Goal: Task Accomplishment & Management: Manage account settings

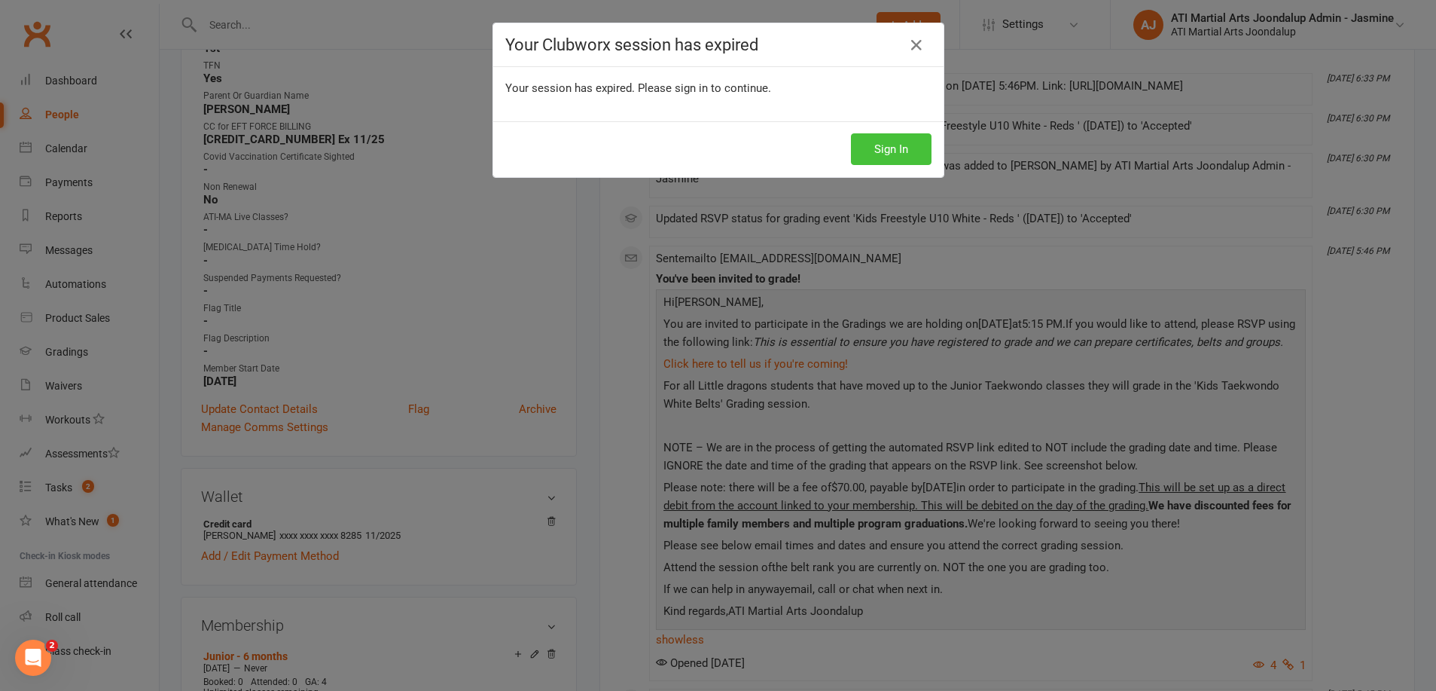
click at [881, 159] on button "Sign In" at bounding box center [891, 149] width 81 height 32
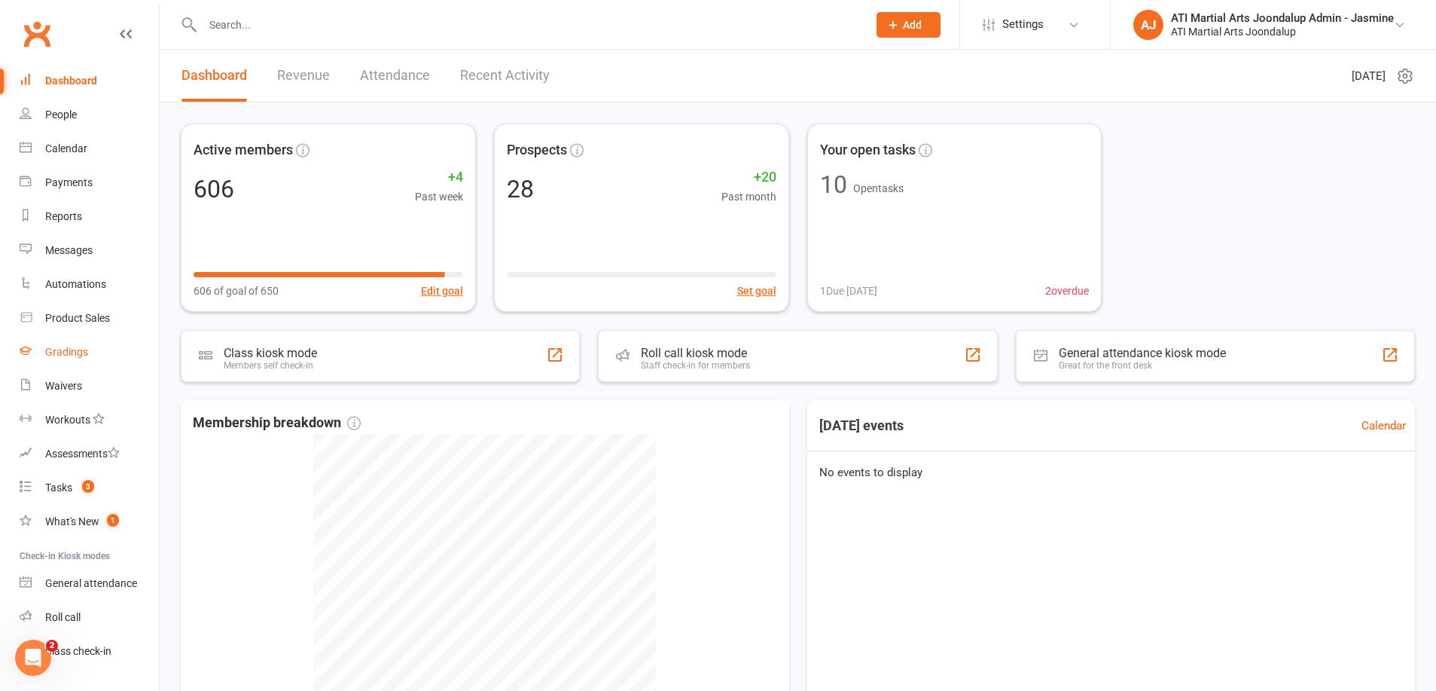
click at [87, 348] on div "Gradings" at bounding box center [66, 352] width 43 height 12
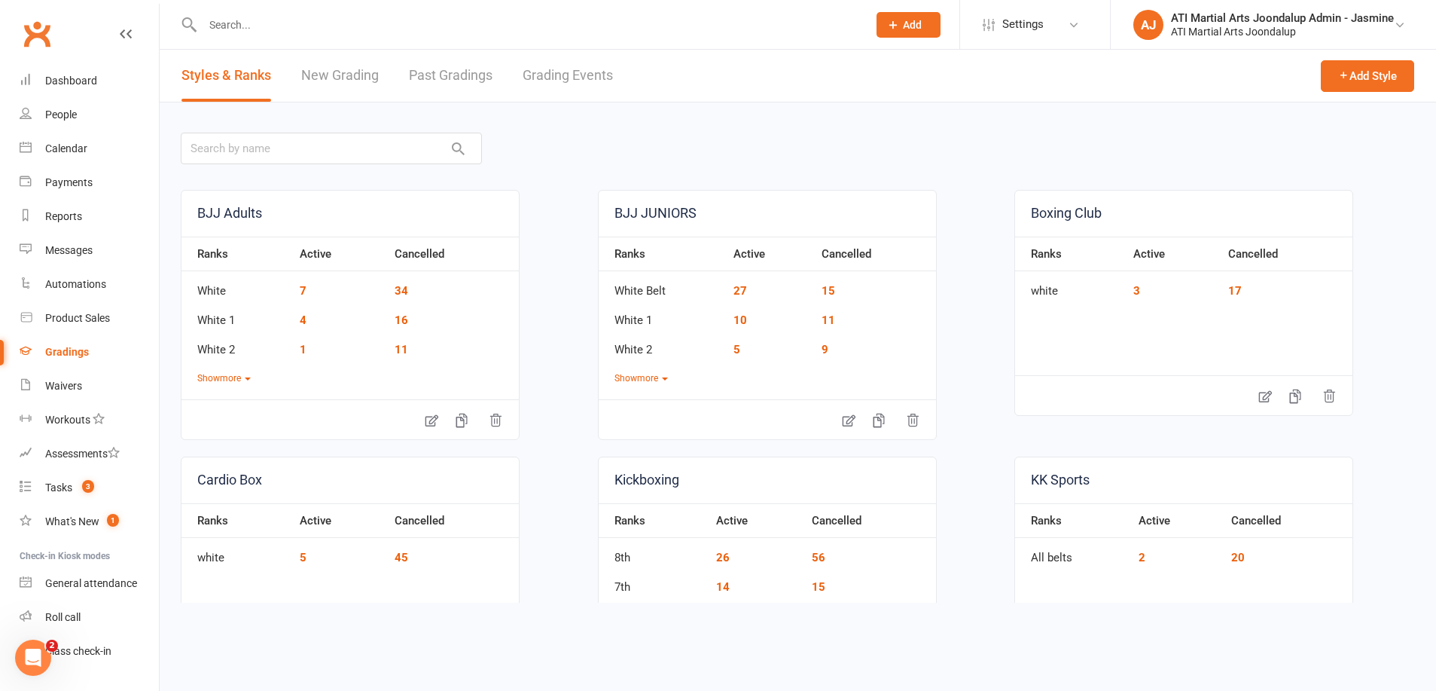
click at [620, 72] on div "Styles & Ranks New Grading Past Gradings Grading Events" at bounding box center [397, 76] width 475 height 52
click at [595, 76] on link "Grading Events" at bounding box center [568, 76] width 90 height 52
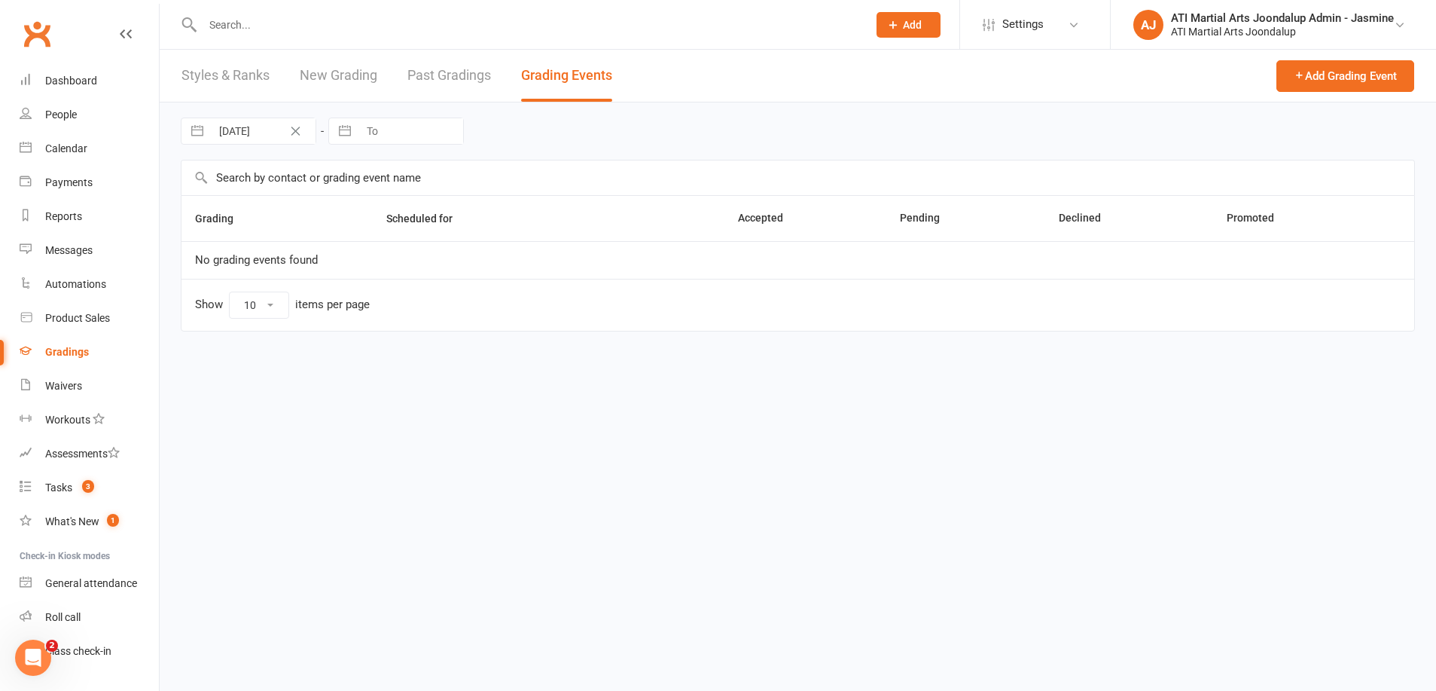
select select "50"
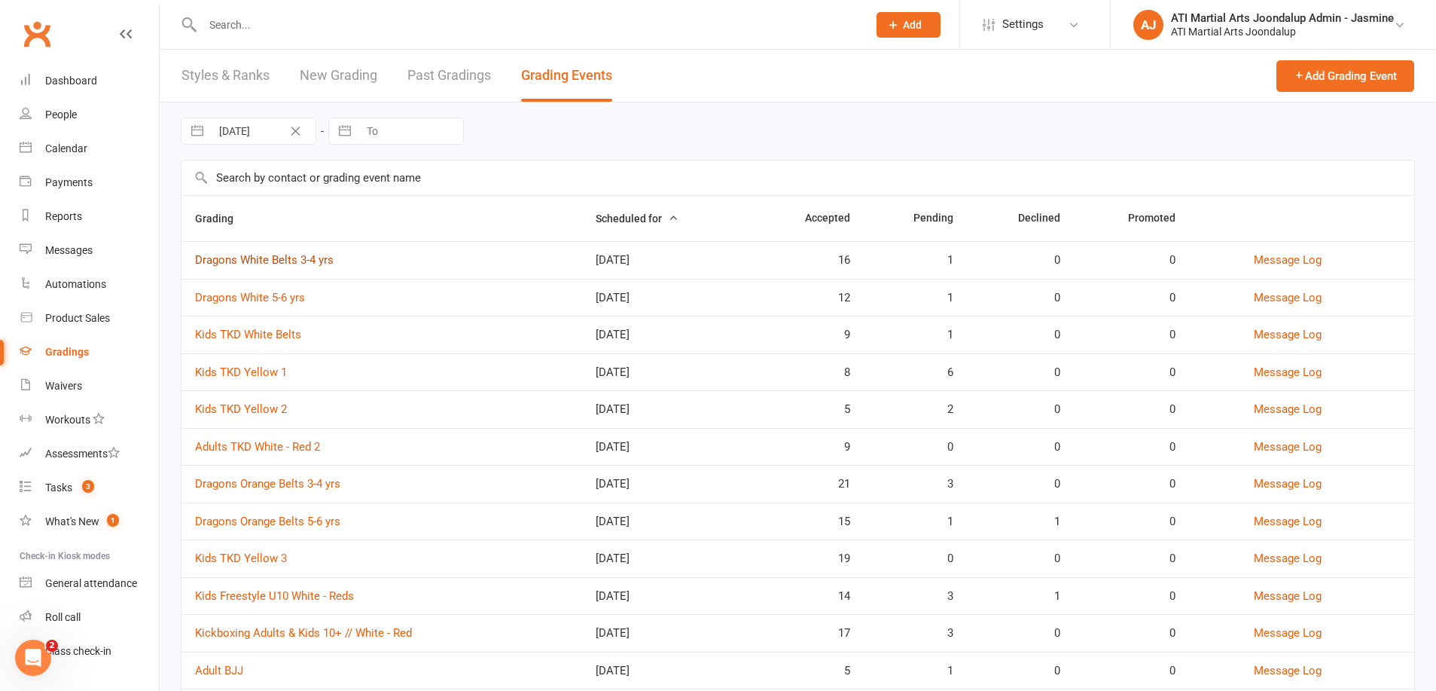
click at [304, 258] on link "Dragons White Belts 3-4 yrs" at bounding box center [264, 260] width 139 height 14
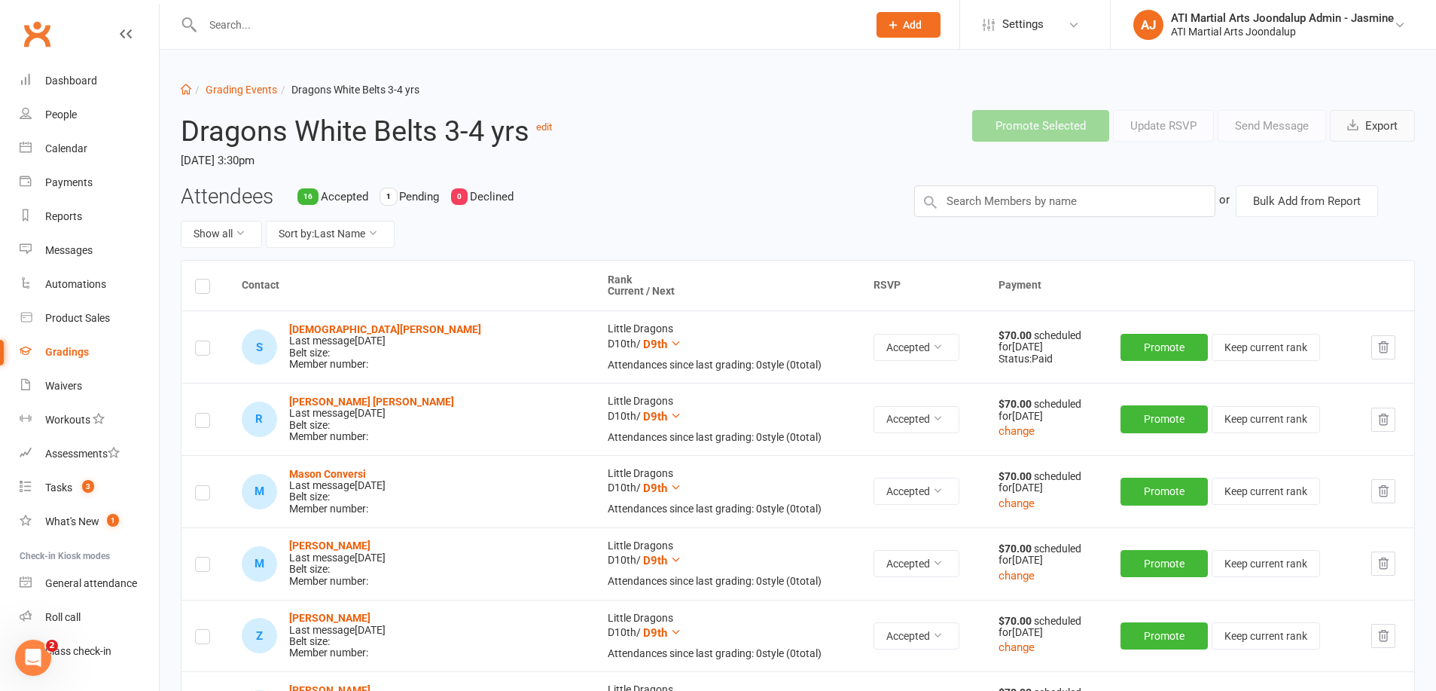
click at [1387, 134] on button "Export" at bounding box center [1372, 126] width 85 height 32
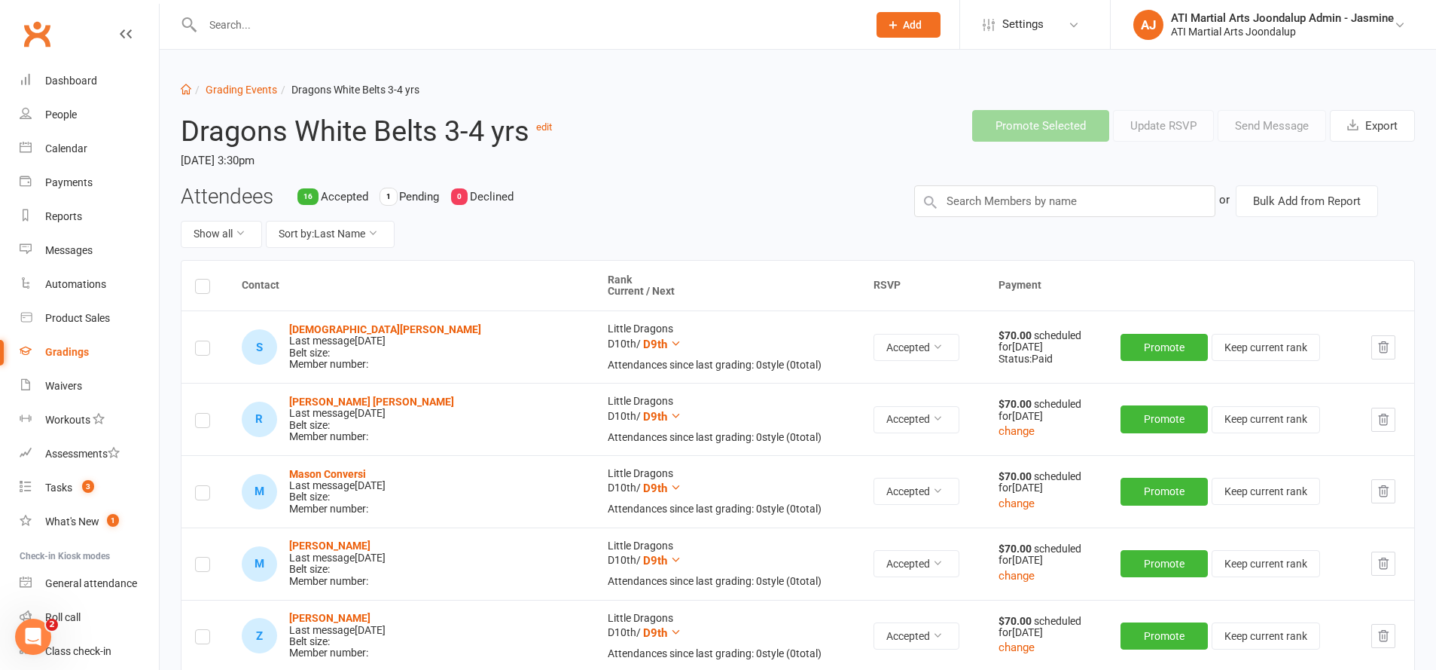
click at [246, 97] on li "Grading Events" at bounding box center [234, 89] width 86 height 17
click at [245, 91] on link "Grading Events" at bounding box center [242, 90] width 72 height 12
select select "50"
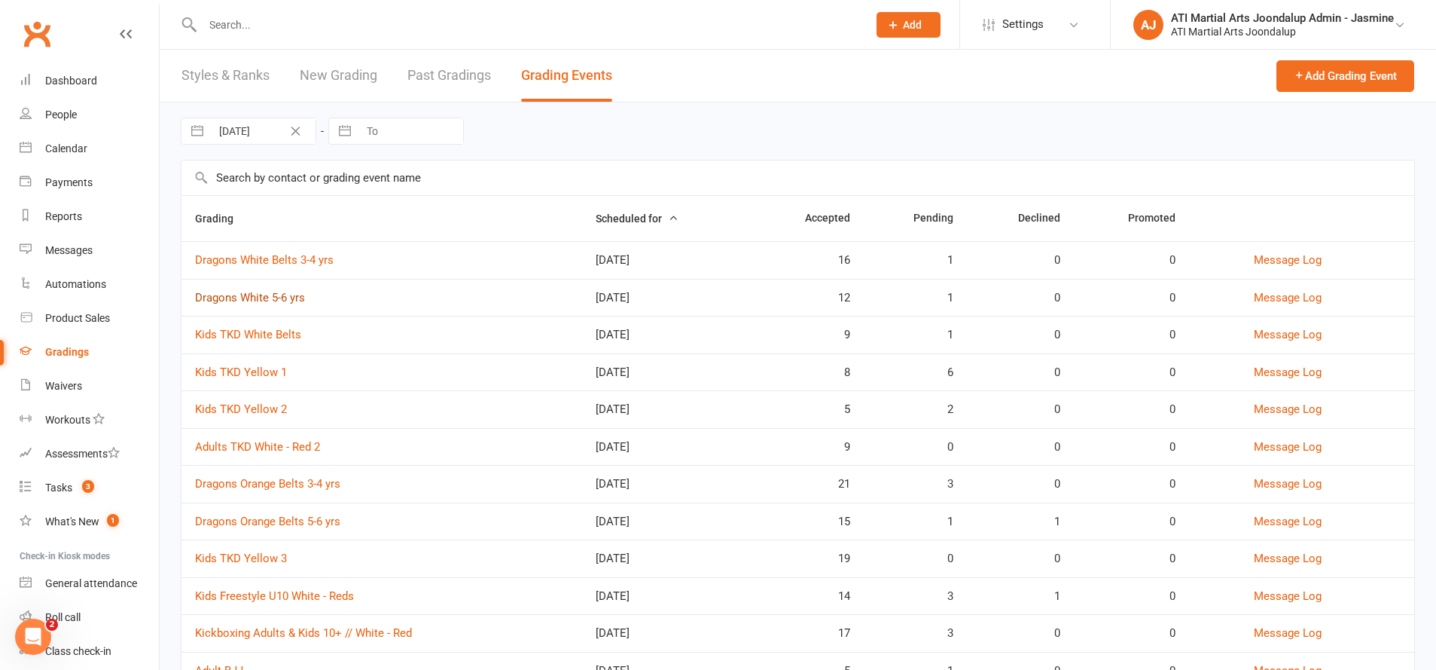
click at [274, 300] on link "Dragons White 5-6 yrs" at bounding box center [250, 298] width 110 height 14
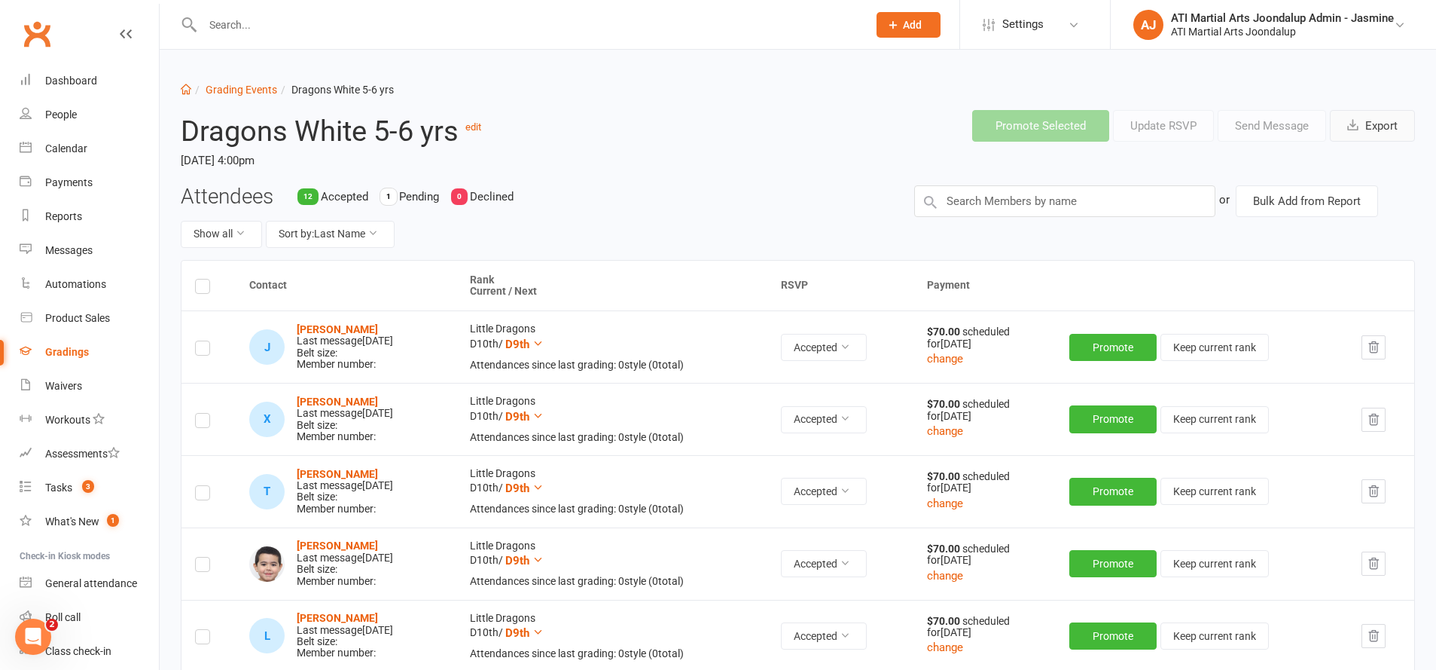
click at [1375, 126] on button "Export" at bounding box center [1372, 126] width 85 height 32
click at [237, 91] on link "Grading Events" at bounding box center [242, 90] width 72 height 12
select select "50"
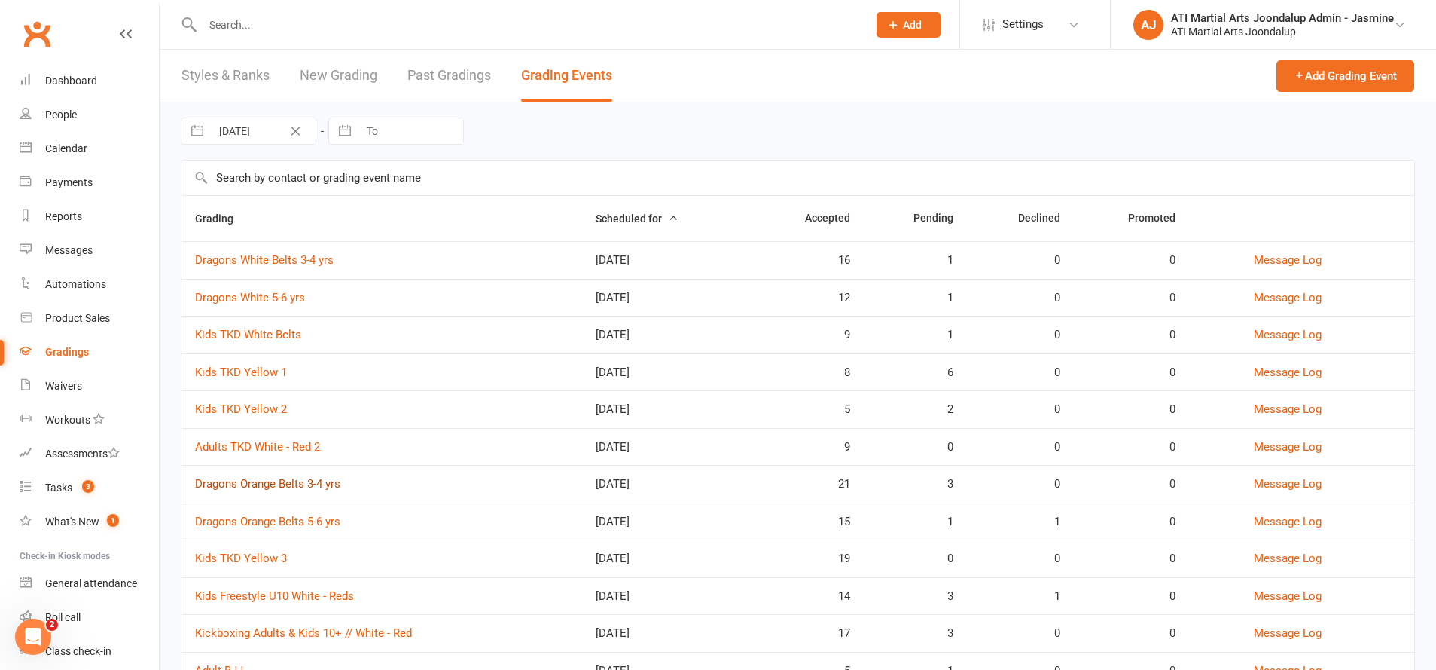
click at [290, 481] on link "Dragons Orange Belts 3-4 yrs" at bounding box center [267, 484] width 145 height 14
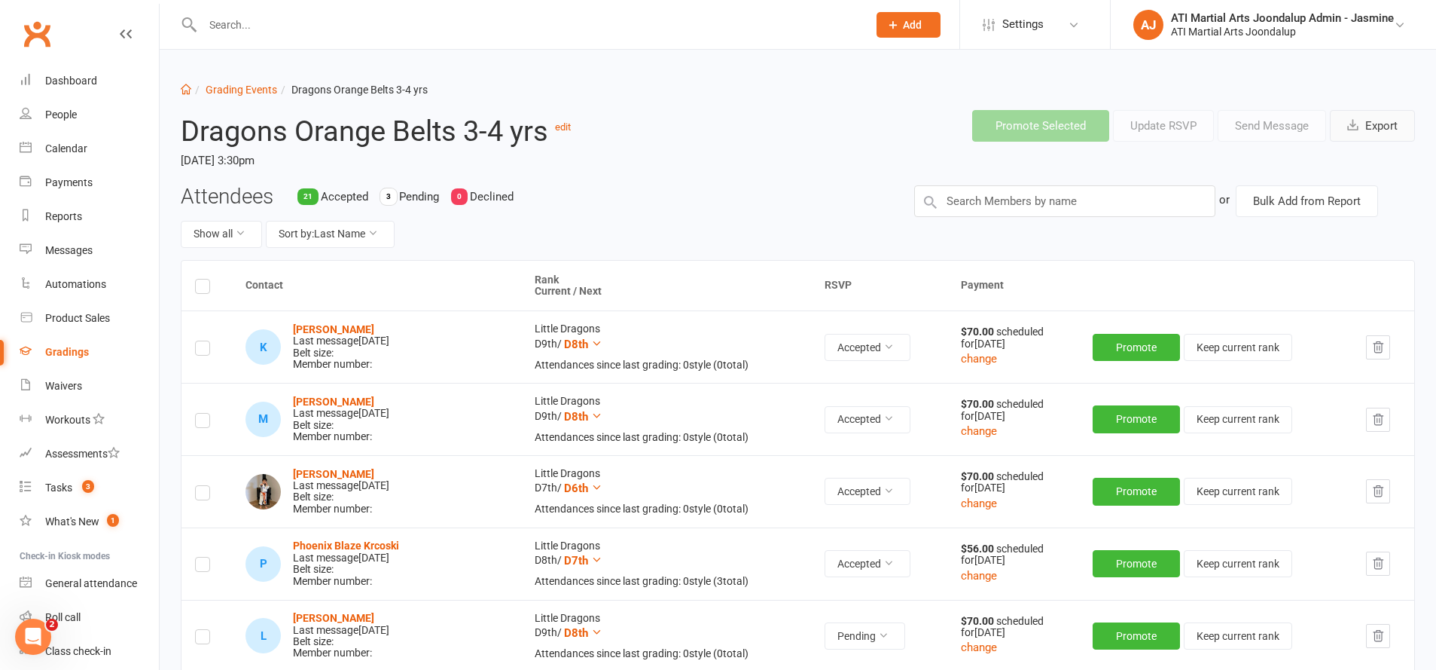
click at [1362, 133] on button "Export" at bounding box center [1372, 126] width 85 height 32
click at [246, 88] on link "Grading Events" at bounding box center [242, 90] width 72 height 12
select select "50"
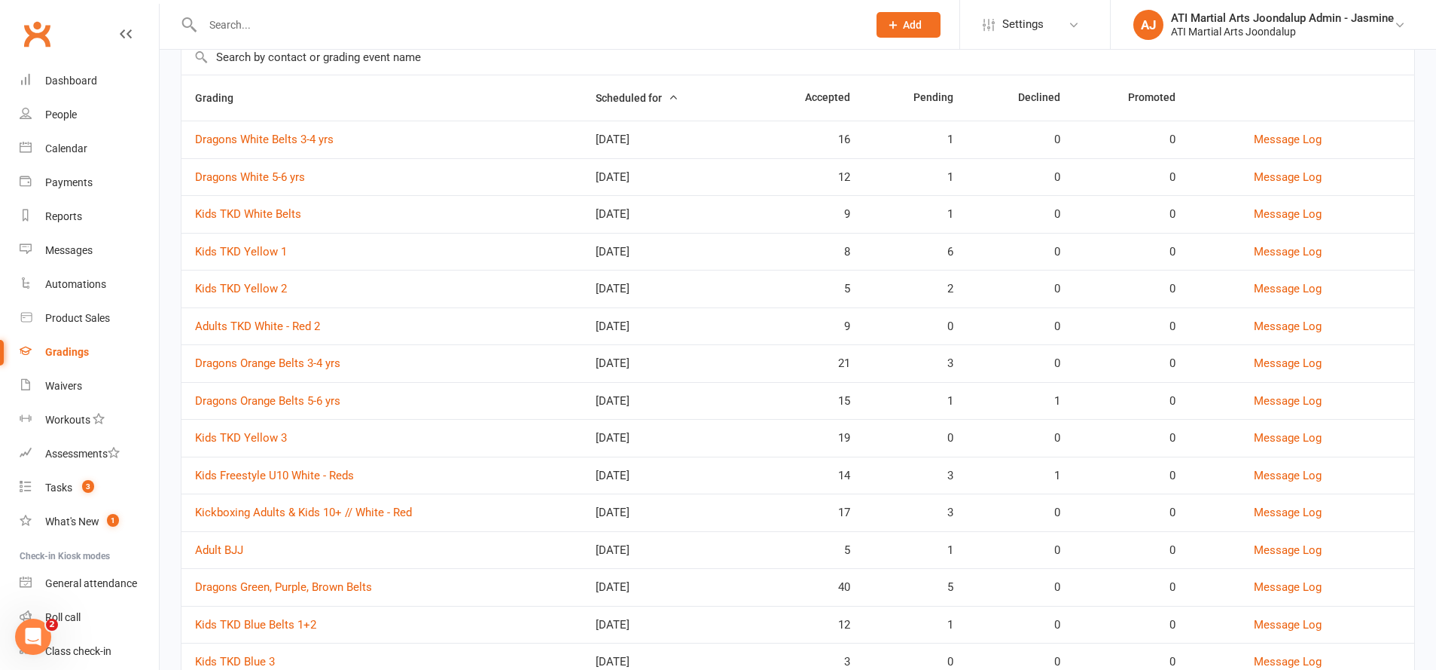
scroll to position [131, 0]
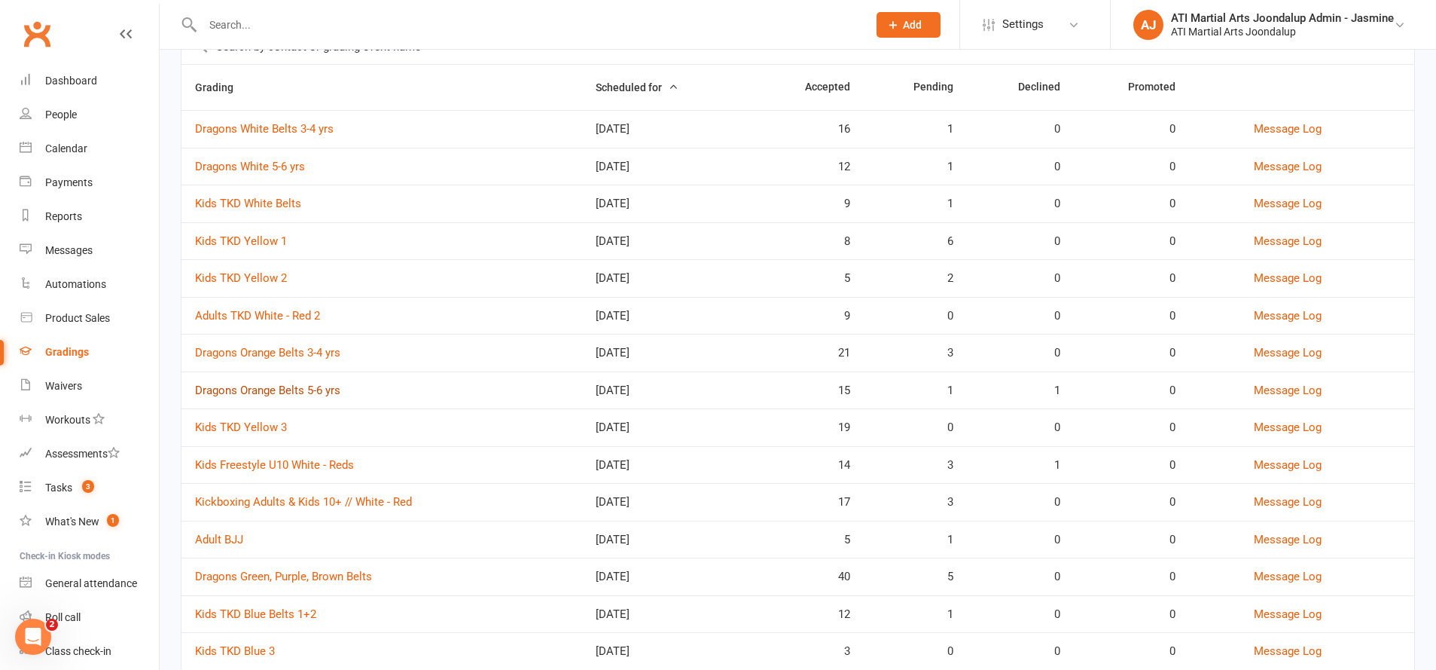
click at [310, 389] on link "Dragons Orange Belts 5-6 yrs" at bounding box center [267, 390] width 145 height 14
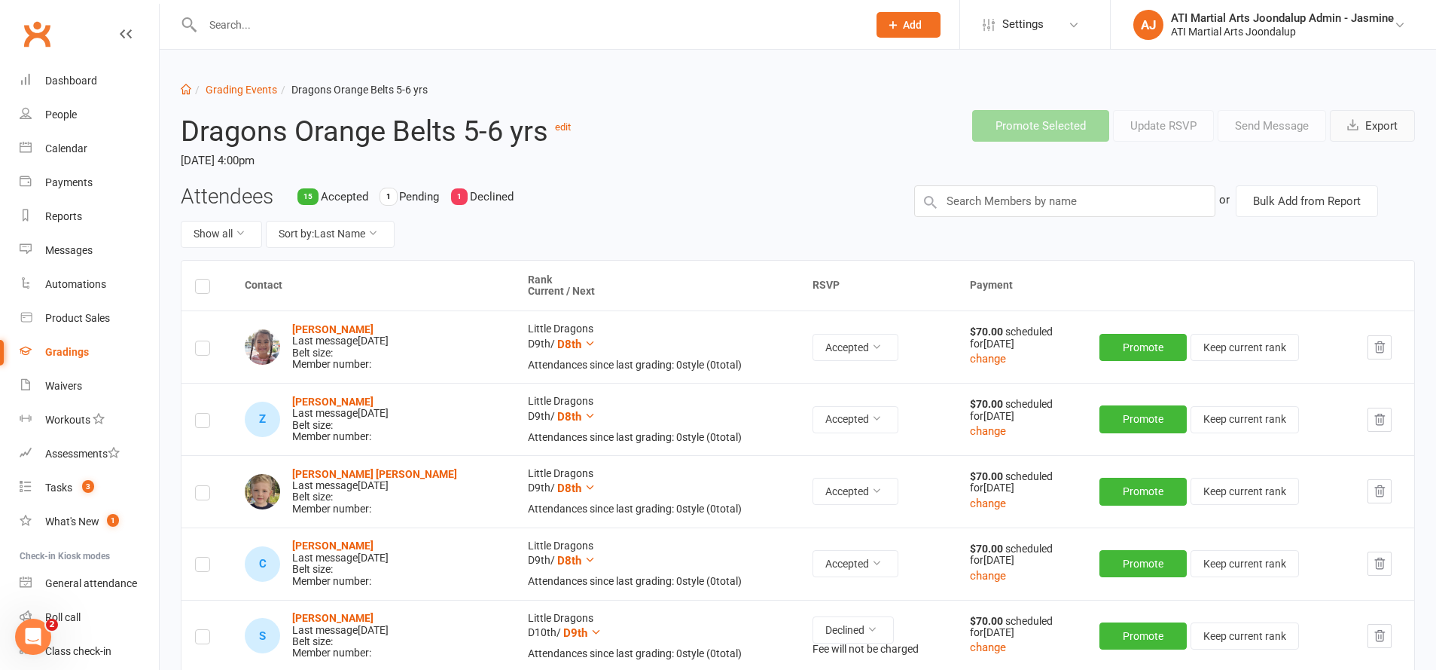
click at [1372, 135] on button "Export" at bounding box center [1372, 126] width 85 height 32
click at [244, 90] on link "Grading Events" at bounding box center [242, 90] width 72 height 12
select select "50"
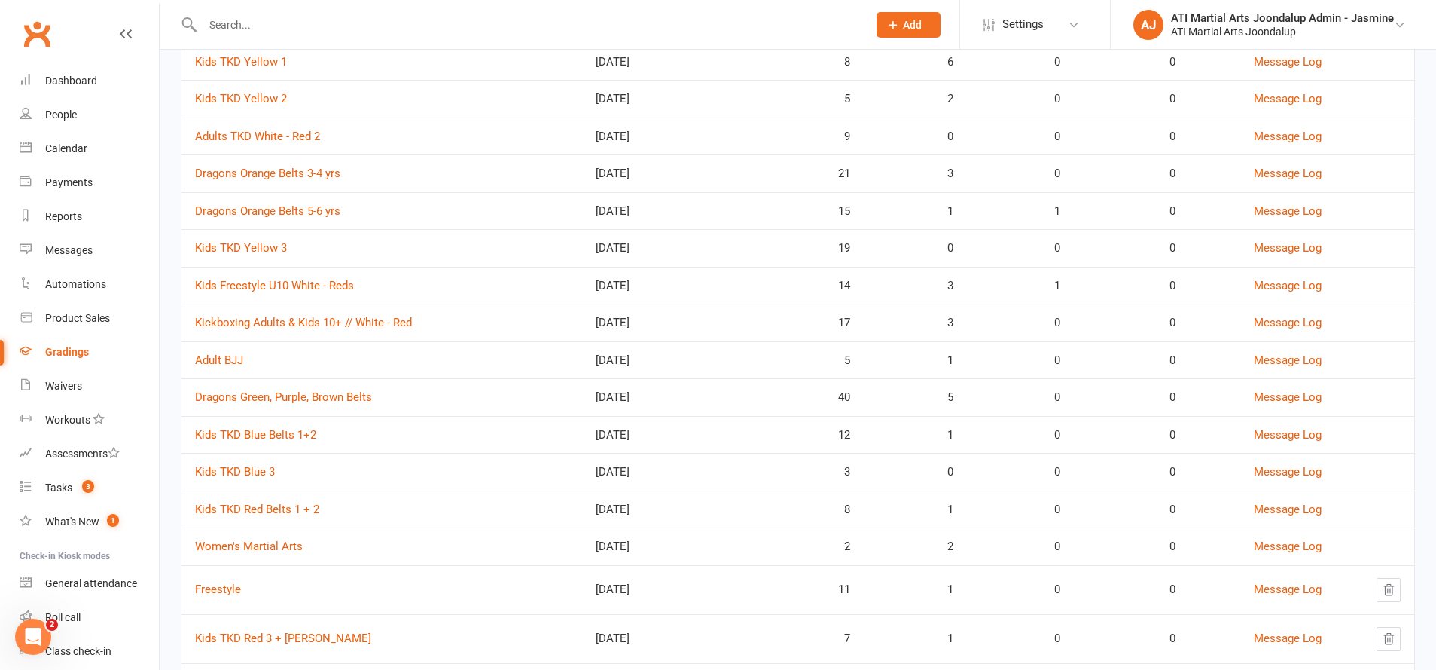
scroll to position [312, 0]
click at [322, 394] on link "Dragons Green, Purple, Brown Belts" at bounding box center [283, 396] width 177 height 14
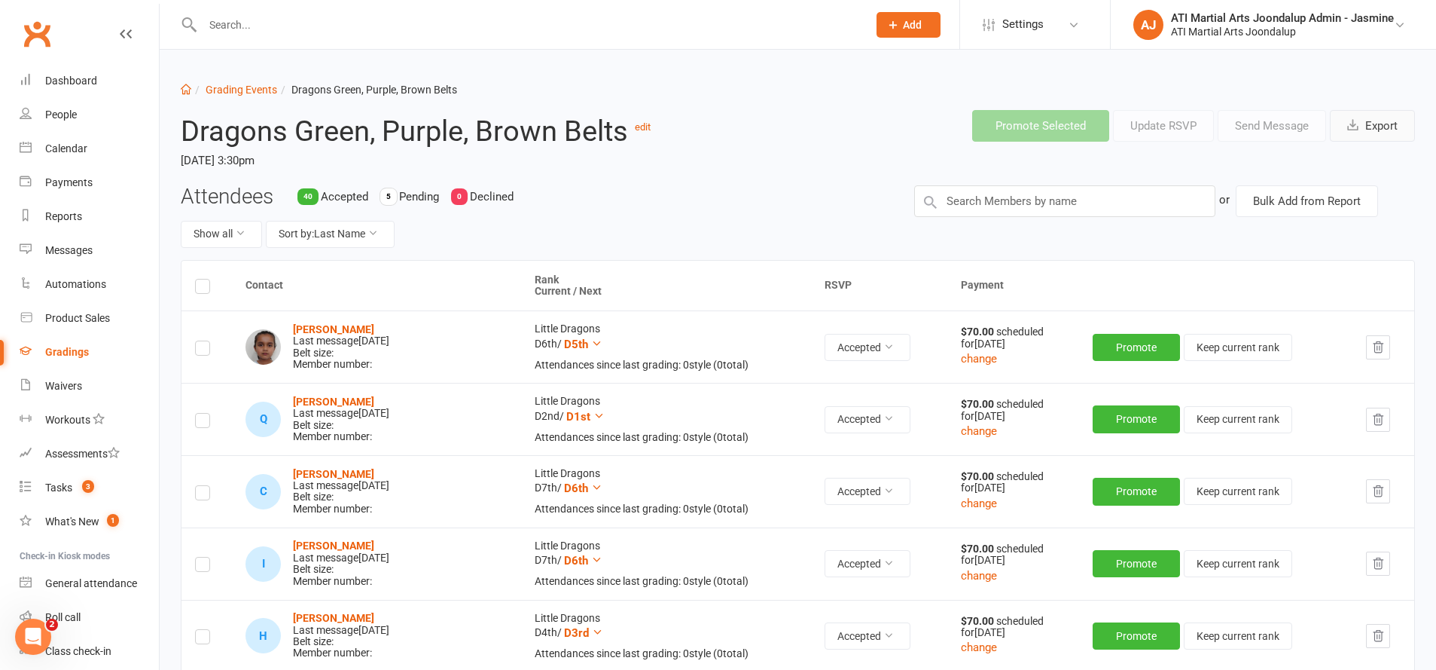
click at [1365, 130] on button "Export" at bounding box center [1372, 126] width 85 height 32
click at [392, 20] on input "text" at bounding box center [527, 24] width 659 height 21
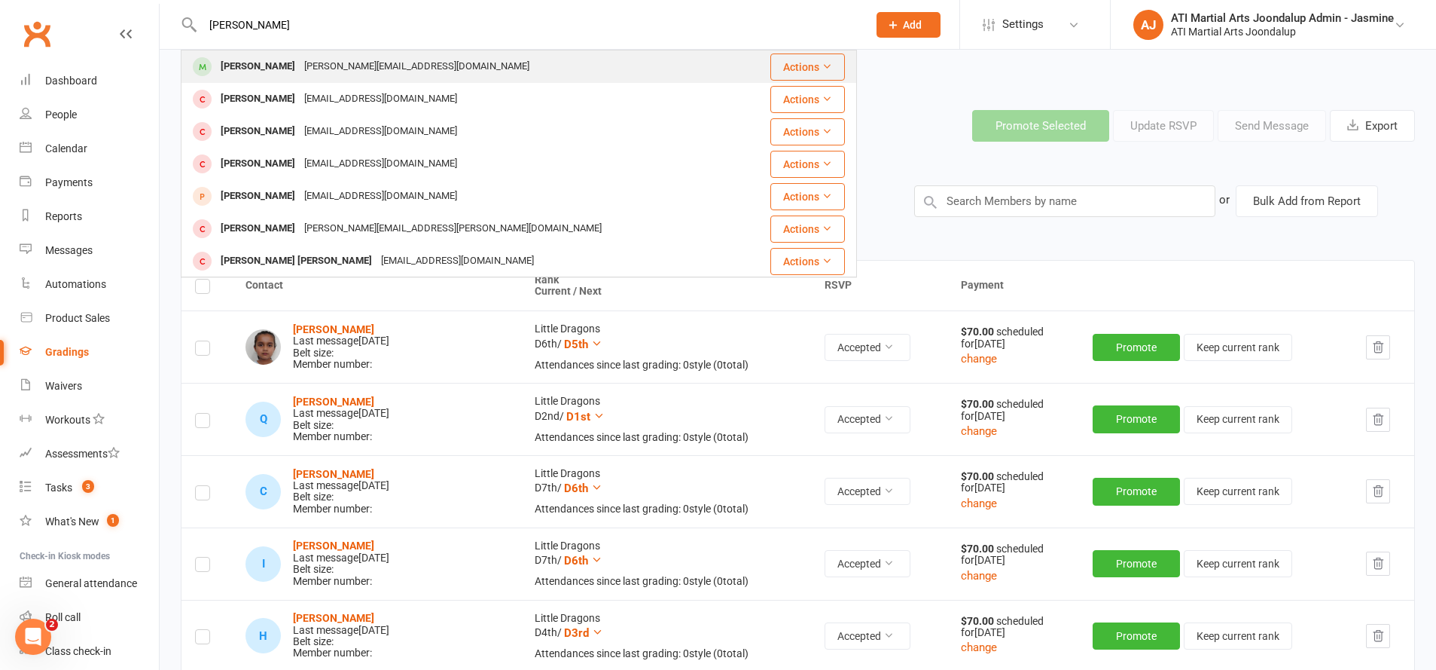
type input "willow miller"
click at [313, 69] on div "Hayley.bishell@hotmail.com" at bounding box center [417, 67] width 234 height 22
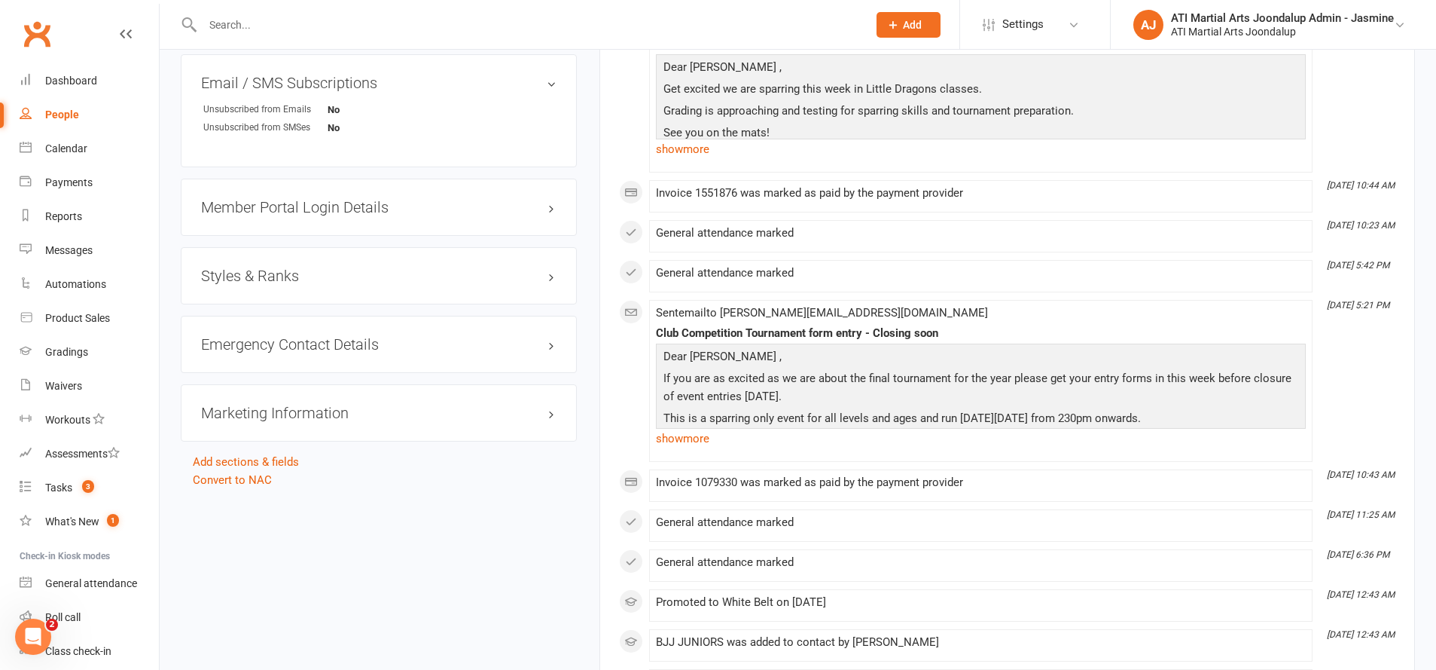
scroll to position [1767, 0]
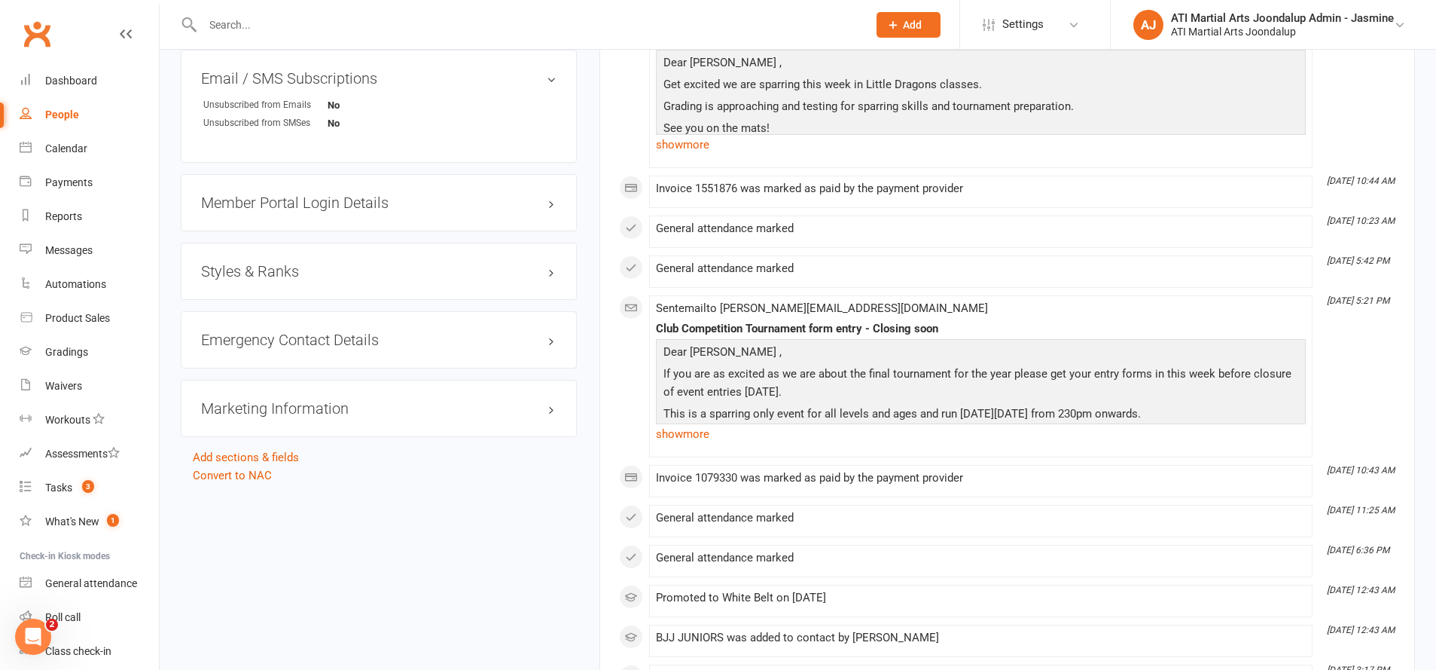
click at [305, 257] on div "Styles & Ranks" at bounding box center [379, 271] width 396 height 57
click at [307, 267] on h3 "Styles & Ranks" at bounding box center [379, 271] width 356 height 17
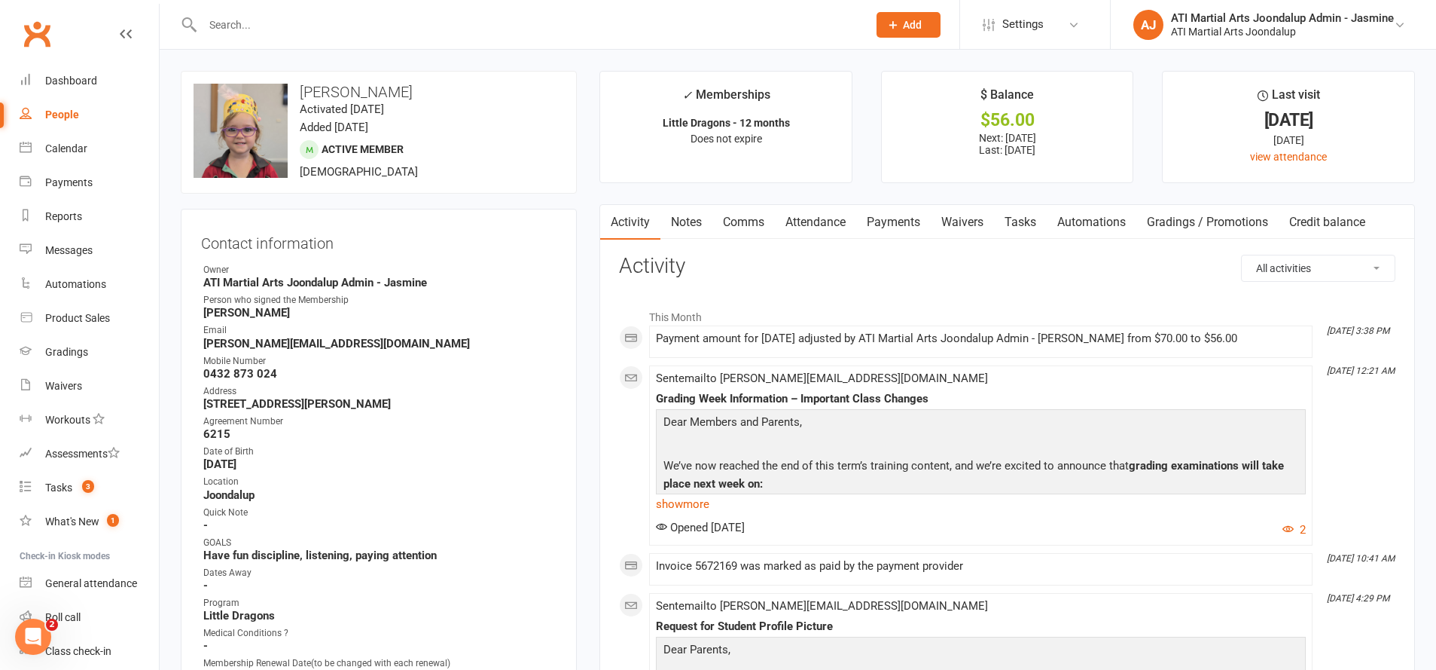
scroll to position [0, 0]
click at [99, 359] on link "Gradings" at bounding box center [89, 352] width 139 height 34
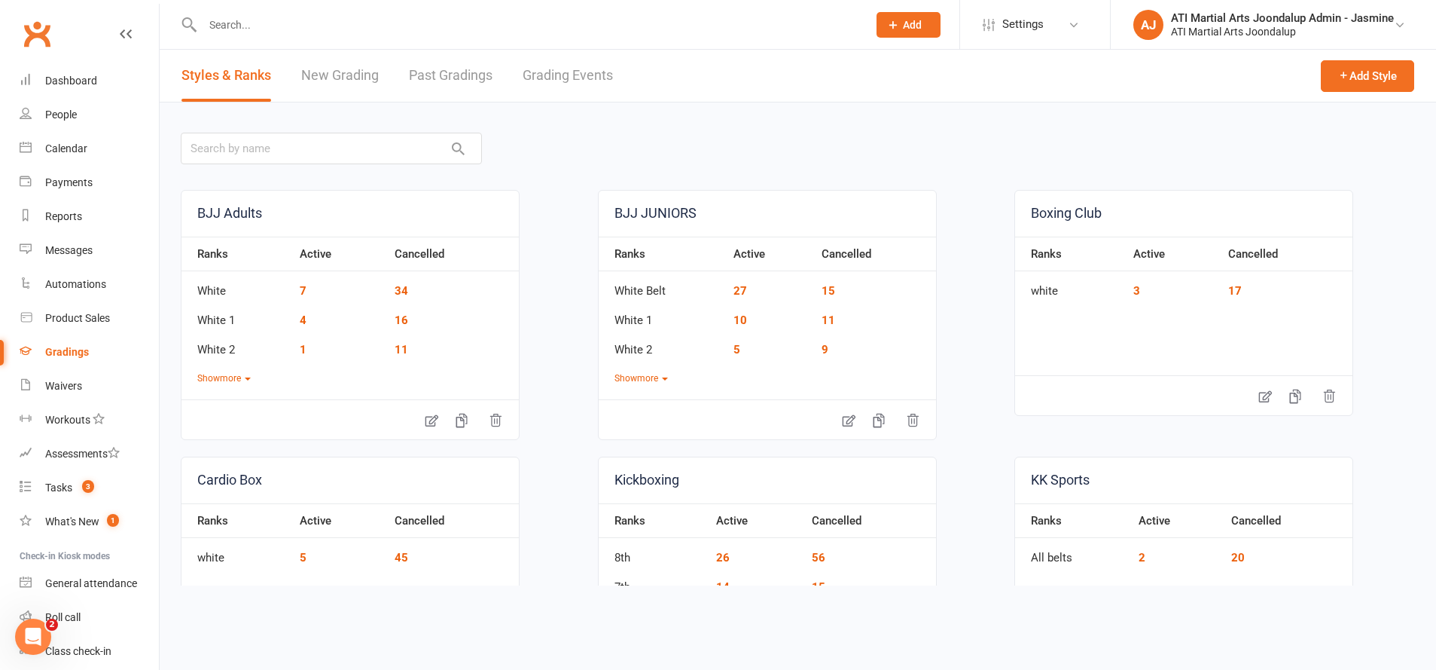
click at [569, 79] on link "Grading Events" at bounding box center [568, 76] width 90 height 52
select select "50"
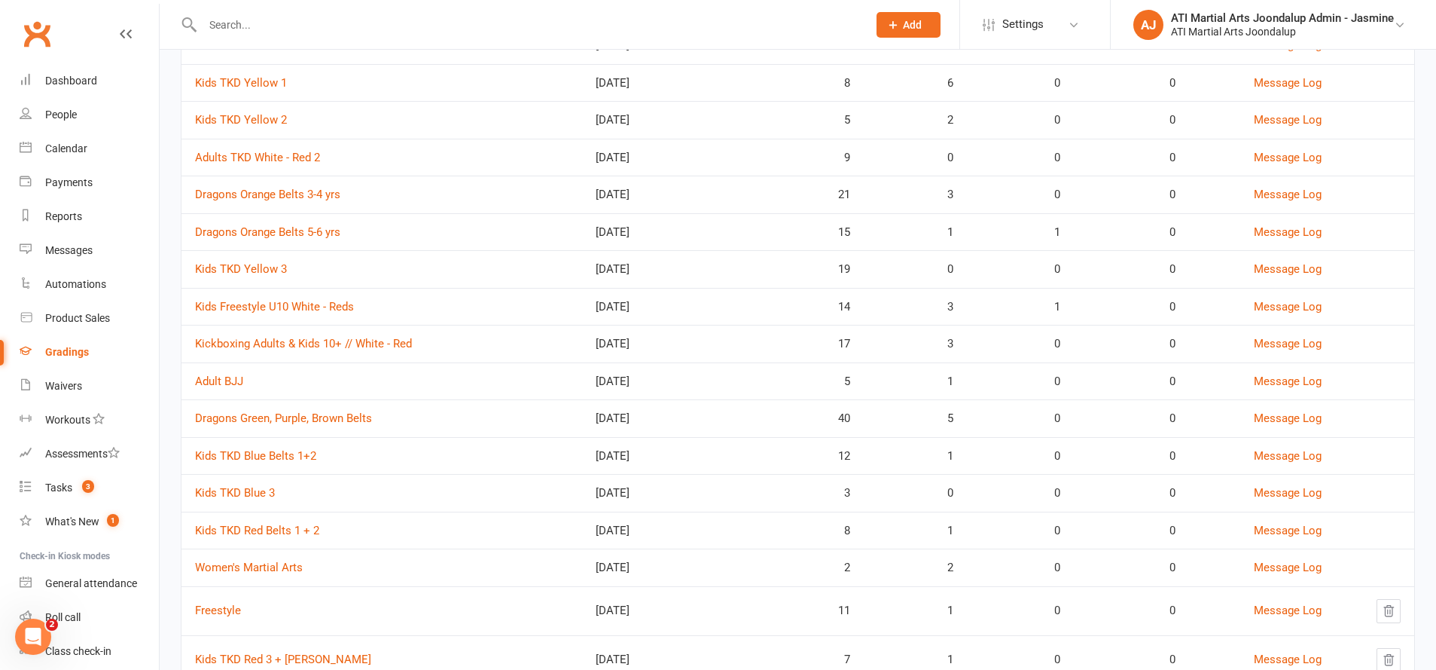
scroll to position [324, 0]
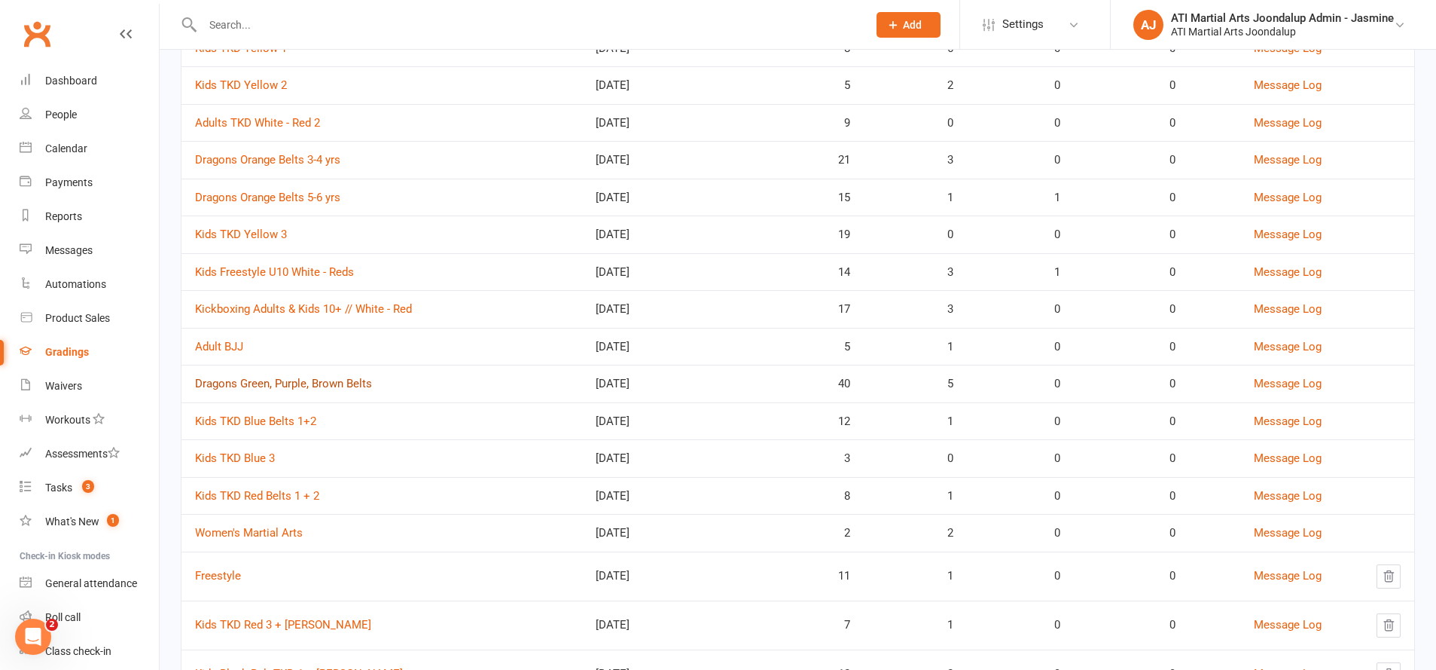
click at [317, 377] on link "Dragons Green, Purple, Brown Belts" at bounding box center [283, 384] width 177 height 14
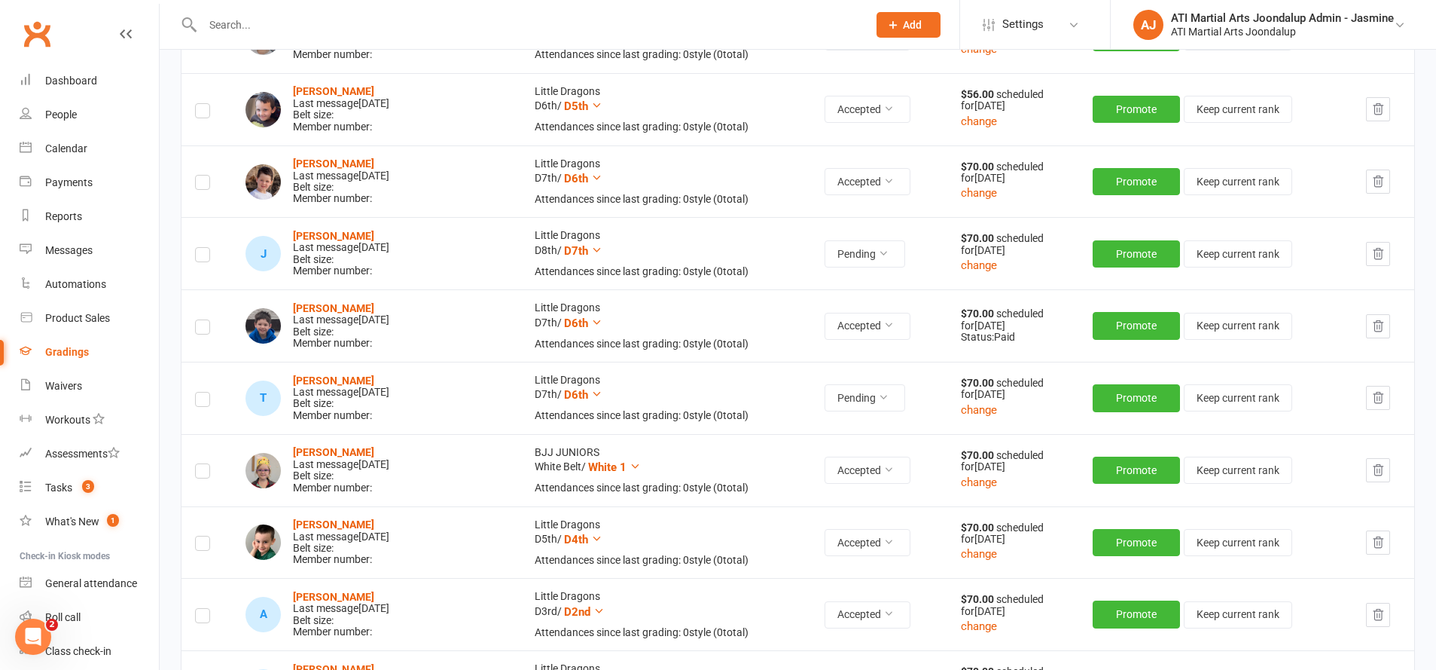
scroll to position [1757, 0]
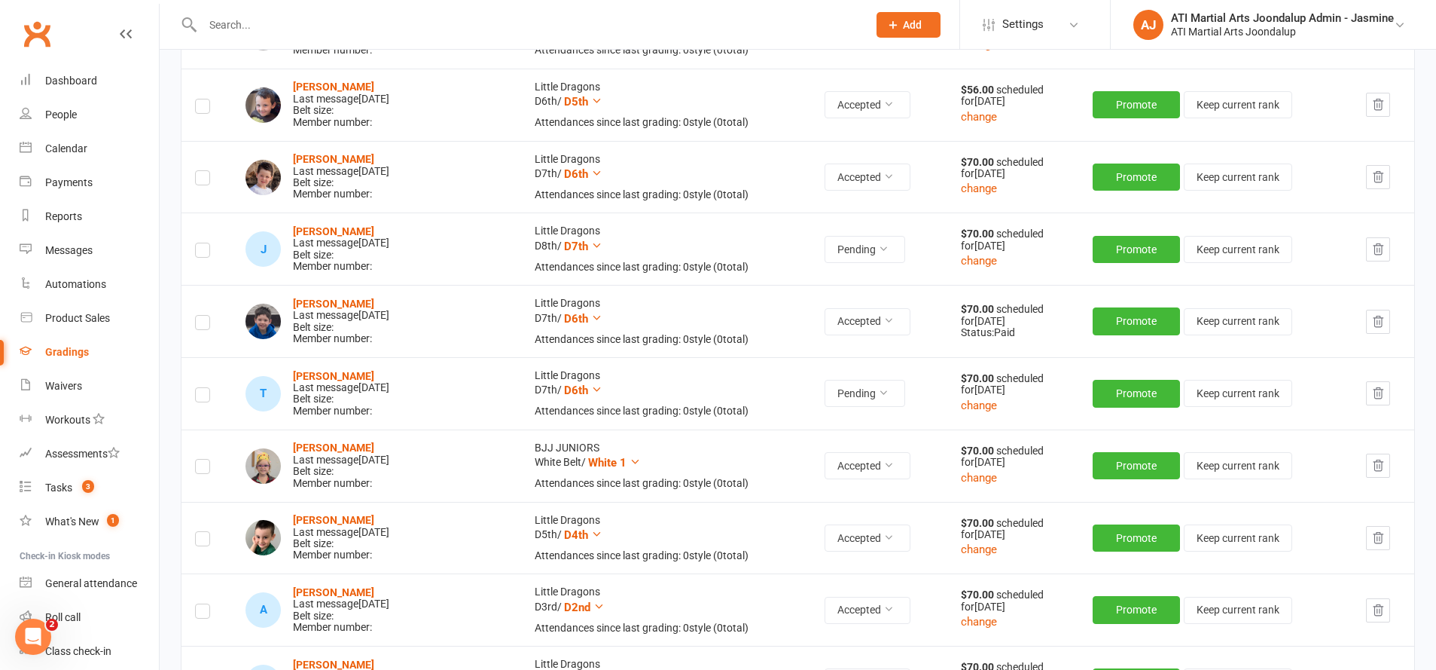
click at [1372, 459] on icon "button" at bounding box center [1379, 466] width 14 height 14
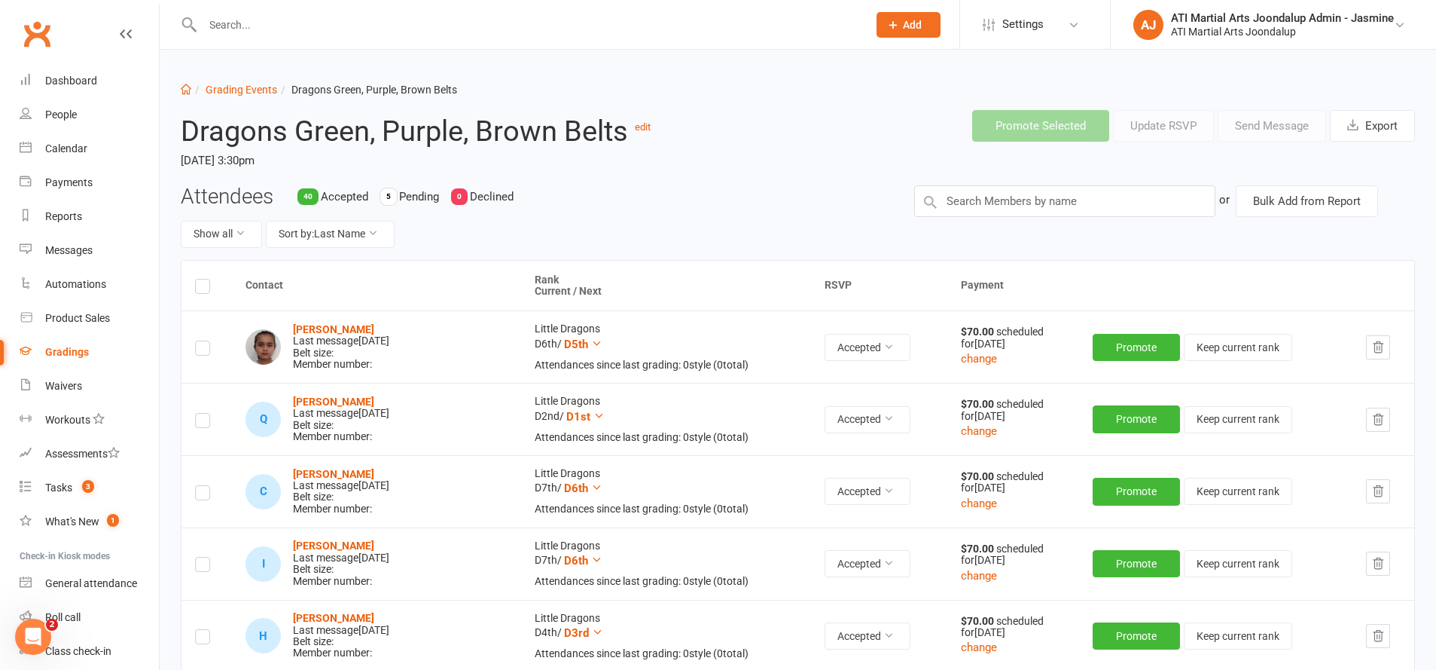
scroll to position [0, 0]
click at [1137, 203] on input "text" at bounding box center [1064, 201] width 301 height 32
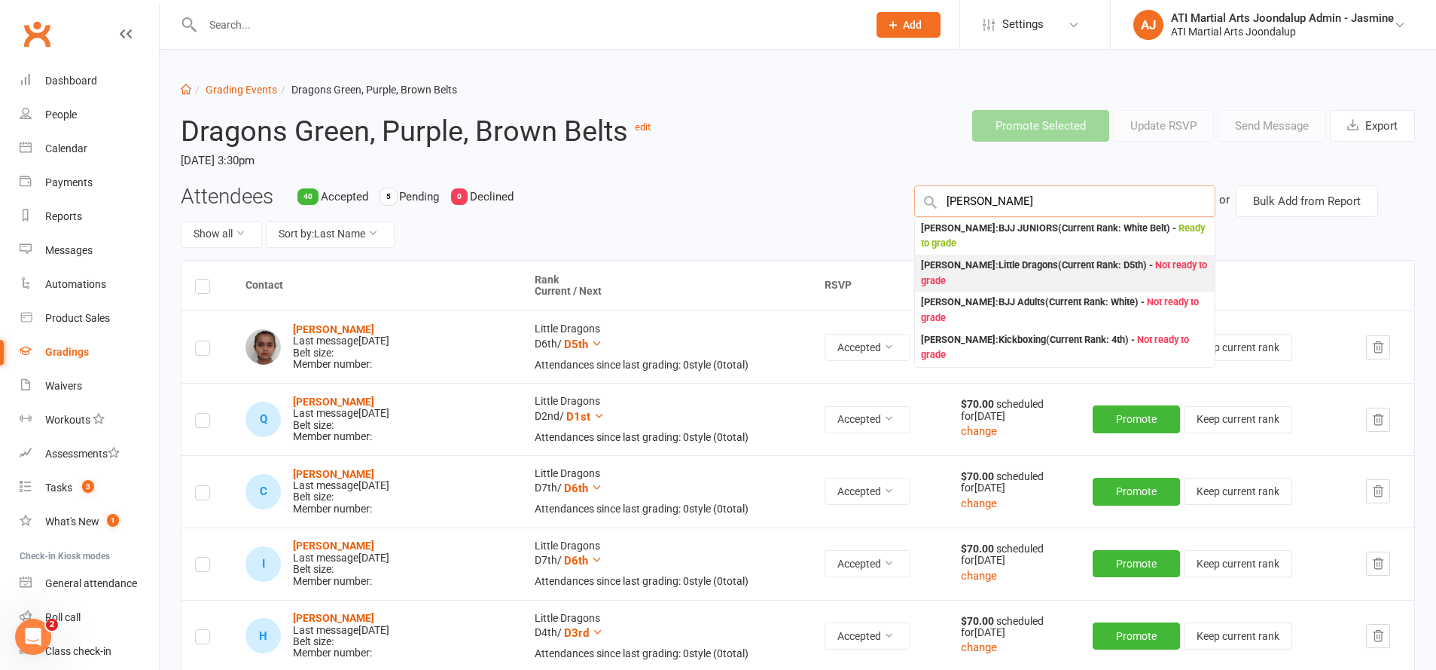
type input "willow miller"
click at [1002, 270] on div "Willow Miller : Little Dragons (Current Rank: D5th ) - Not ready to grade" at bounding box center [1065, 273] width 288 height 31
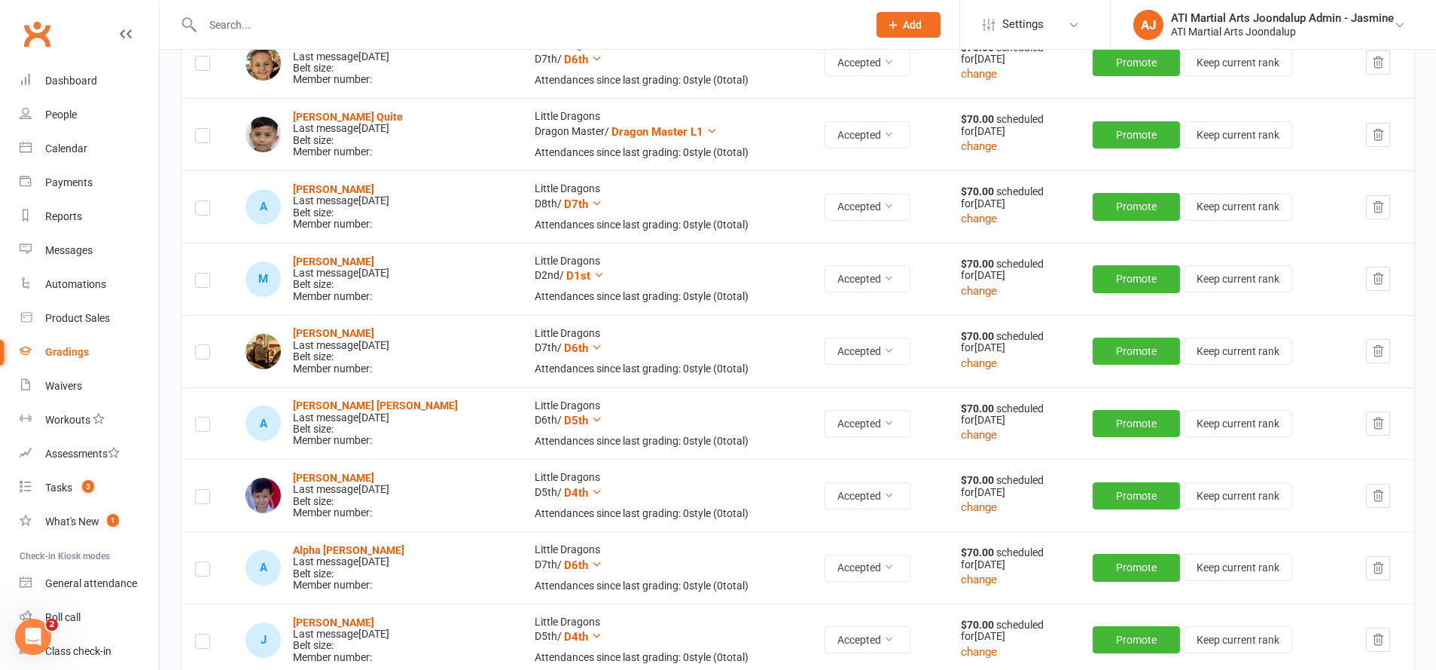
scroll to position [2522, 0]
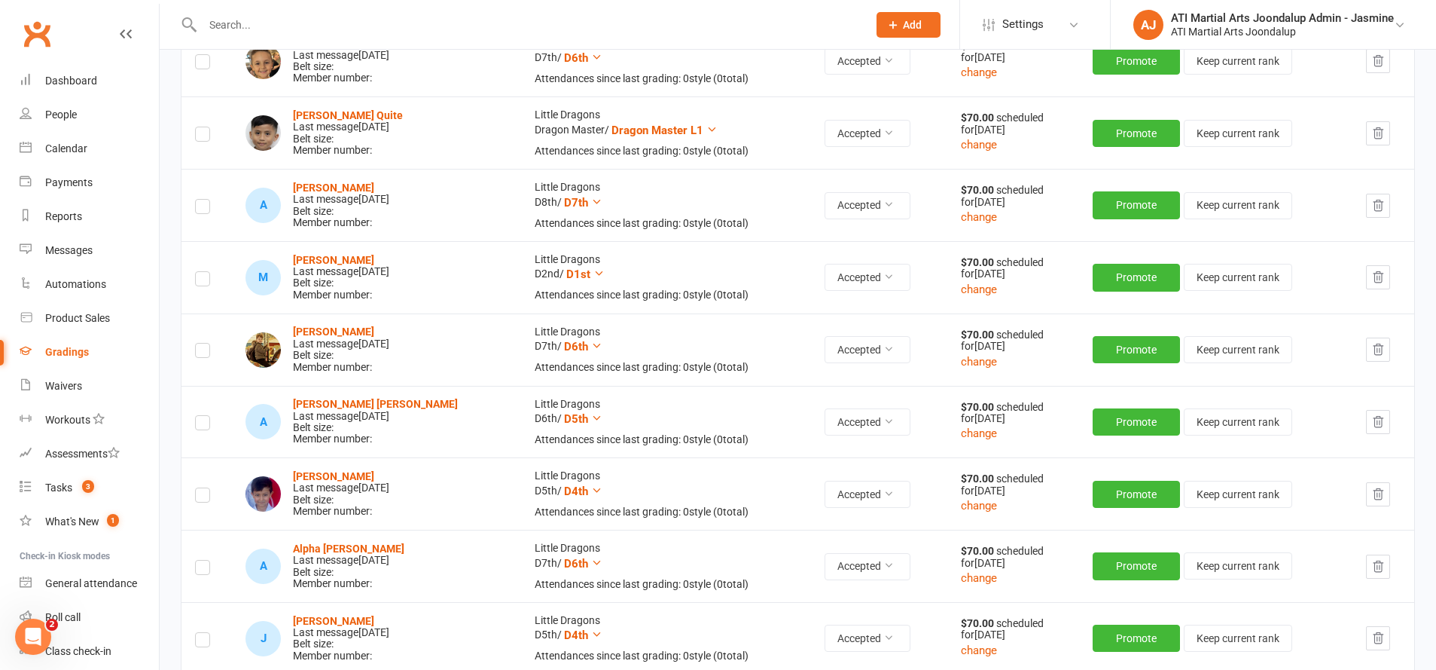
click at [78, 353] on div "Gradings" at bounding box center [67, 352] width 44 height 12
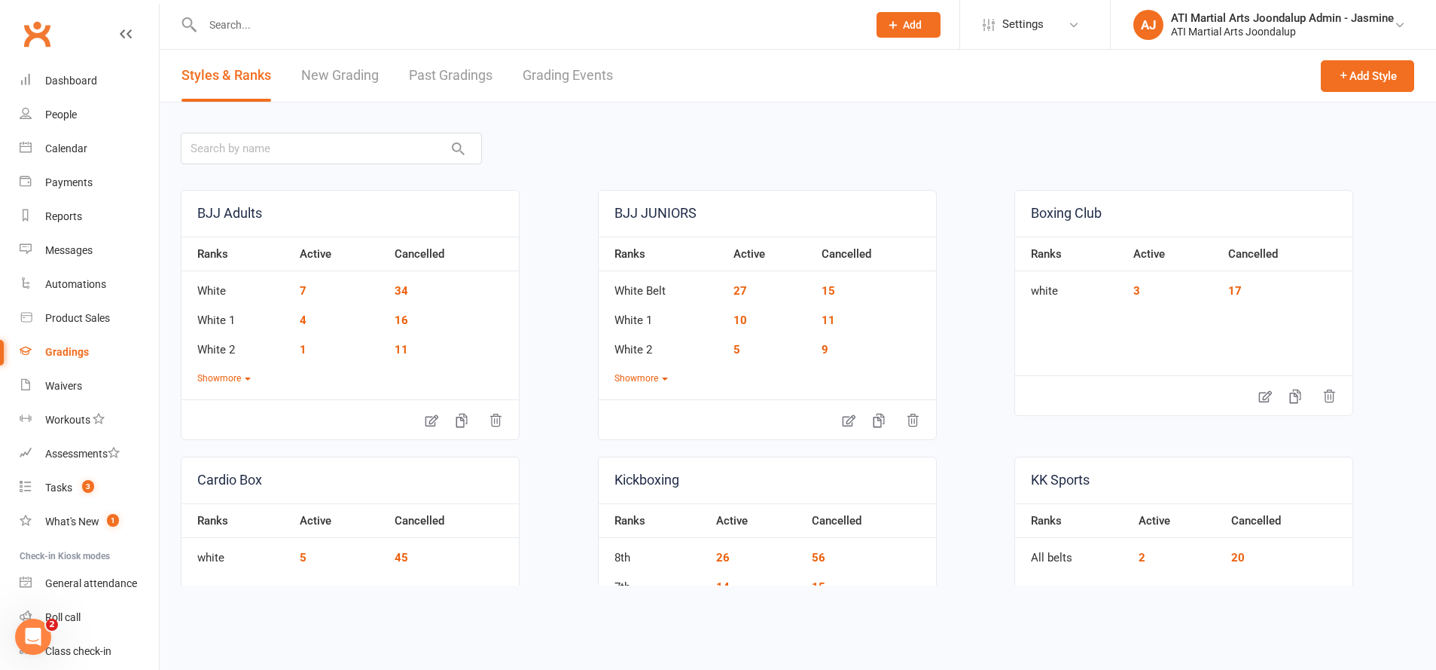
click at [584, 70] on link "Grading Events" at bounding box center [568, 76] width 90 height 52
select select "50"
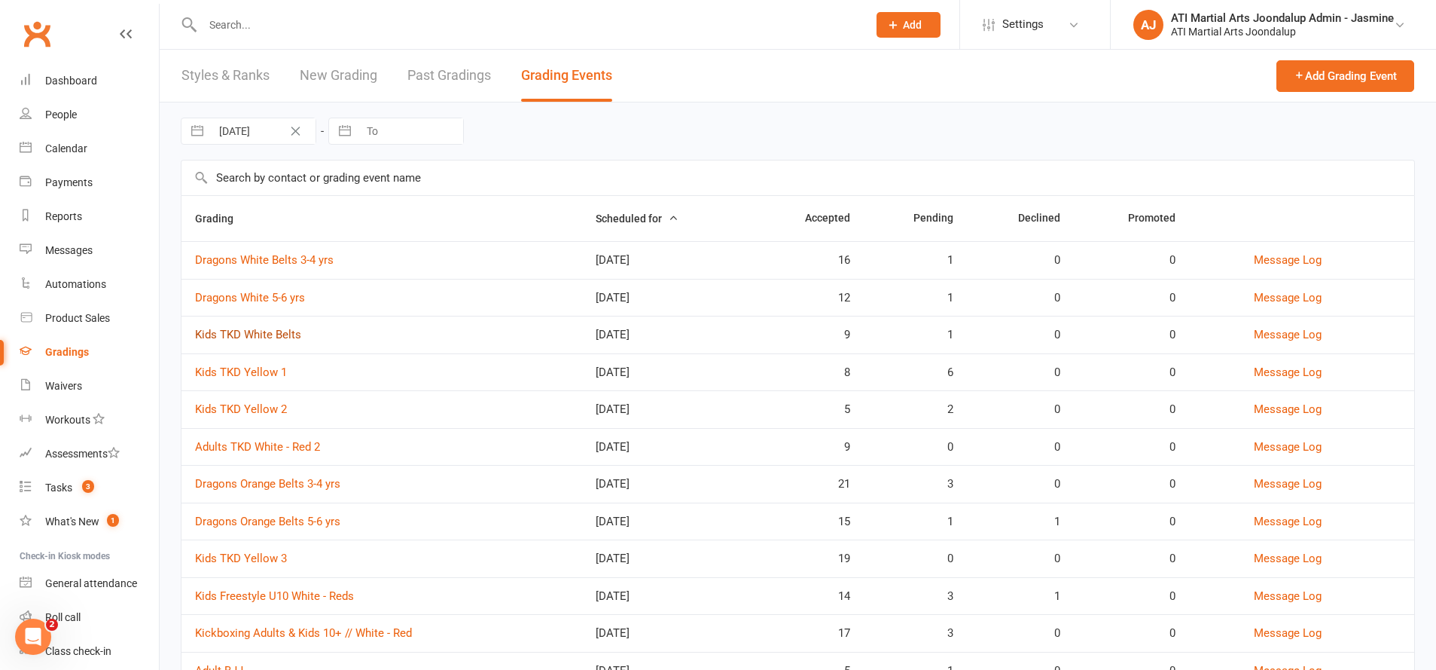
click at [279, 332] on link "Kids TKD White Belts" at bounding box center [248, 335] width 106 height 14
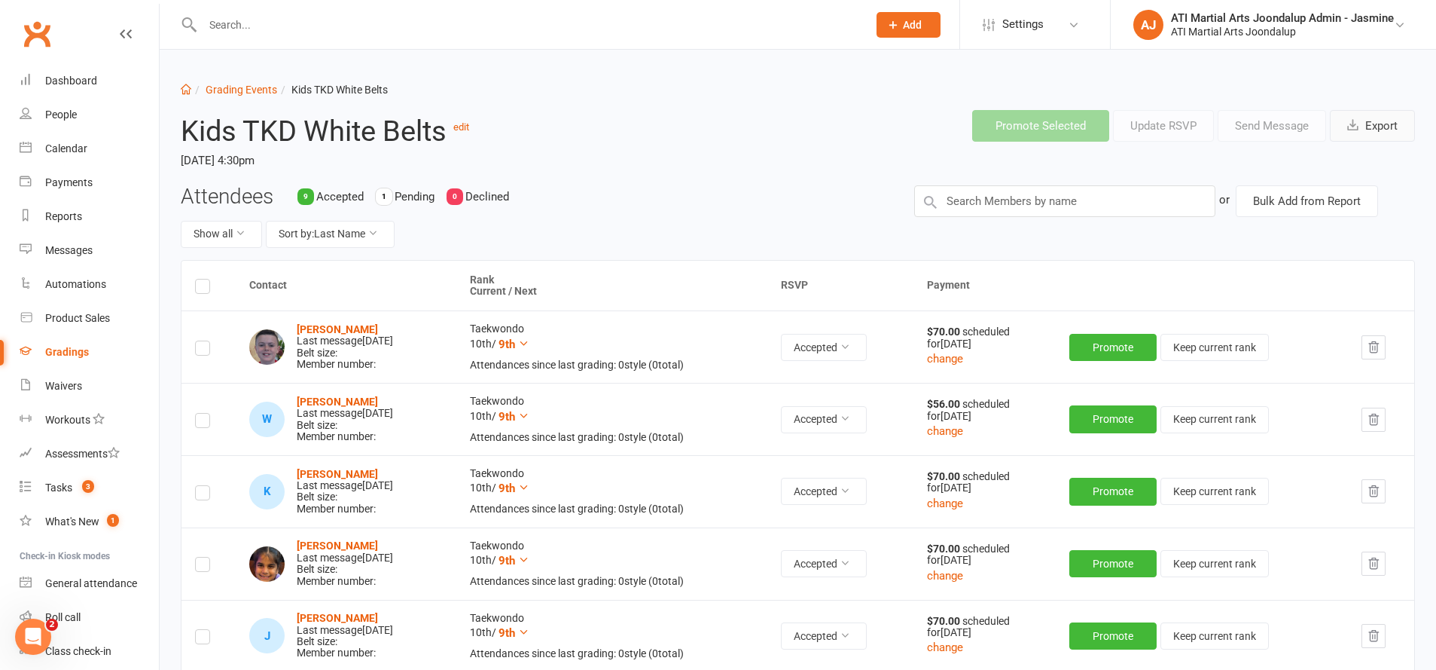
click at [1379, 136] on button "Export" at bounding box center [1372, 126] width 85 height 32
click at [234, 89] on link "Grading Events" at bounding box center [242, 90] width 72 height 12
select select "50"
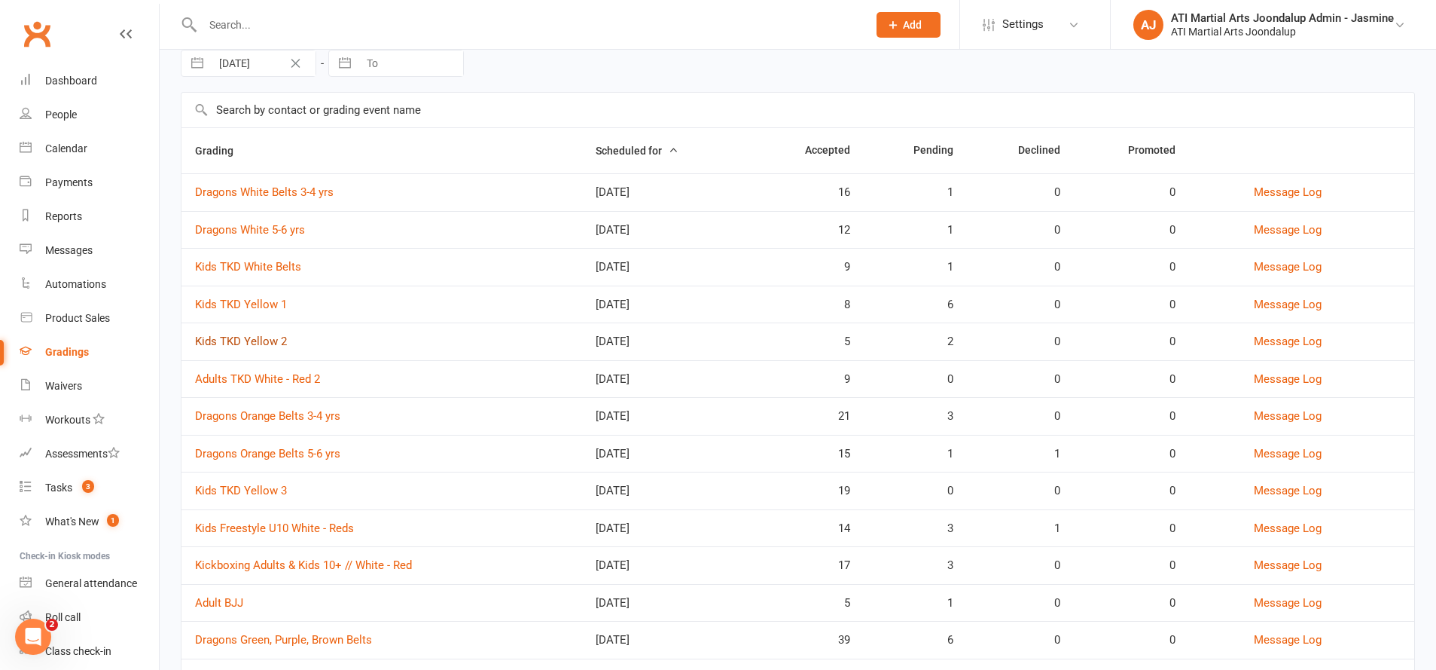
scroll to position [69, 0]
click at [259, 298] on link "Kids TKD Yellow 1" at bounding box center [241, 304] width 92 height 14
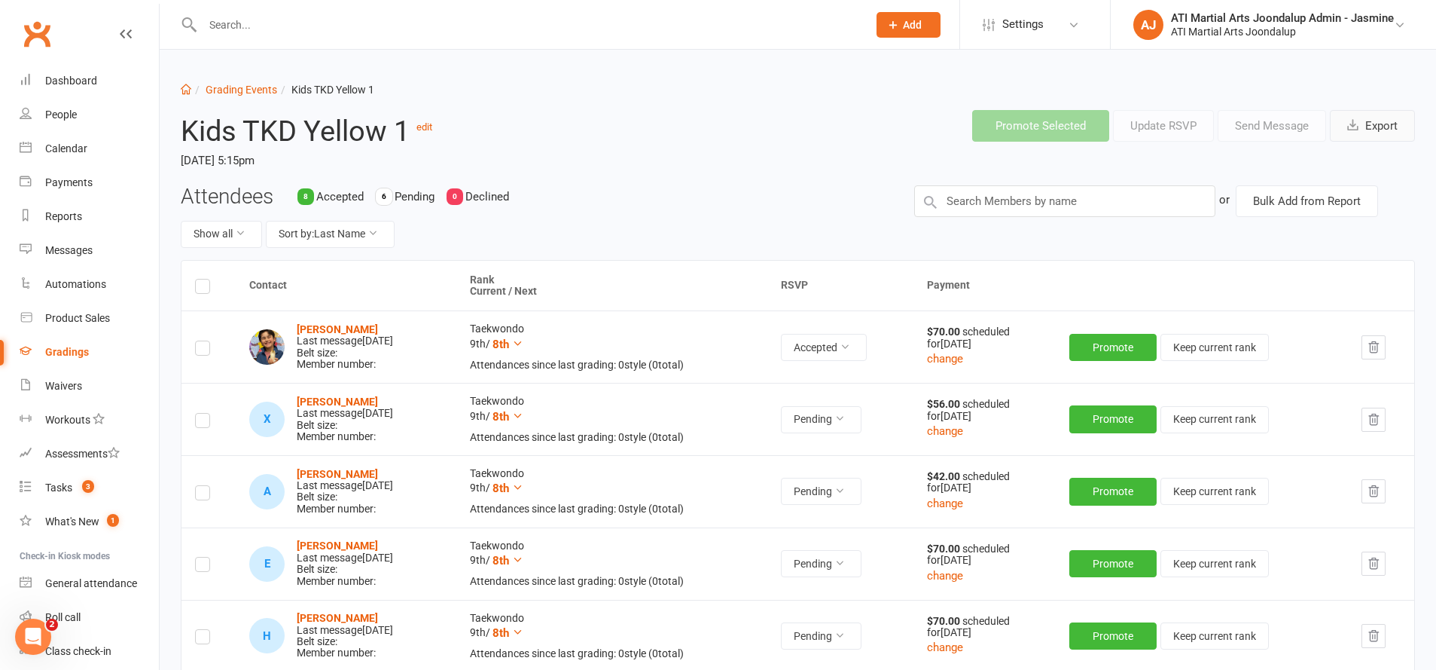
click at [1379, 126] on button "Export" at bounding box center [1372, 126] width 85 height 32
click at [224, 86] on link "Grading Events" at bounding box center [242, 90] width 72 height 12
select select "50"
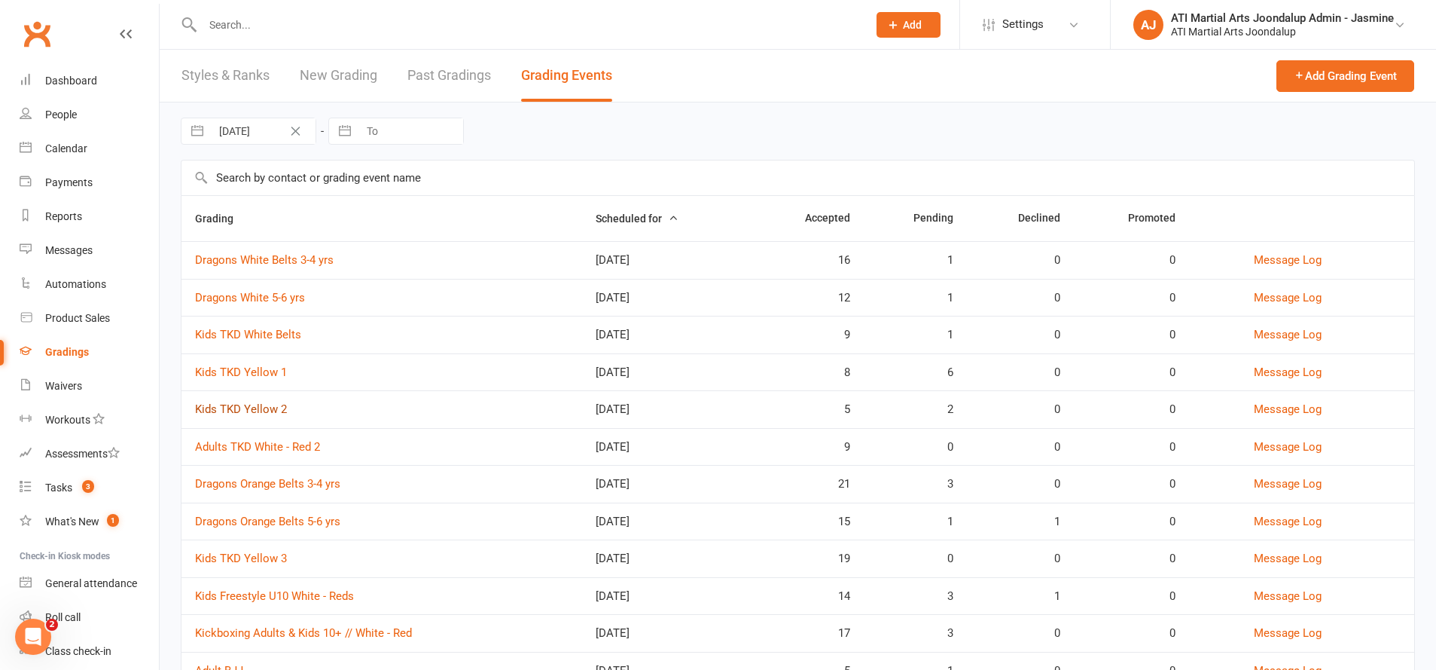
click at [267, 407] on link "Kids TKD Yellow 2" at bounding box center [241, 409] width 92 height 14
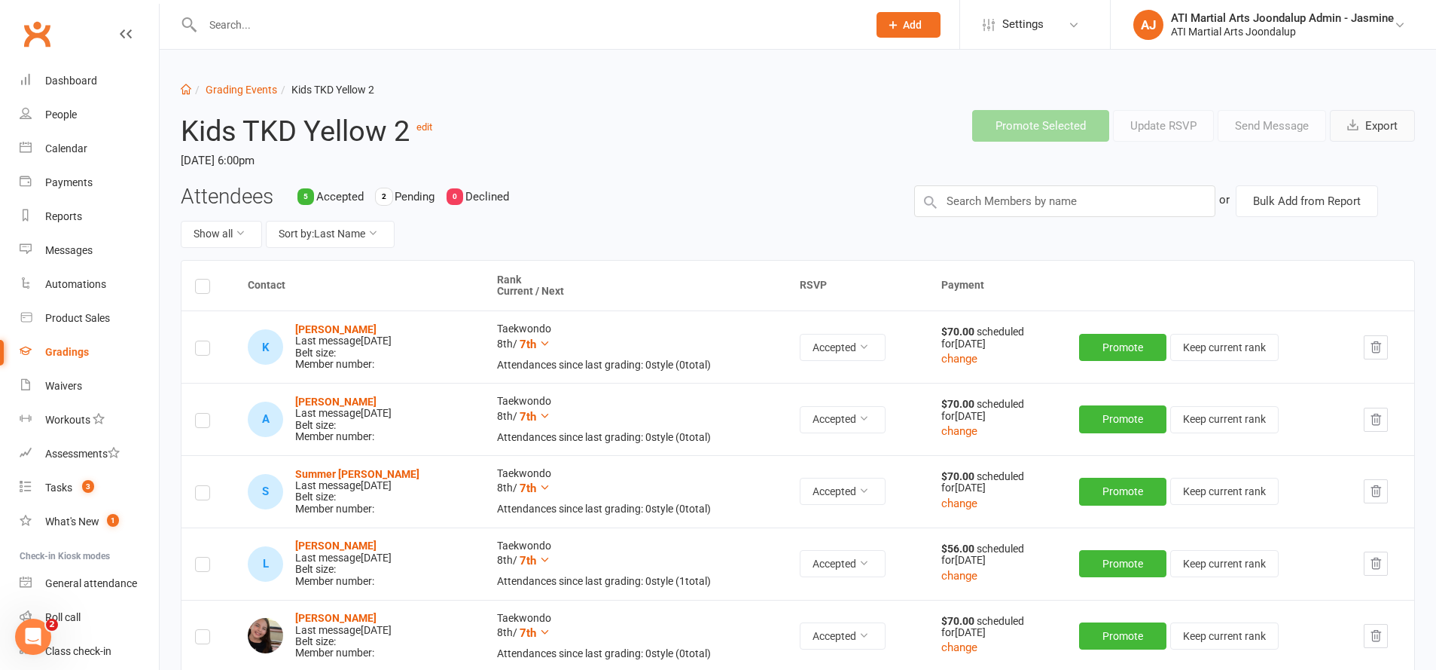
click at [1387, 118] on button "Export" at bounding box center [1372, 126] width 85 height 32
click at [236, 92] on link "Grading Events" at bounding box center [242, 90] width 72 height 12
select select "50"
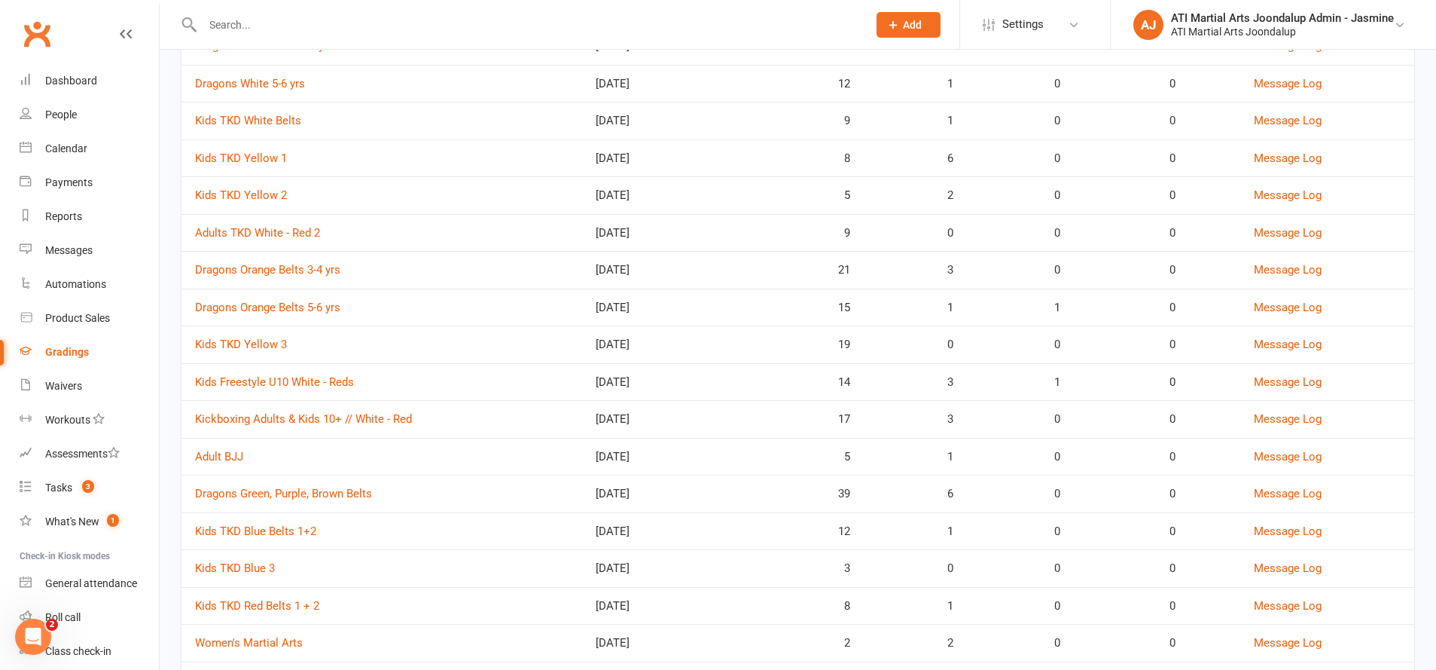
scroll to position [214, 0]
click at [262, 233] on link "Adults TKD White - Red 2" at bounding box center [257, 233] width 125 height 14
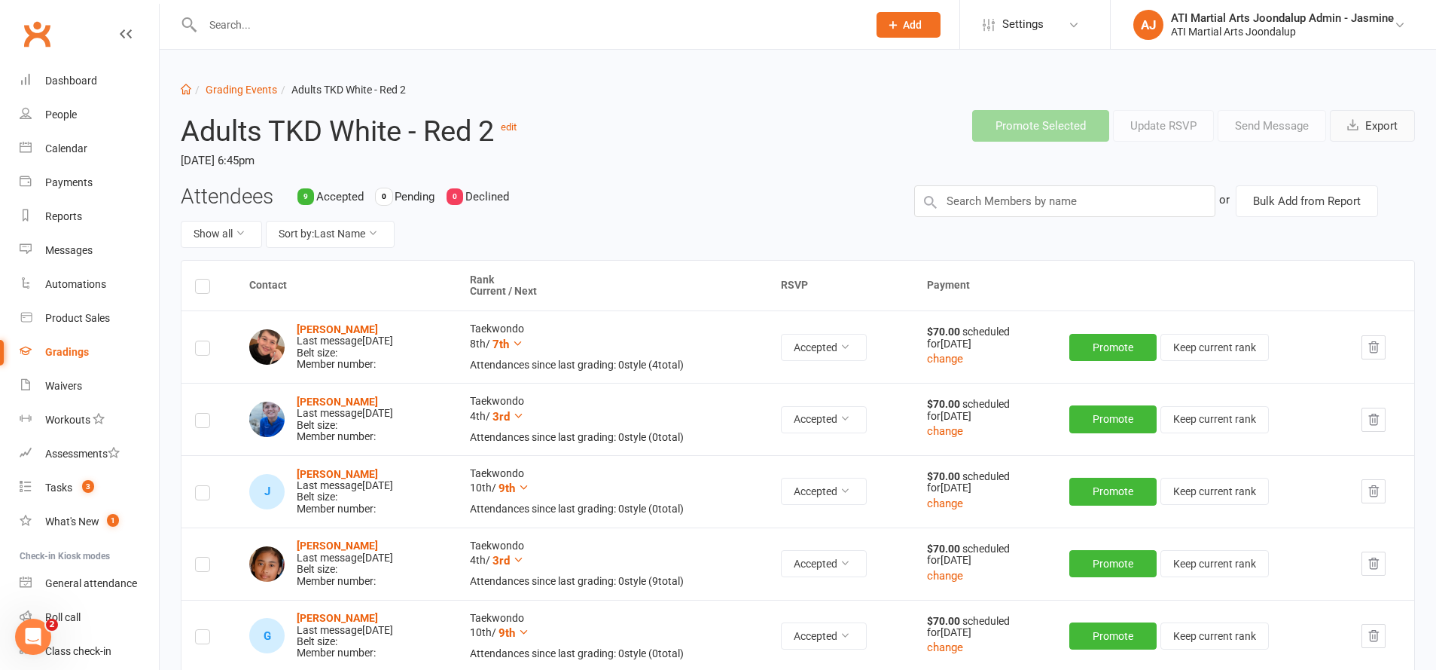
click at [1366, 127] on button "Export" at bounding box center [1372, 126] width 85 height 32
click at [255, 88] on link "Grading Events" at bounding box center [242, 90] width 72 height 12
select select "50"
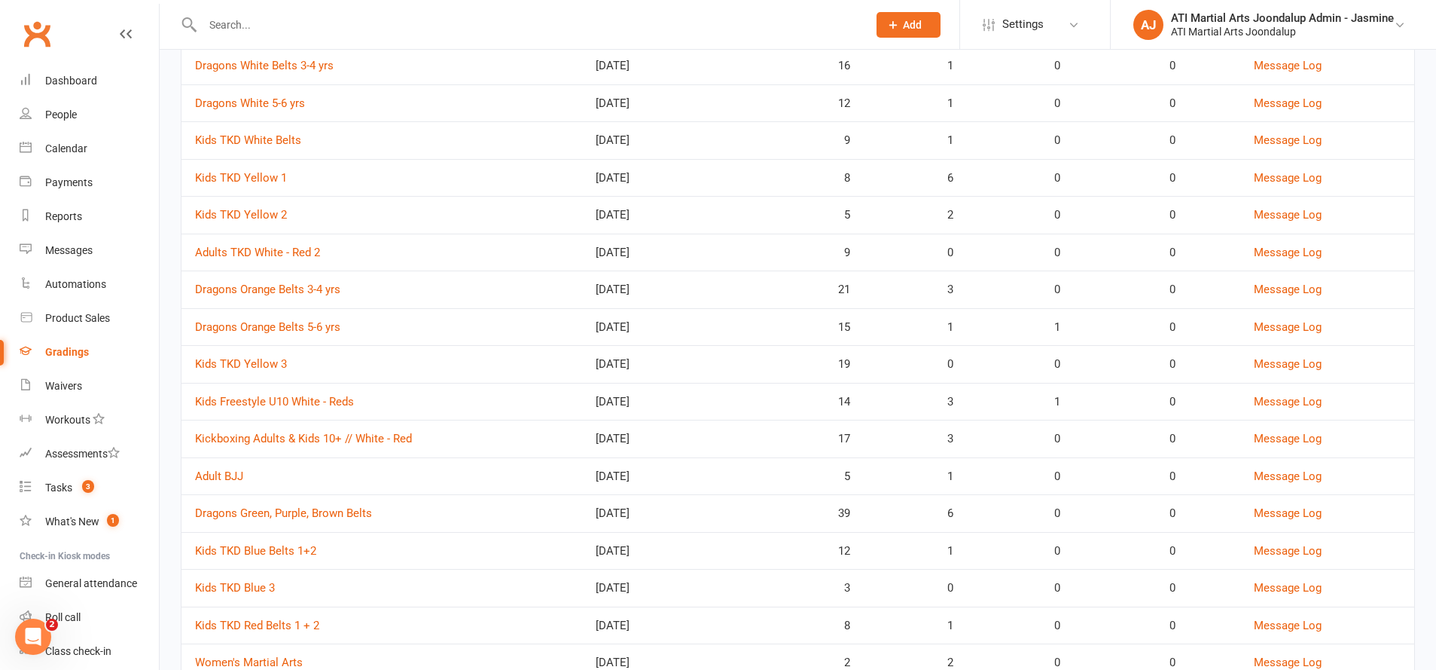
scroll to position [194, 0]
click at [276, 359] on link "Kids TKD Yellow 3" at bounding box center [241, 364] width 92 height 14
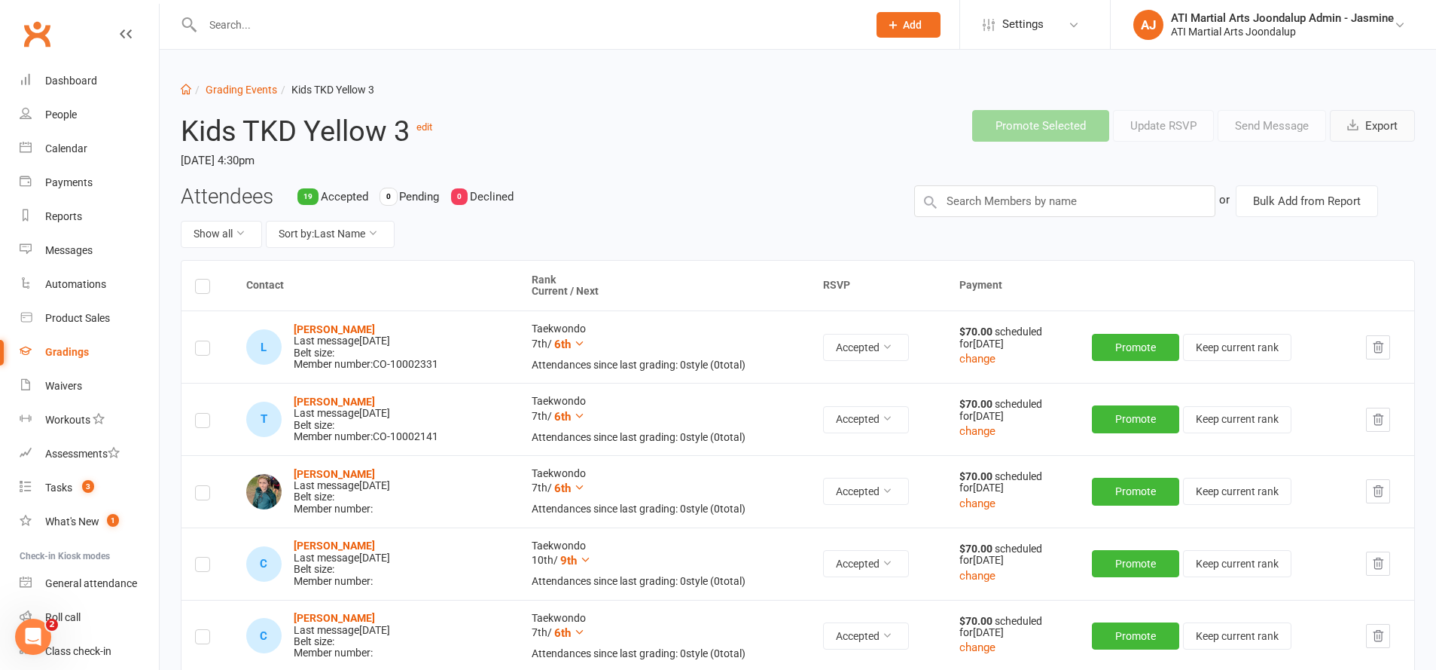
click at [1387, 128] on button "Export" at bounding box center [1372, 126] width 85 height 32
click at [230, 82] on li "Grading Events" at bounding box center [234, 89] width 86 height 17
click at [235, 92] on link "Grading Events" at bounding box center [242, 90] width 72 height 12
select select "50"
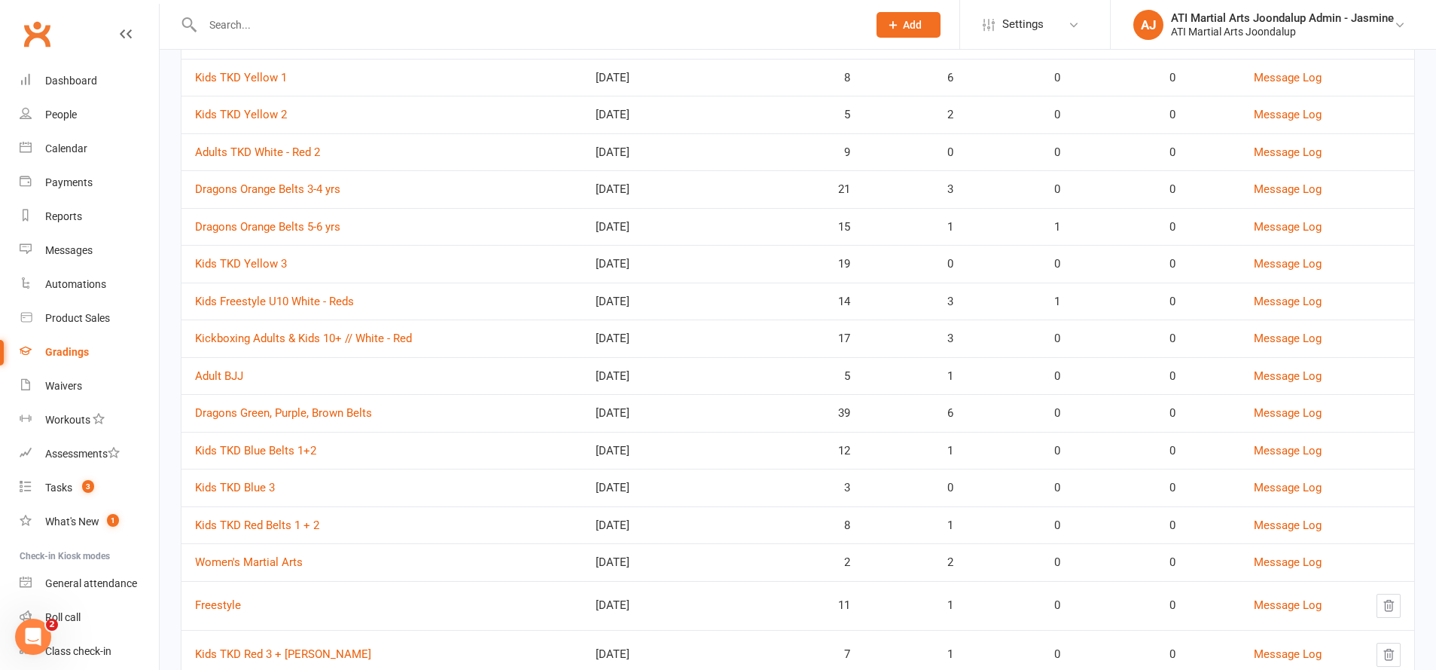
scroll to position [295, 0]
click at [303, 444] on link "Kids TKD Blue Belts 1+2" at bounding box center [255, 450] width 121 height 14
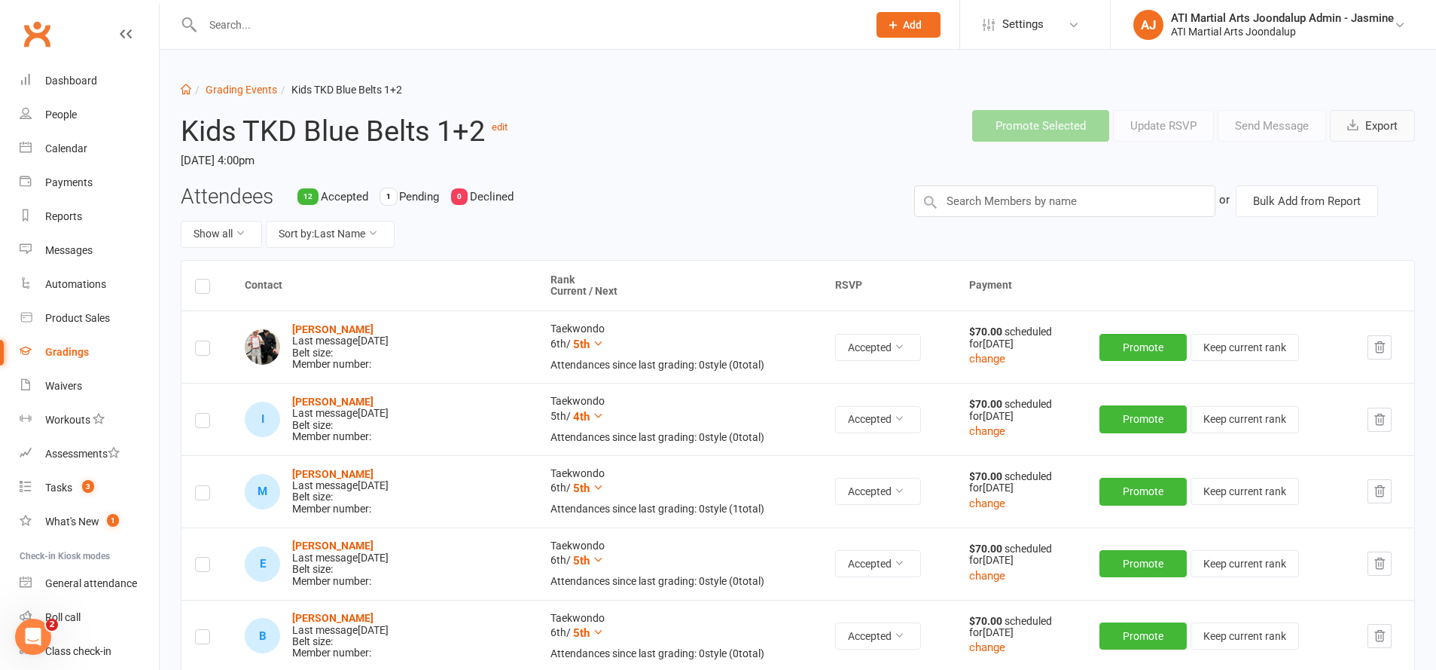
click at [1351, 121] on icon "button" at bounding box center [1352, 124] width 11 height 11
click at [253, 91] on link "Grading Events" at bounding box center [242, 89] width 72 height 12
select select "50"
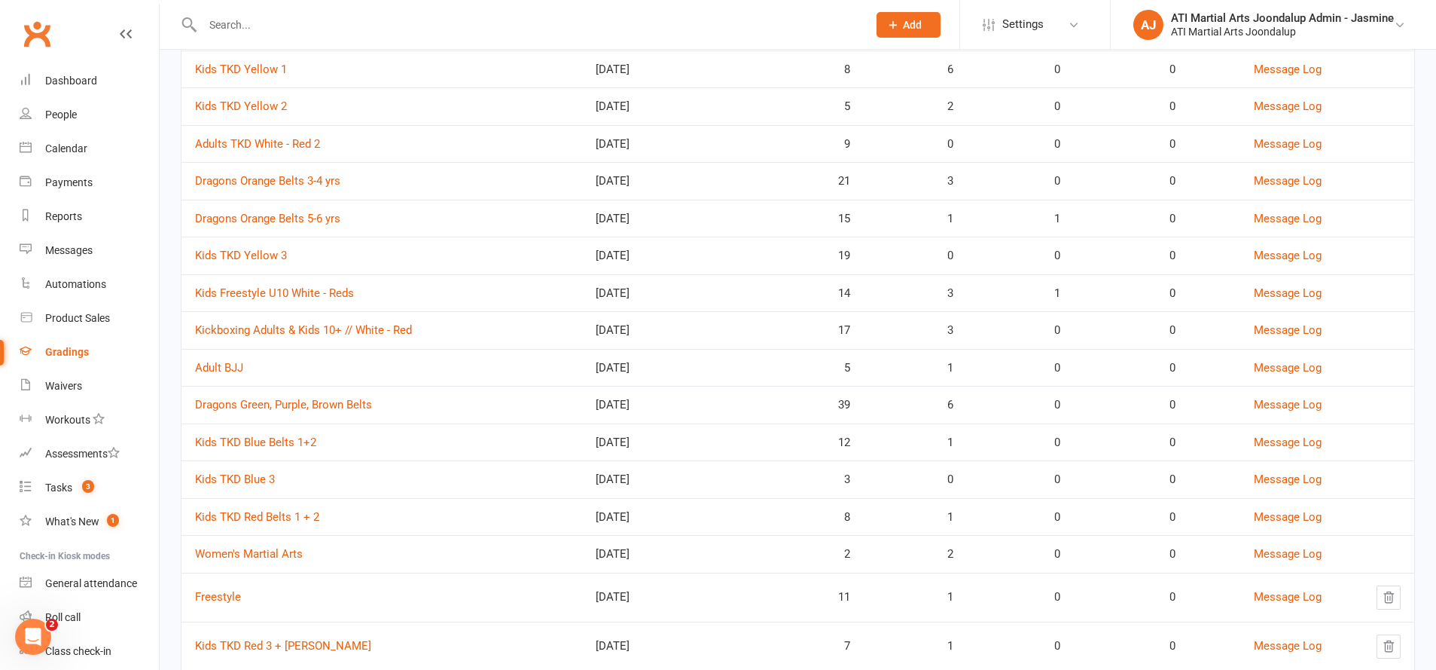
scroll to position [533, 0]
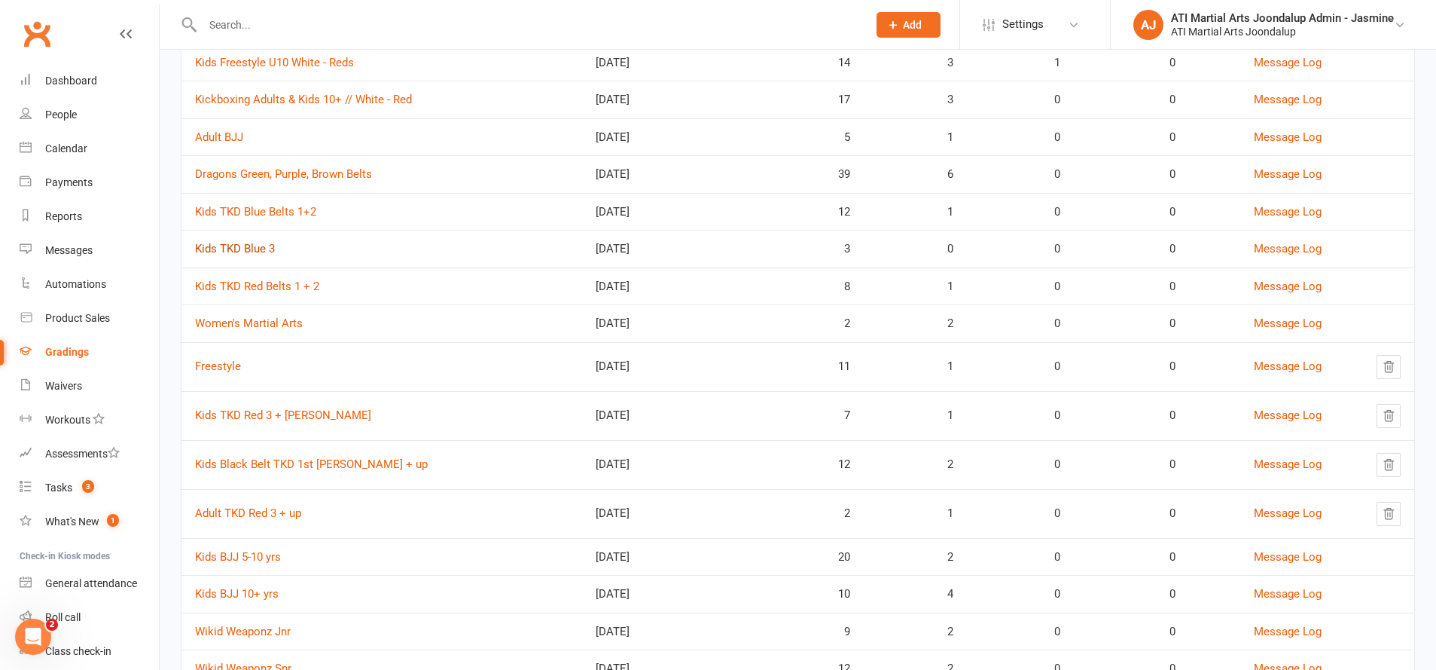
click at [261, 242] on link "Kids TKD Blue 3" at bounding box center [235, 249] width 80 height 14
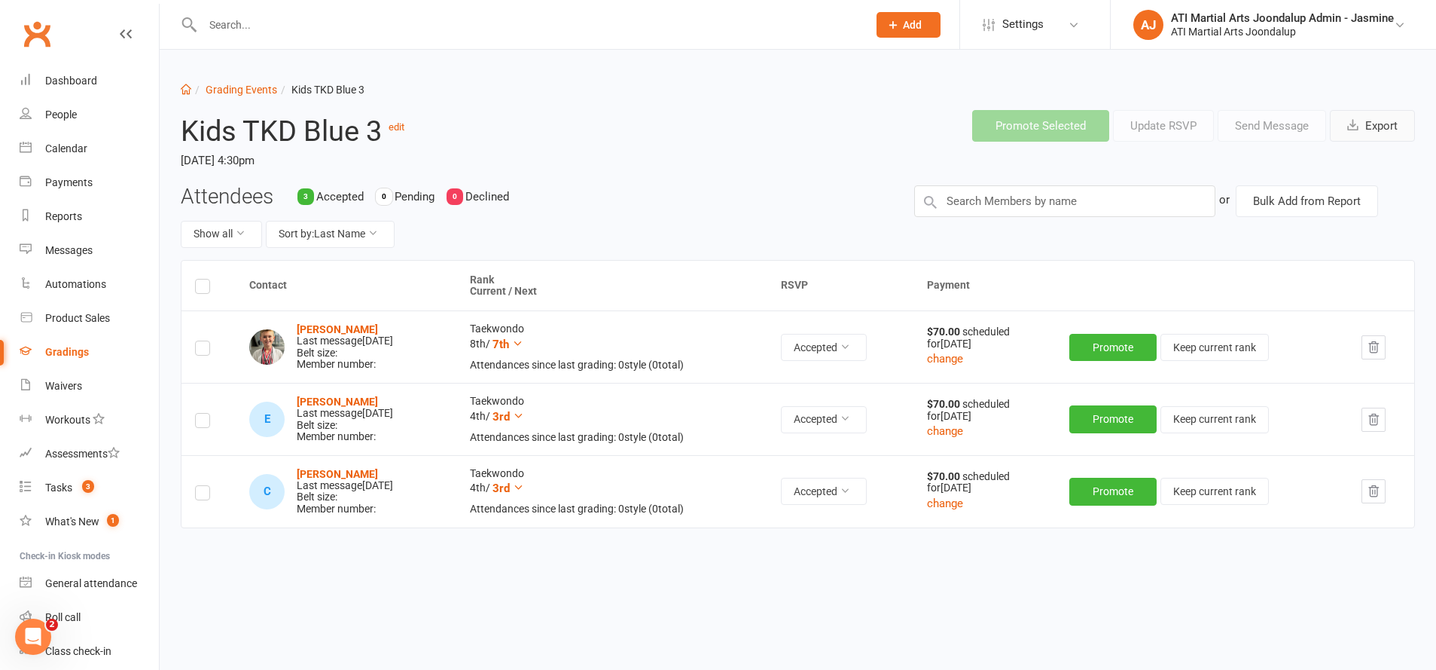
click at [1389, 127] on button "Export" at bounding box center [1372, 126] width 85 height 32
click at [251, 89] on link "Grading Events" at bounding box center [242, 90] width 72 height 12
select select "50"
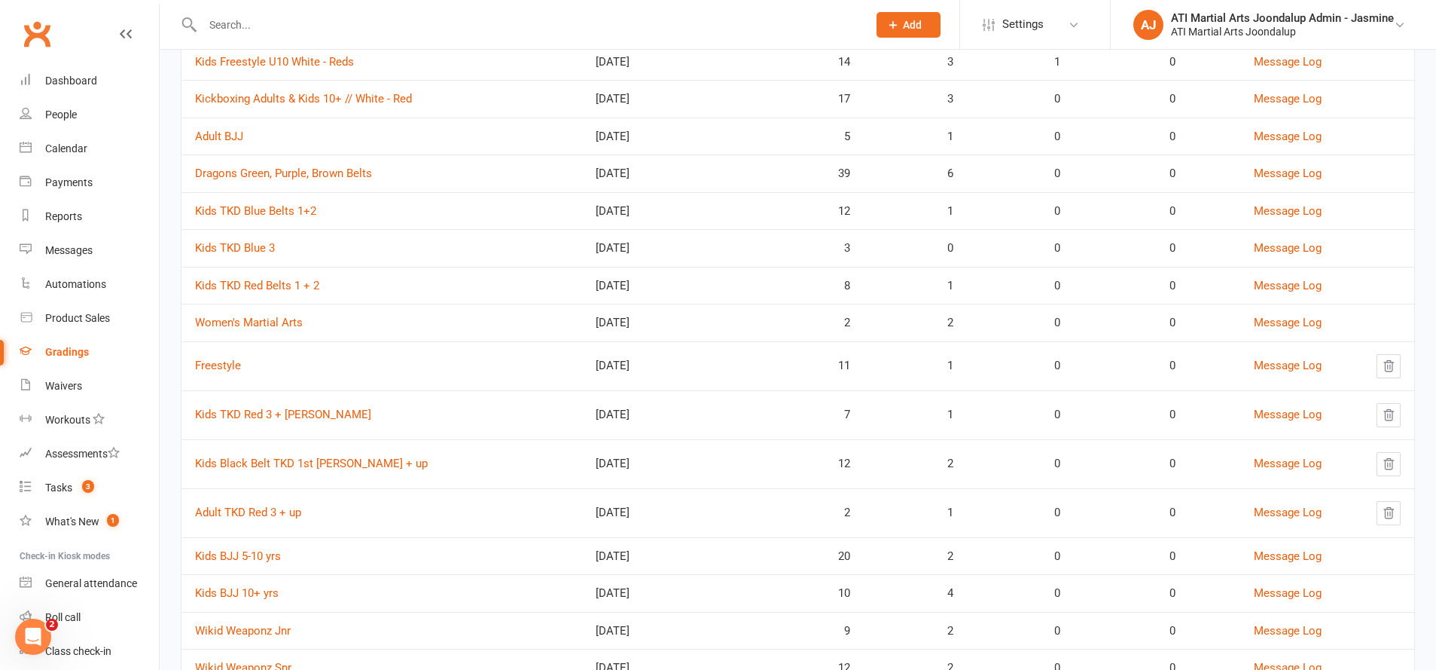
scroll to position [536, 0]
click at [281, 279] on link "Kids TKD Red Belts 1 + 2" at bounding box center [257, 284] width 124 height 14
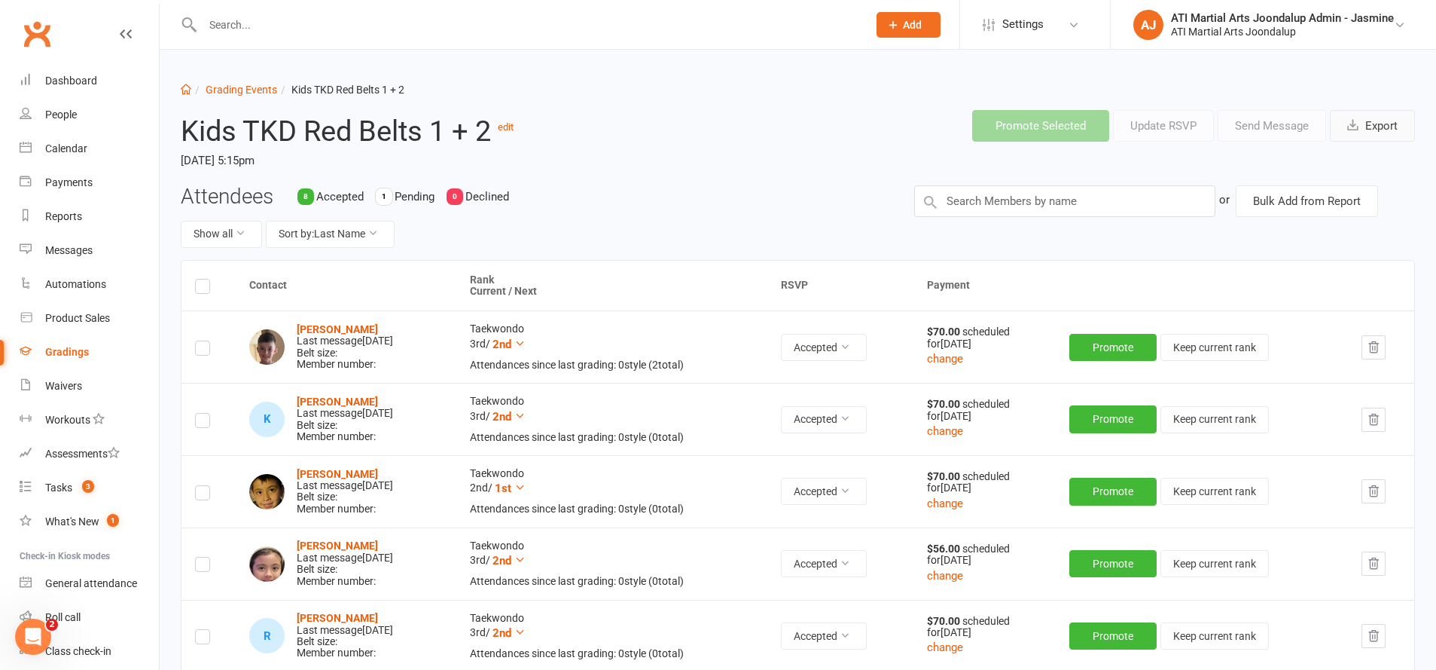
click at [1385, 127] on button "Export" at bounding box center [1372, 126] width 85 height 32
click at [255, 88] on link "Grading Events" at bounding box center [242, 90] width 72 height 12
select select "50"
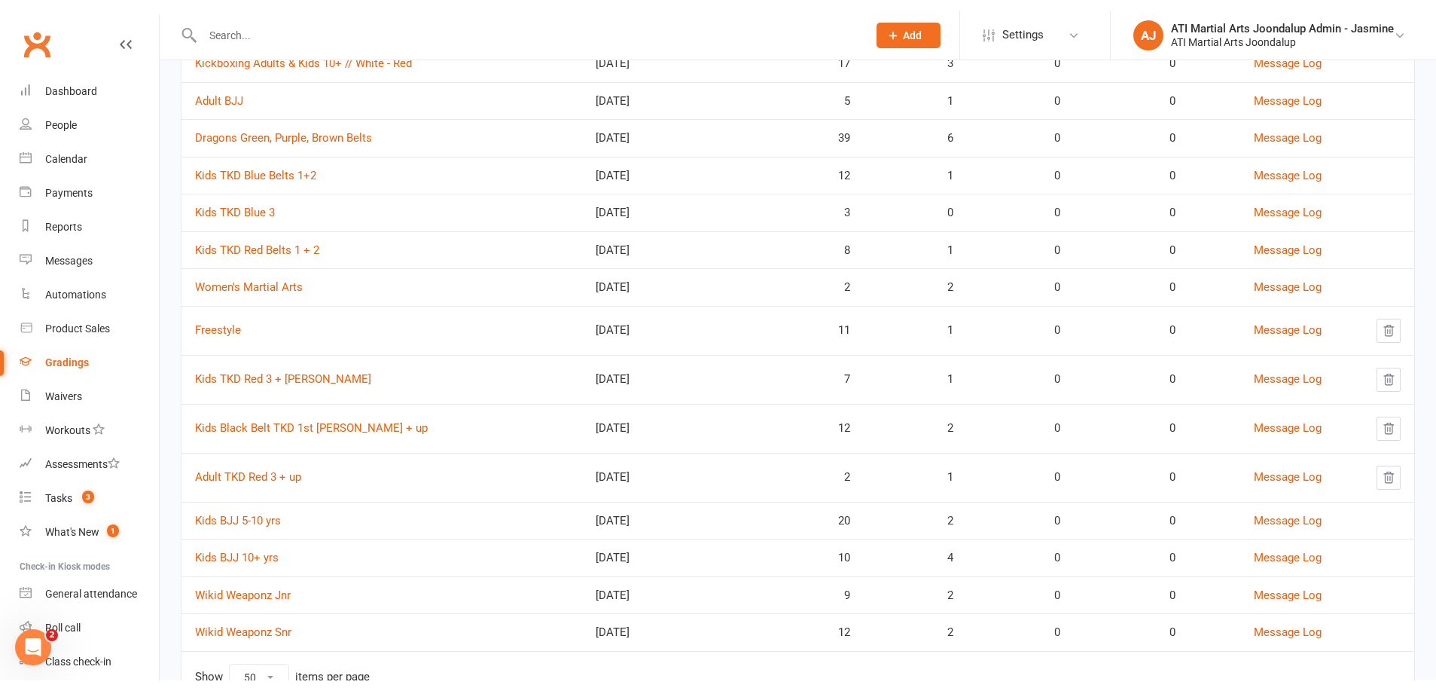
scroll to position [588, 0]
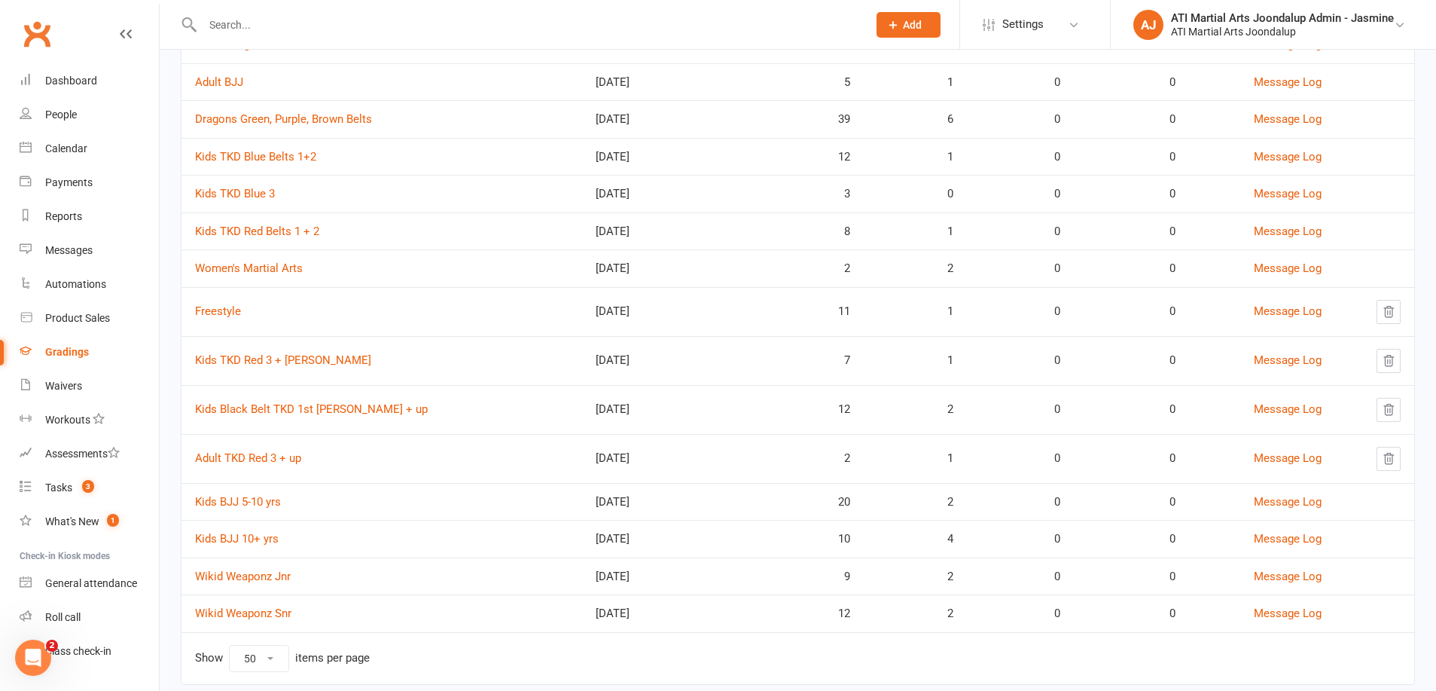
click at [277, 20] on input "text" at bounding box center [527, 24] width 659 height 21
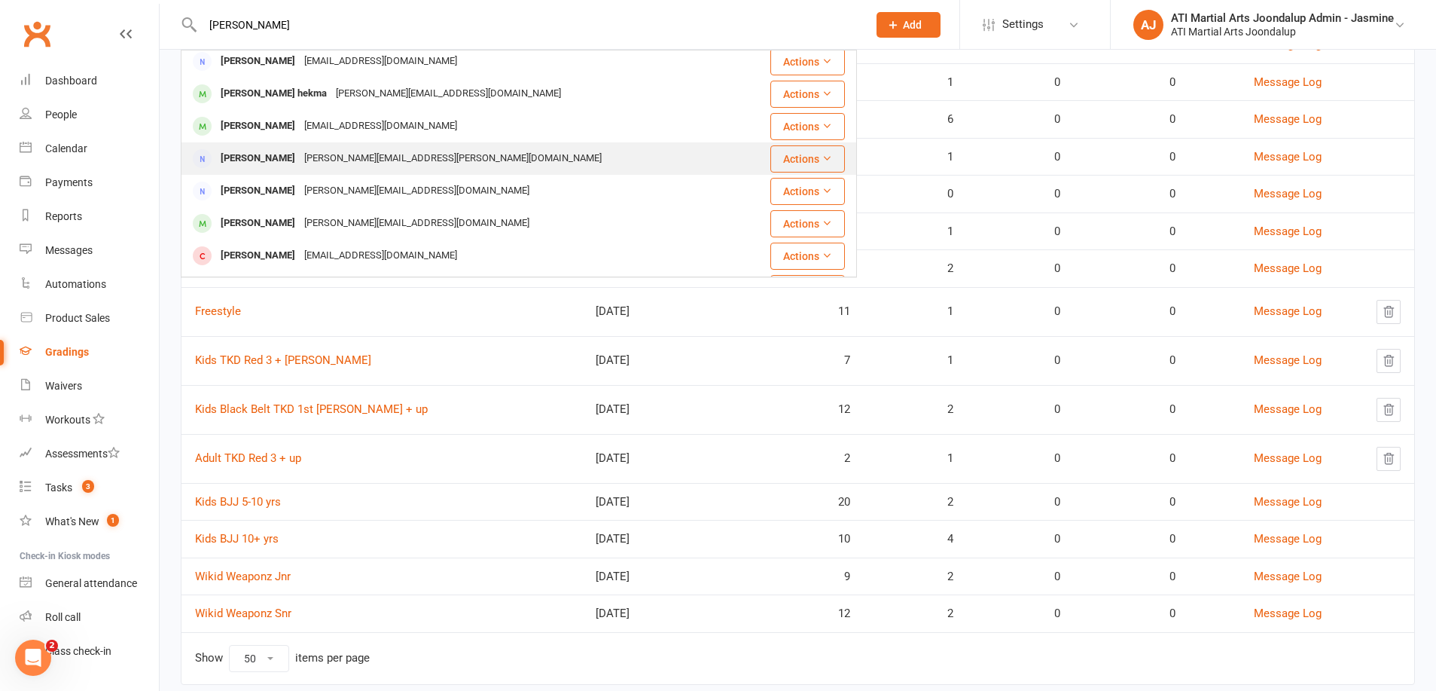
scroll to position [77, 0]
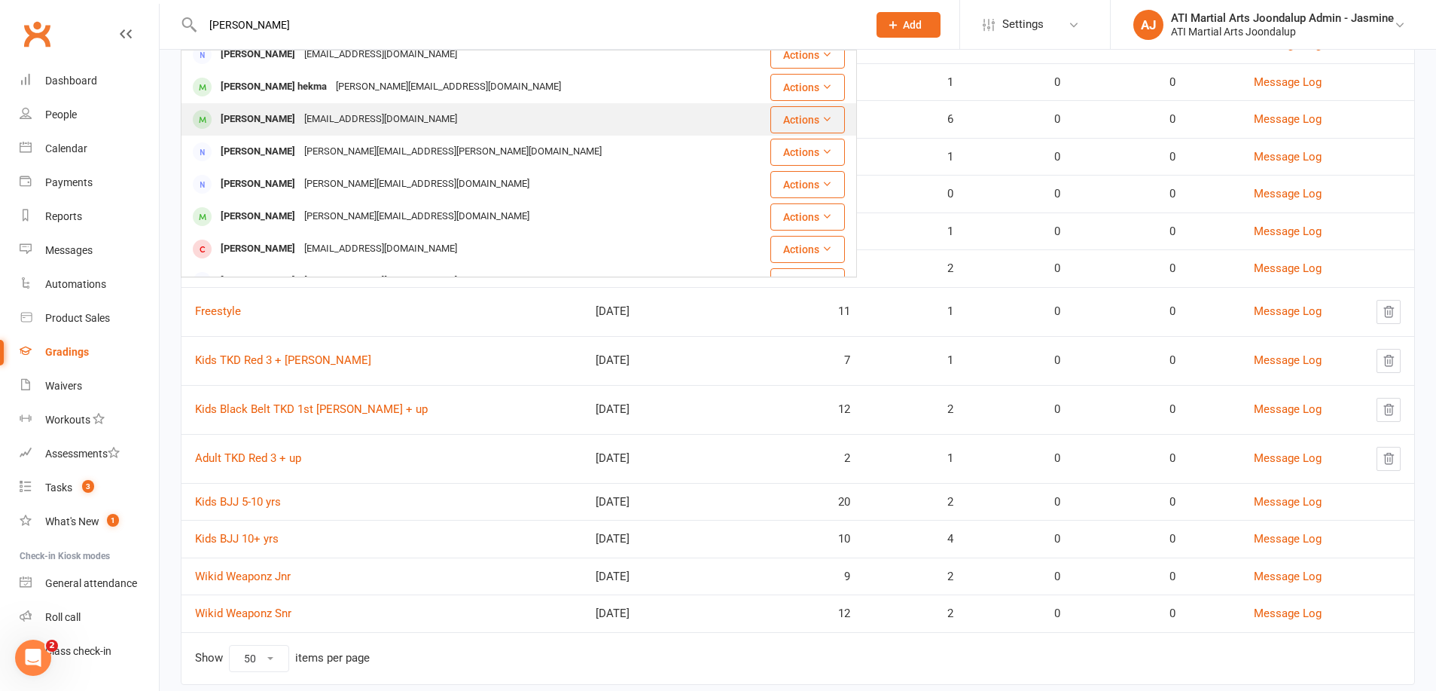
type input "Sara"
click at [300, 130] on div "wrightsara003@gmail.com" at bounding box center [381, 119] width 162 height 22
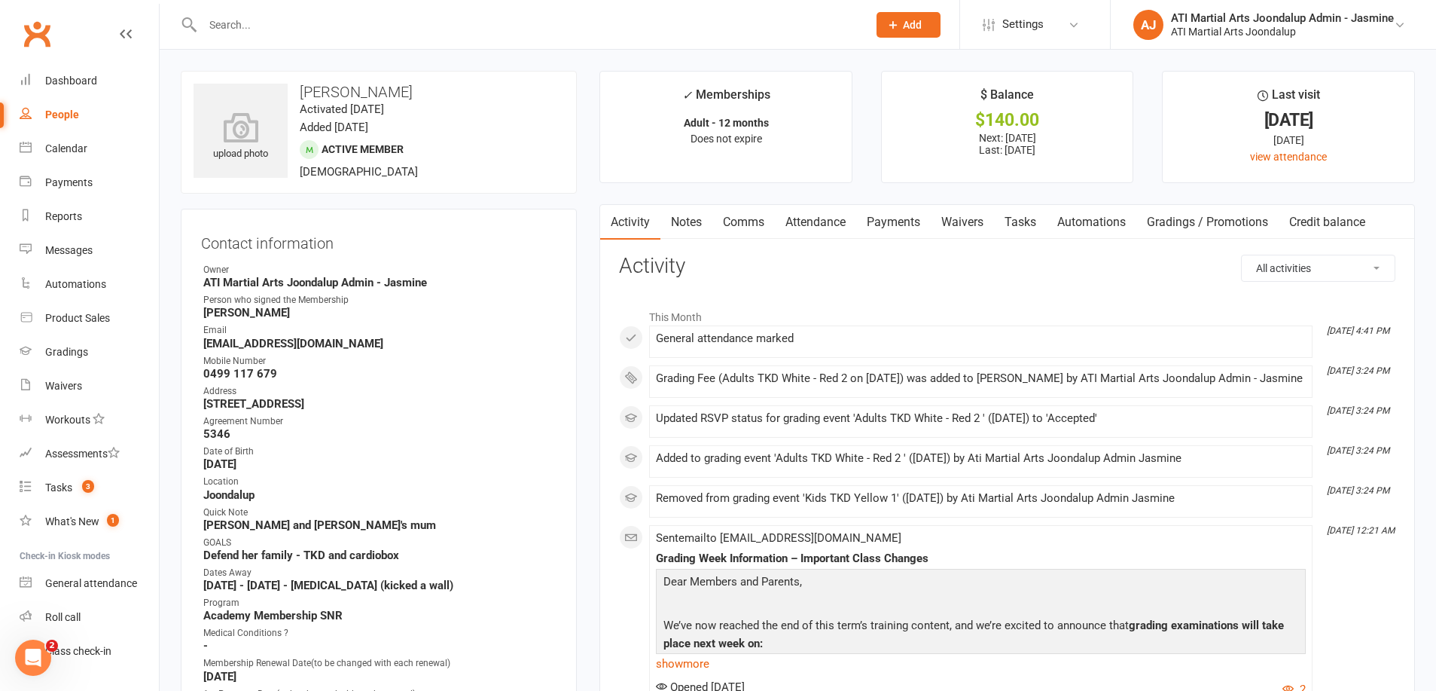
click at [841, 218] on link "Attendance" at bounding box center [815, 222] width 81 height 35
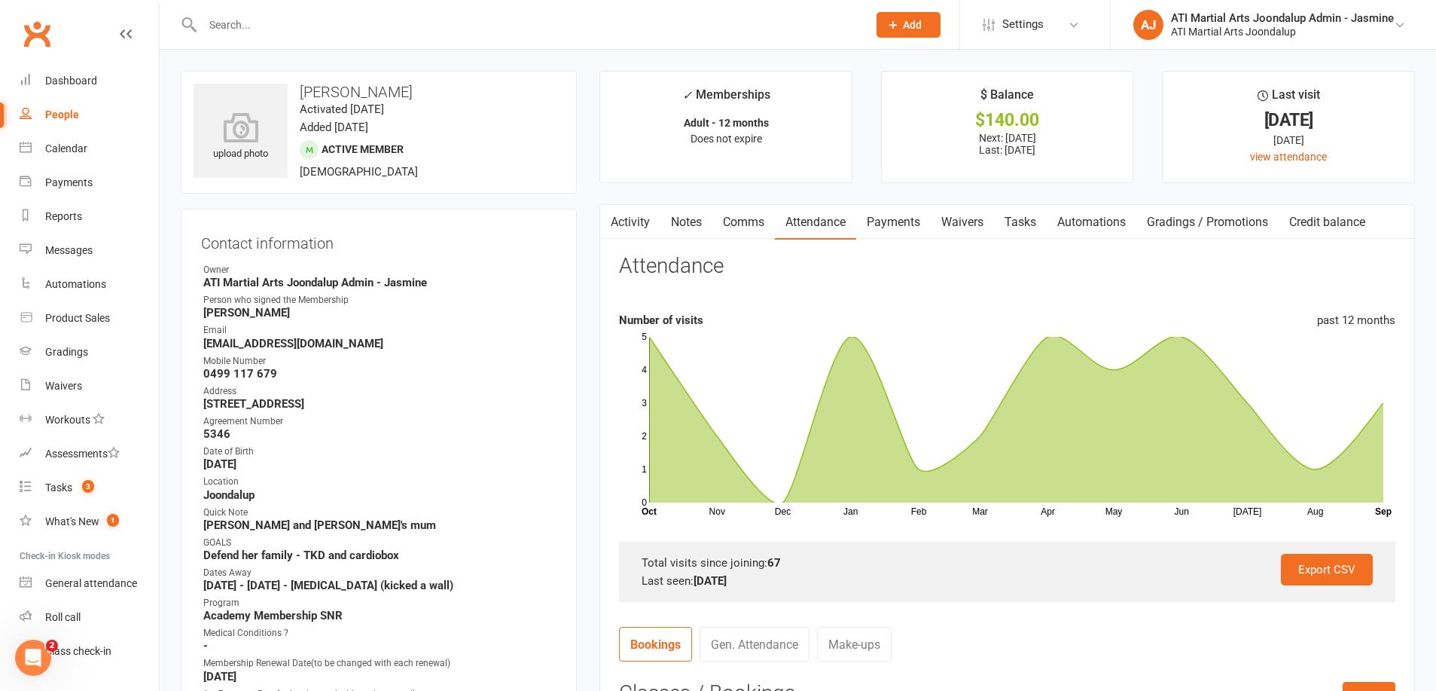
click at [890, 225] on link "Payments" at bounding box center [893, 222] width 75 height 35
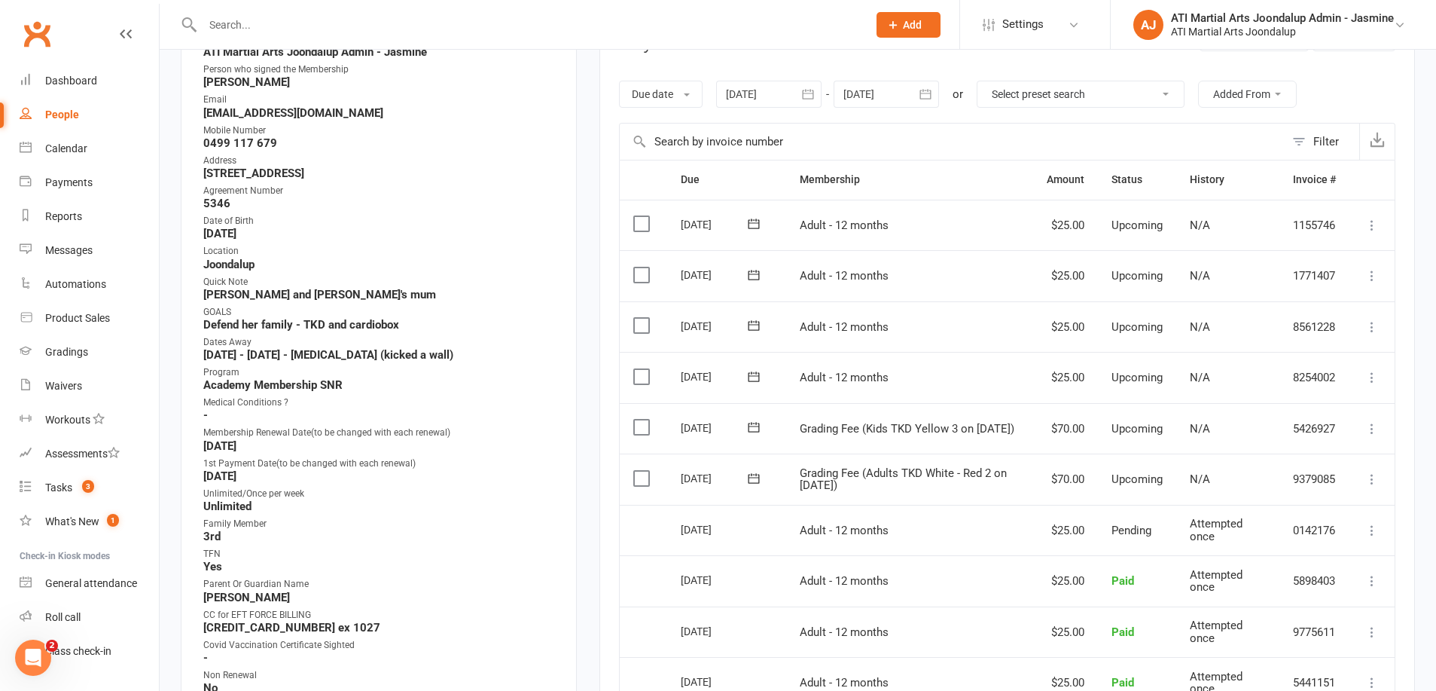
scroll to position [230, 0]
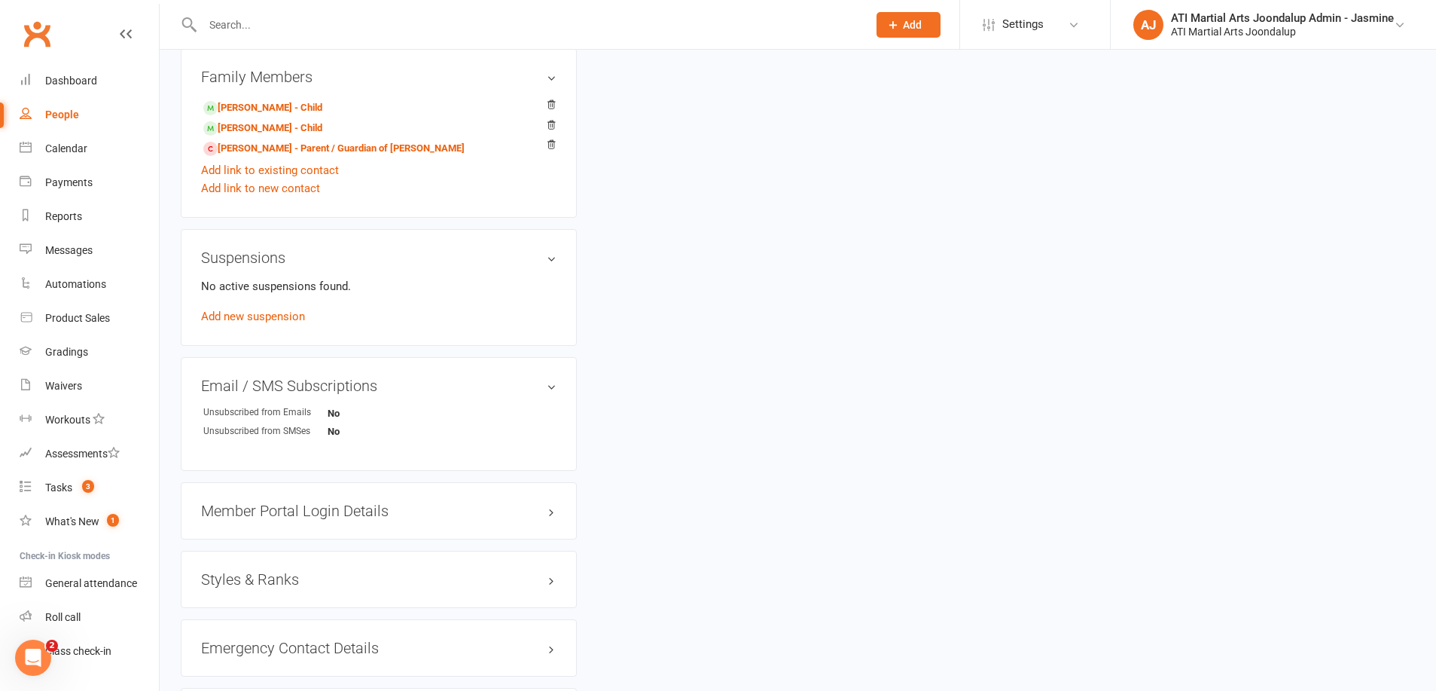
click at [347, 572] on h3 "Styles & Ranks" at bounding box center [379, 579] width 356 height 17
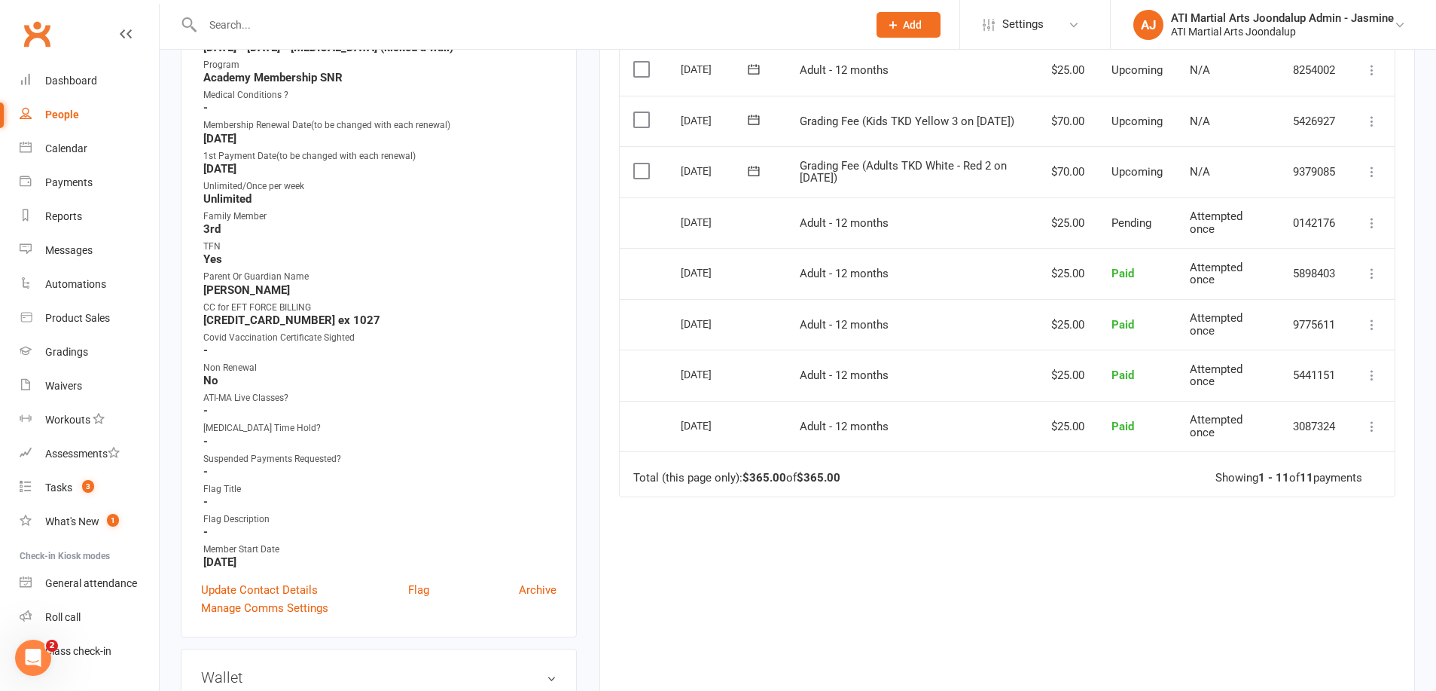
scroll to position [382, 0]
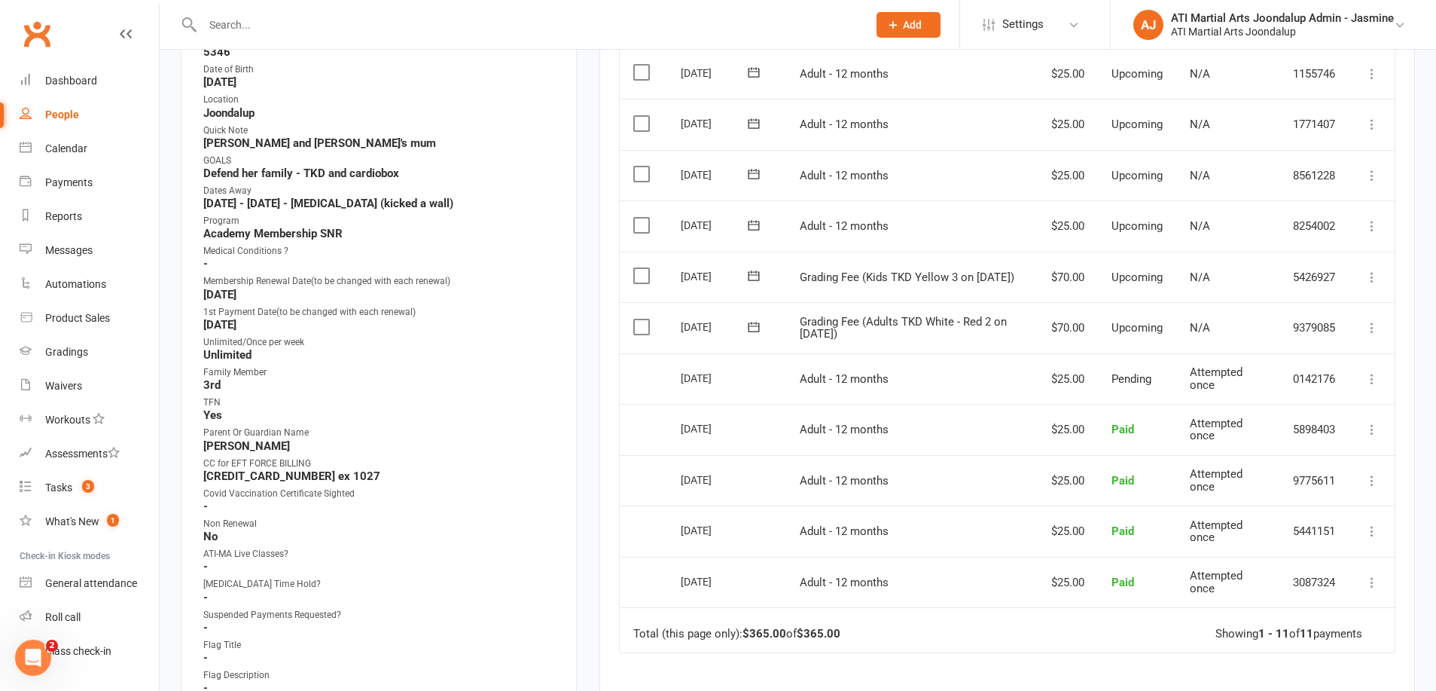
click at [1375, 270] on icon at bounding box center [1372, 277] width 15 height 15
click at [1314, 412] on link "Change amount" at bounding box center [1305, 427] width 149 height 30
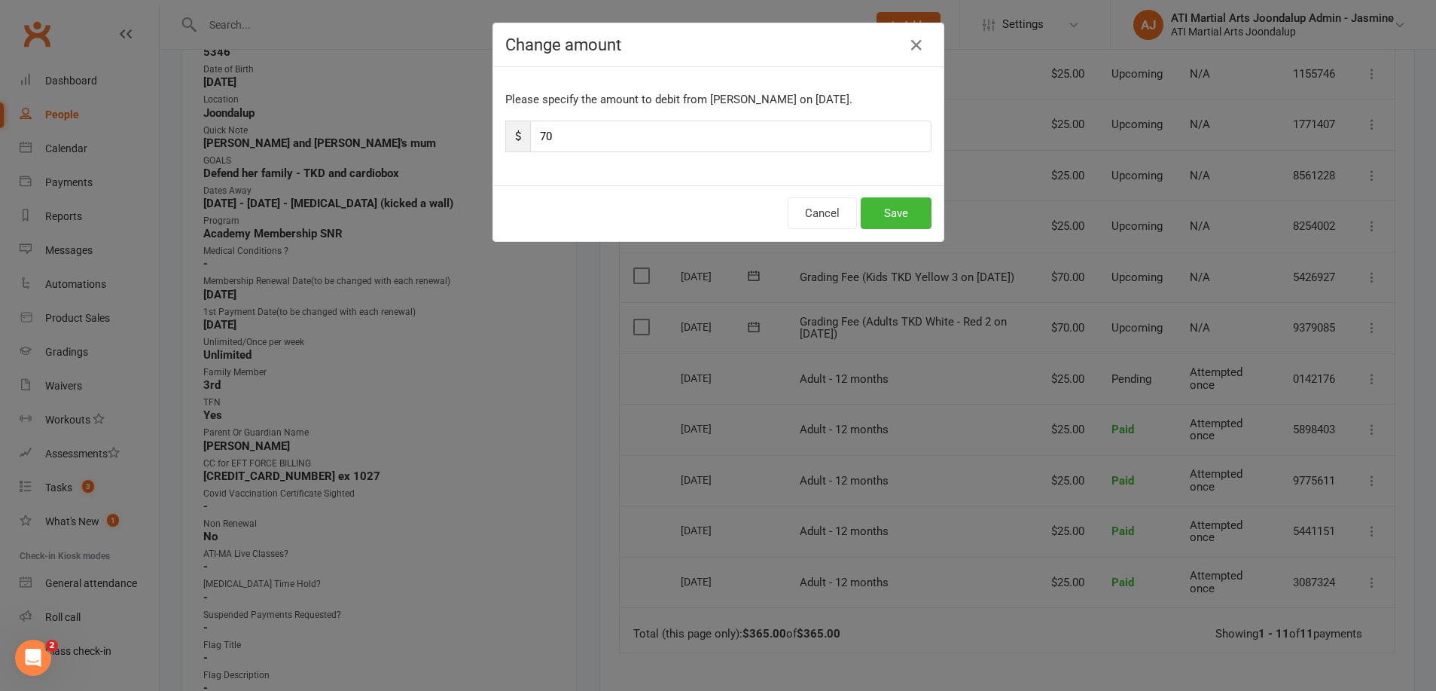
drag, startPoint x: 593, startPoint y: 139, endPoint x: 420, endPoint y: 129, distance: 172.8
click at [420, 129] on div "Change amount Please specify the amount to debit from Sara Wright on Sep 16, 20…" at bounding box center [718, 345] width 1436 height 691
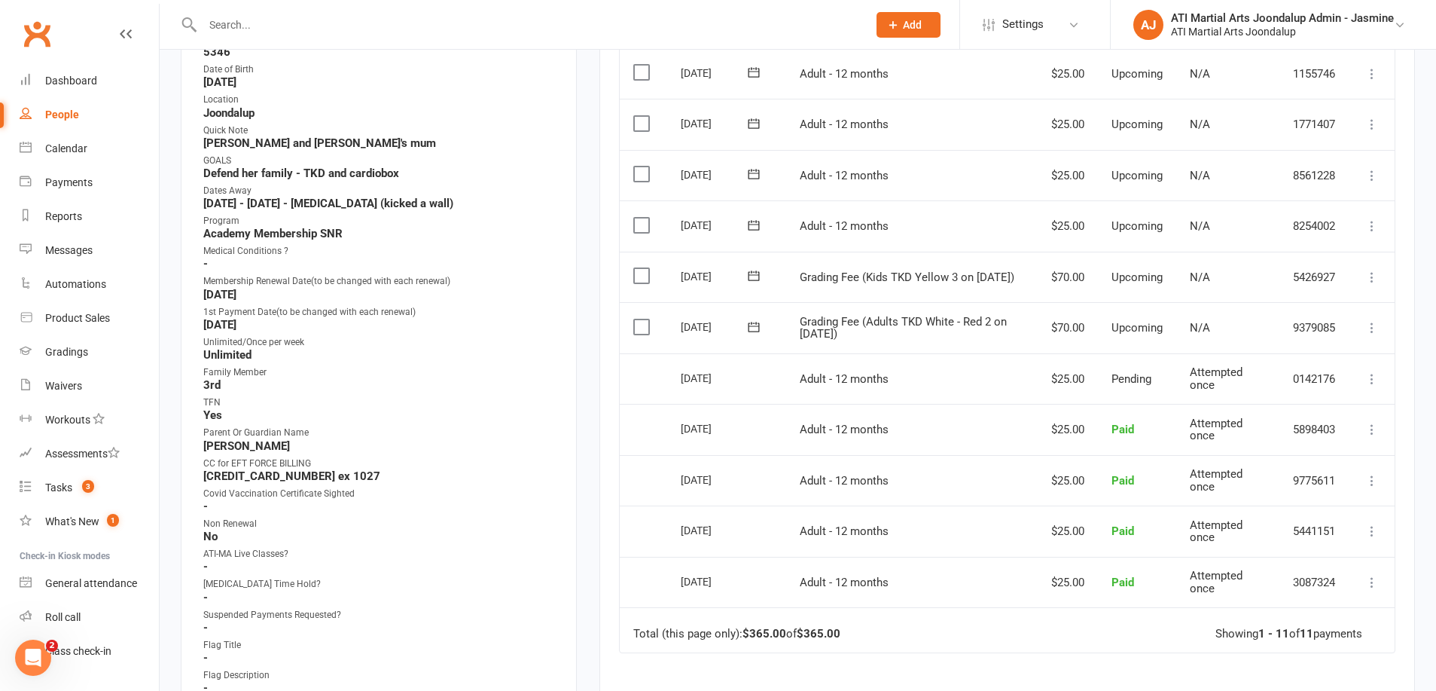
click at [1372, 270] on icon at bounding box center [1372, 277] width 15 height 15
click at [1291, 412] on link "Change amount" at bounding box center [1305, 427] width 149 height 30
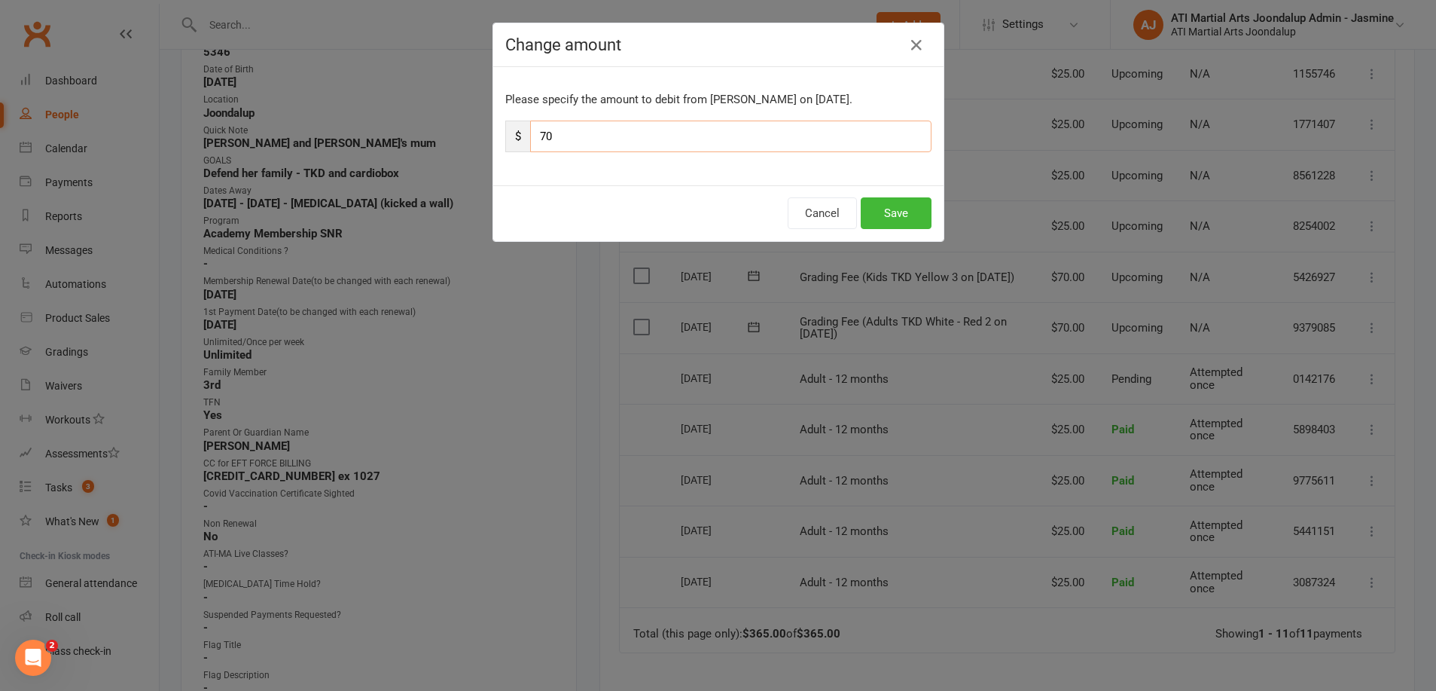
click at [618, 142] on input "70" at bounding box center [730, 137] width 401 height 32
type input "7"
type input "58"
click at [832, 212] on button "Cancel" at bounding box center [822, 213] width 69 height 32
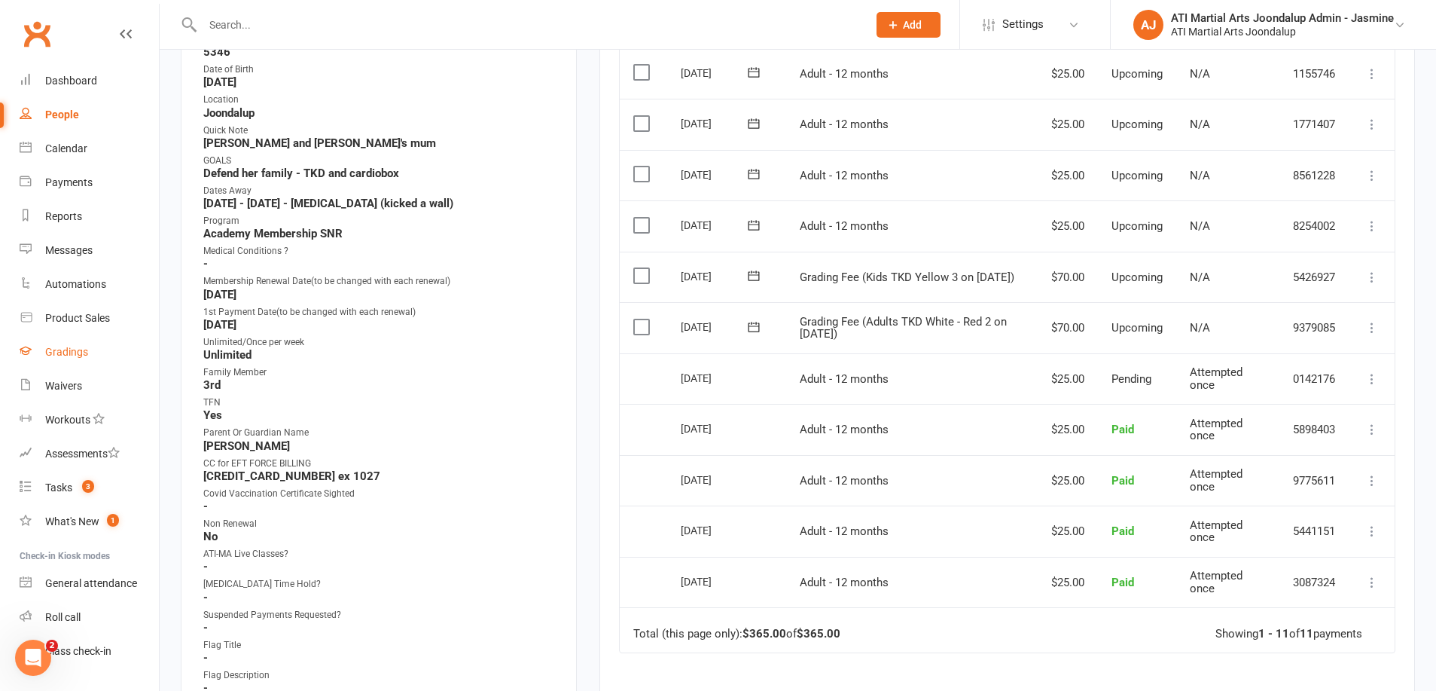
click at [56, 346] on div "Gradings" at bounding box center [66, 352] width 43 height 12
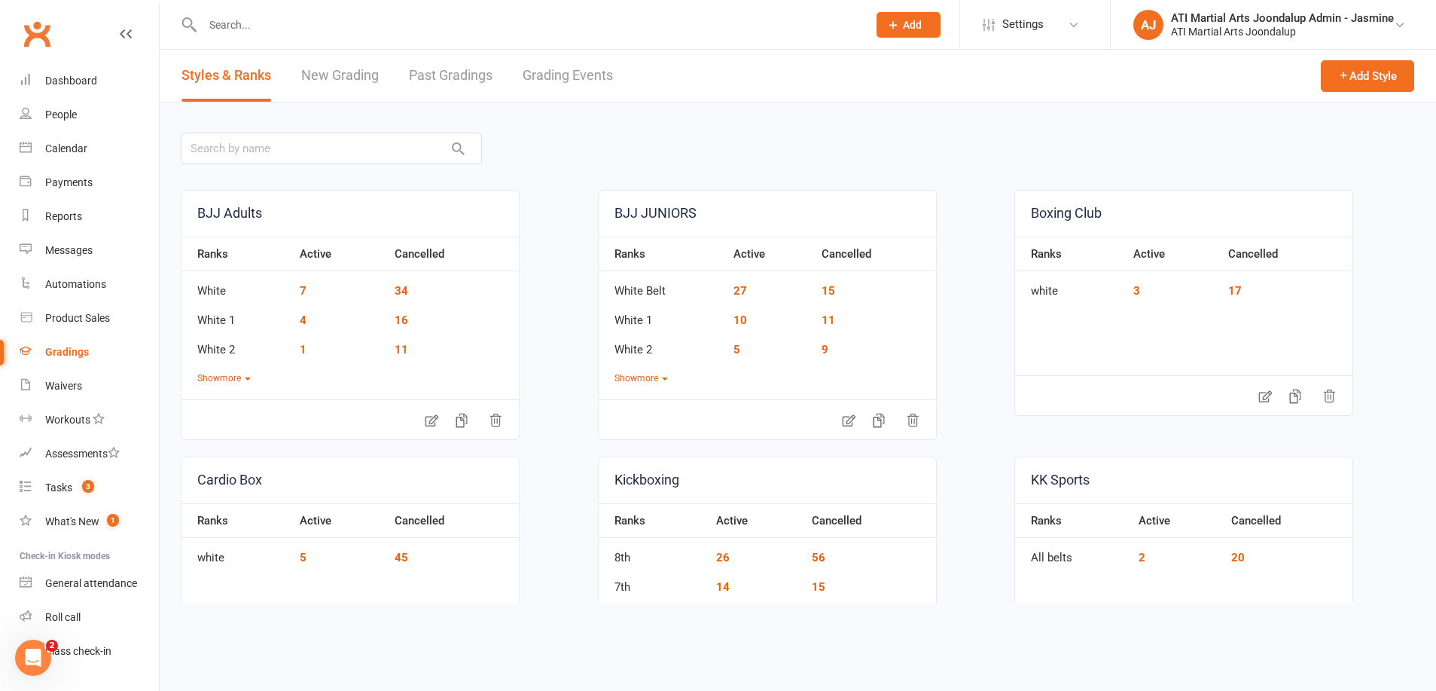
click at [557, 81] on link "Grading Events" at bounding box center [568, 76] width 90 height 52
select select "50"
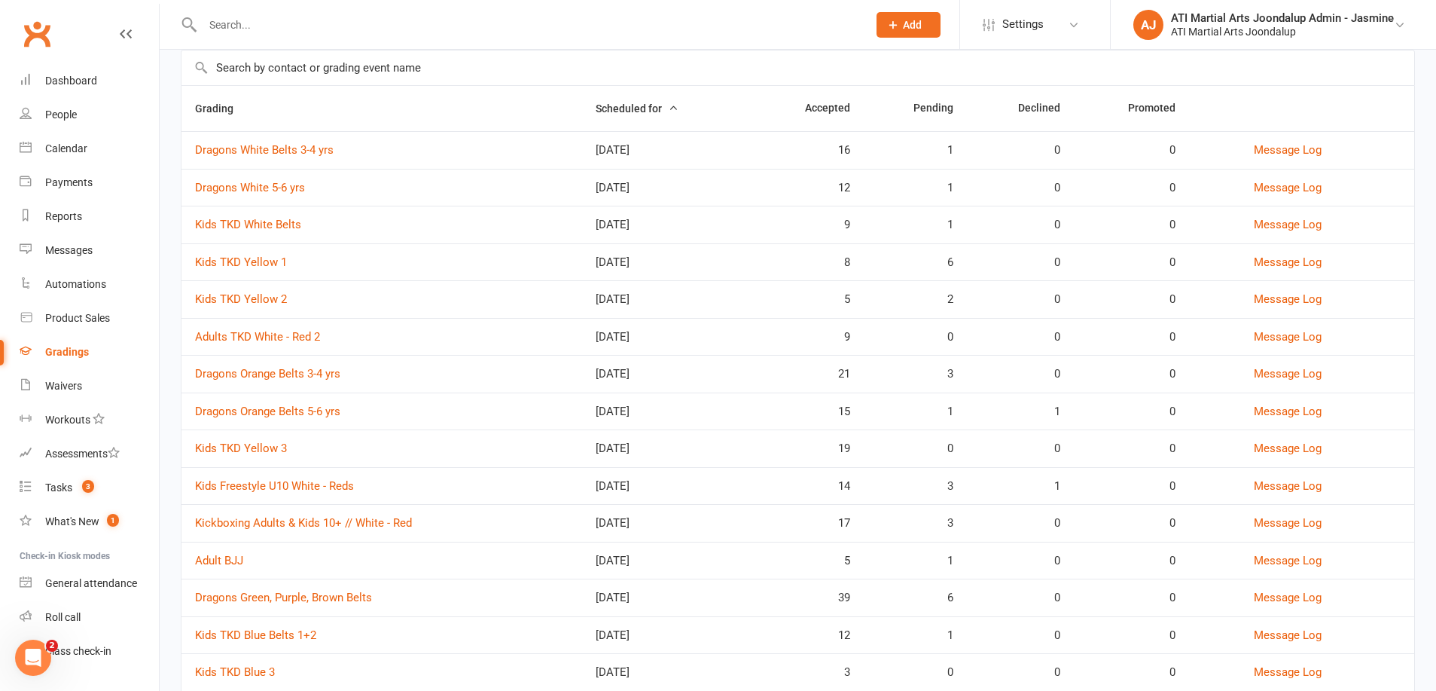
scroll to position [120, 0]
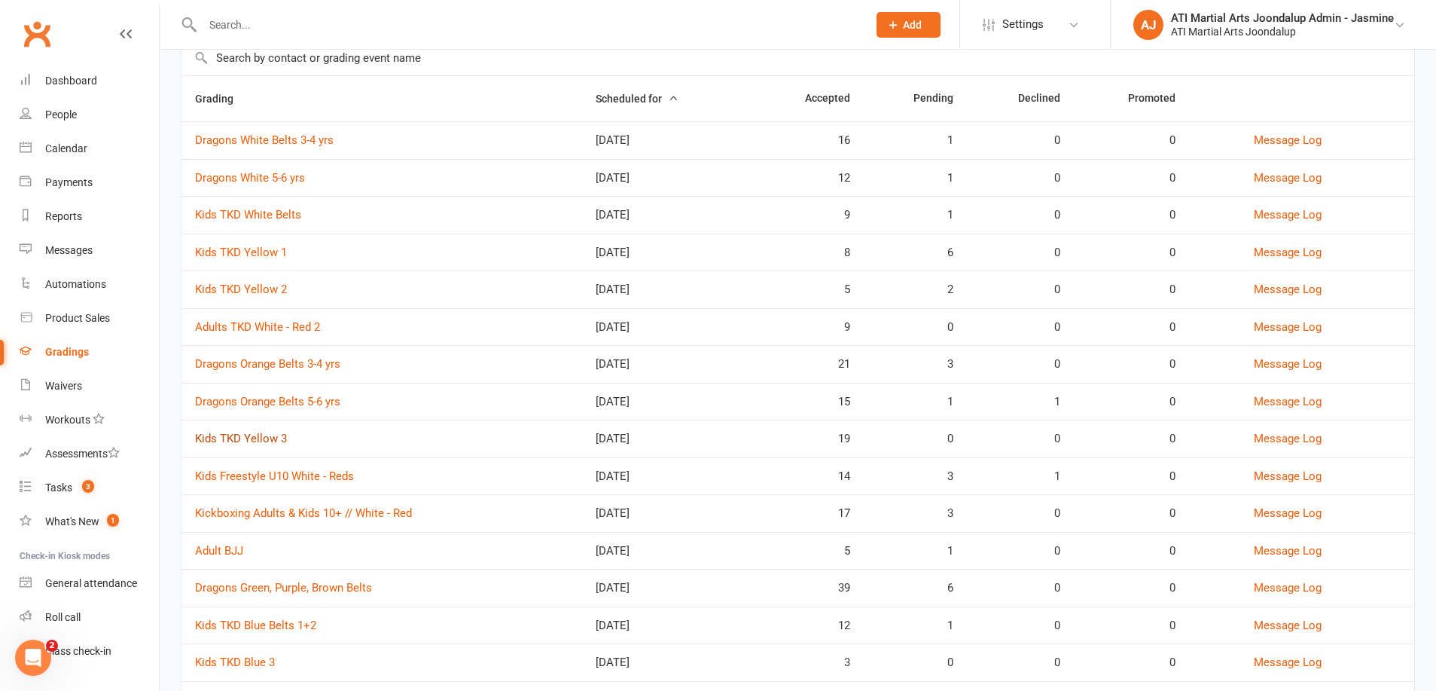
click at [276, 437] on link "Kids TKD Yellow 3" at bounding box center [241, 439] width 92 height 14
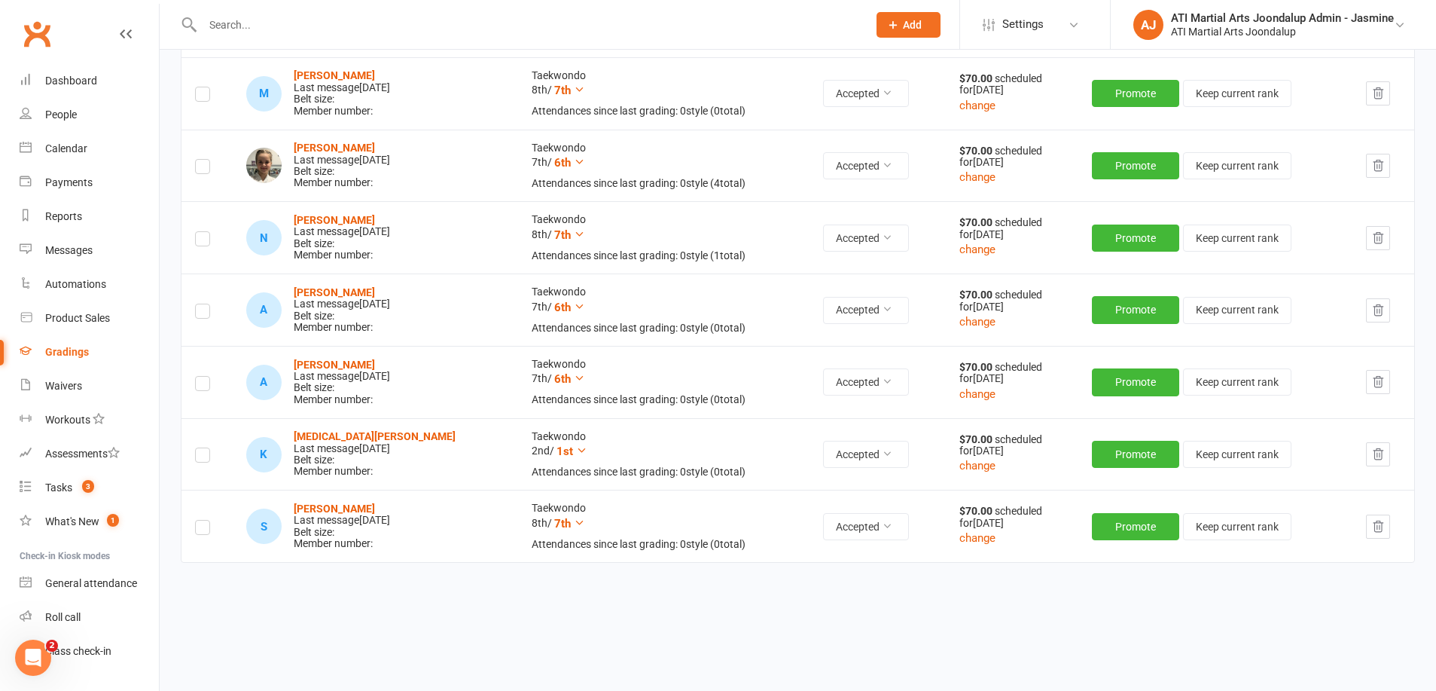
scroll to position [1118, 0]
click at [1382, 521] on icon "button" at bounding box center [1379, 527] width 14 height 14
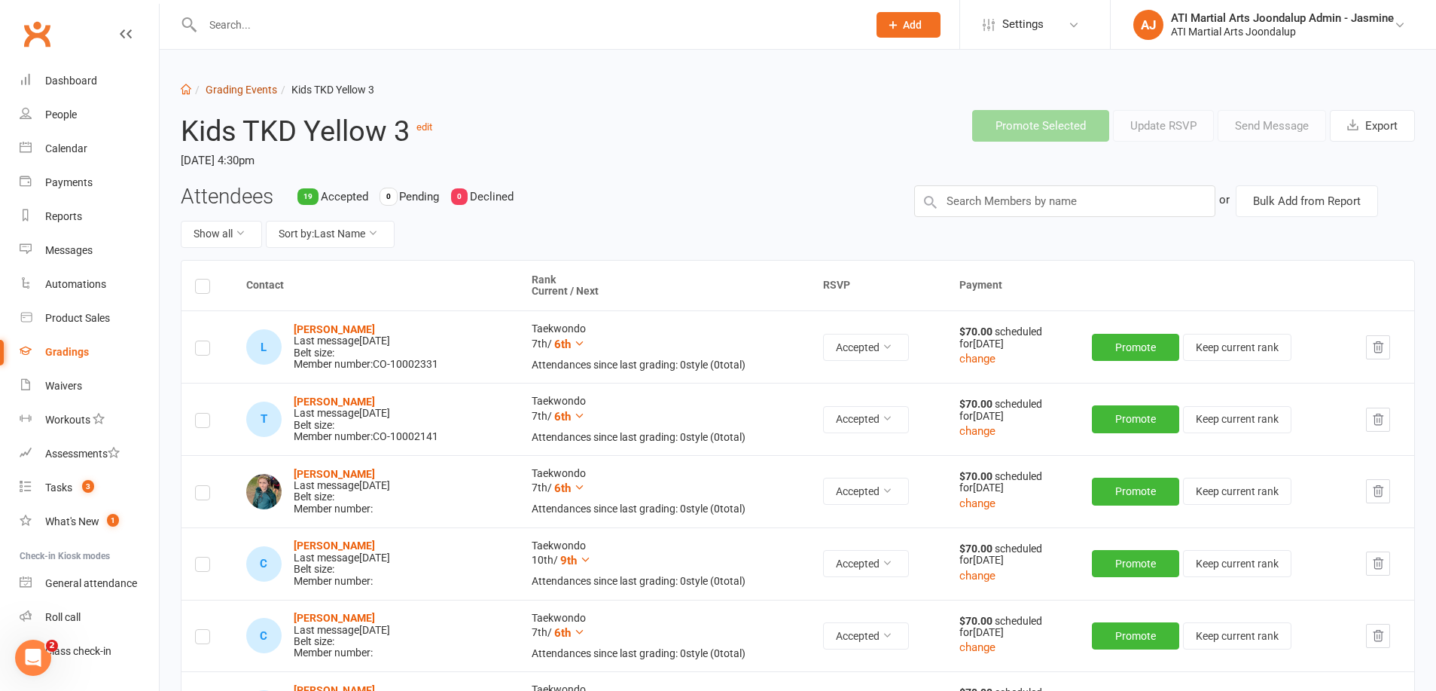
scroll to position [0, 0]
click at [222, 93] on link "Grading Events" at bounding box center [242, 90] width 72 height 12
select select "50"
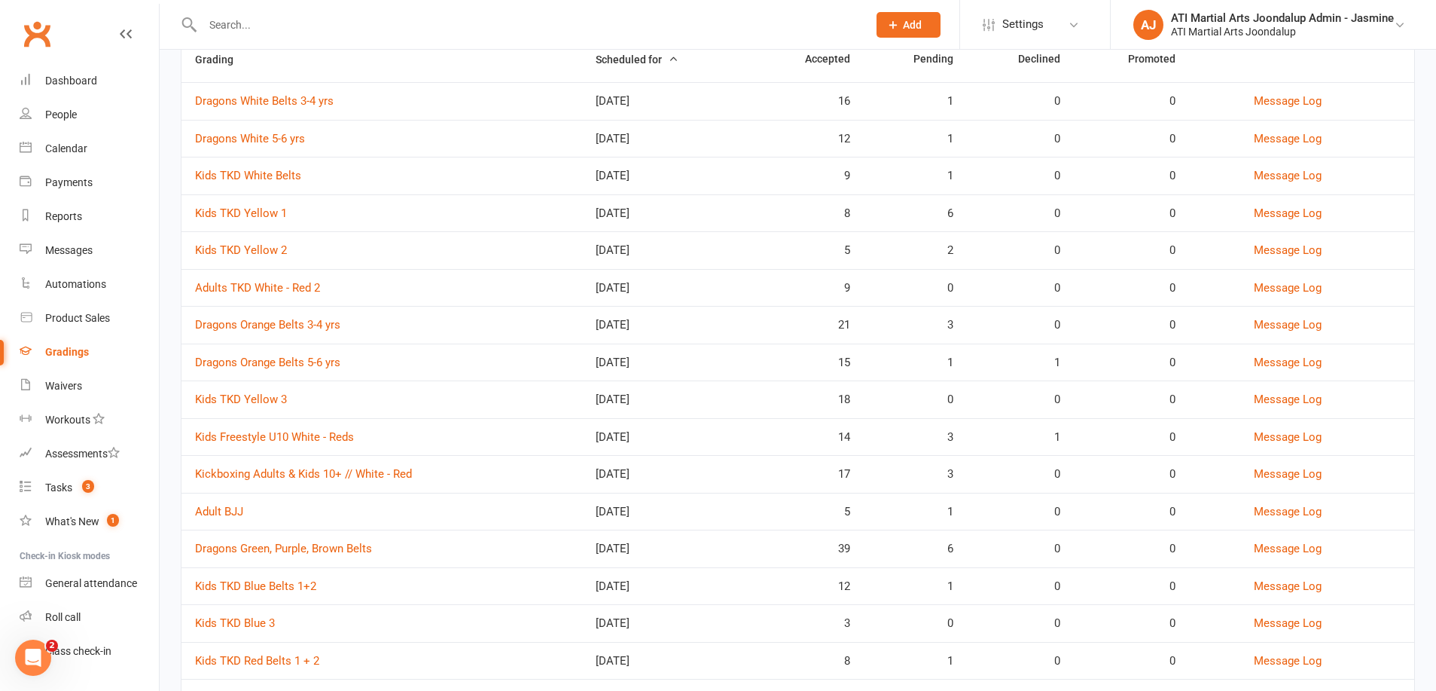
scroll to position [160, 0]
click at [291, 468] on link "Kickboxing Adults & Kids 10+ // White - Red" at bounding box center [303, 473] width 217 height 14
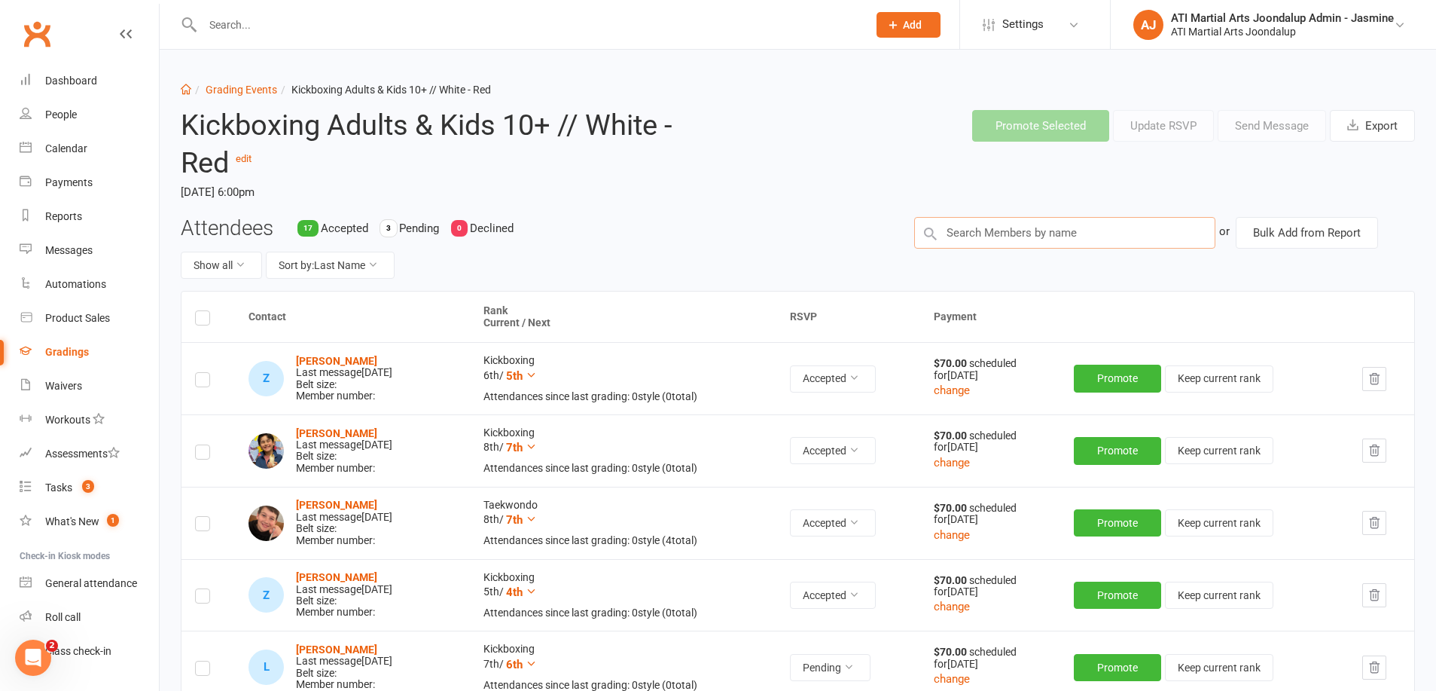
click at [1035, 236] on input "text" at bounding box center [1064, 233] width 301 height 32
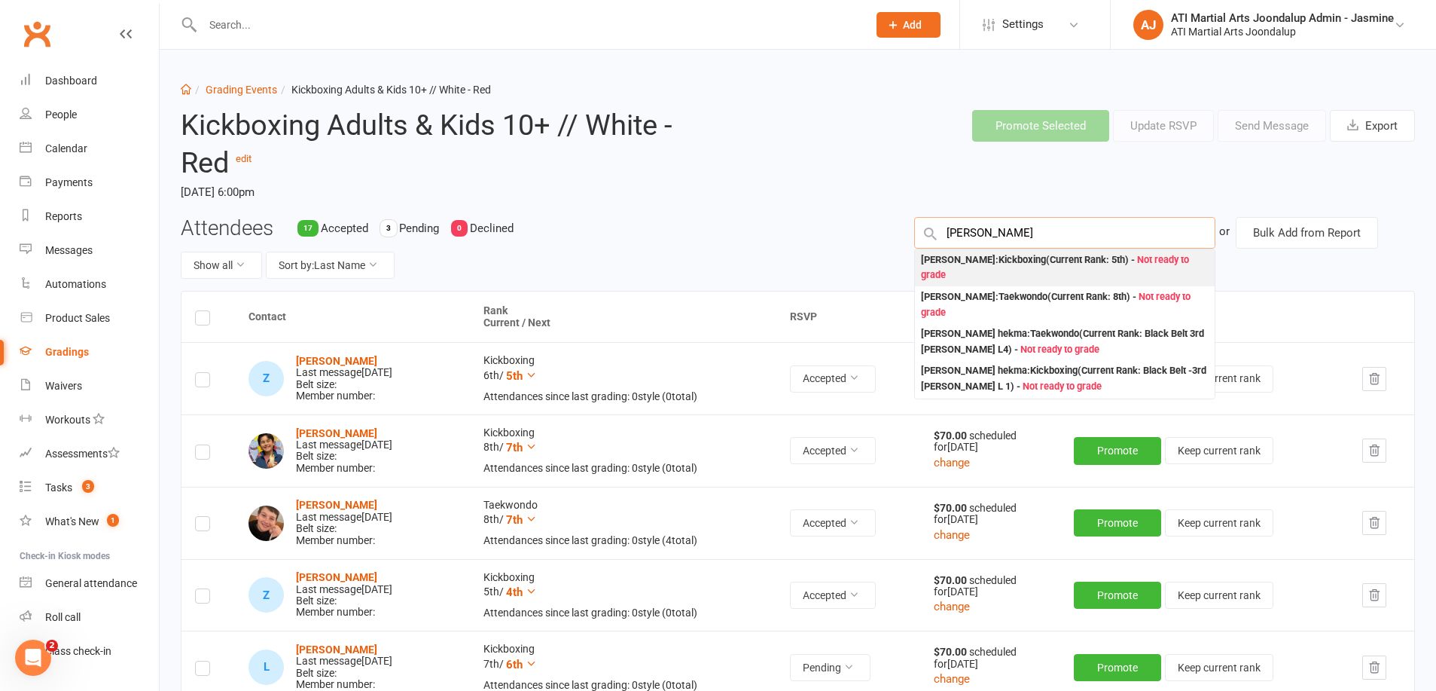
type input "Sara wright"
click at [1015, 263] on div "Sara Wright : Kickboxing (Current Rank: 5th ) - Not ready to grade" at bounding box center [1065, 267] width 288 height 31
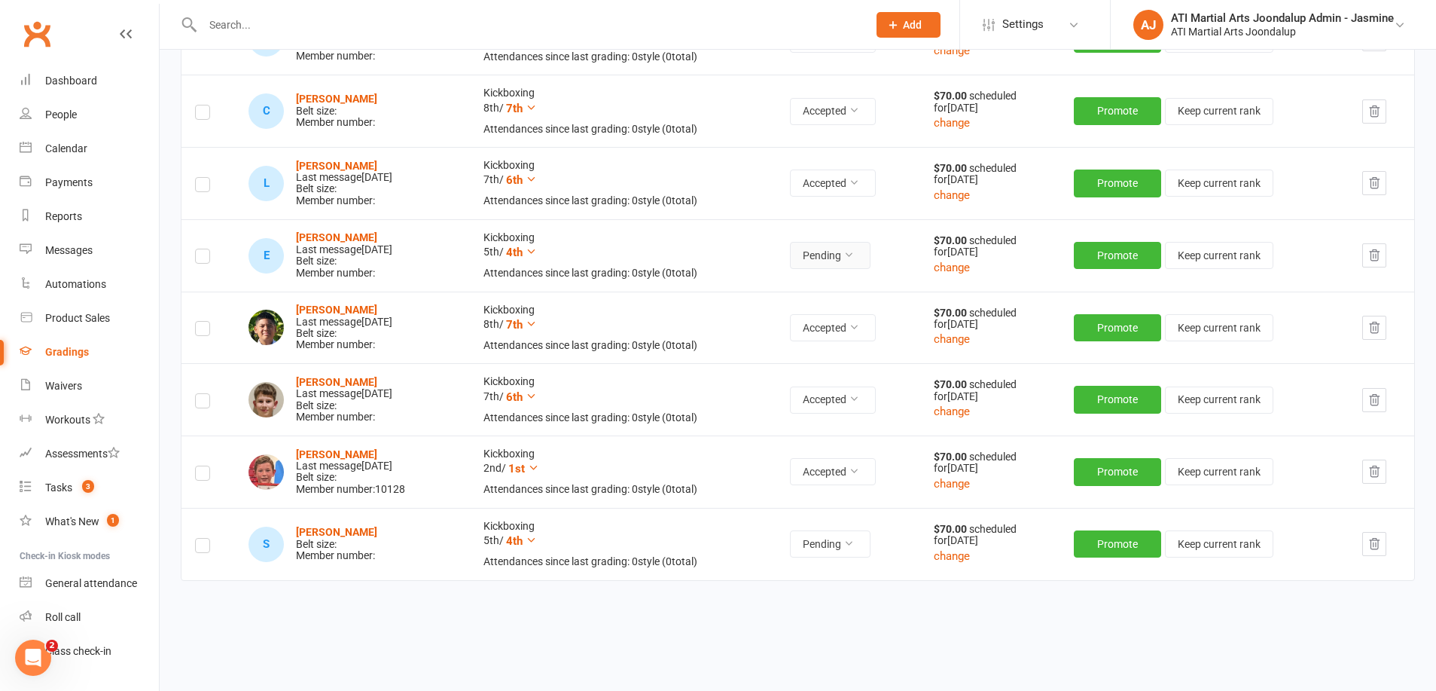
scroll to position [1283, 0]
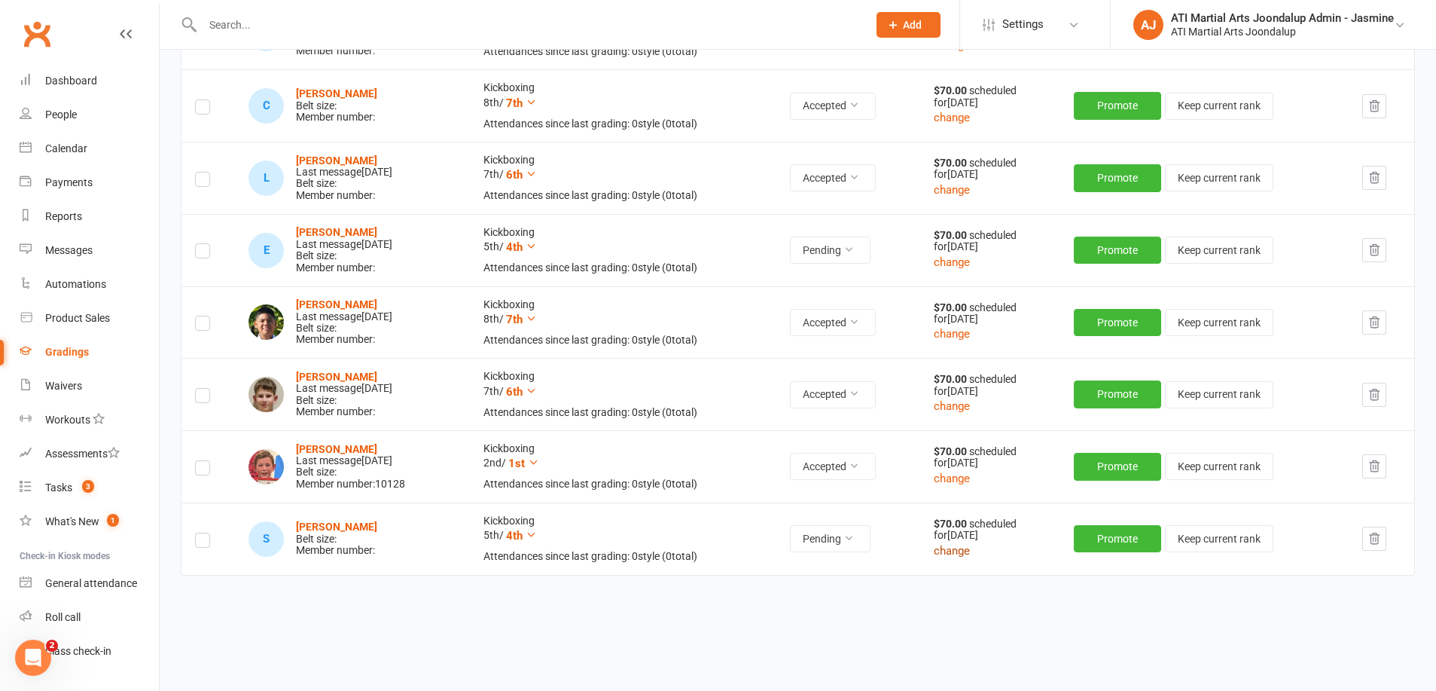
click at [970, 542] on button "change" at bounding box center [952, 551] width 36 height 18
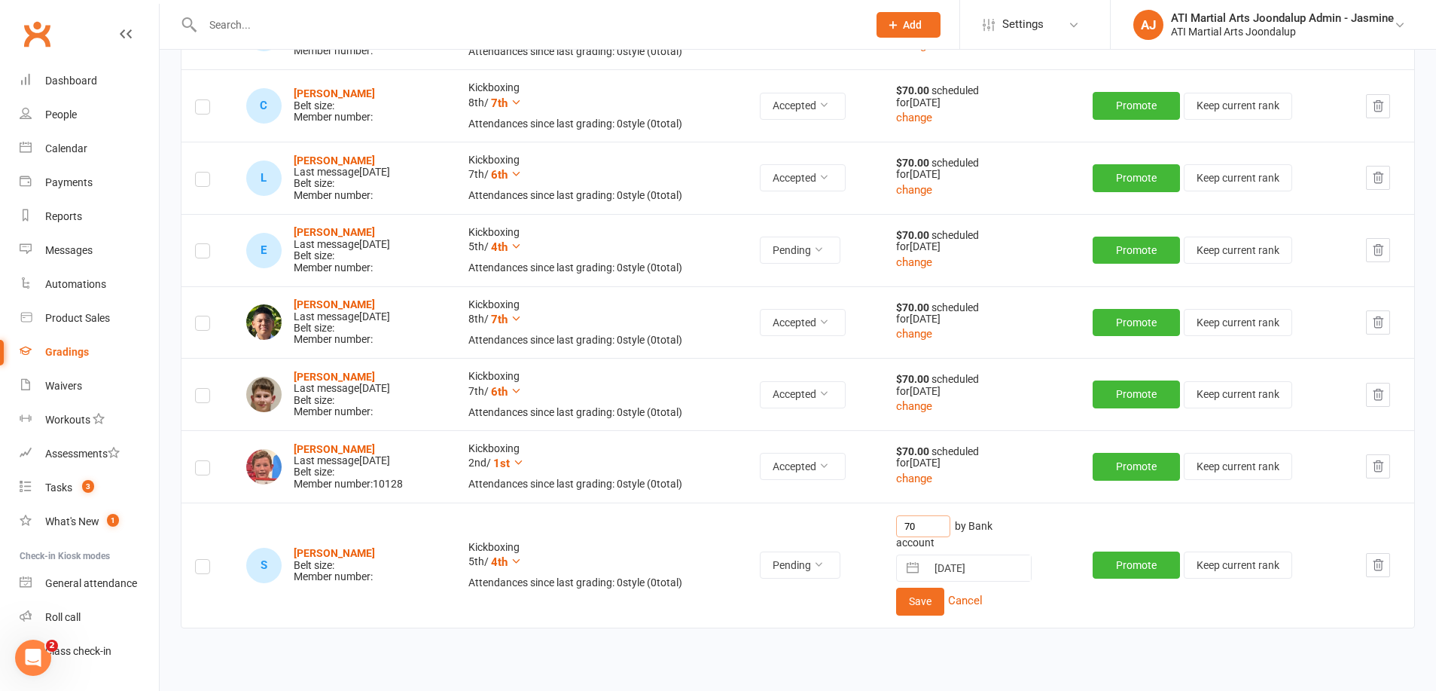
drag, startPoint x: 929, startPoint y: 510, endPoint x: 914, endPoint y: 509, distance: 15.1
click at [914, 515] on input "70" at bounding box center [923, 526] width 54 height 22
type input "58"
click at [939, 587] on button "Save" at bounding box center [920, 600] width 48 height 27
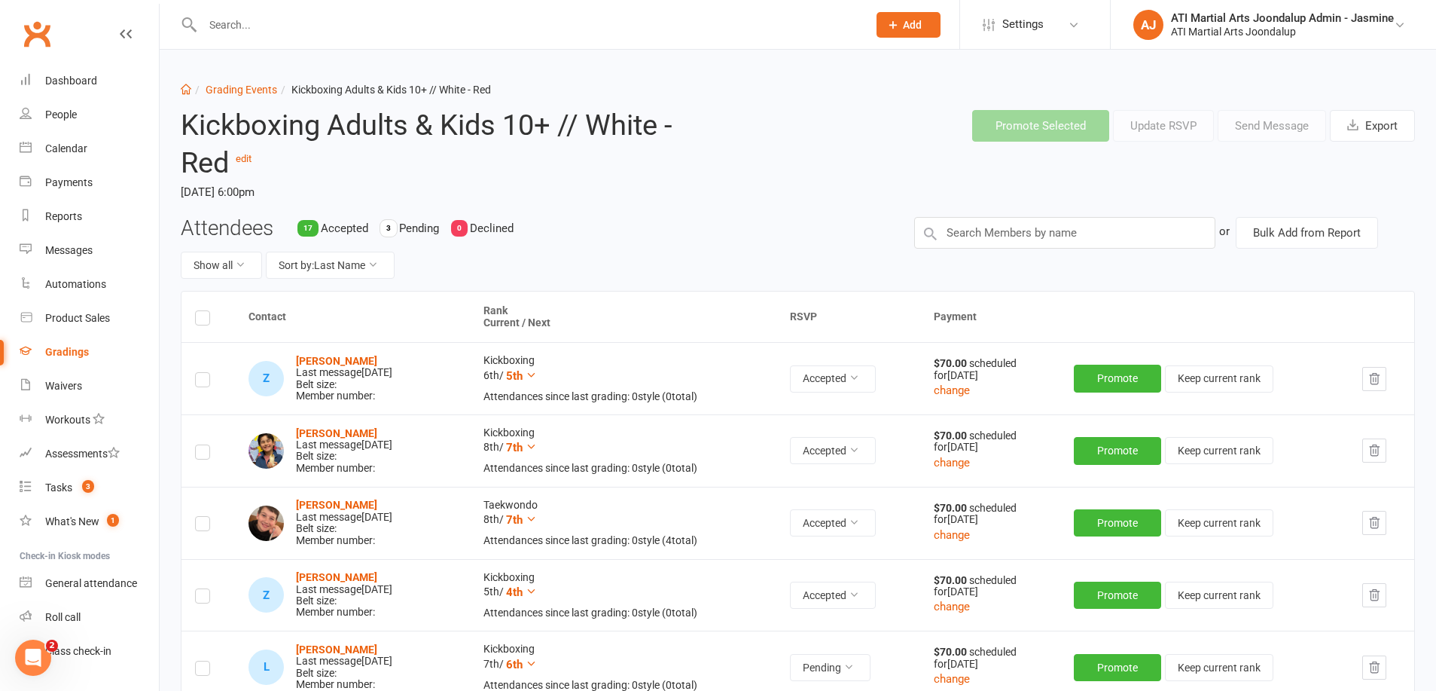
scroll to position [0, 0]
click at [72, 116] on div "People" at bounding box center [61, 114] width 32 height 12
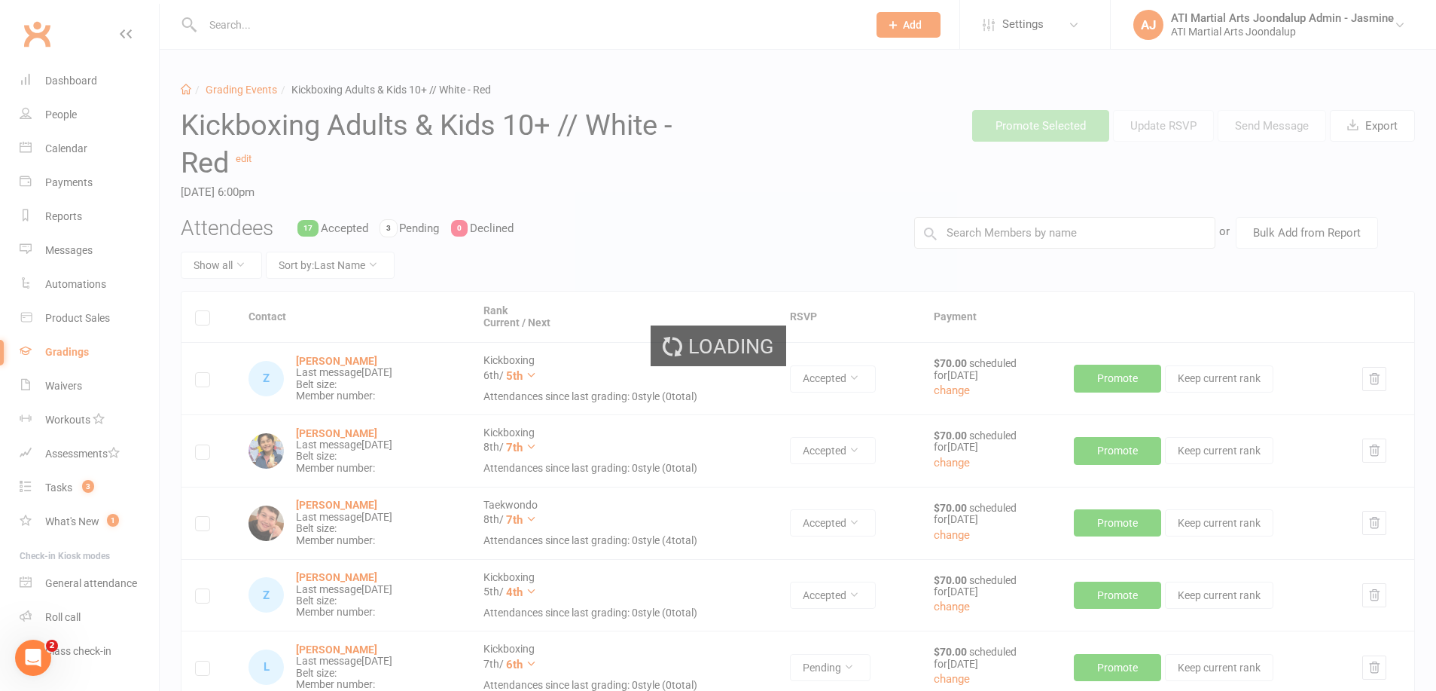
select select "100"
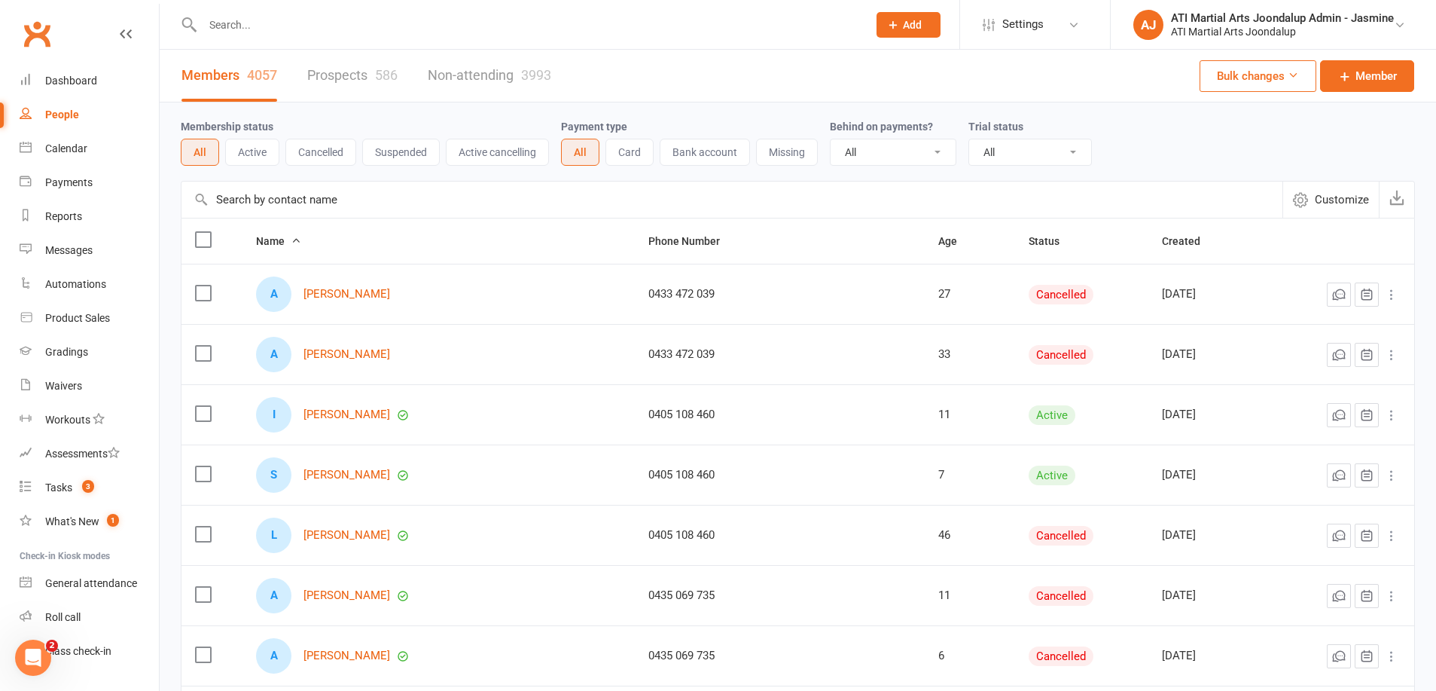
click at [247, 29] on input "text" at bounding box center [527, 24] width 659 height 21
click at [248, 27] on input "text" at bounding box center [527, 24] width 659 height 21
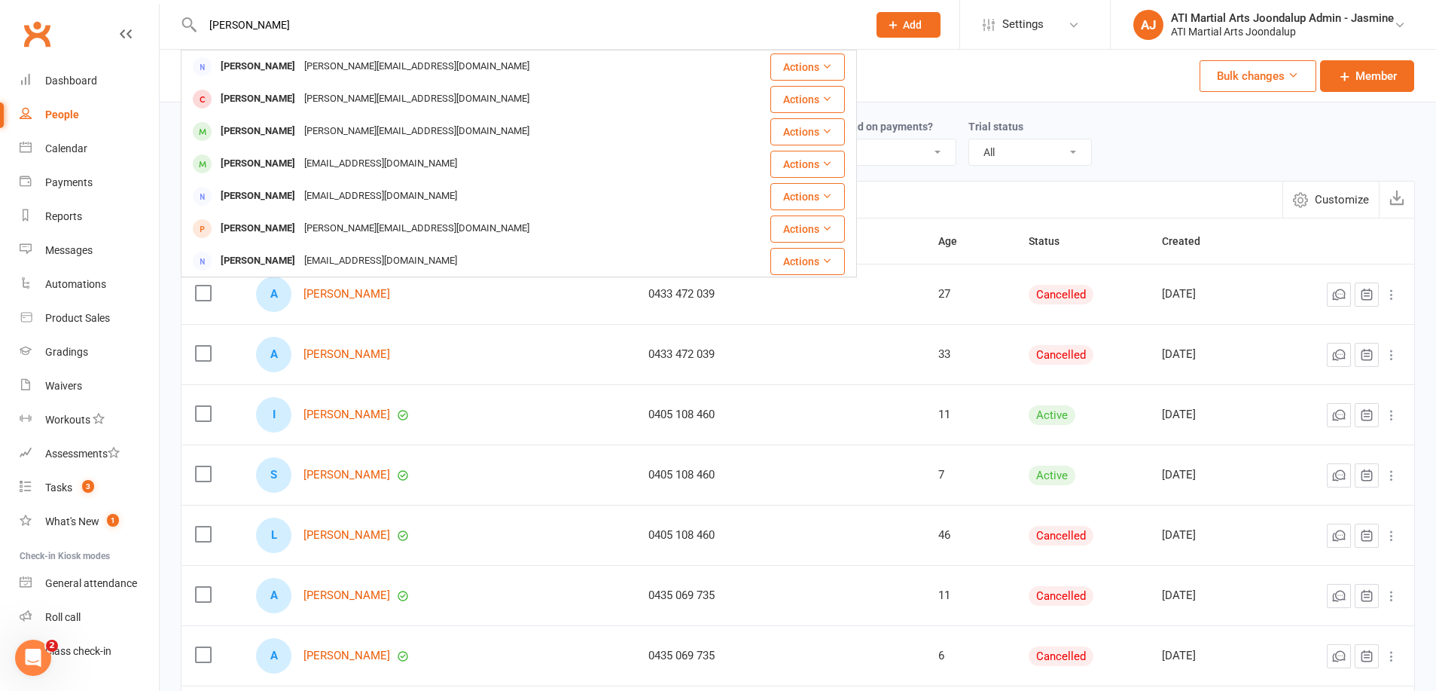
type input "jamie eskach"
drag, startPoint x: 334, startPoint y: 175, endPoint x: 307, endPoint y: 160, distance: 30.7
click at [308, 160] on div "saira06-19@hotmail.com" at bounding box center [381, 164] width 162 height 22
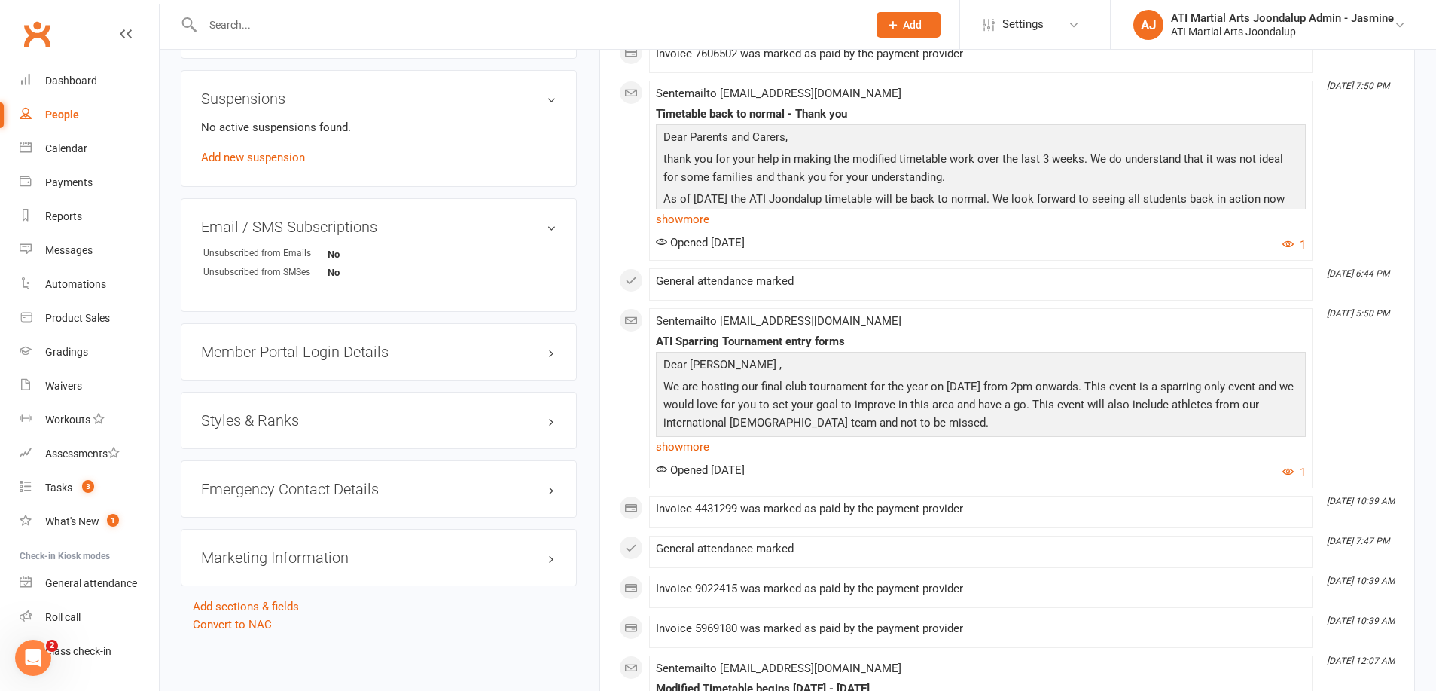
scroll to position [1759, 0]
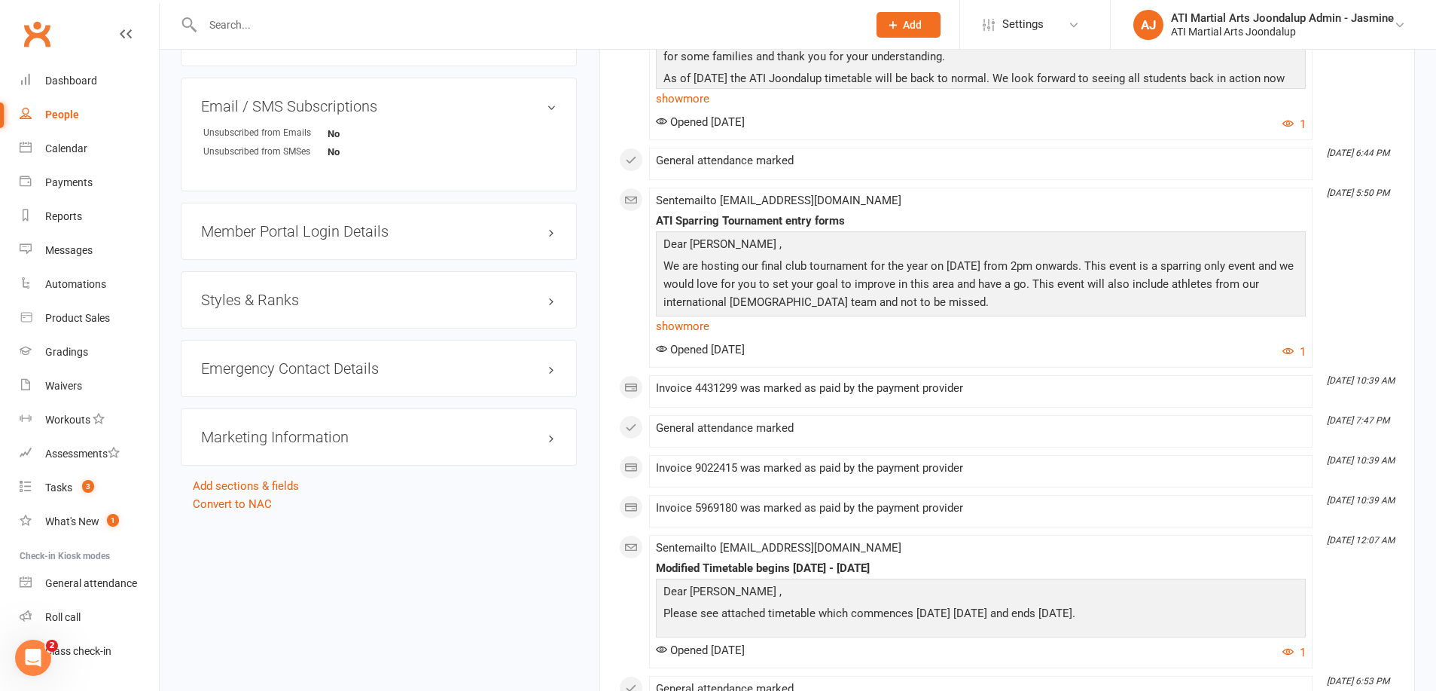
click at [269, 291] on h3 "Styles & Ranks" at bounding box center [379, 299] width 356 height 17
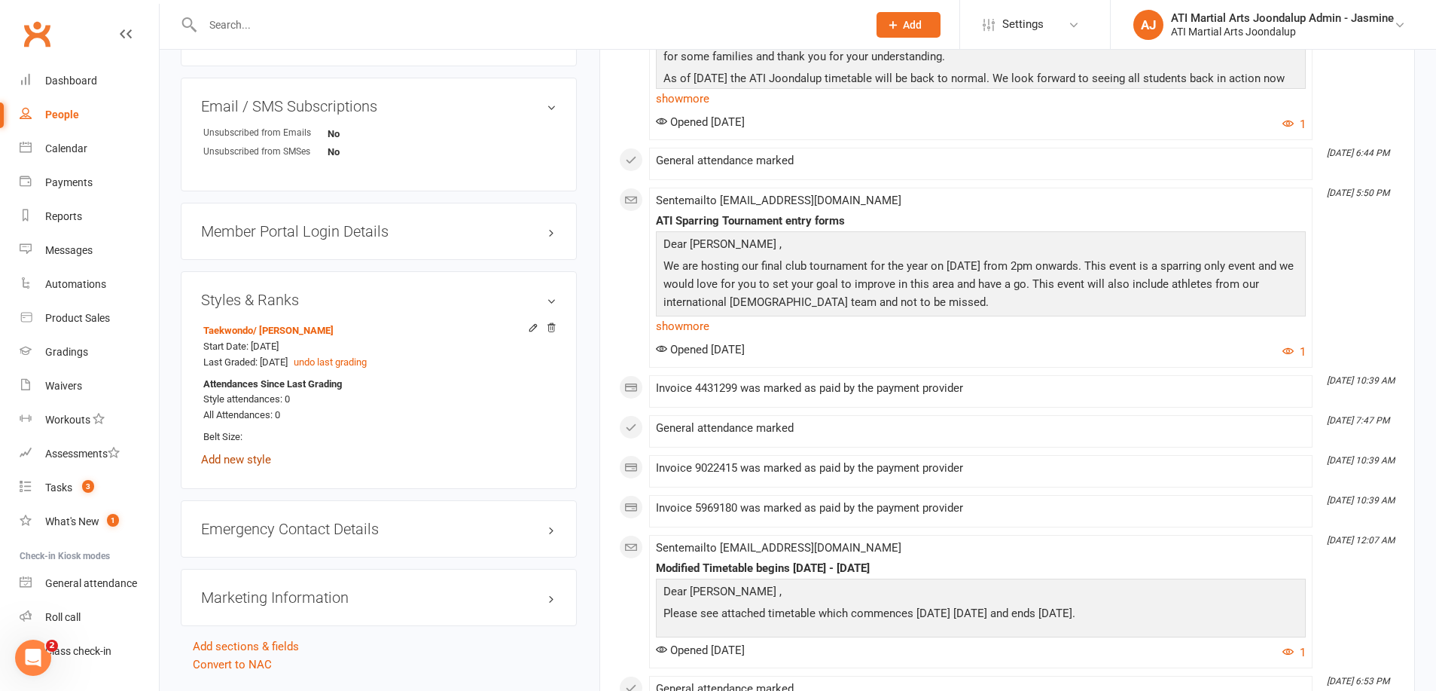
click at [242, 453] on link "Add new style" at bounding box center [236, 460] width 70 height 14
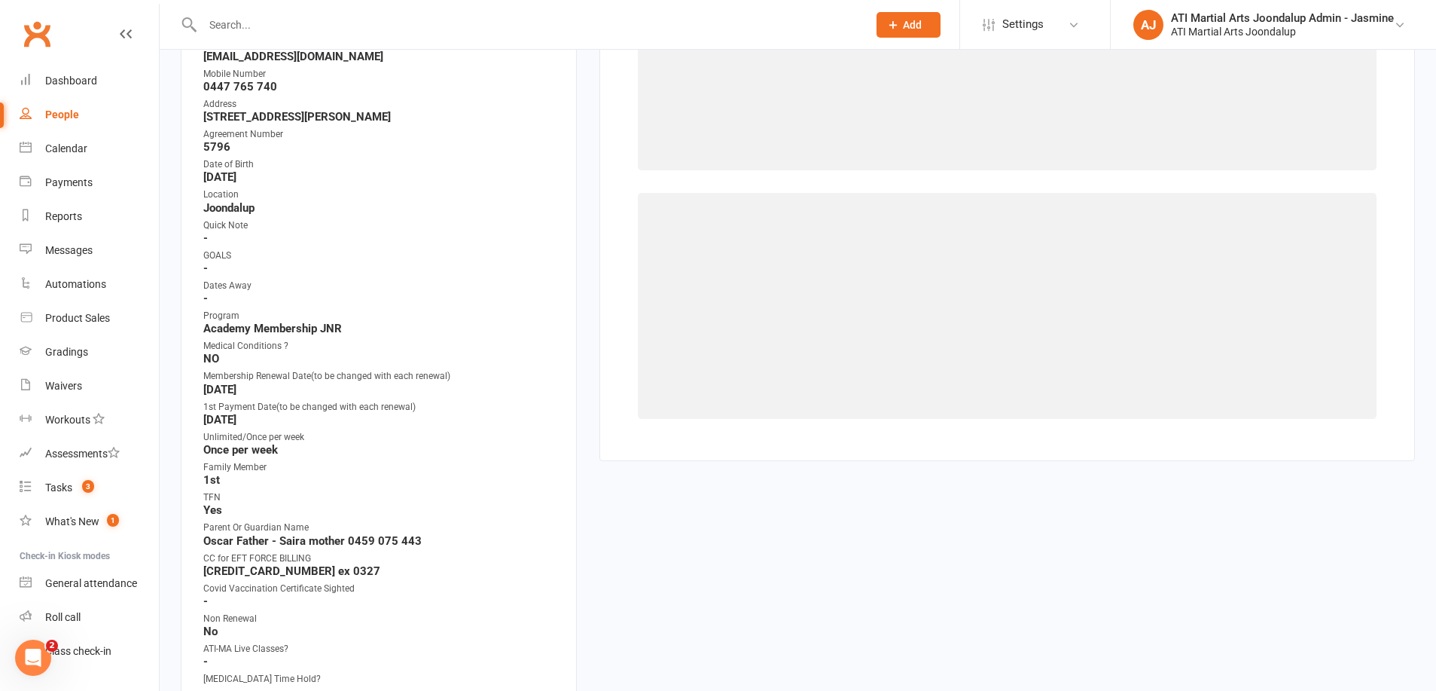
scroll to position [128, 0]
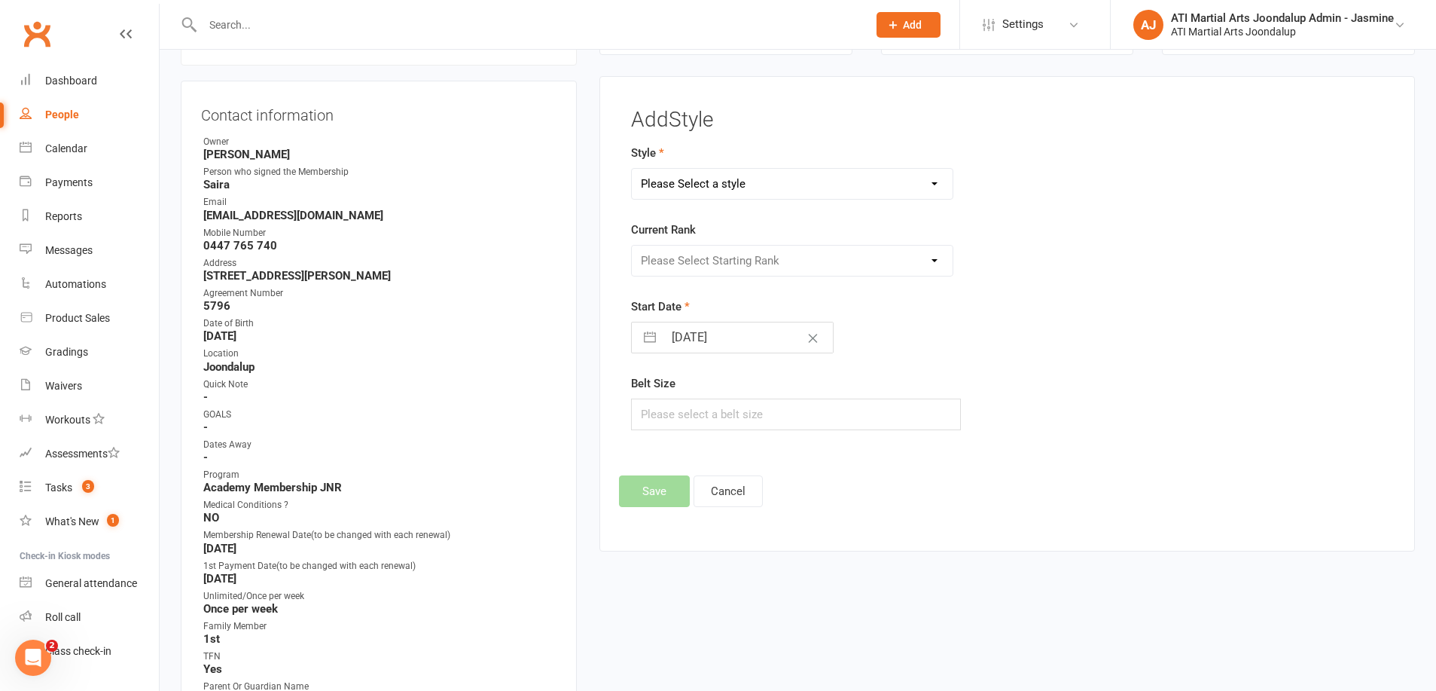
select select "2492"
select select "25113"
click at [664, 495] on button "Save" at bounding box center [654, 491] width 71 height 32
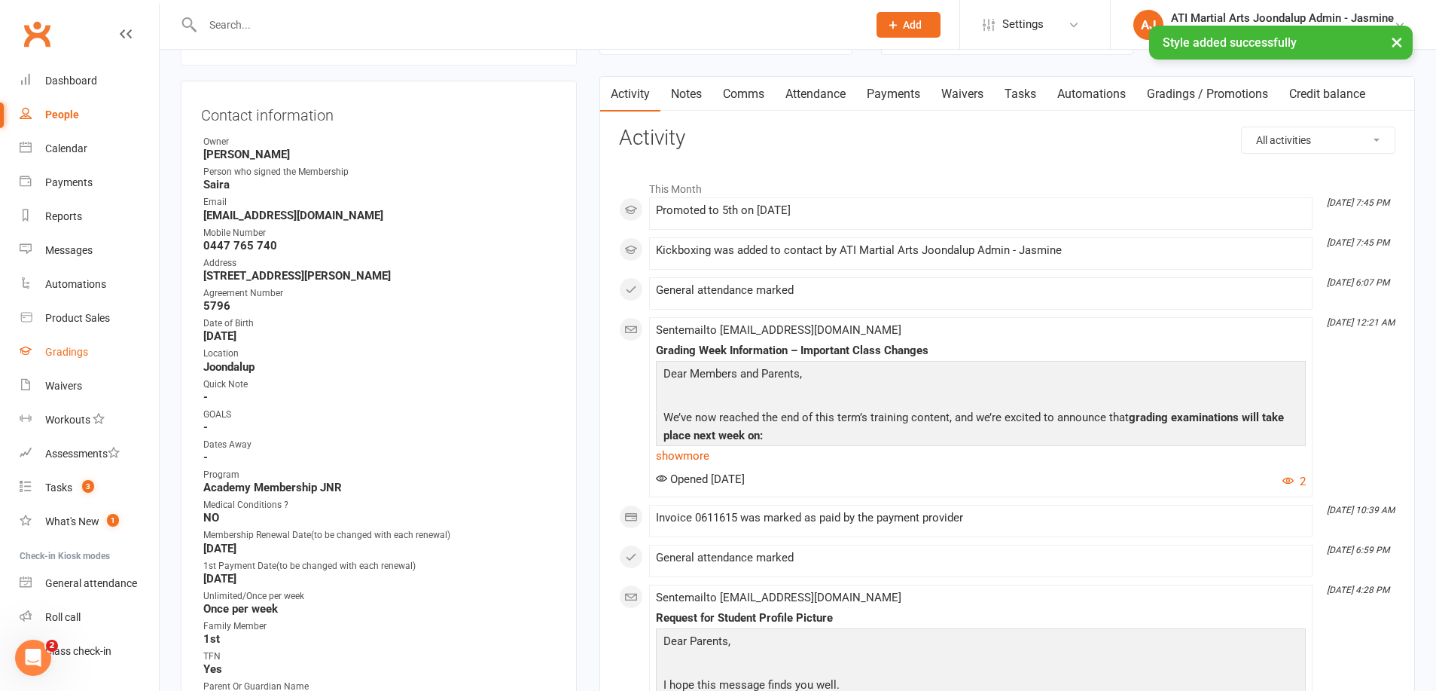
drag, startPoint x: 86, startPoint y: 343, endPoint x: 81, endPoint y: 335, distance: 8.8
click at [86, 343] on link "Gradings" at bounding box center [89, 352] width 139 height 34
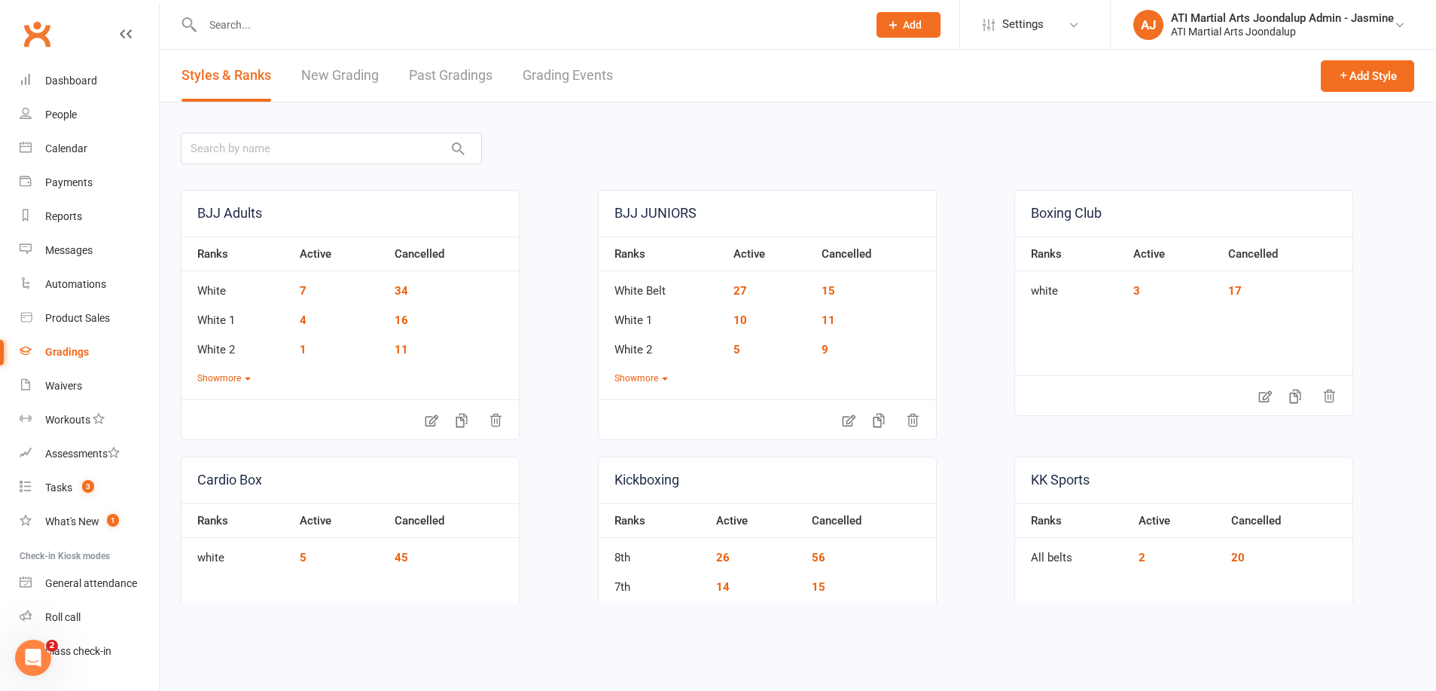
click at [545, 78] on link "Grading Events" at bounding box center [568, 76] width 90 height 52
select select "50"
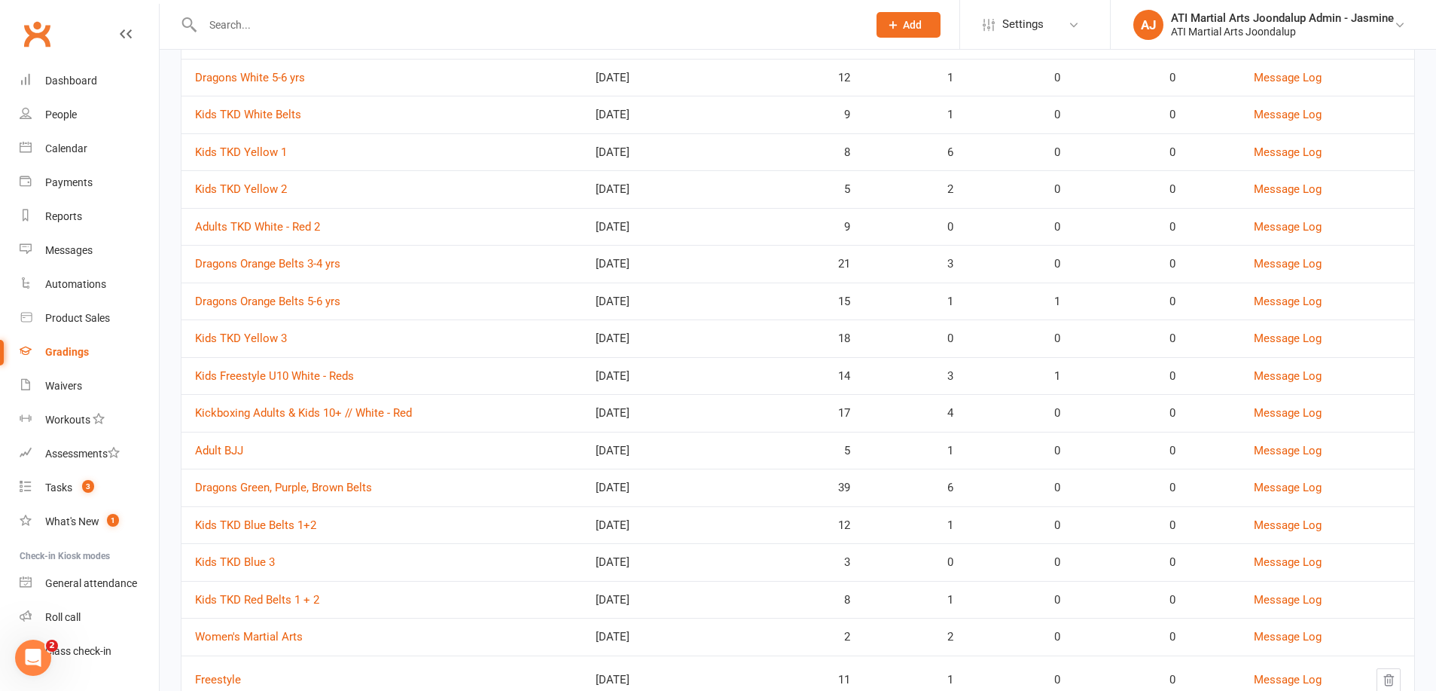
scroll to position [255, 0]
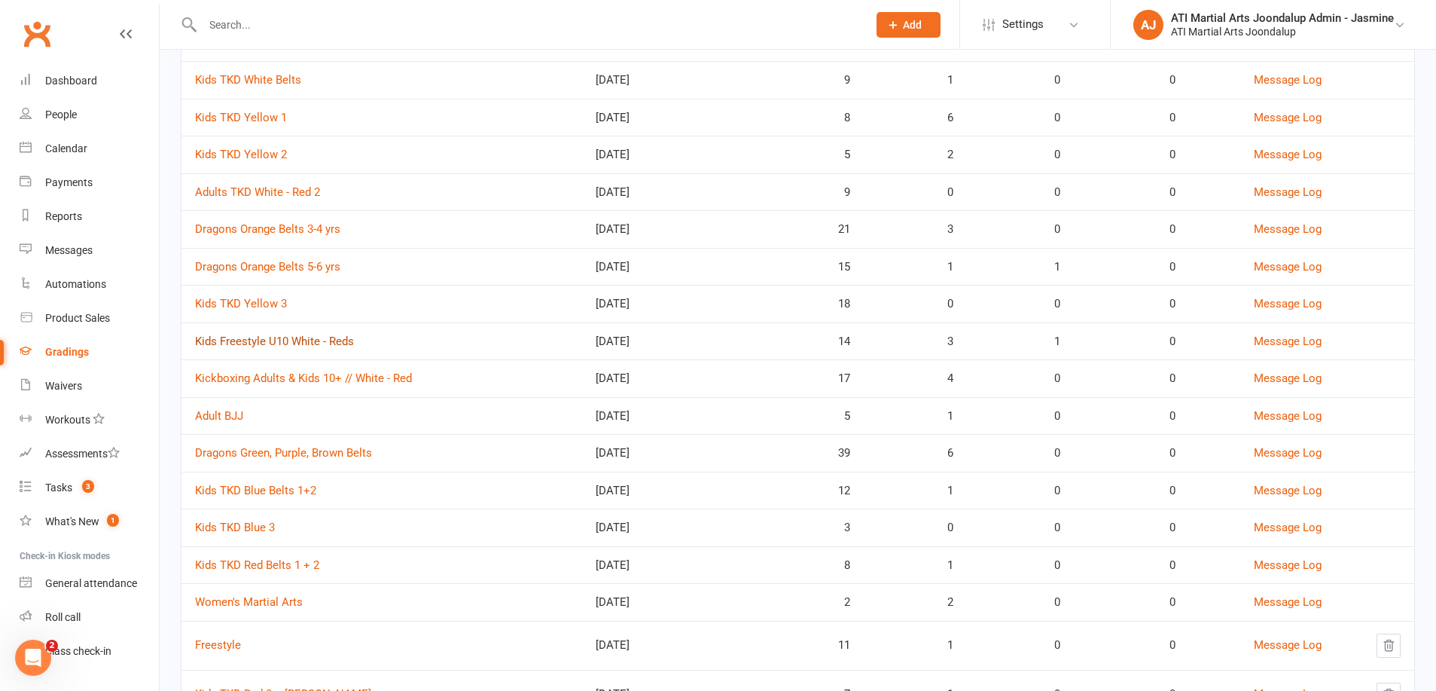
click at [337, 337] on link "Kids Freestyle U10 White - Reds" at bounding box center [274, 341] width 159 height 14
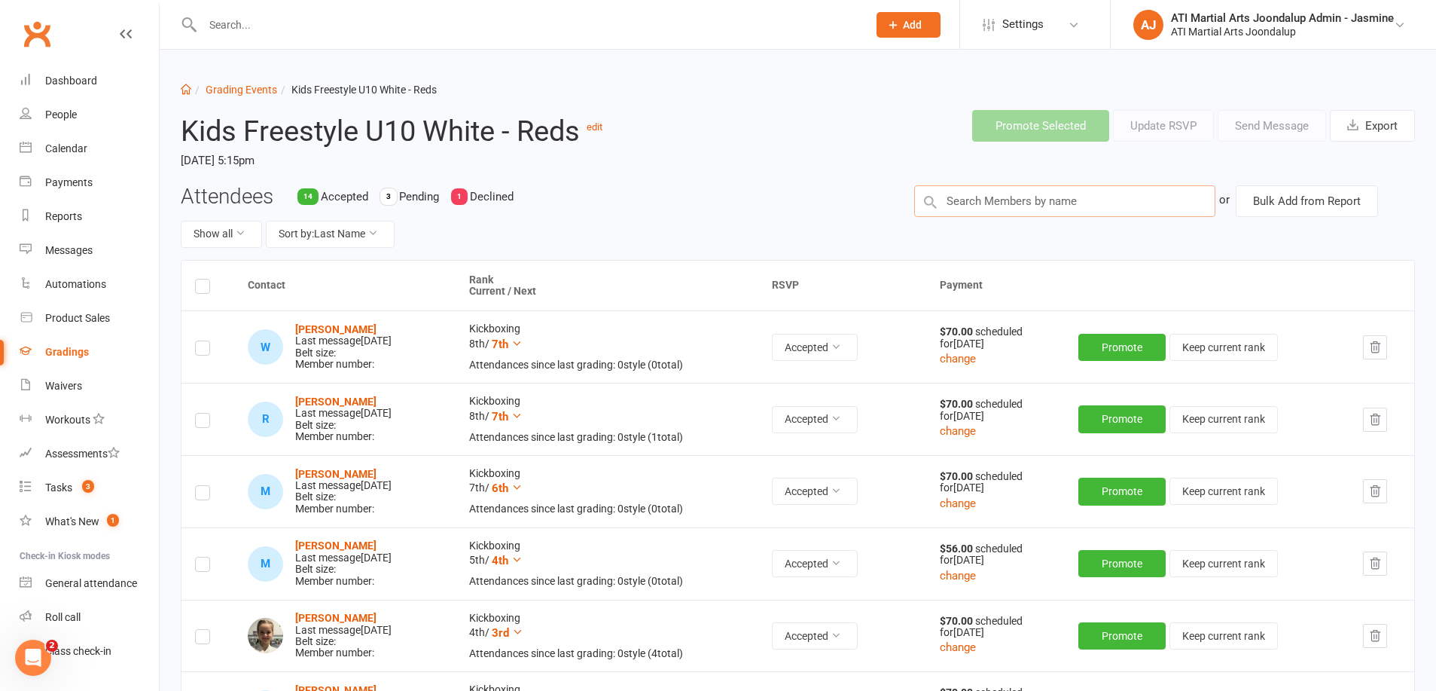
click at [1125, 200] on input "text" at bounding box center [1064, 201] width 301 height 32
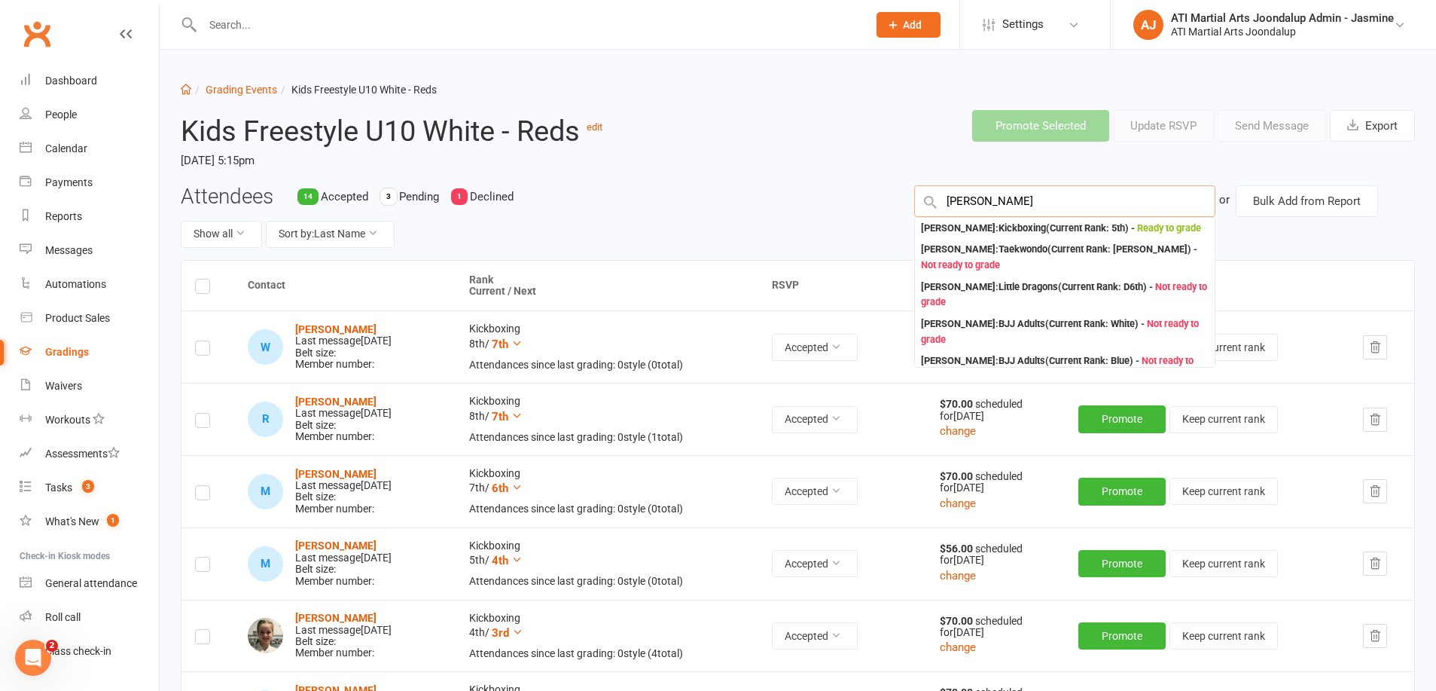
type input "jamie eskach"
drag, startPoint x: 1065, startPoint y: 270, endPoint x: 954, endPoint y: 226, distance: 119.0
click at [954, 226] on div "Jaime Espachs : Kickboxing (Current Rank: 5th ) - Ready to grade" at bounding box center [1061, 229] width 280 height 16
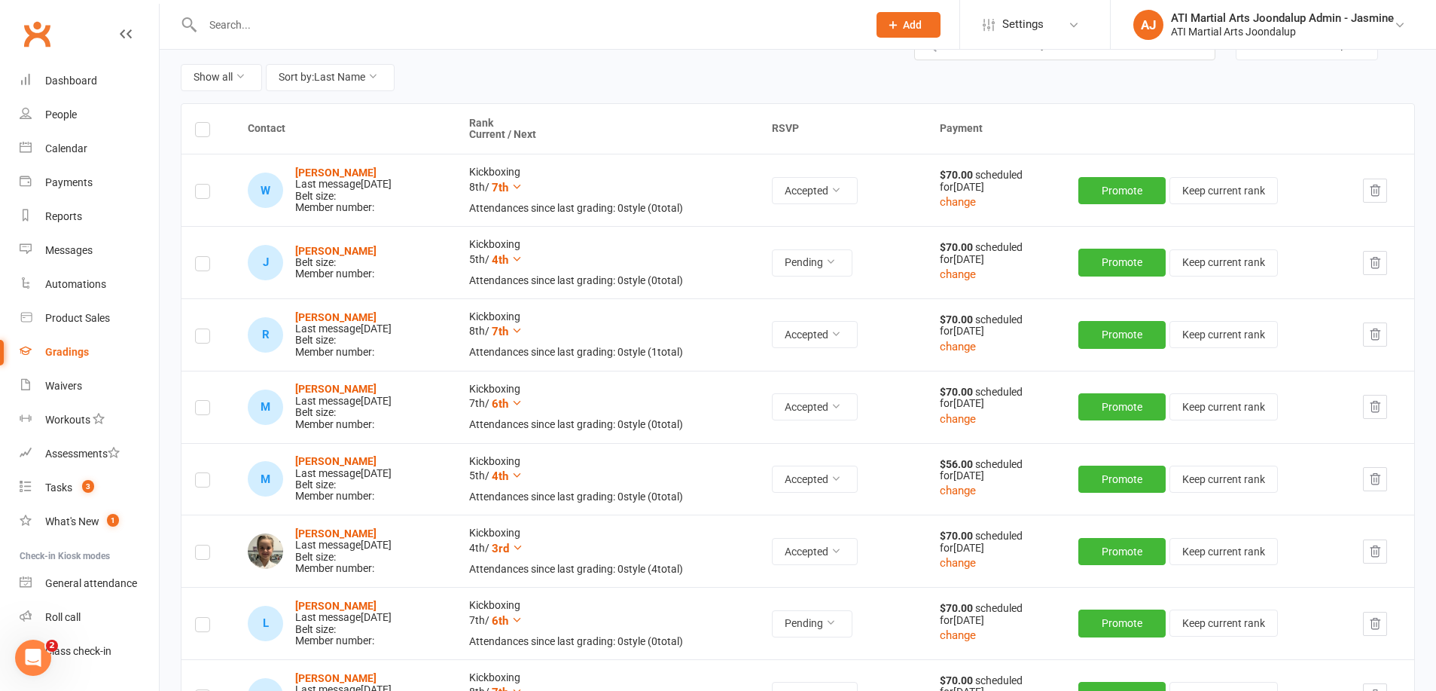
scroll to position [130, 0]
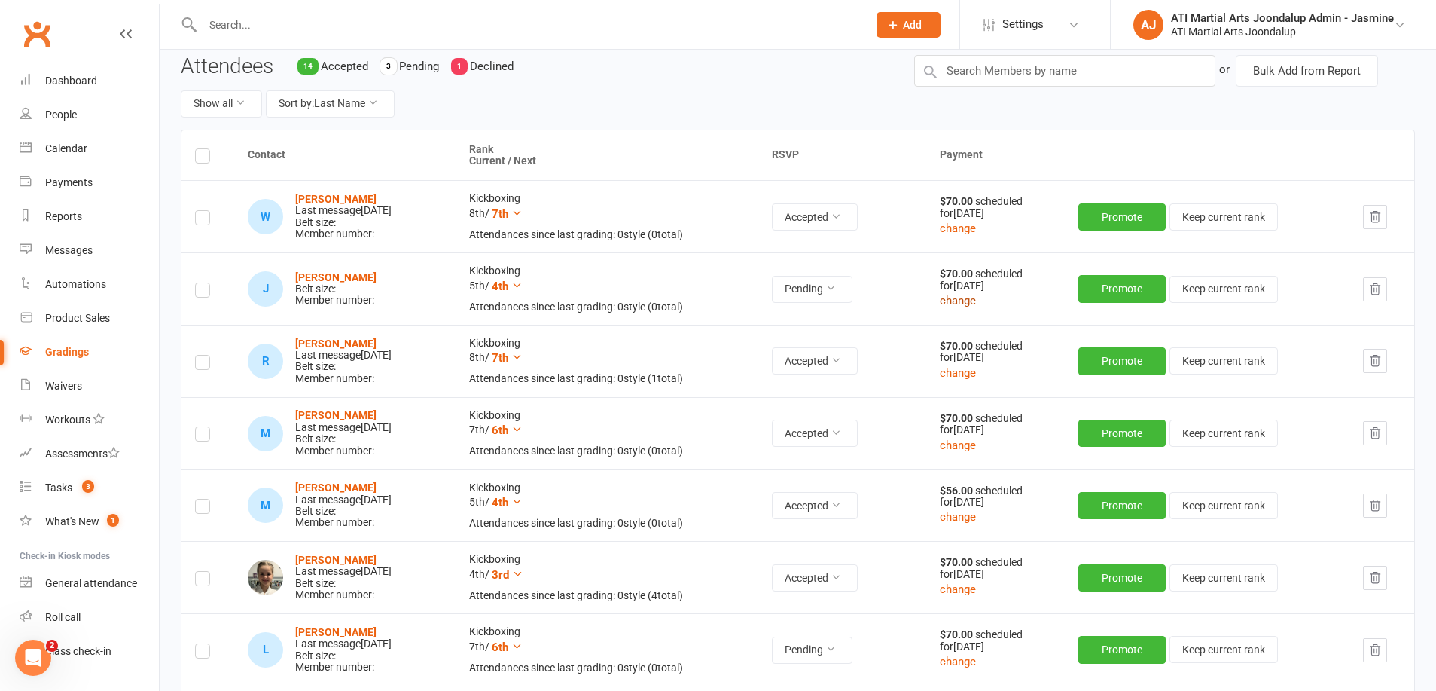
click at [976, 295] on button "change" at bounding box center [958, 300] width 36 height 18
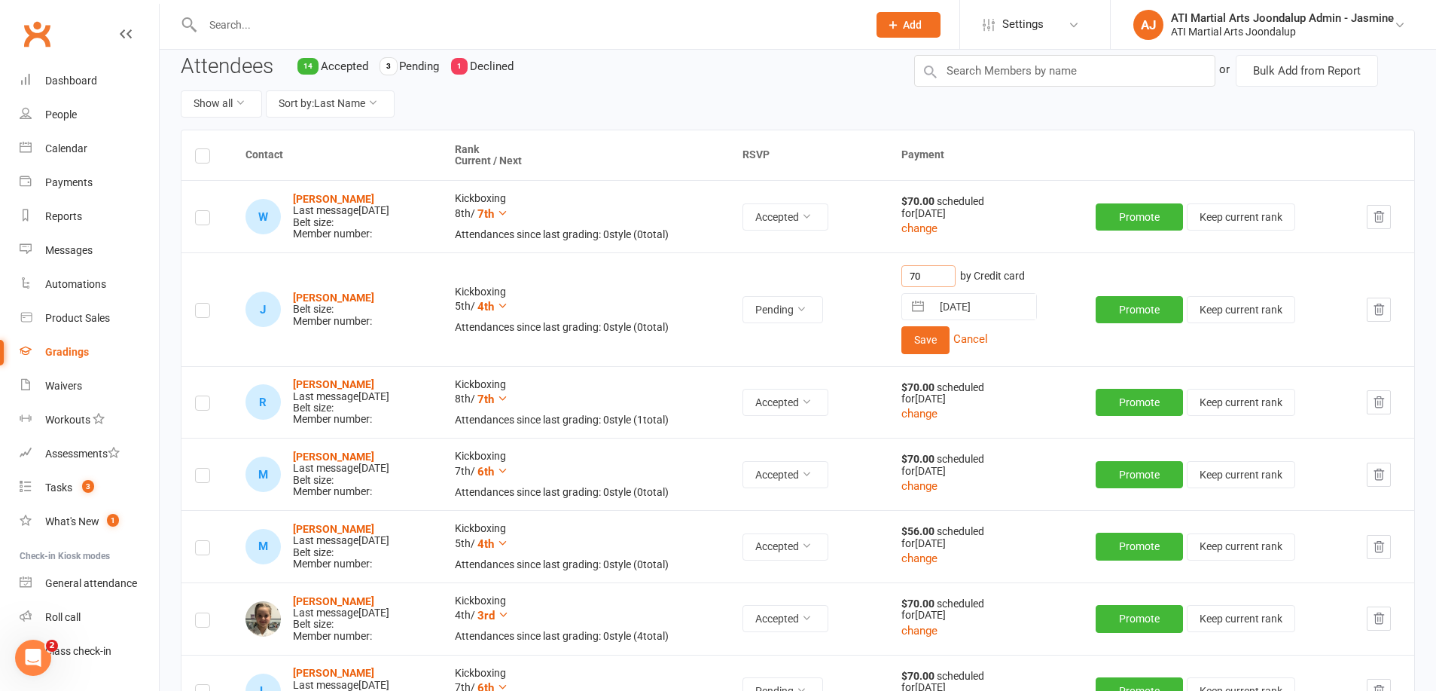
drag, startPoint x: 951, startPoint y: 276, endPoint x: 879, endPoint y: 274, distance: 71.6
click at [879, 274] on tr "J Jaime Espachs Belt size: Member number: Kickboxing 5th / 4th Attendances sinc…" at bounding box center [798, 308] width 1233 height 113
type input "58"
click at [950, 334] on button "Save" at bounding box center [926, 339] width 48 height 27
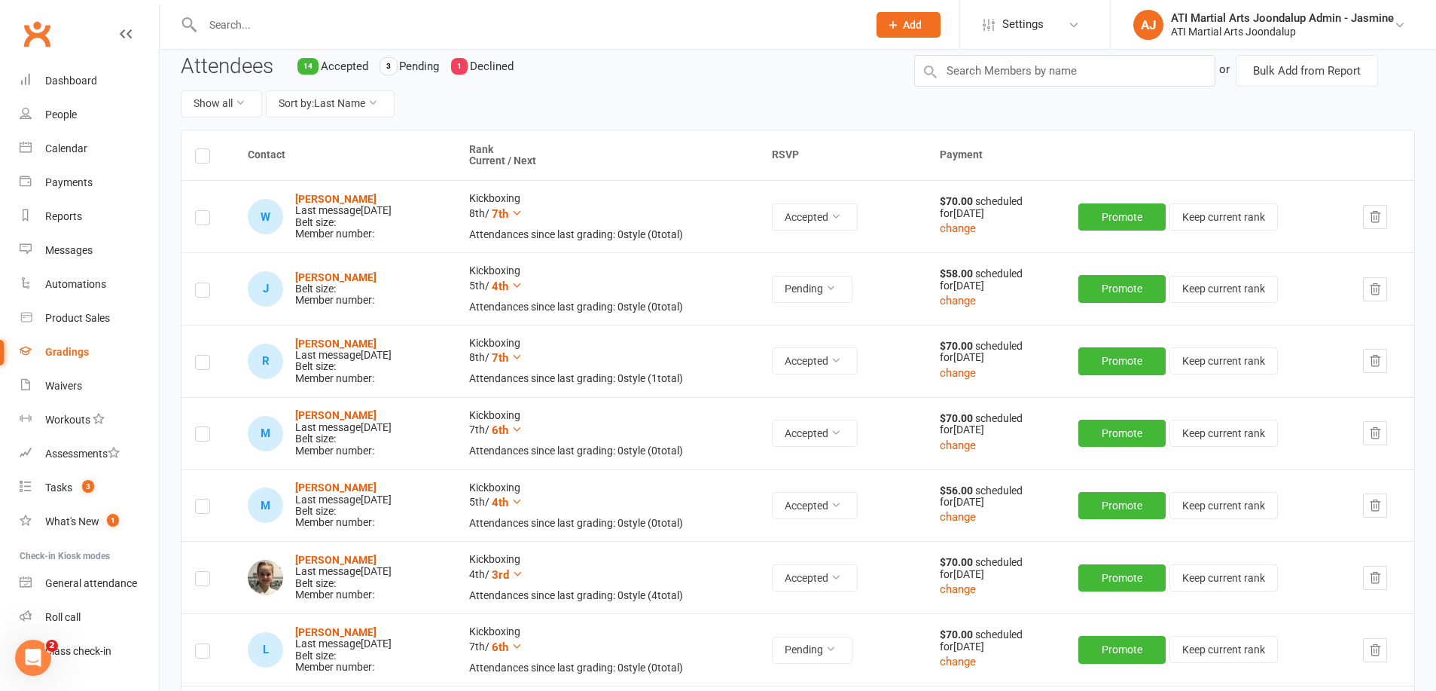
click at [202, 292] on label at bounding box center [202, 292] width 15 height 0
click at [202, 283] on input "checkbox" at bounding box center [202, 283] width 15 height 0
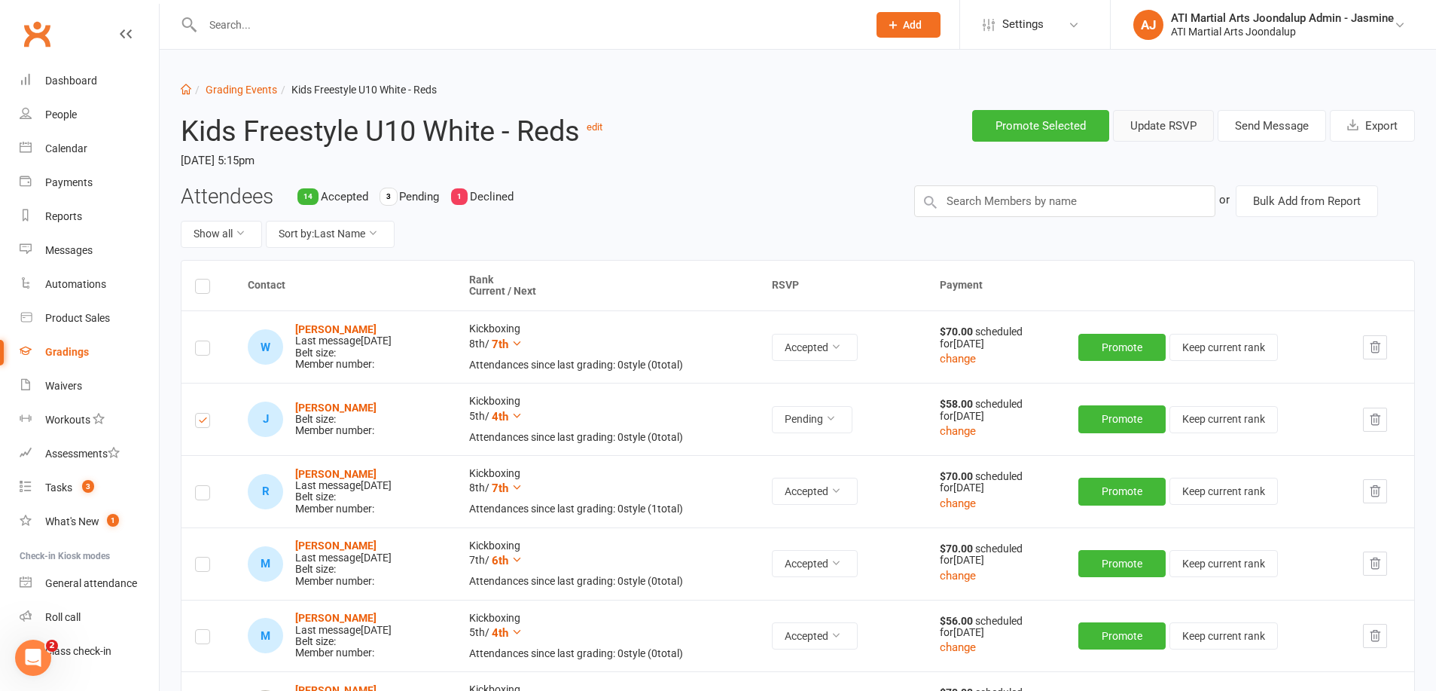
scroll to position [0, 0]
click at [1265, 125] on button "Send Message" at bounding box center [1272, 126] width 108 height 32
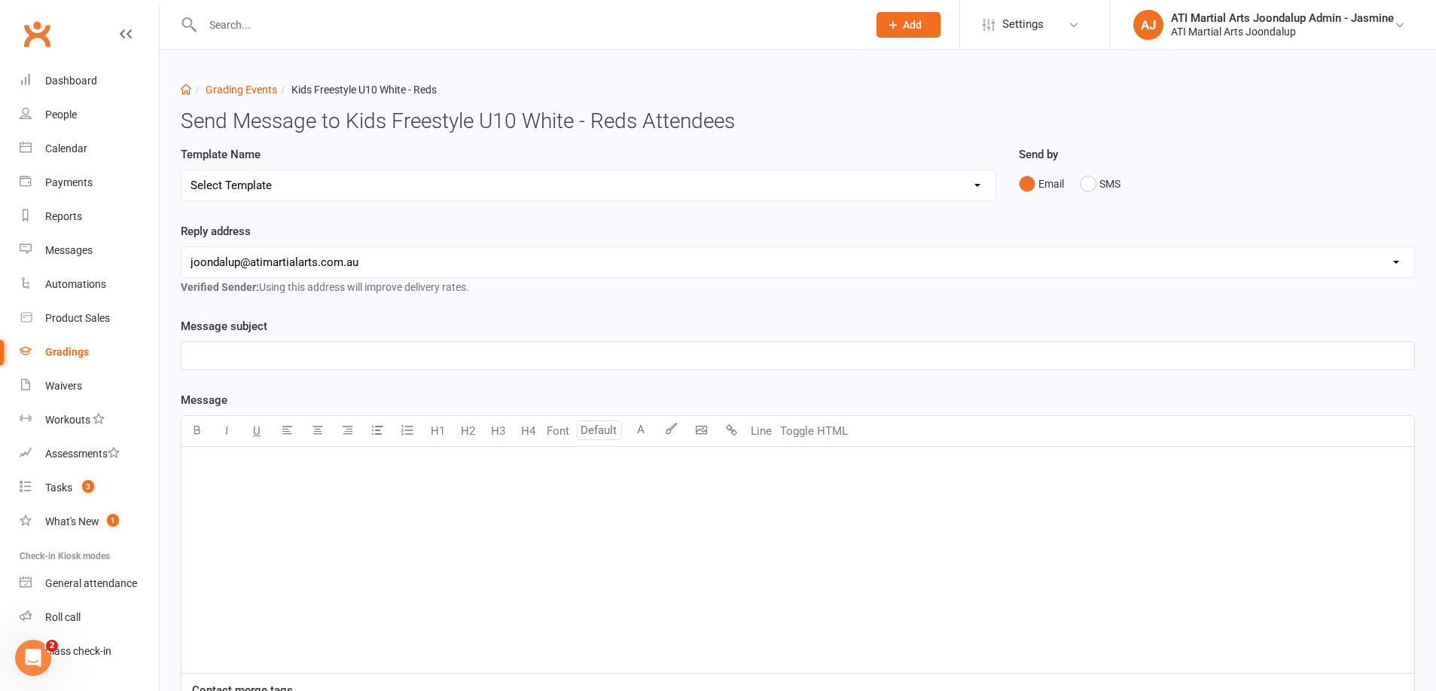
select select "3"
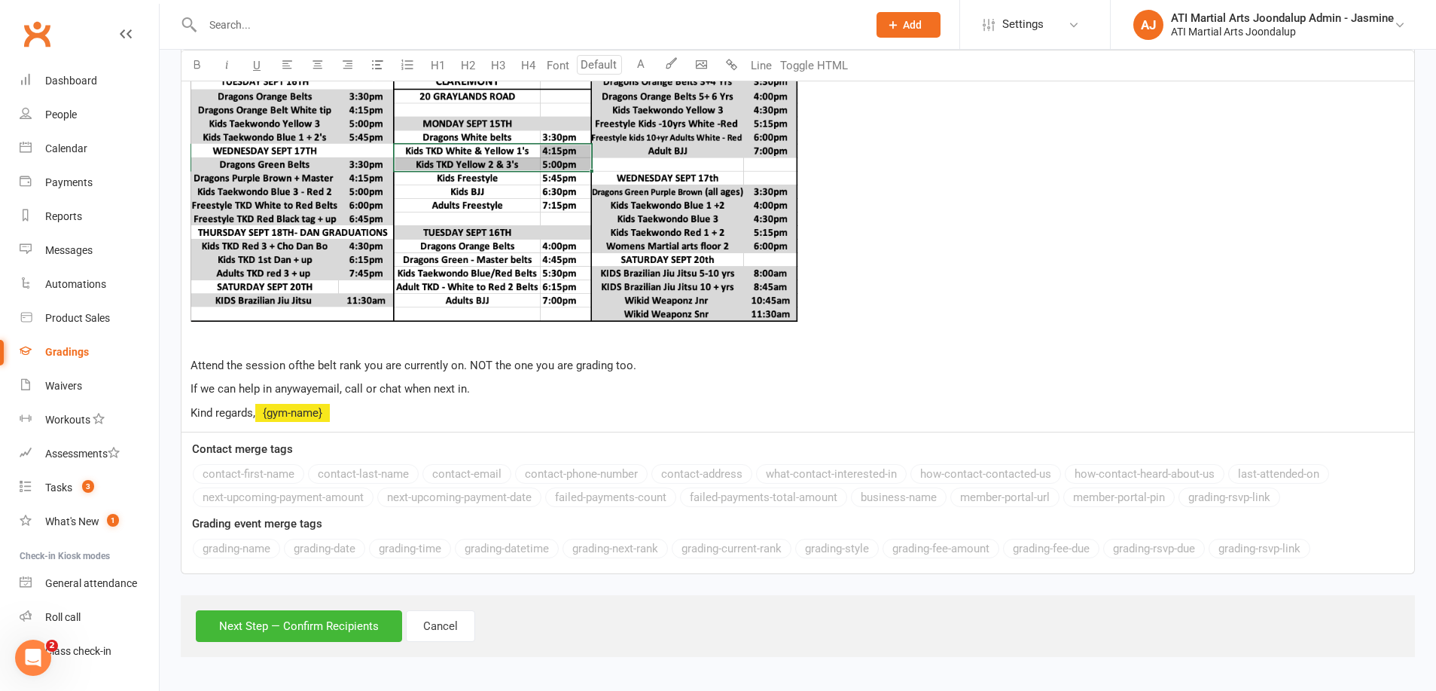
scroll to position [751, 0]
click at [359, 624] on button "Next Step — Confirm Recipients" at bounding box center [299, 627] width 206 height 32
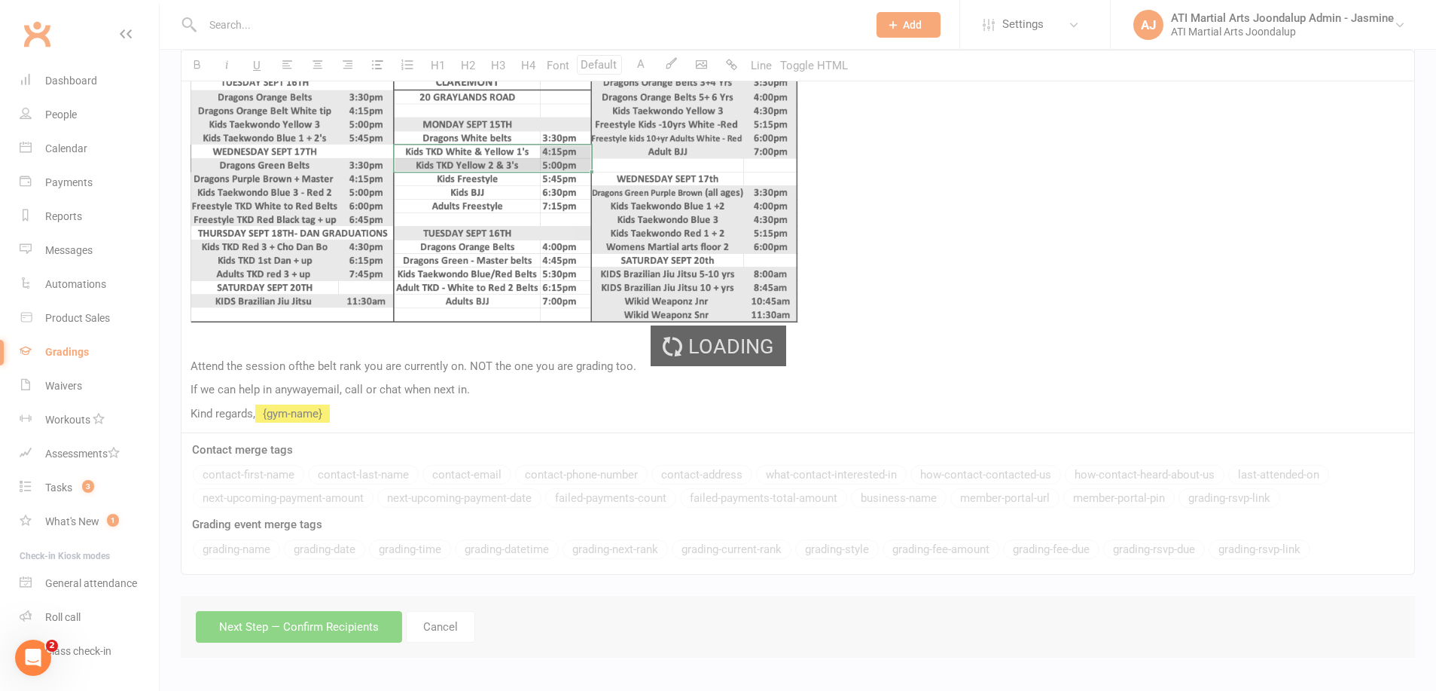
scroll to position [654, 0]
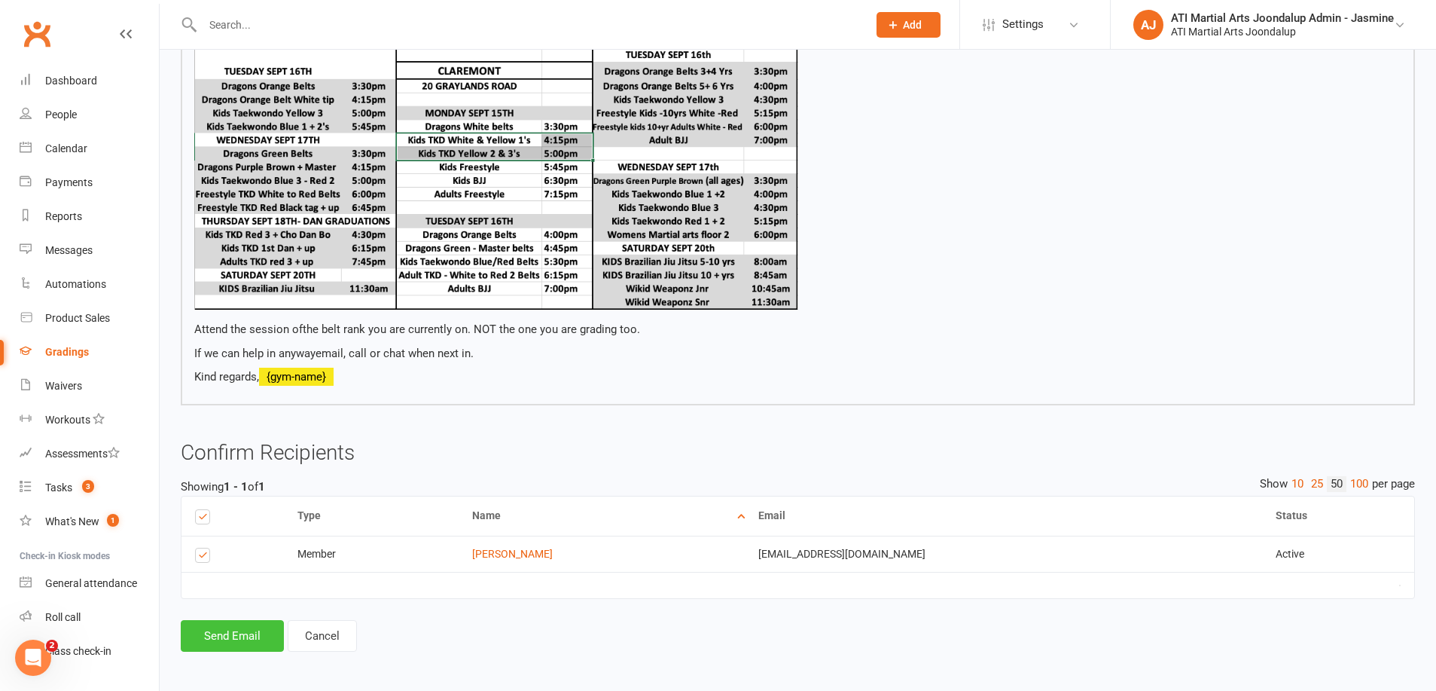
click at [249, 636] on button "Send Email" at bounding box center [232, 636] width 103 height 32
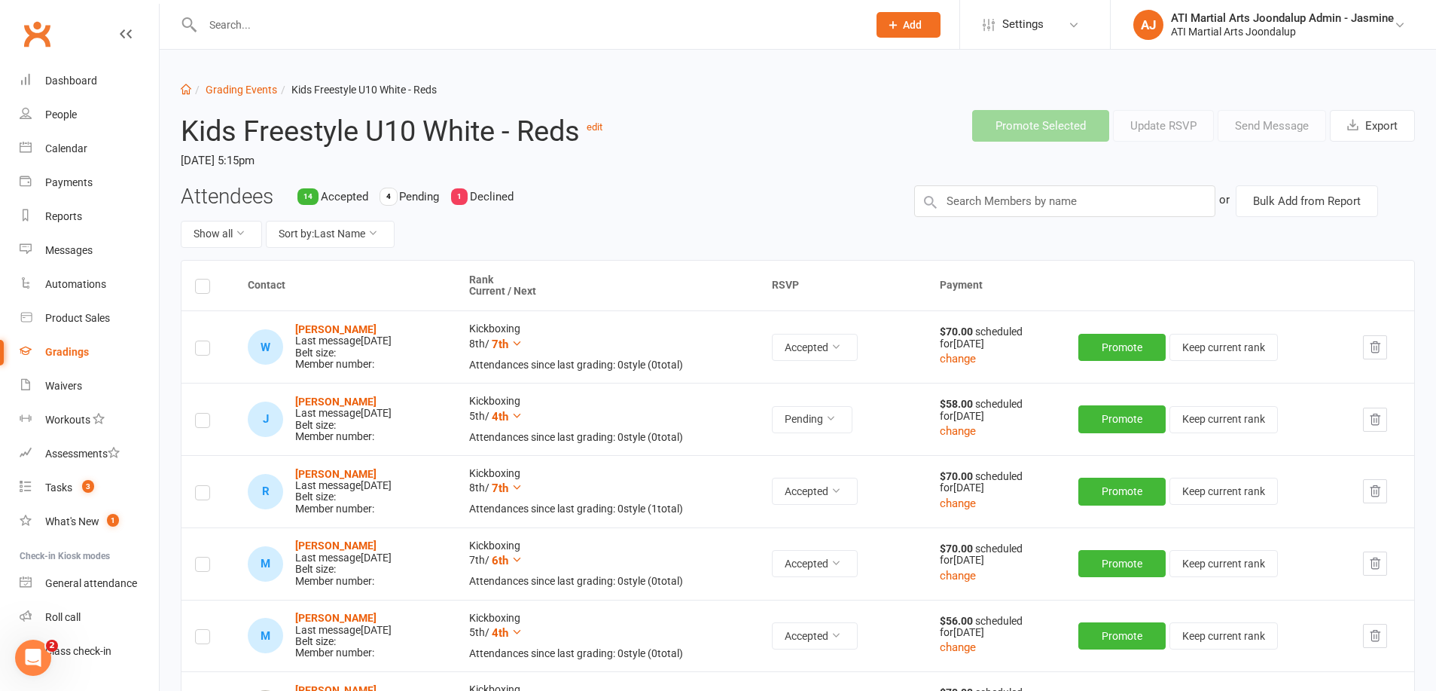
click at [394, 16] on input "text" at bounding box center [527, 24] width 659 height 21
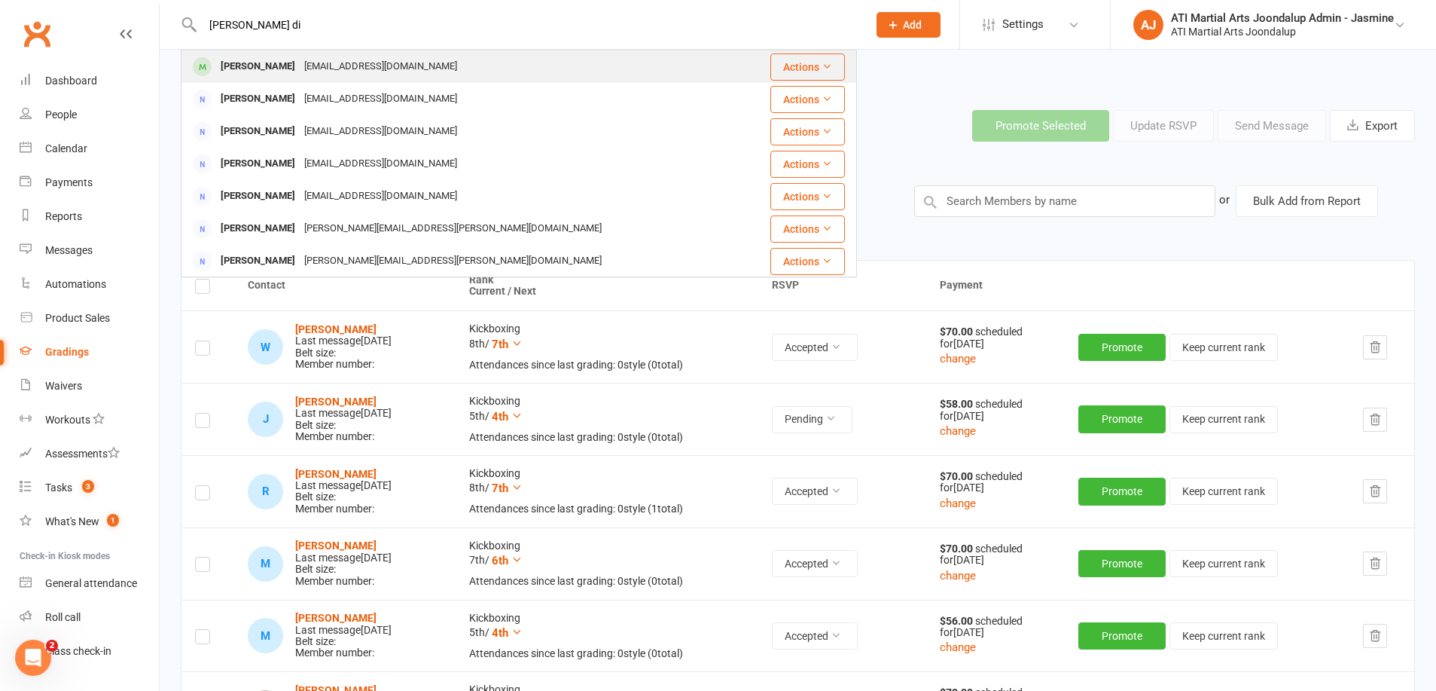
type input "finn di"
click at [322, 69] on div "magsdiskin@gmail.com" at bounding box center [381, 67] width 162 height 22
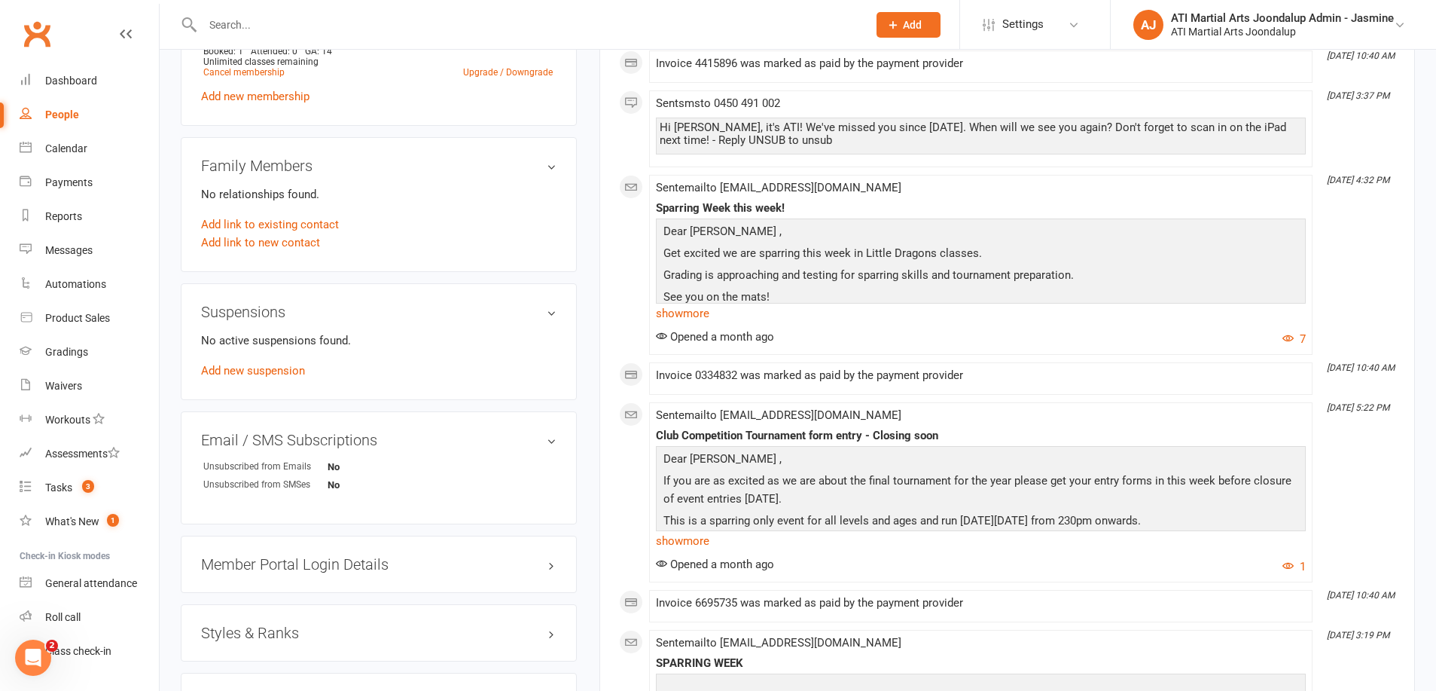
scroll to position [1469, 0]
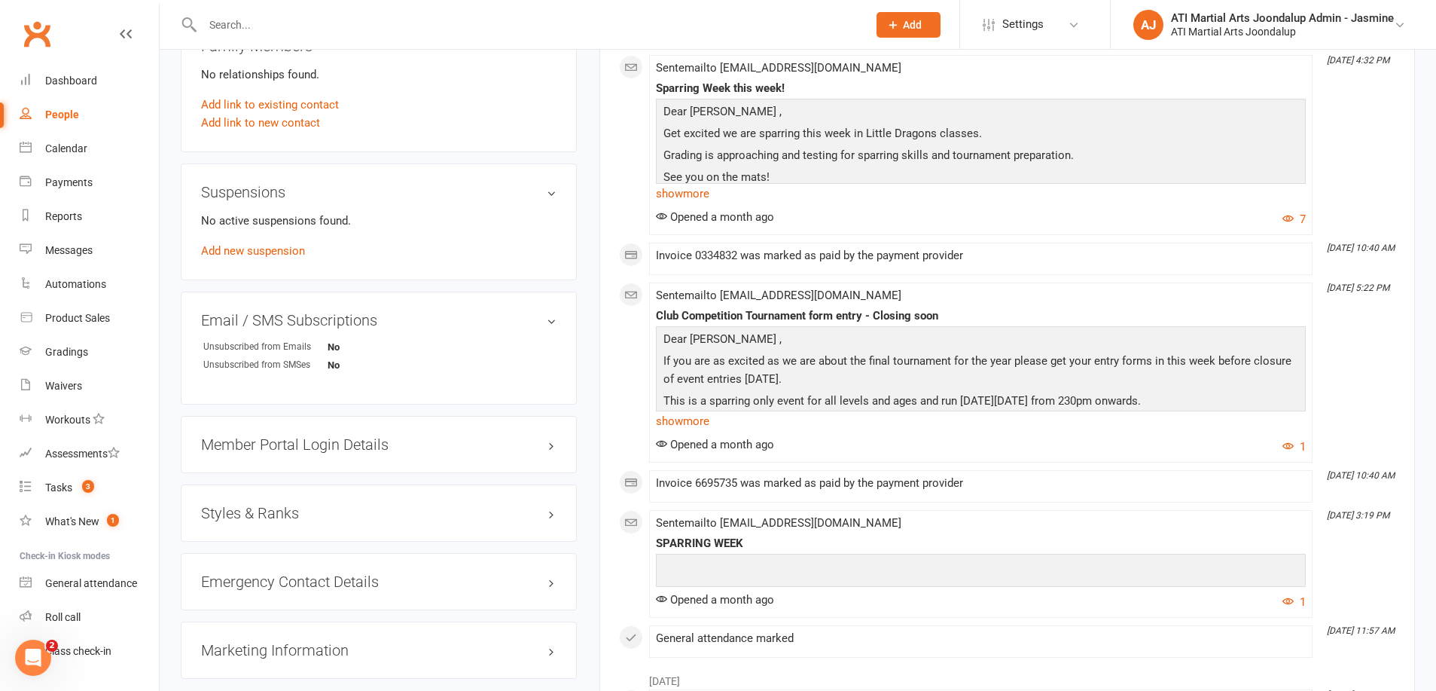
click at [307, 508] on h3 "Styles & Ranks" at bounding box center [379, 513] width 356 height 17
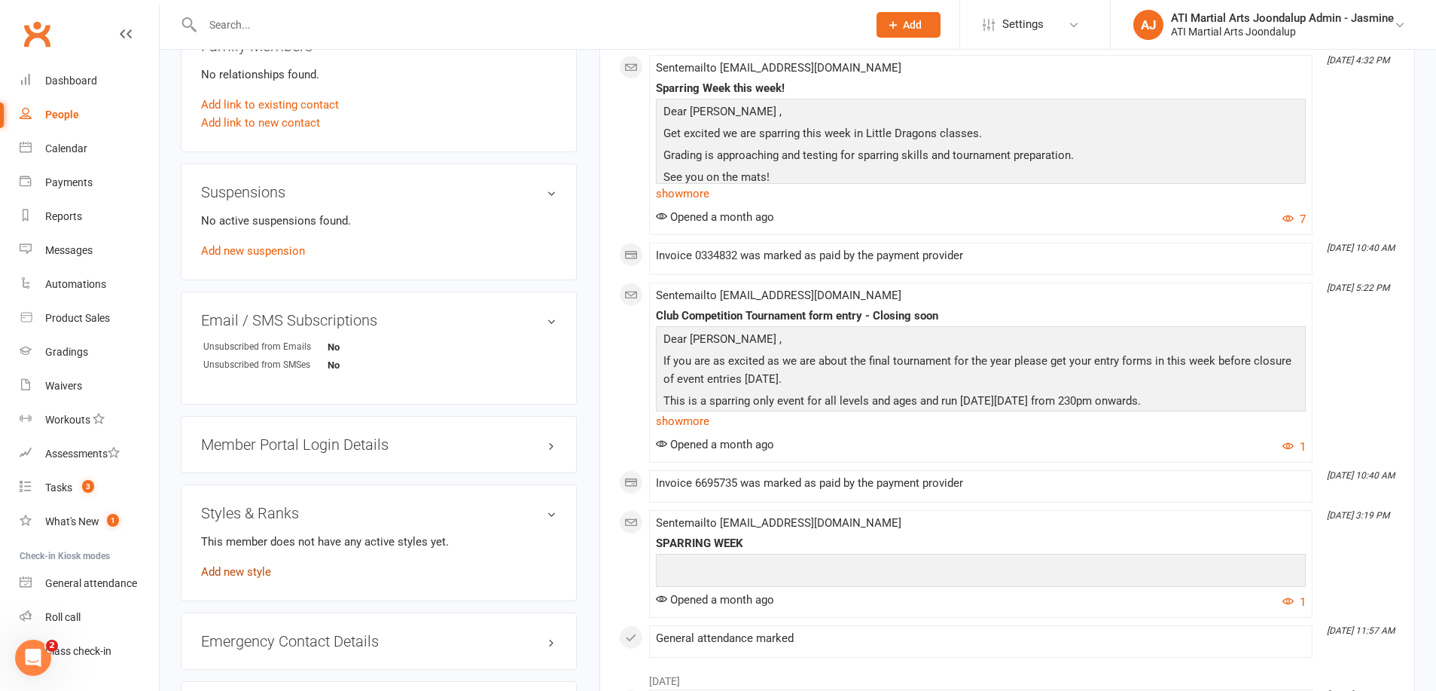
click at [258, 565] on link "Add new style" at bounding box center [236, 572] width 70 height 14
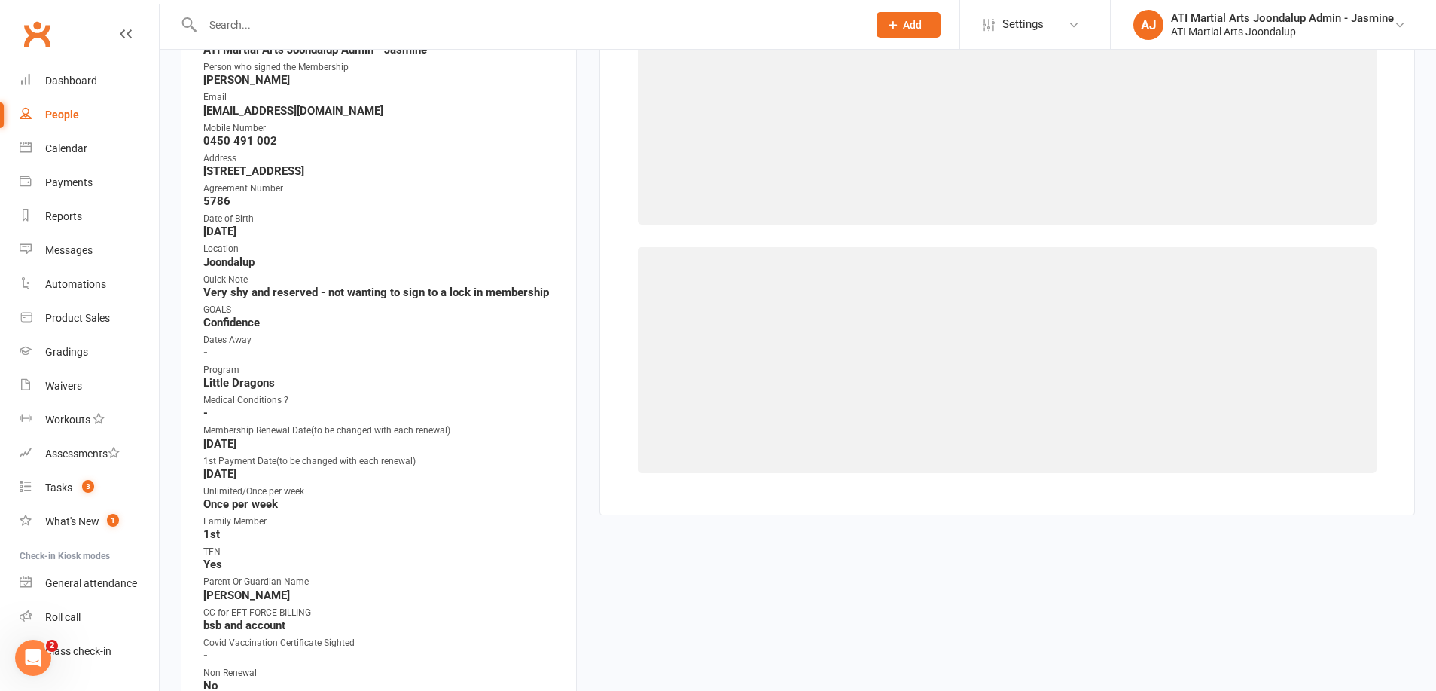
scroll to position [128, 0]
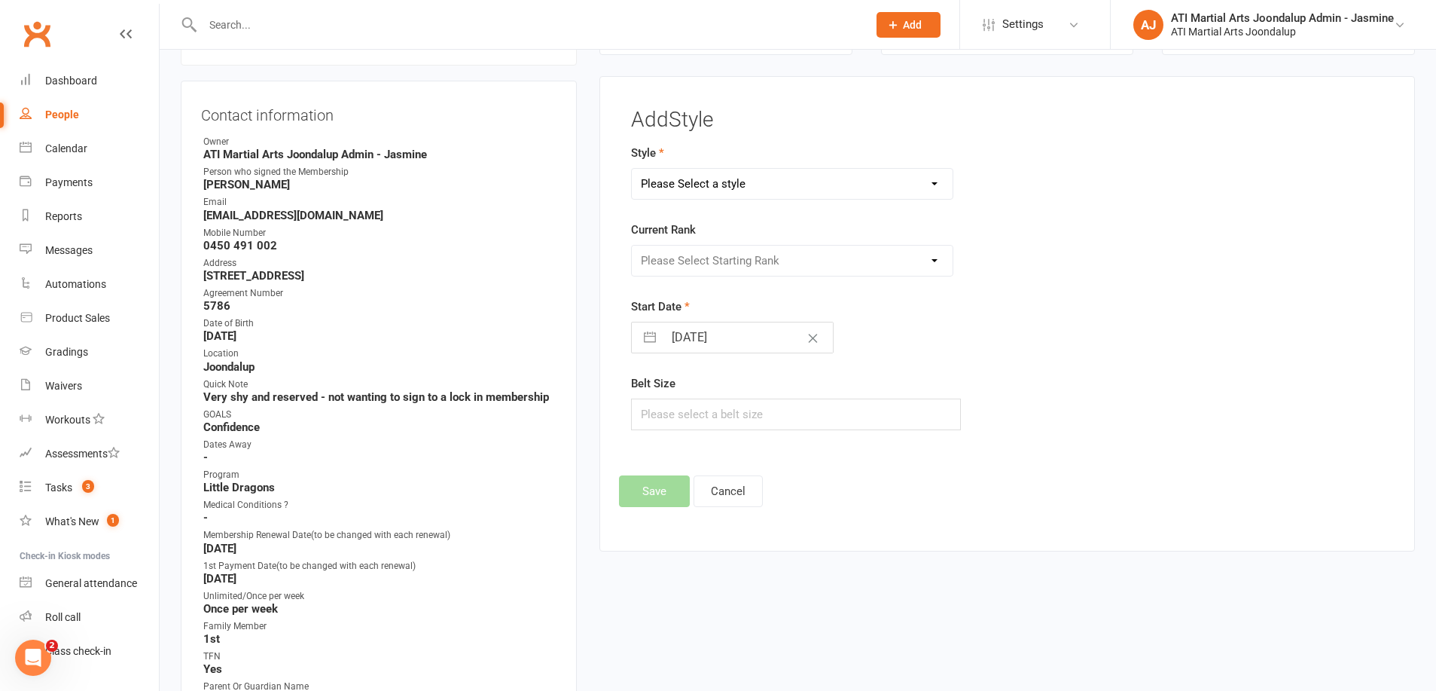
select select "2494"
select select "25166"
click at [664, 493] on button "Save" at bounding box center [654, 491] width 71 height 32
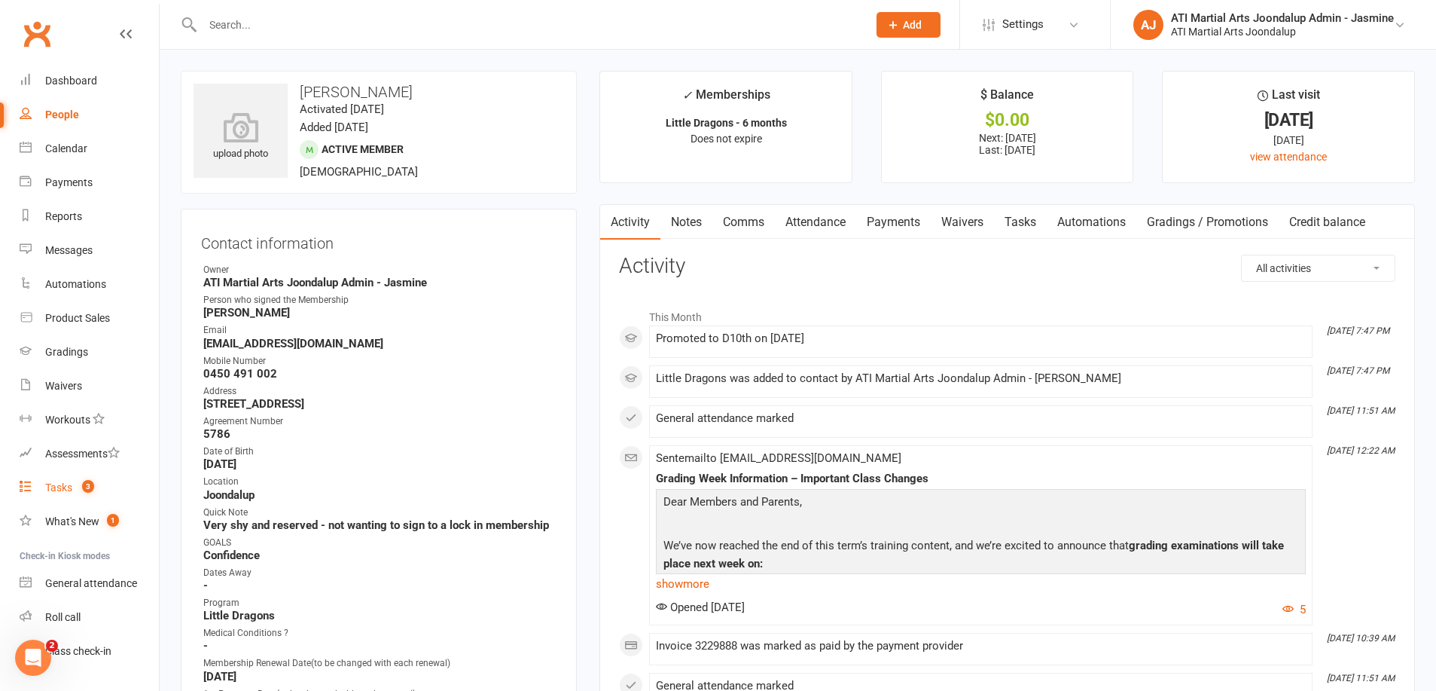
scroll to position [0, 0]
click at [72, 356] on div "Gradings" at bounding box center [66, 352] width 43 height 12
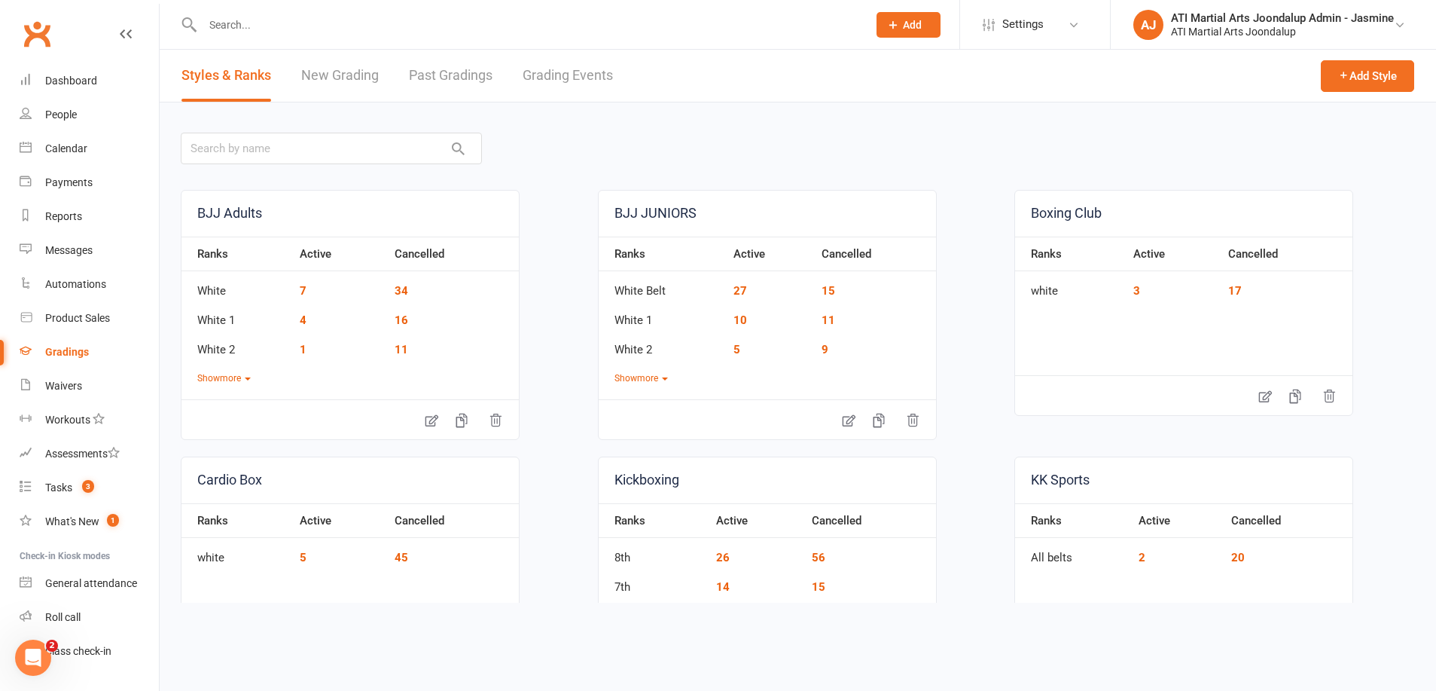
click at [569, 74] on link "Grading Events" at bounding box center [568, 76] width 90 height 52
select select "50"
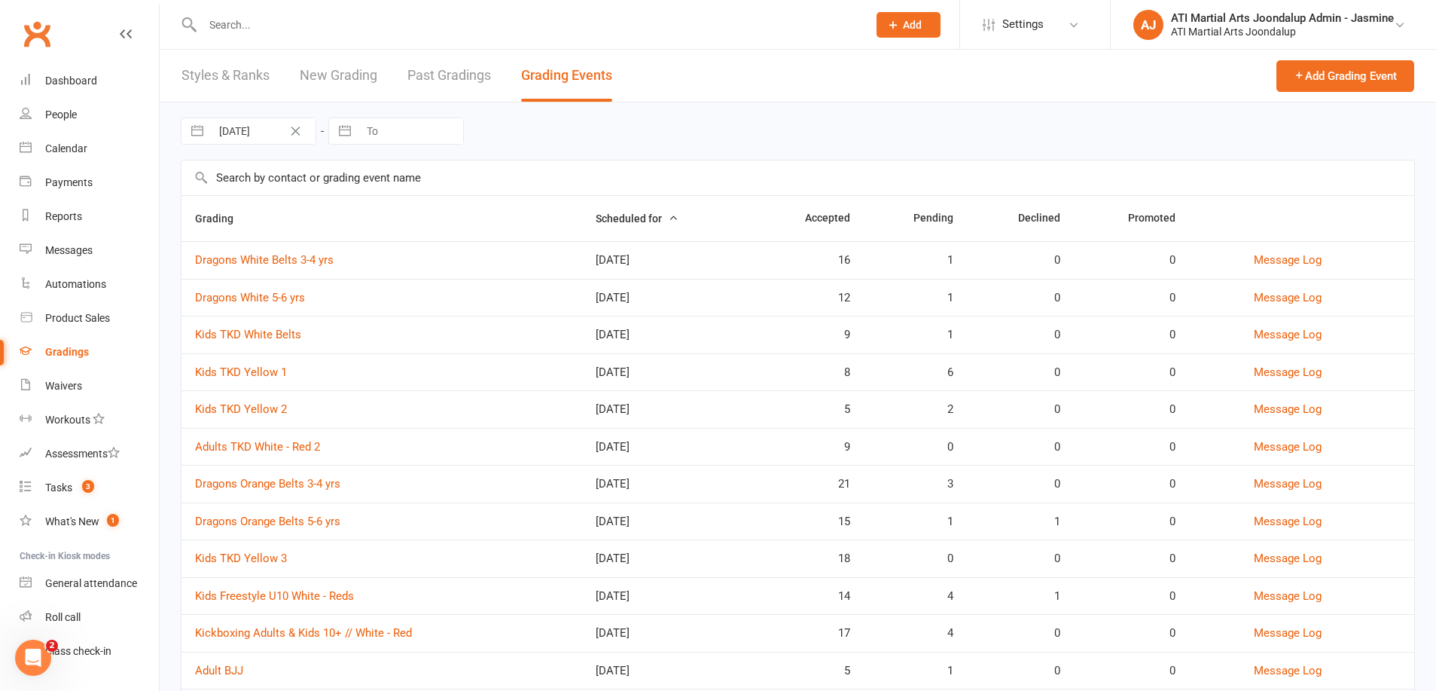
click at [294, 264] on link "Dragons White Belts 3-4 yrs" at bounding box center [264, 260] width 139 height 14
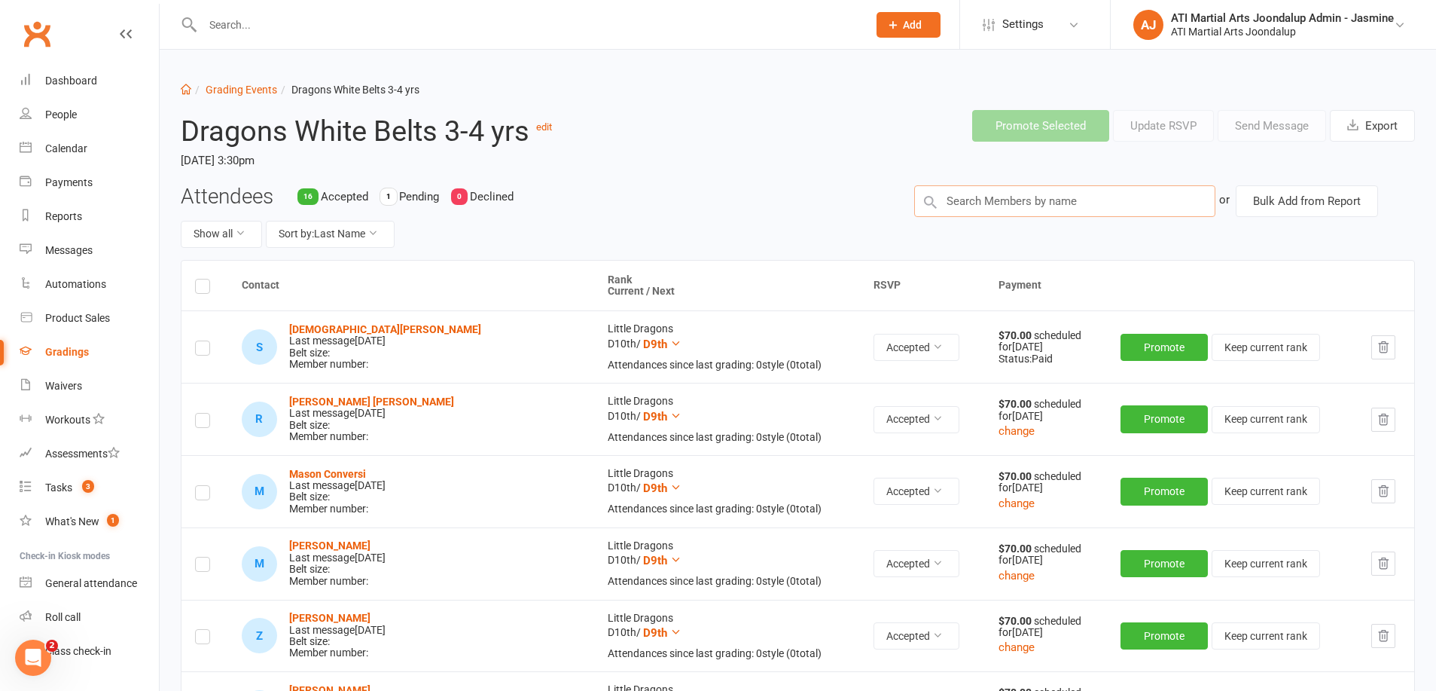
click at [1067, 191] on input "text" at bounding box center [1064, 201] width 301 height 32
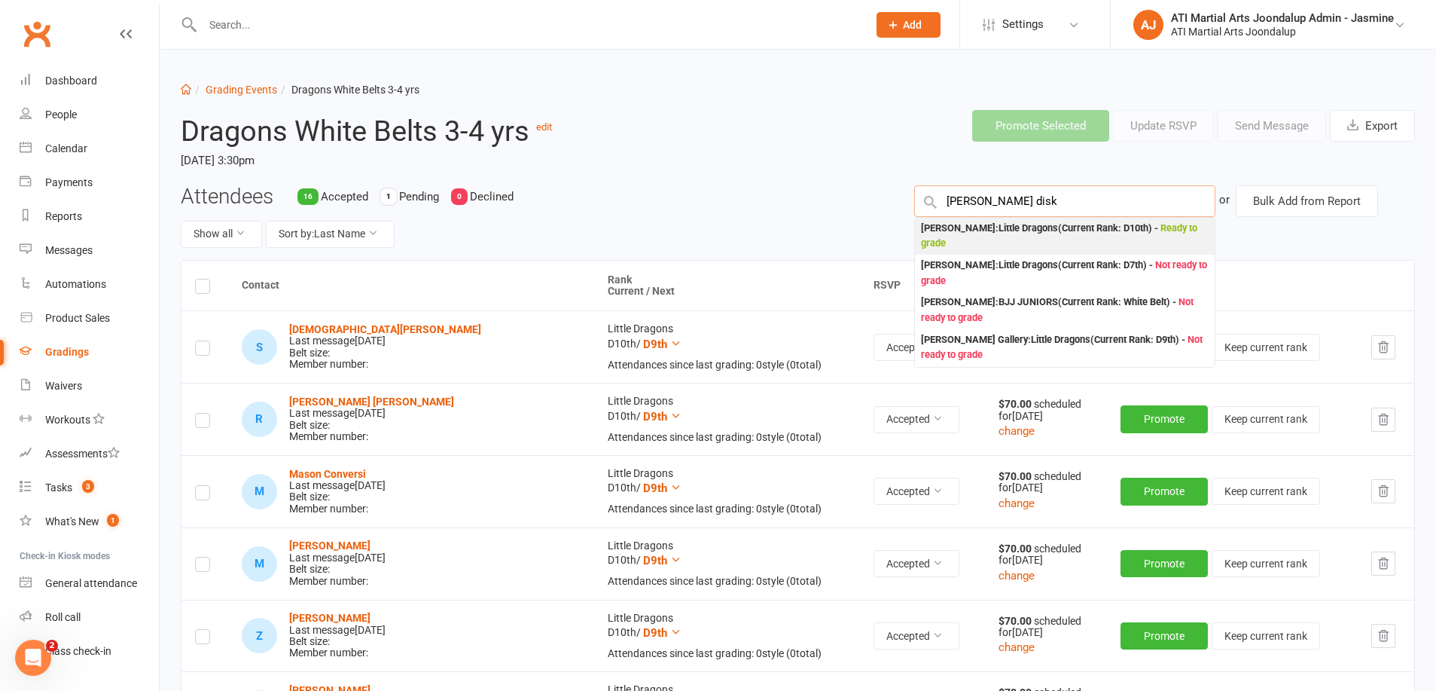
type input "finn disk"
click at [973, 243] on div "Finn Diskin : Little Dragons (Current Rank: D10th ) - Ready to grade" at bounding box center [1065, 236] width 288 height 31
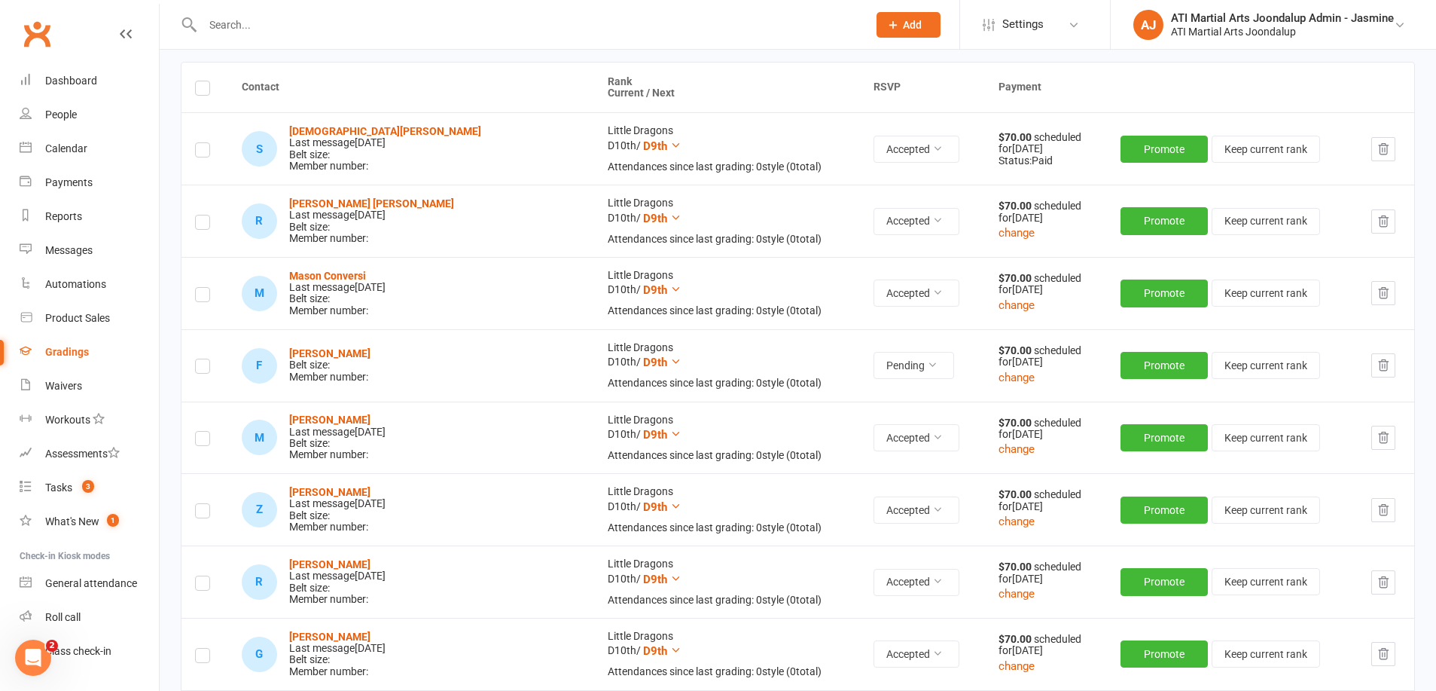
scroll to position [200, 0]
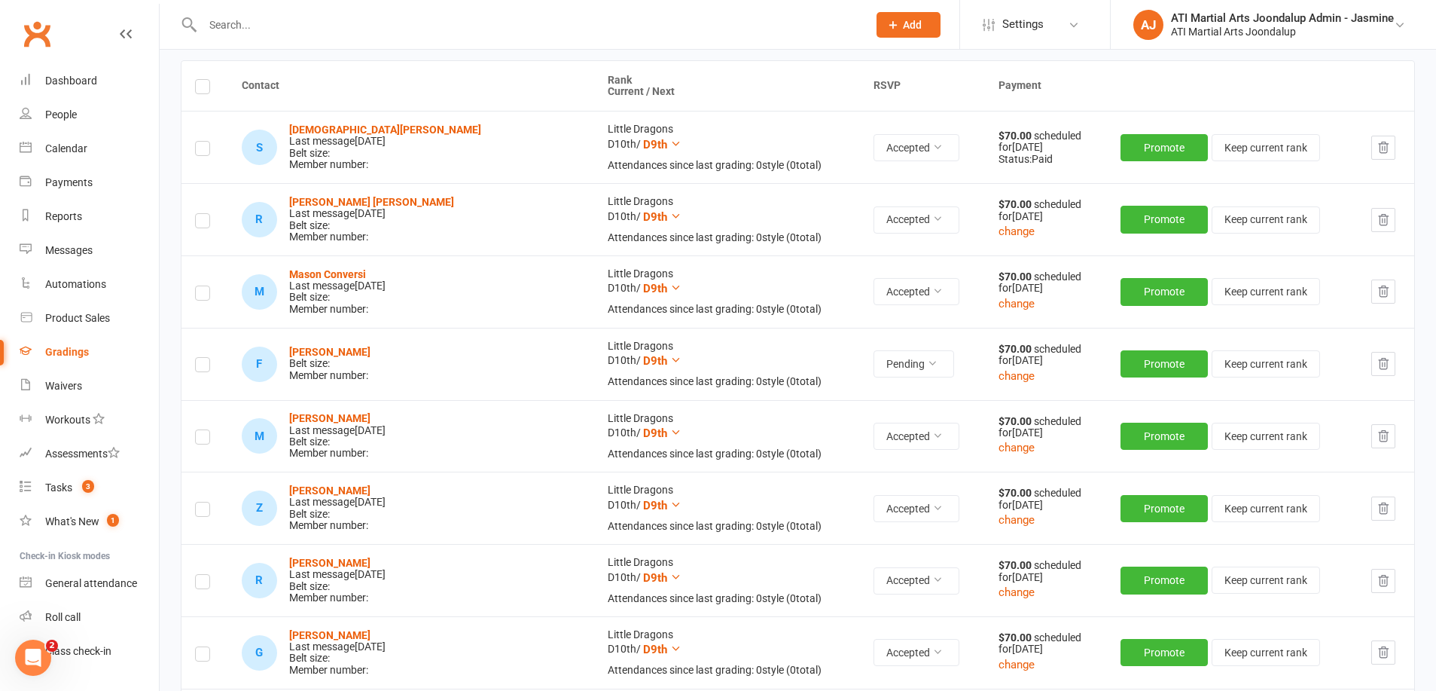
click at [205, 367] on label at bounding box center [202, 367] width 15 height 0
click at [205, 358] on input "checkbox" at bounding box center [202, 358] width 15 height 0
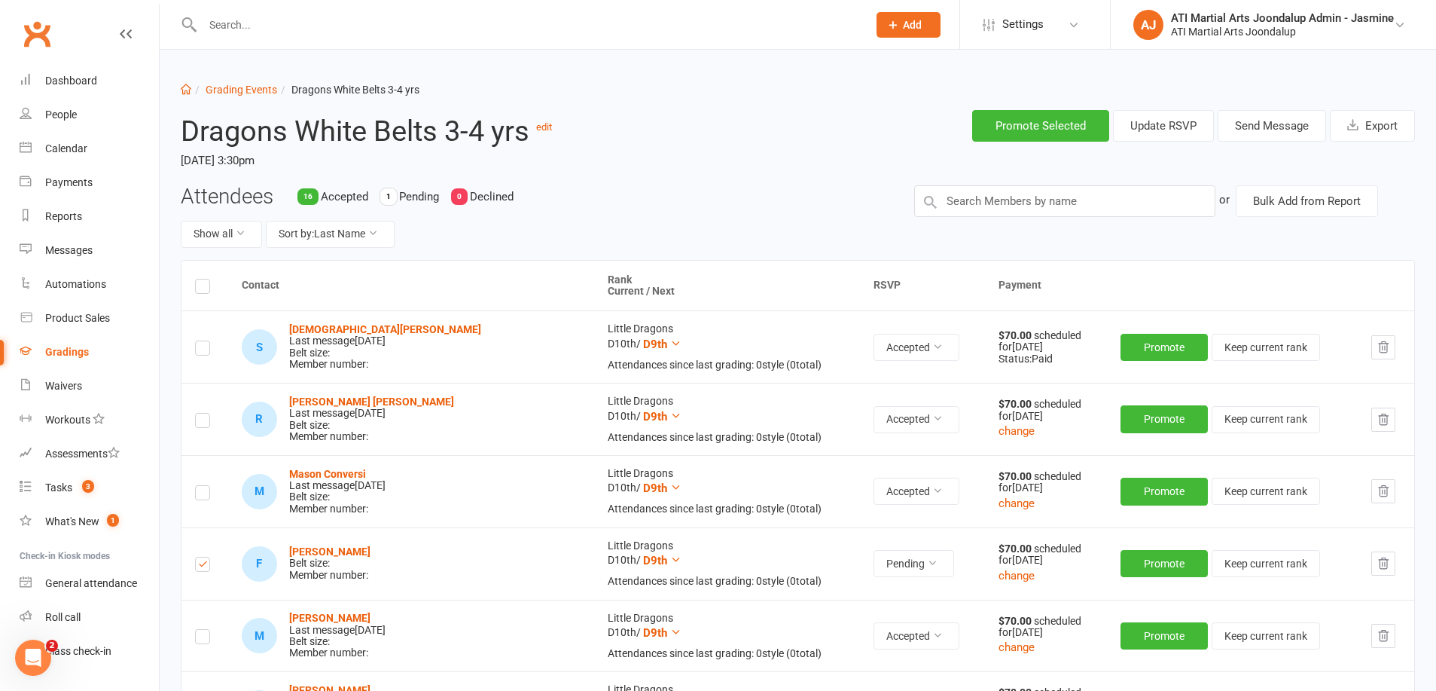
scroll to position [0, 0]
click at [1292, 127] on button "Send Message" at bounding box center [1272, 126] width 108 height 32
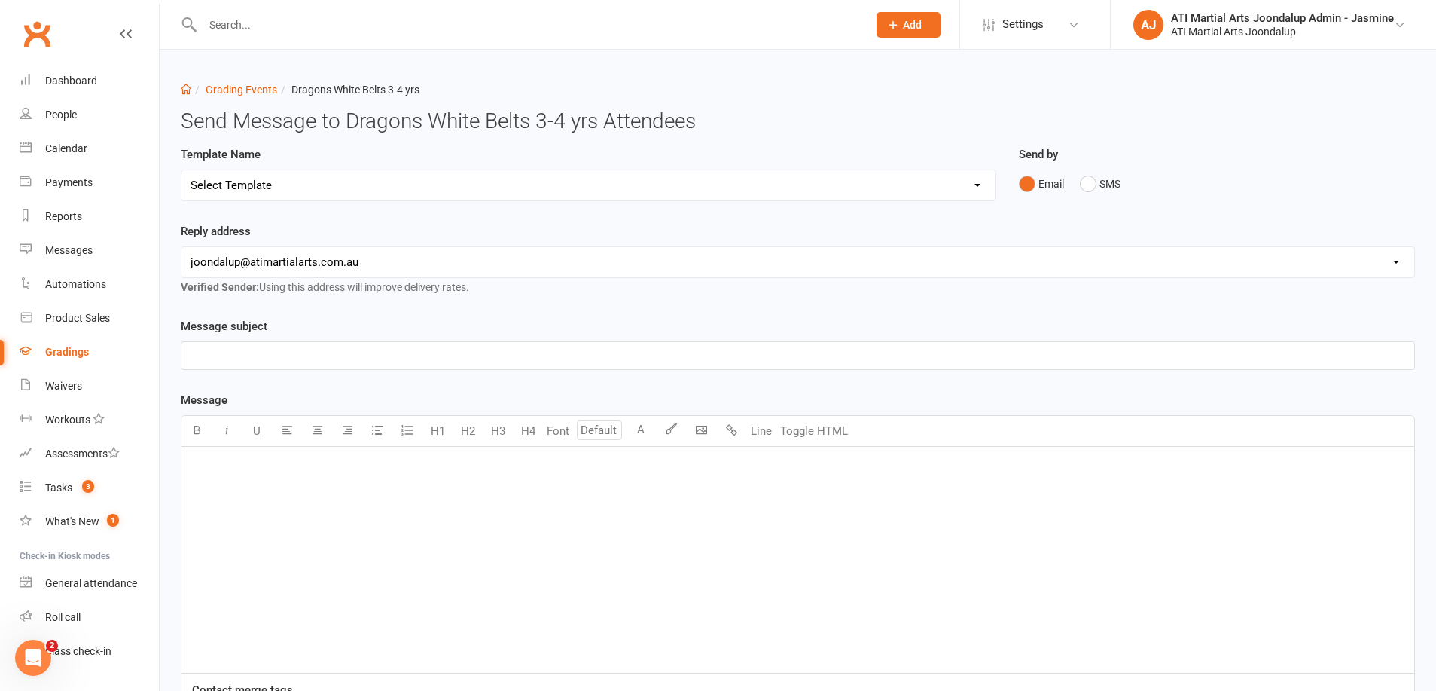
select select "3"
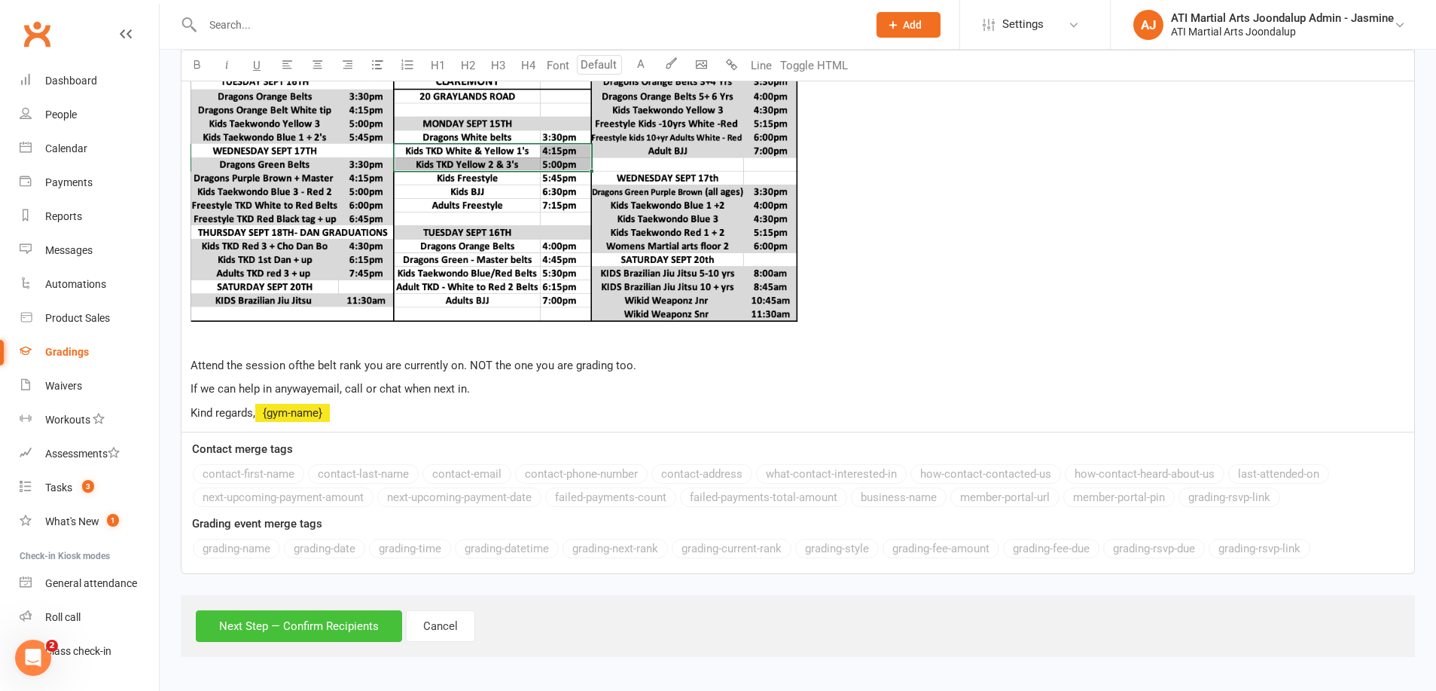
scroll to position [751, 0]
click at [340, 623] on button "Next Step — Confirm Recipients" at bounding box center [299, 627] width 206 height 32
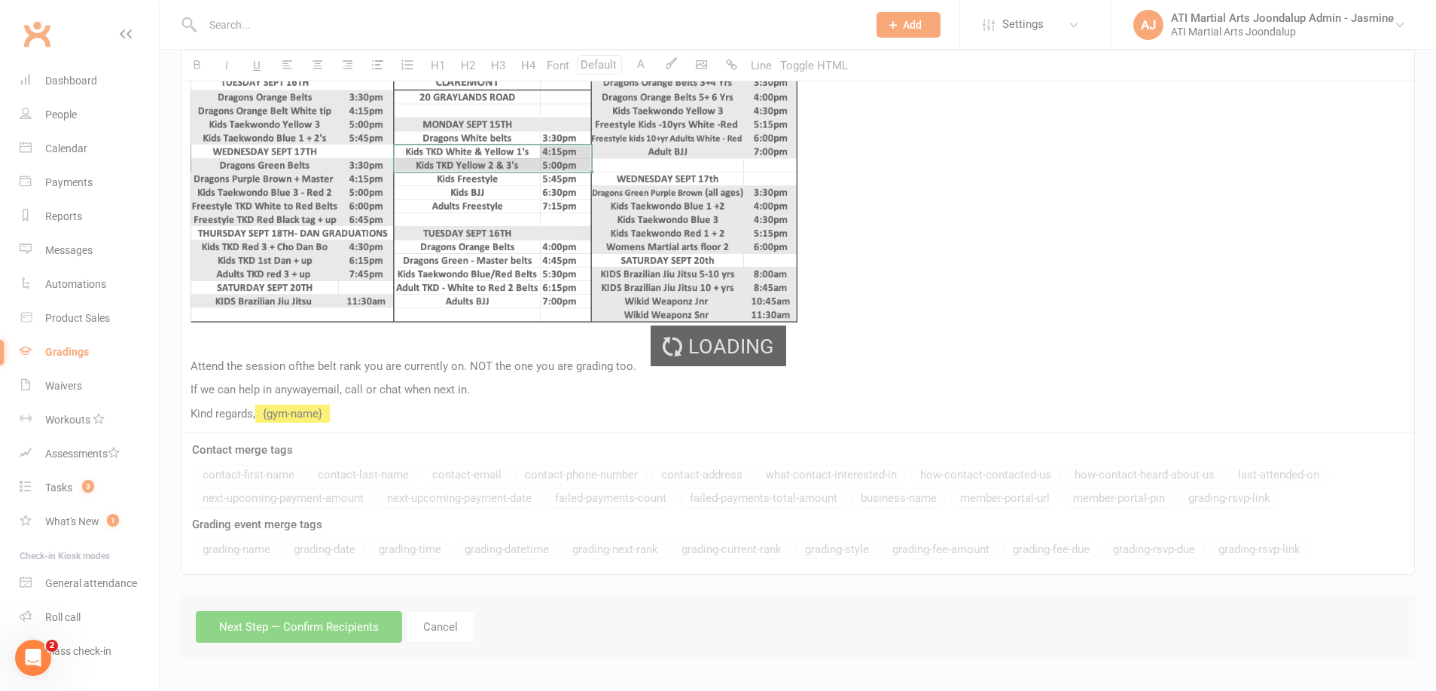
scroll to position [654, 0]
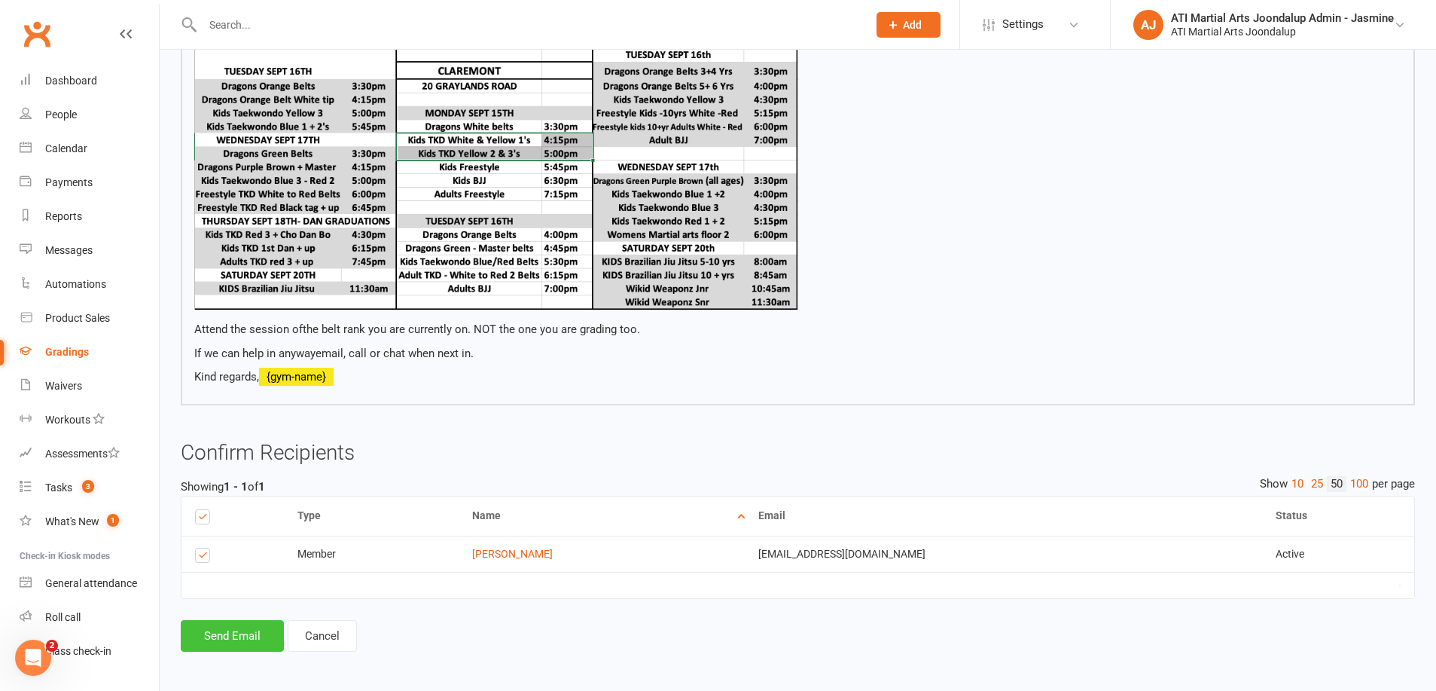
click at [235, 635] on button "Send Email" at bounding box center [232, 636] width 103 height 32
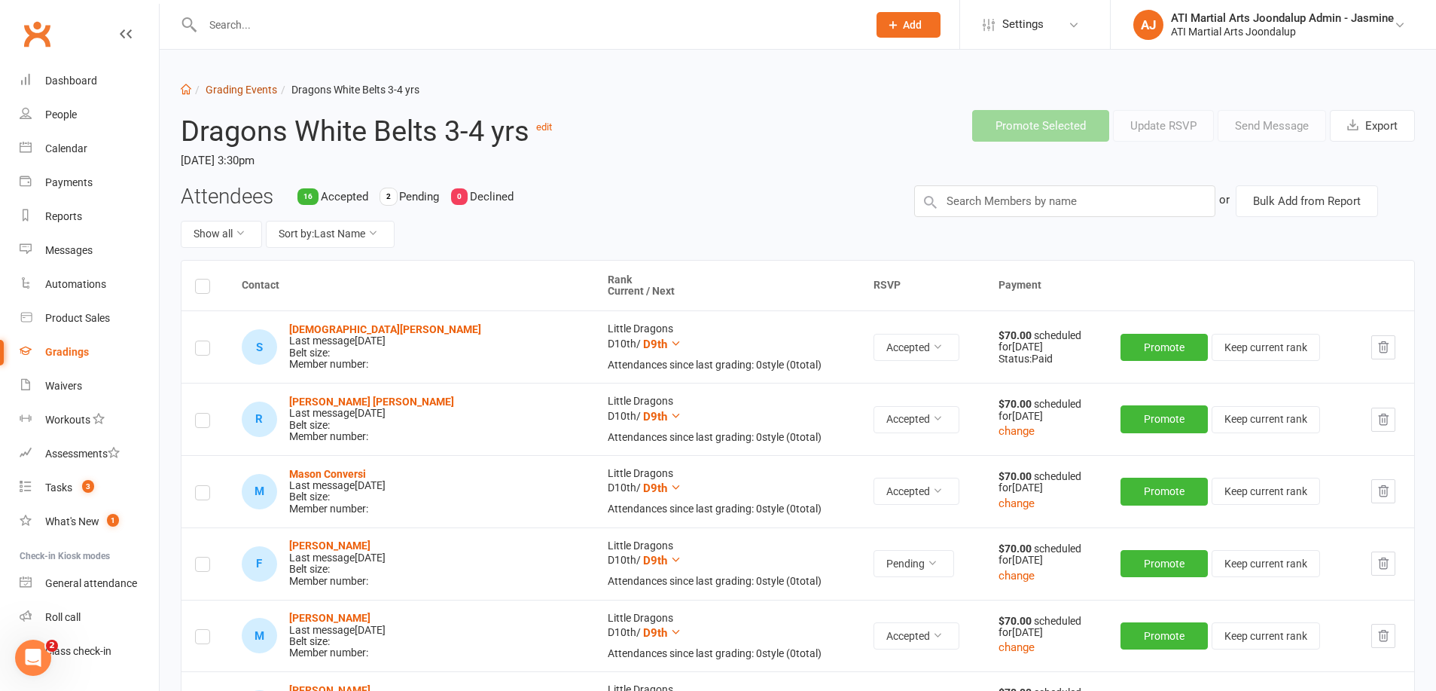
click at [243, 88] on link "Grading Events" at bounding box center [242, 90] width 72 height 12
select select "50"
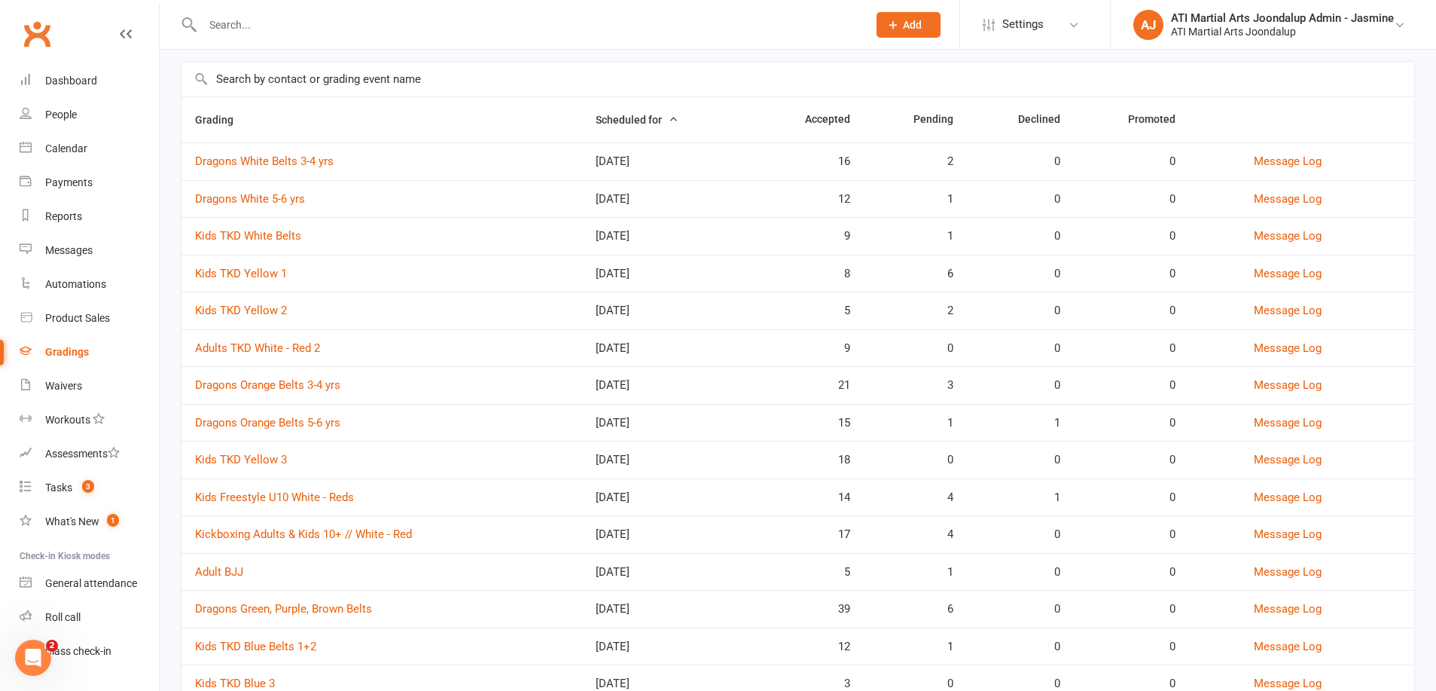
scroll to position [100, 0]
click at [326, 489] on link "Kids Freestyle U10 White - Reds" at bounding box center [274, 496] width 159 height 14
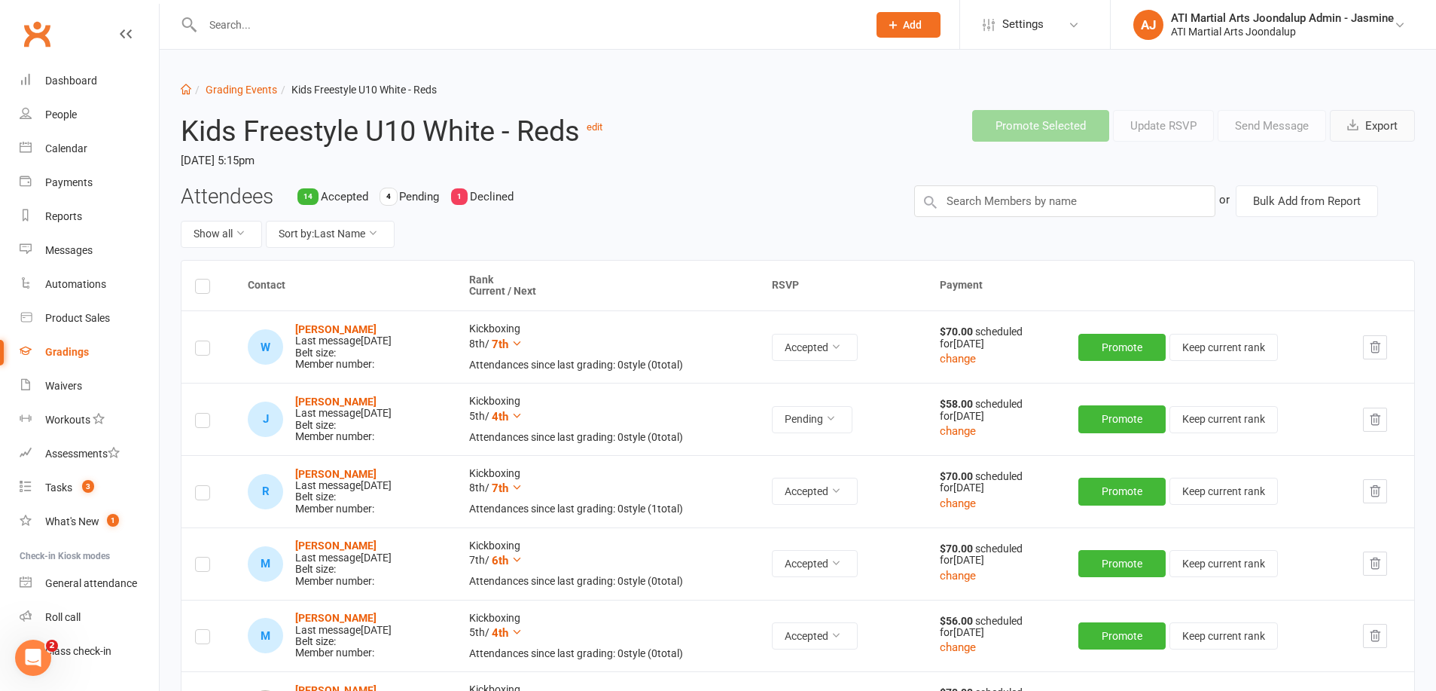
drag, startPoint x: 1359, startPoint y: 123, endPoint x: 1339, endPoint y: 110, distance: 23.4
click at [1359, 124] on span "button" at bounding box center [1354, 126] width 15 height 14
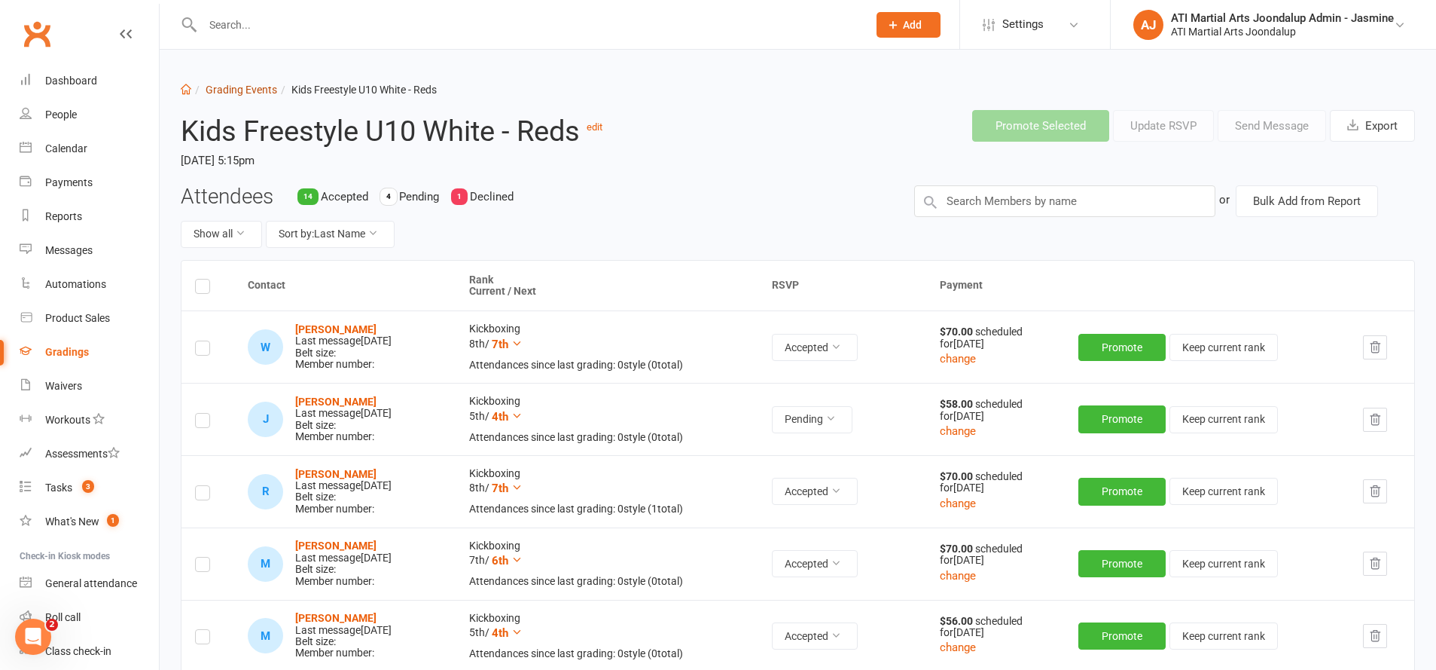
click at [247, 90] on link "Grading Events" at bounding box center [242, 90] width 72 height 12
select select "50"
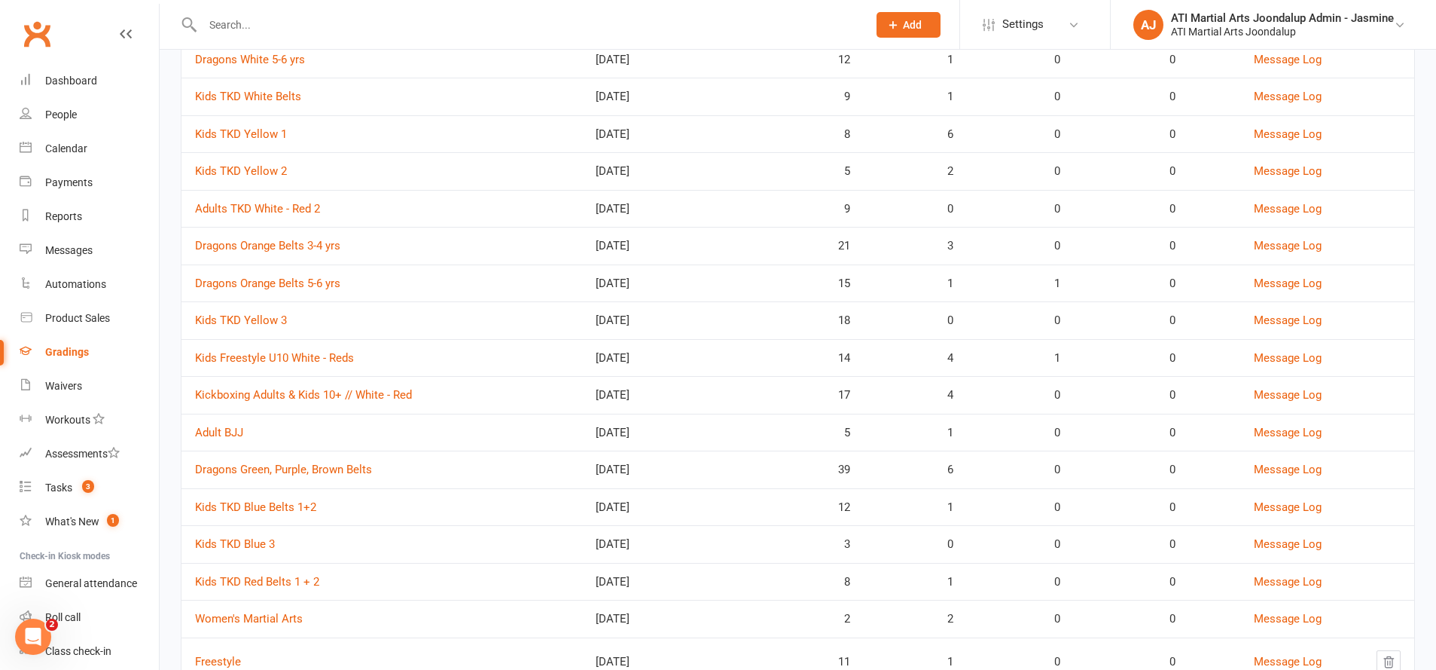
scroll to position [245, 0]
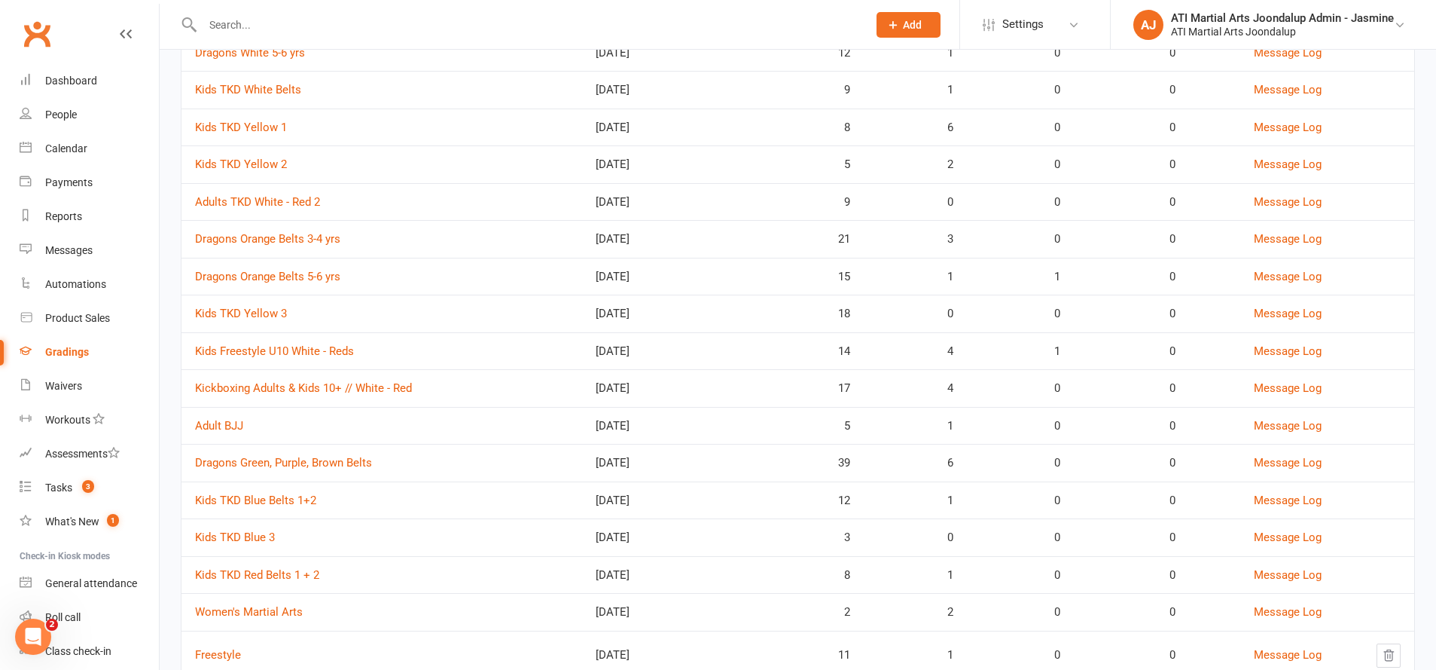
click at [349, 390] on link "Kickboxing Adults & Kids 10+ // White - Red" at bounding box center [303, 388] width 217 height 14
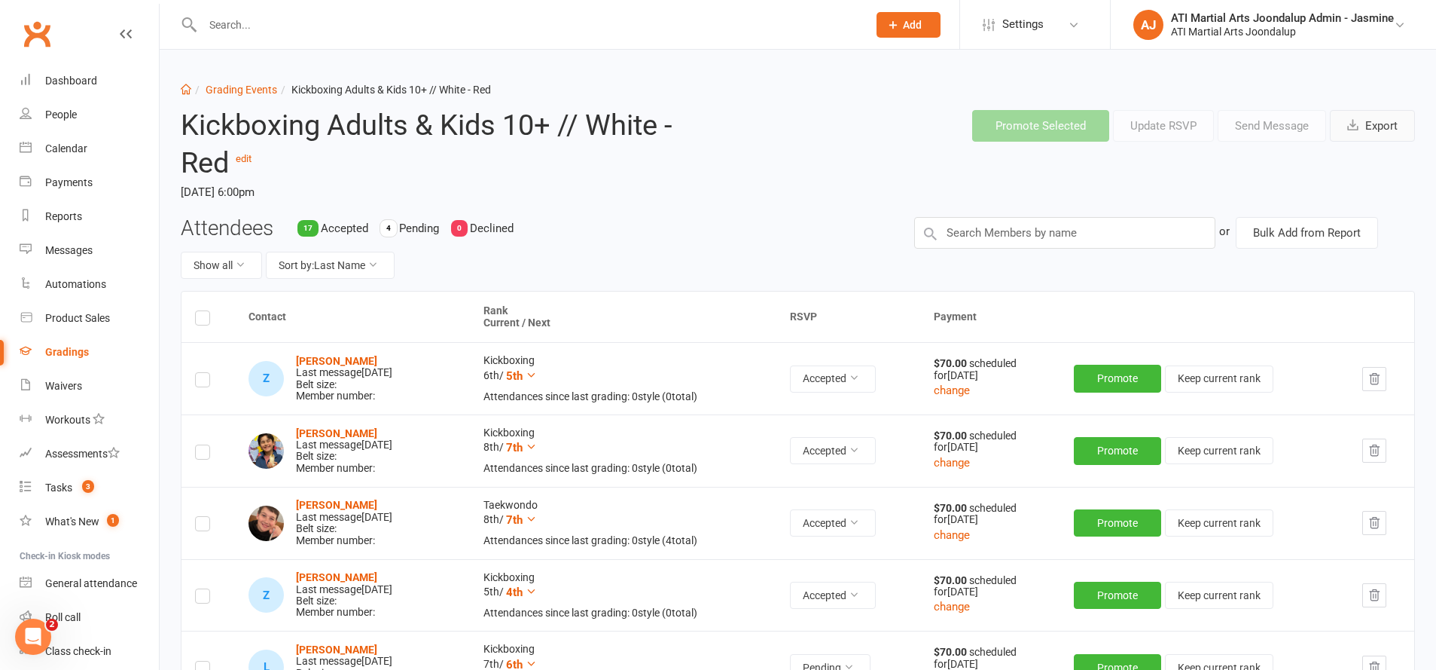
click at [1396, 126] on button "Export" at bounding box center [1372, 126] width 85 height 32
click at [251, 90] on link "Grading Events" at bounding box center [242, 90] width 72 height 12
select select "50"
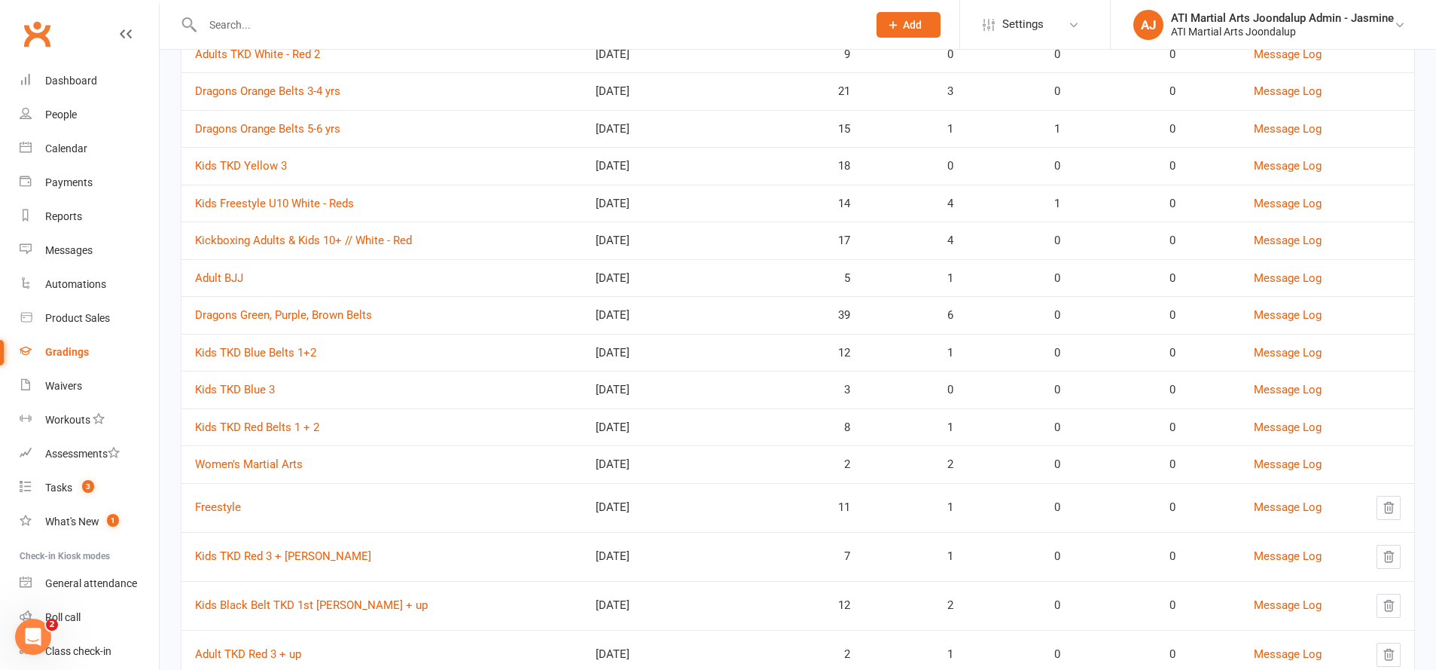
scroll to position [396, 0]
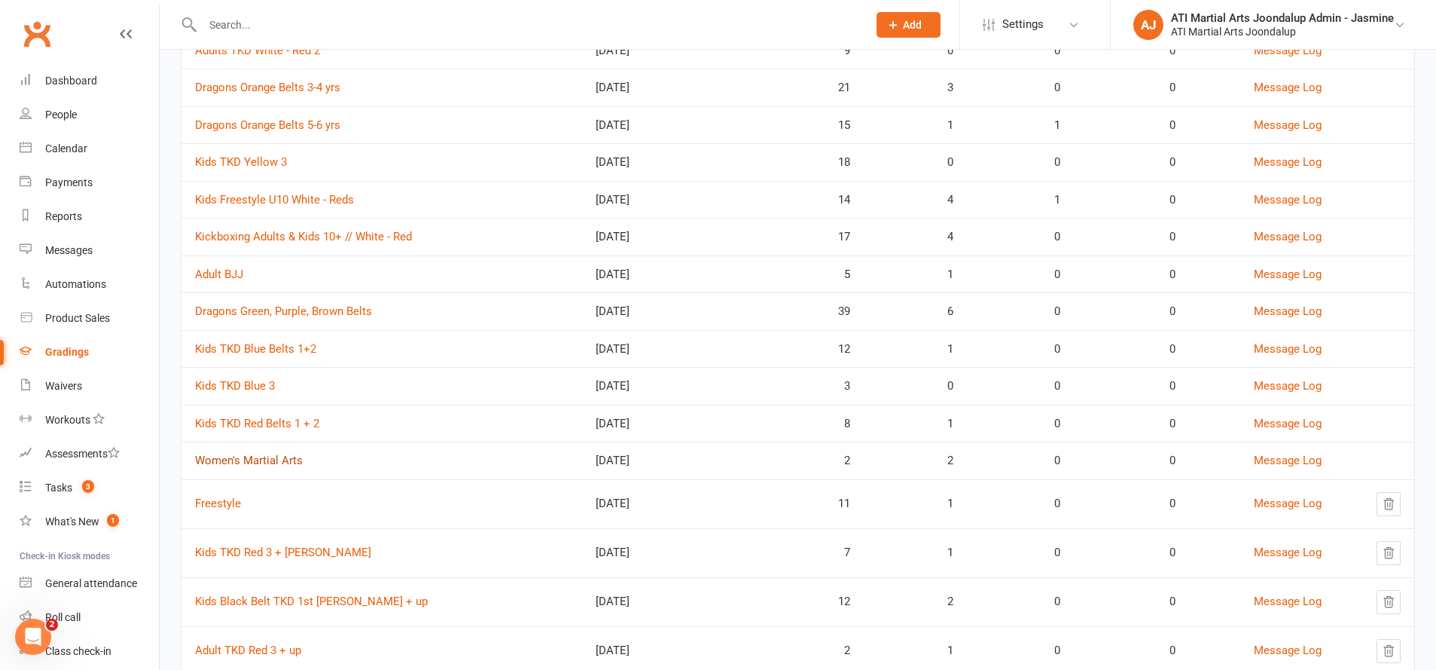
click at [267, 457] on link "Women's Martial Arts" at bounding box center [249, 460] width 108 height 14
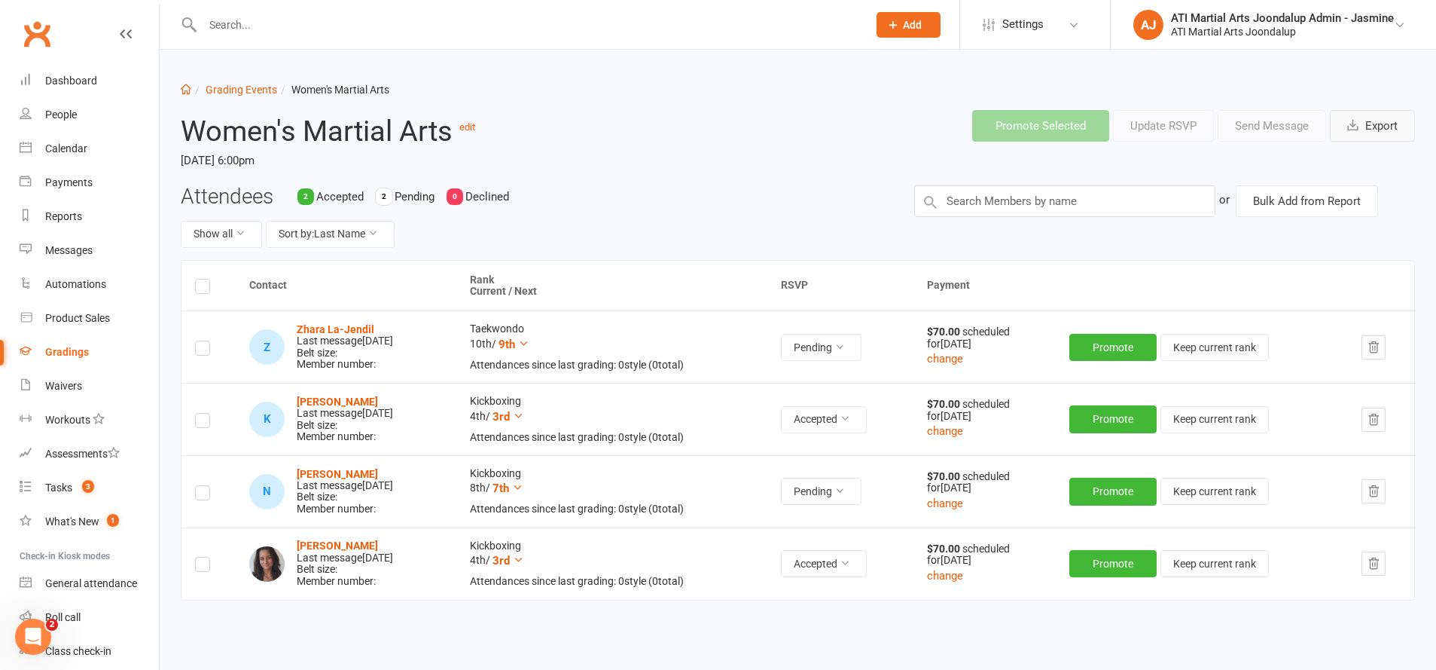
click at [1374, 134] on button "Export" at bounding box center [1372, 126] width 85 height 32
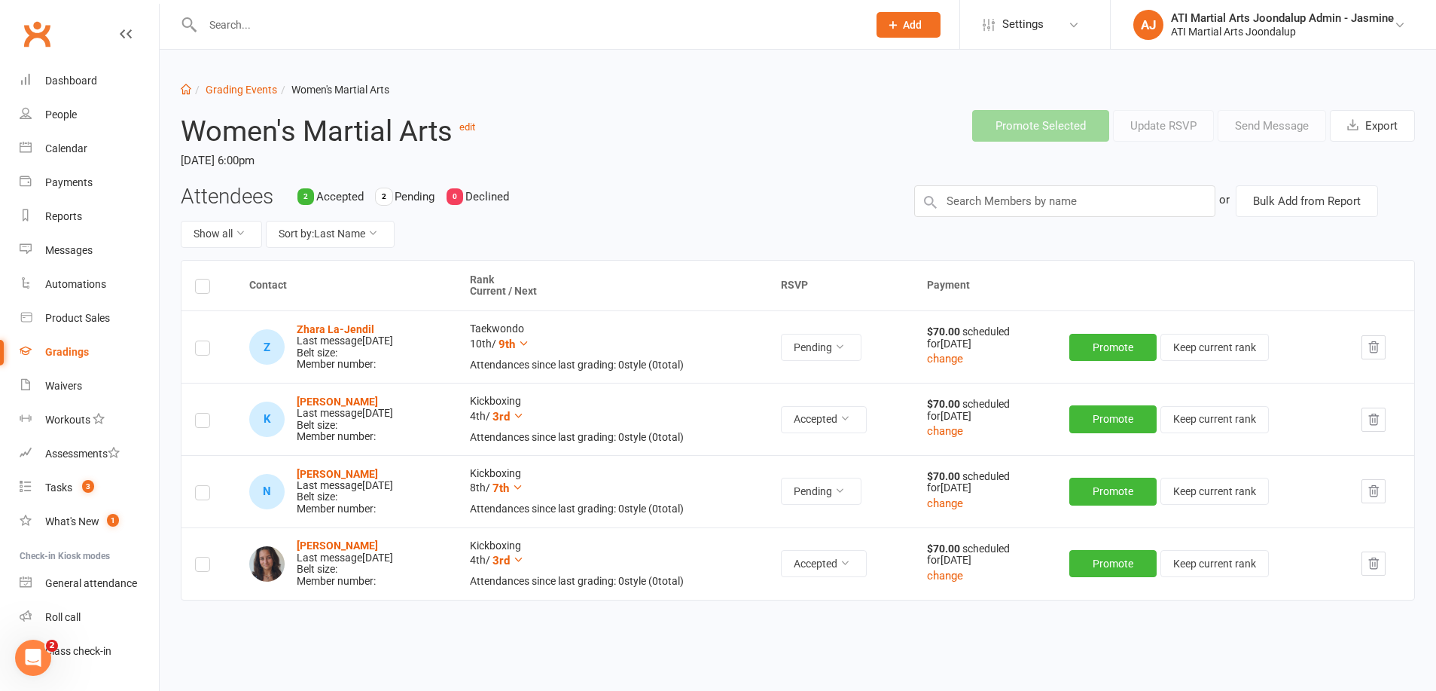
click at [69, 355] on div "Gradings" at bounding box center [67, 352] width 44 height 12
click at [69, 355] on ui-view "Prospect Member Non-attending contact Class / event Appointment Grading event T…" at bounding box center [718, 361] width 1436 height 714
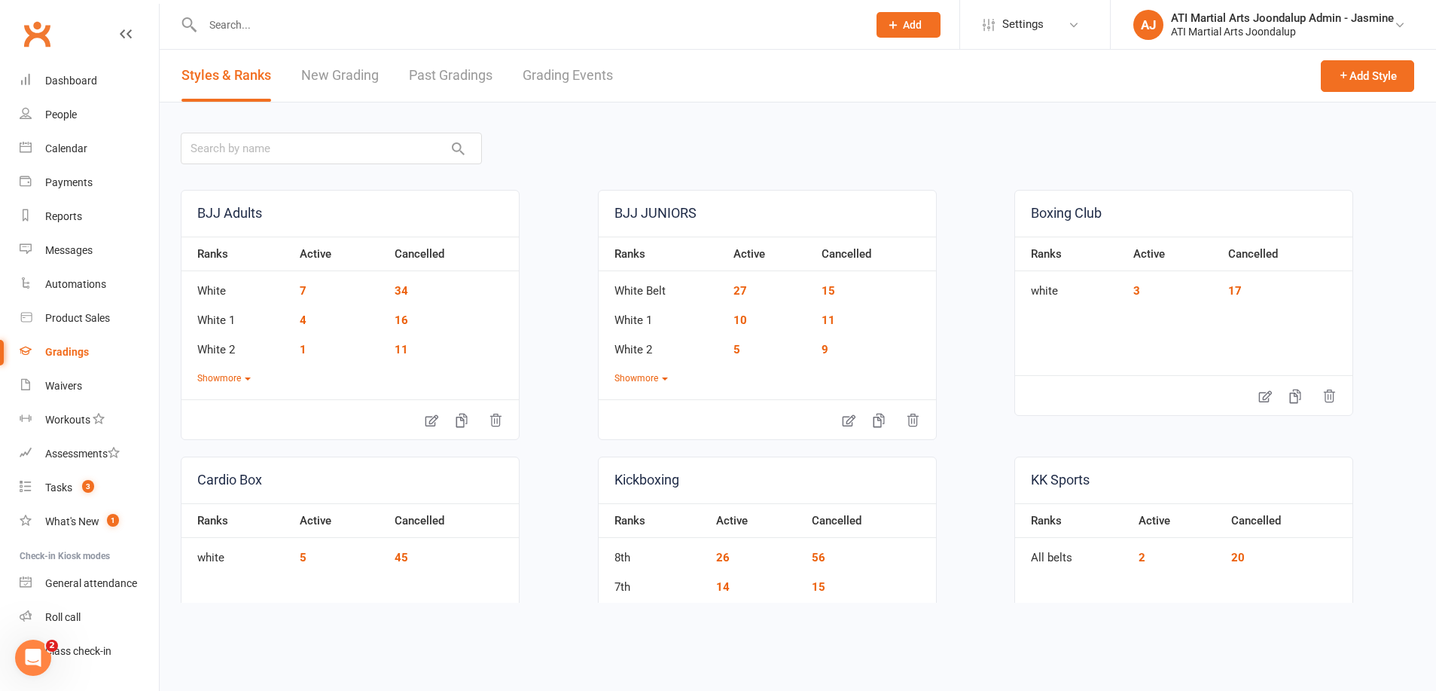
click at [555, 82] on link "Grading Events" at bounding box center [568, 76] width 90 height 52
select select "50"
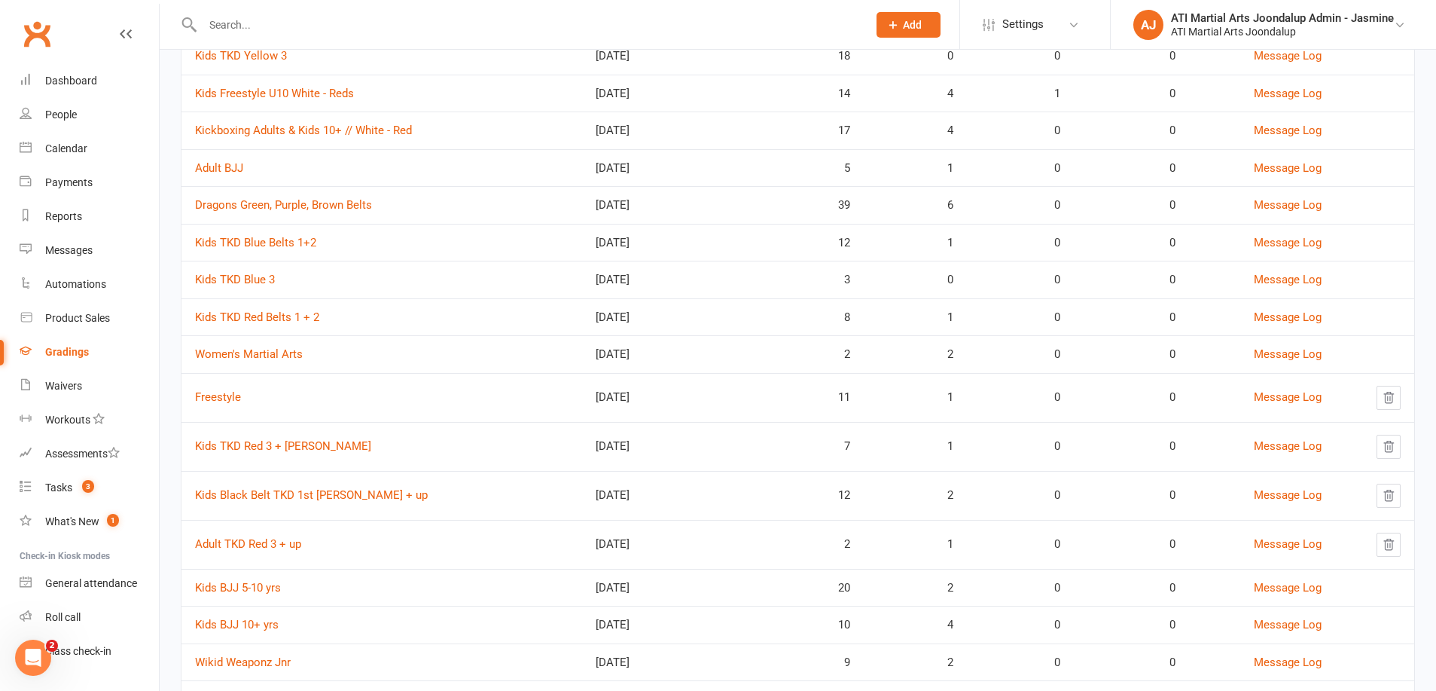
scroll to position [501, 0]
click at [226, 166] on link "Adult BJJ" at bounding box center [219, 170] width 48 height 14
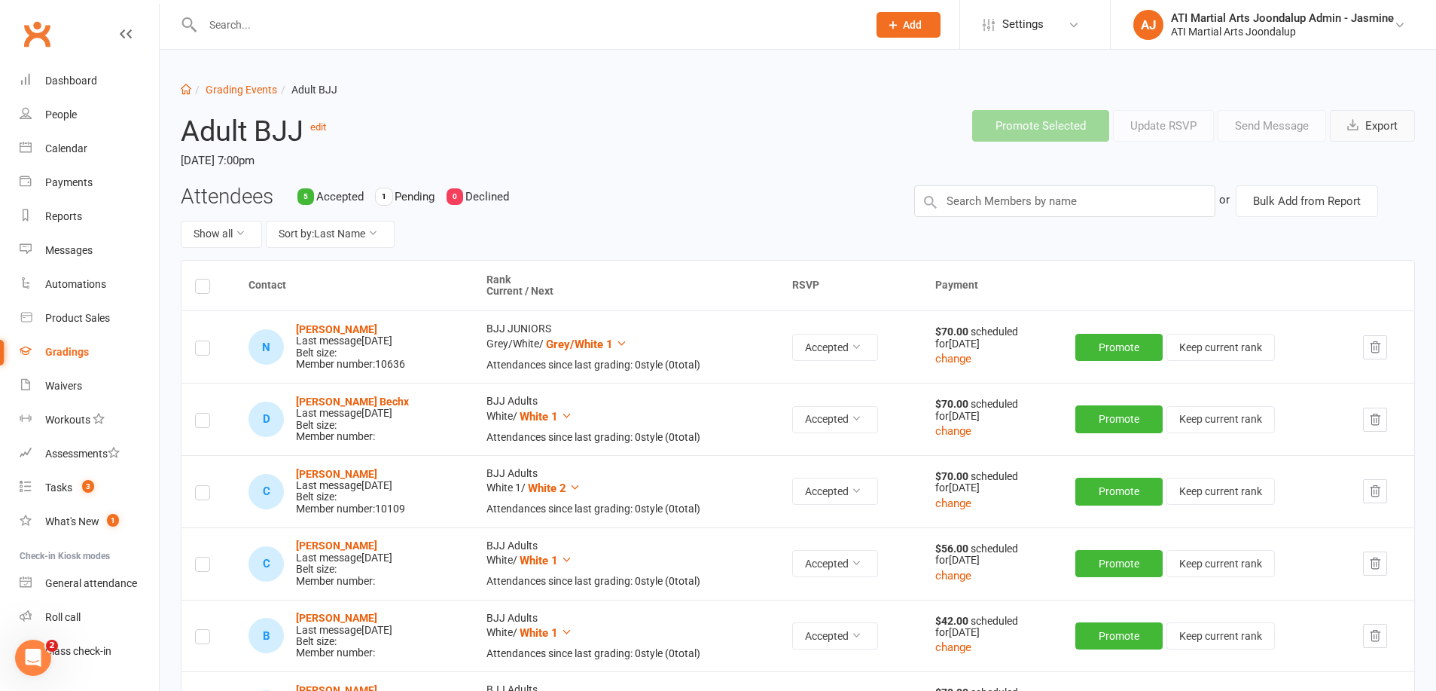
click at [1375, 132] on button "Export" at bounding box center [1372, 126] width 85 height 32
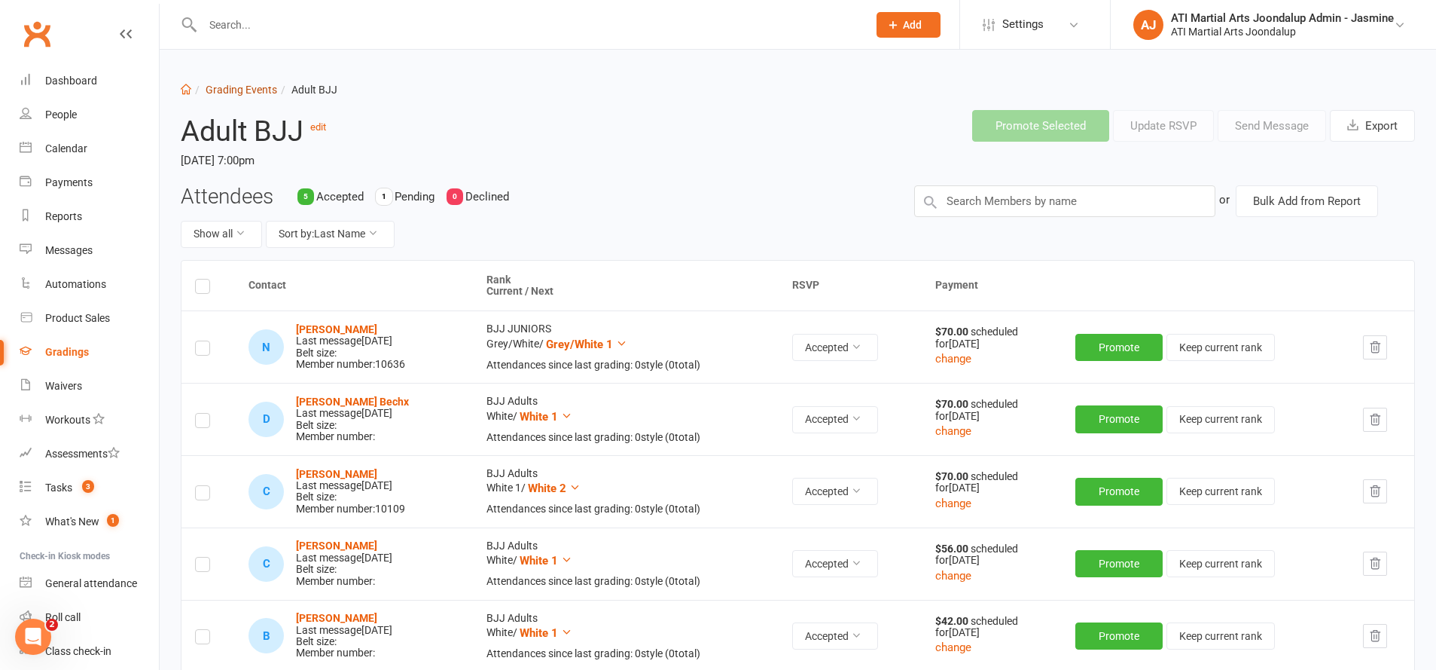
click at [238, 93] on link "Grading Events" at bounding box center [242, 90] width 72 height 12
select select "50"
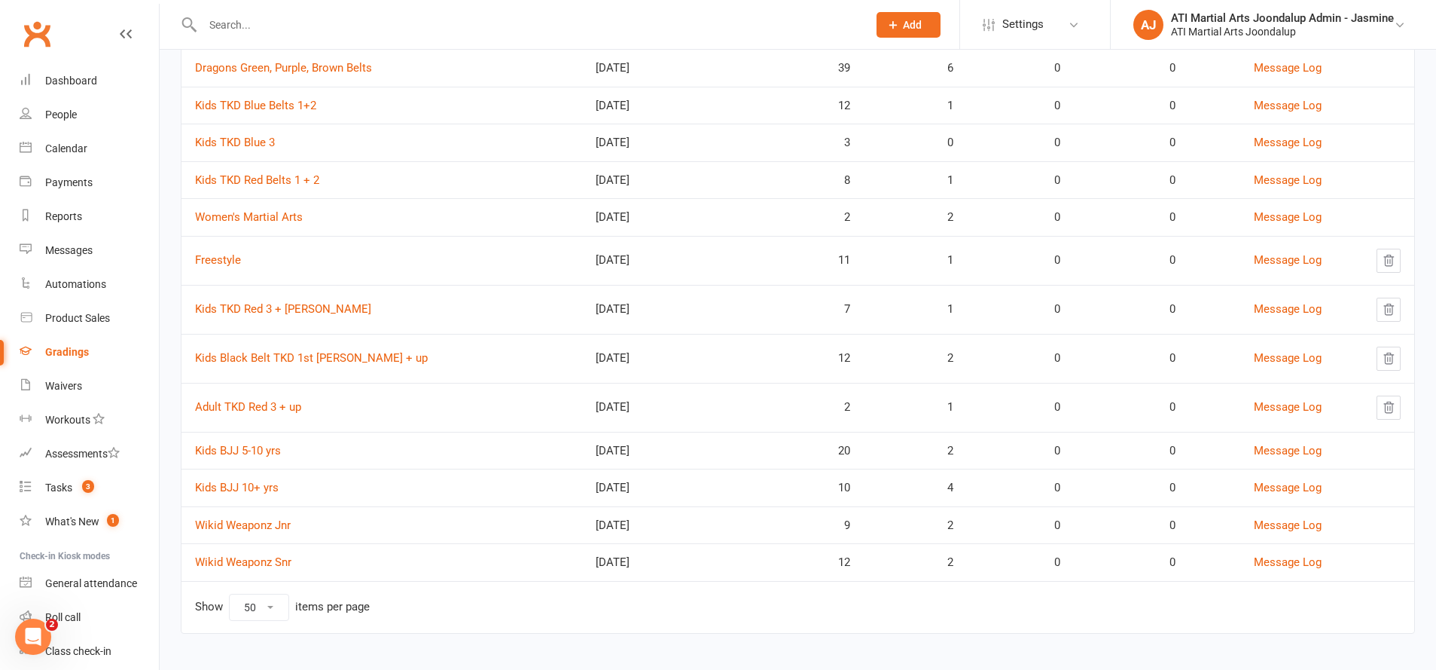
scroll to position [638, 0]
click at [264, 448] on link "Kids BJJ 5-10 yrs" at bounding box center [238, 452] width 86 height 14
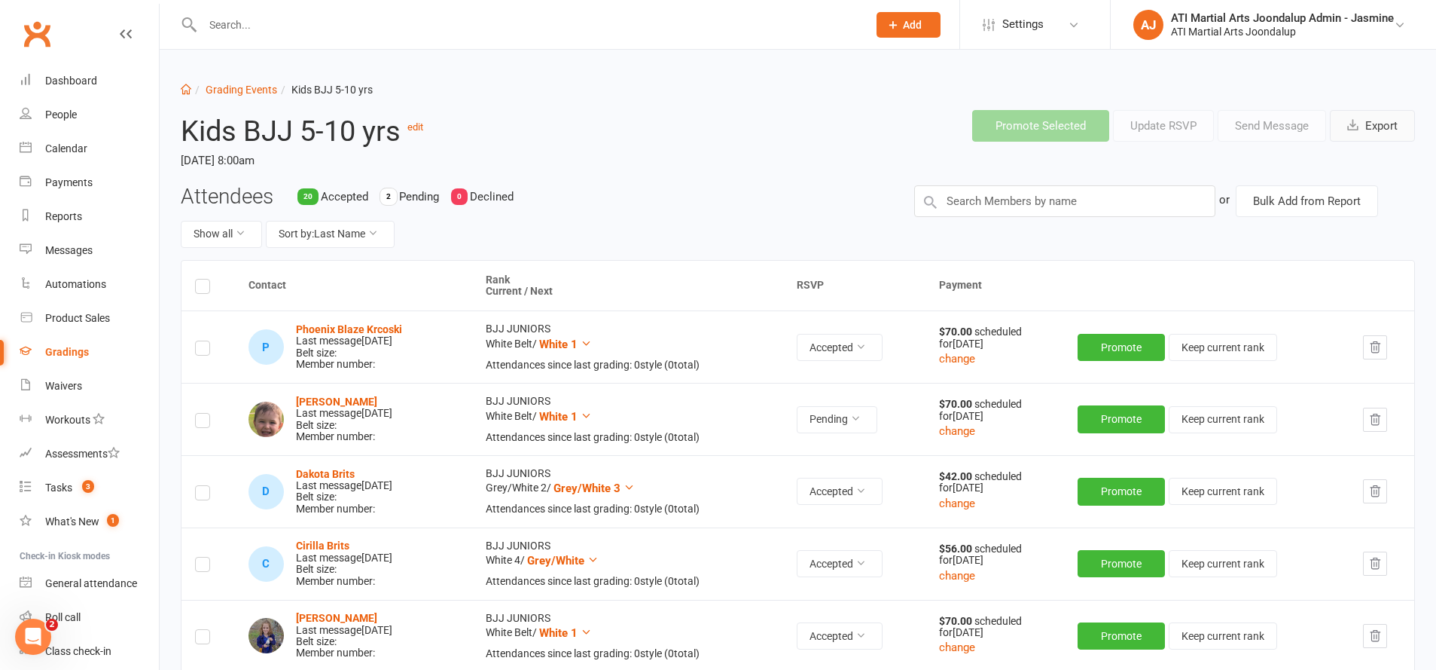
click at [1370, 127] on button "Export" at bounding box center [1372, 126] width 85 height 32
click at [230, 89] on link "Grading Events" at bounding box center [242, 90] width 72 height 12
select select "50"
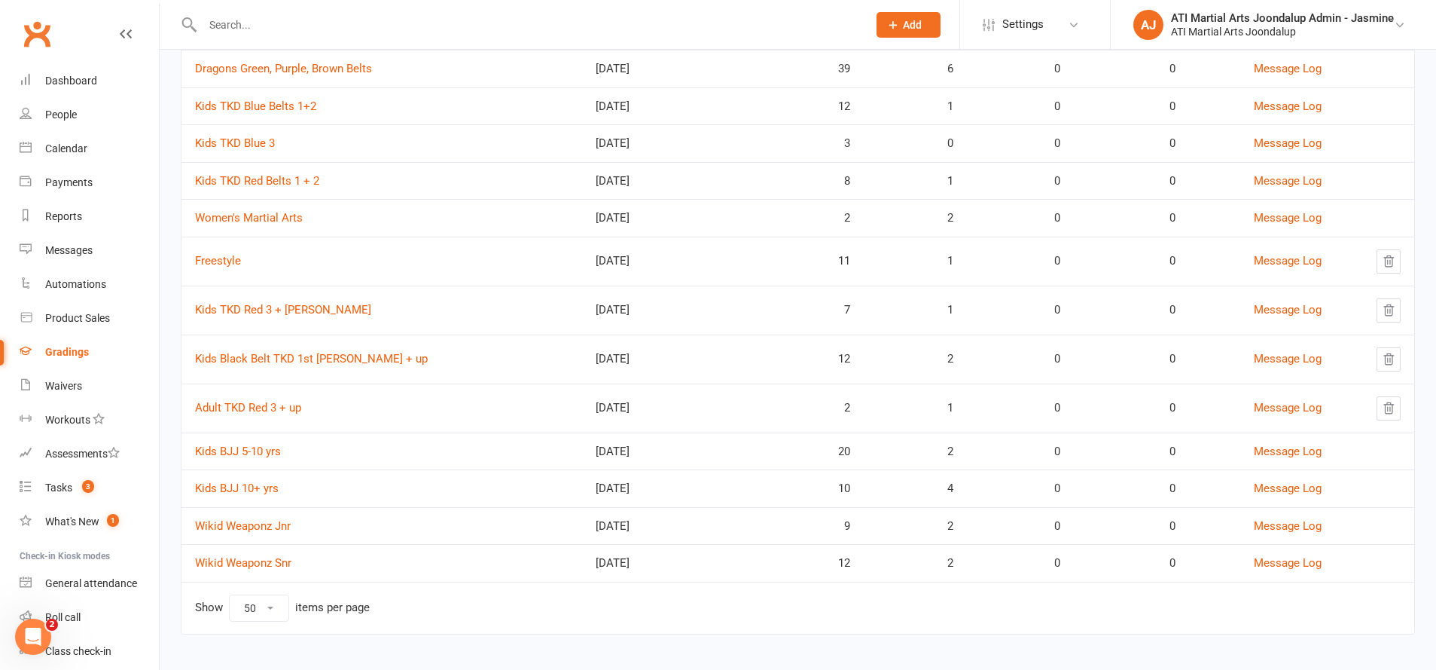
scroll to position [638, 0]
click at [260, 482] on link "Kids BJJ 10+ yrs" at bounding box center [237, 489] width 84 height 14
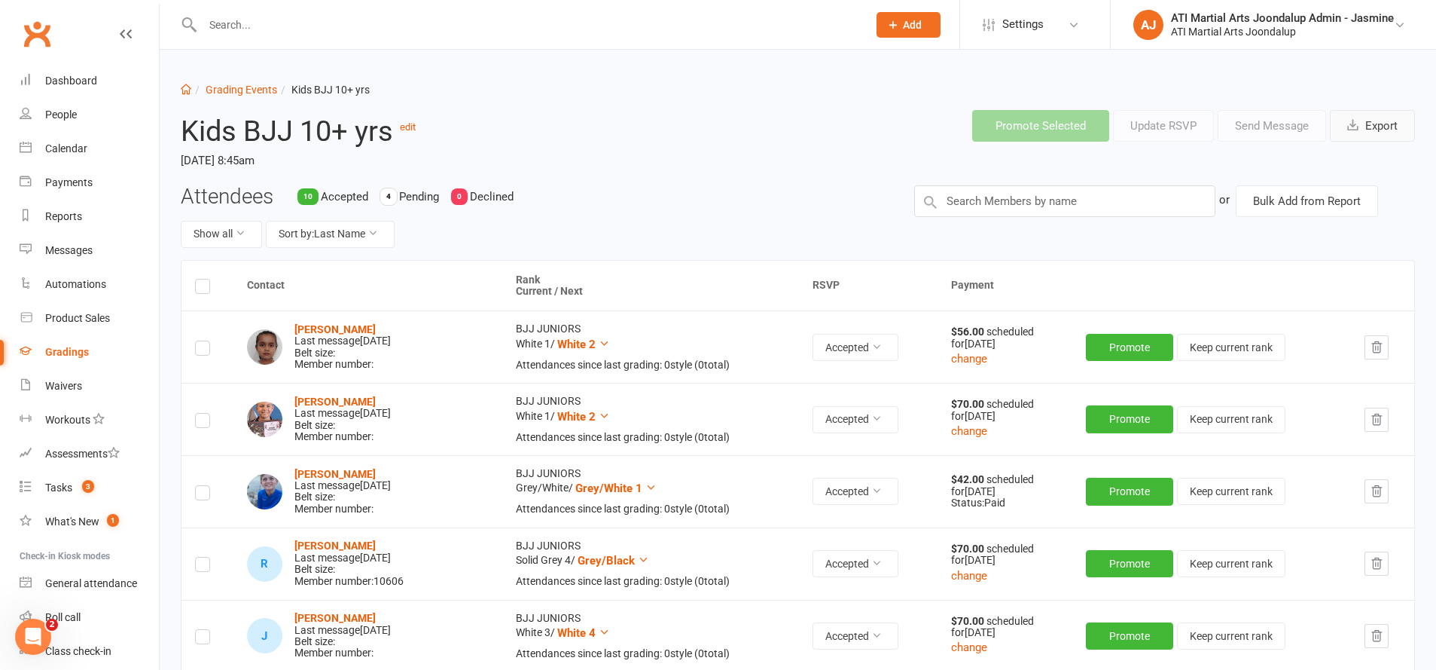
click at [1350, 122] on icon "button" at bounding box center [1352, 124] width 11 height 11
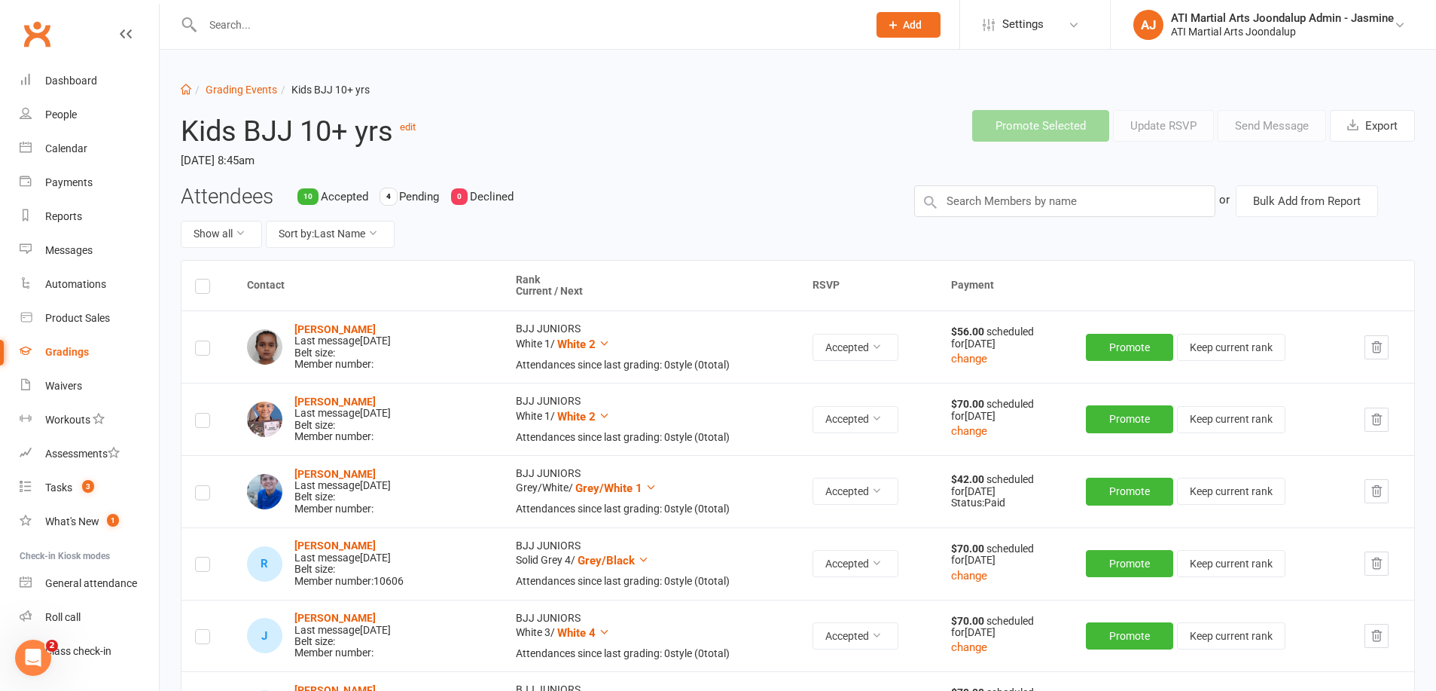
click at [761, 157] on header "Kids BJJ 10+ yrs edit Saturday, 20 Sep 2025, 8:45am Promote Selected Update RSV…" at bounding box center [797, 141] width 1257 height 87
click at [1378, 130] on button "Export" at bounding box center [1372, 126] width 85 height 32
click at [233, 86] on link "Grading Events" at bounding box center [242, 90] width 72 height 12
select select "50"
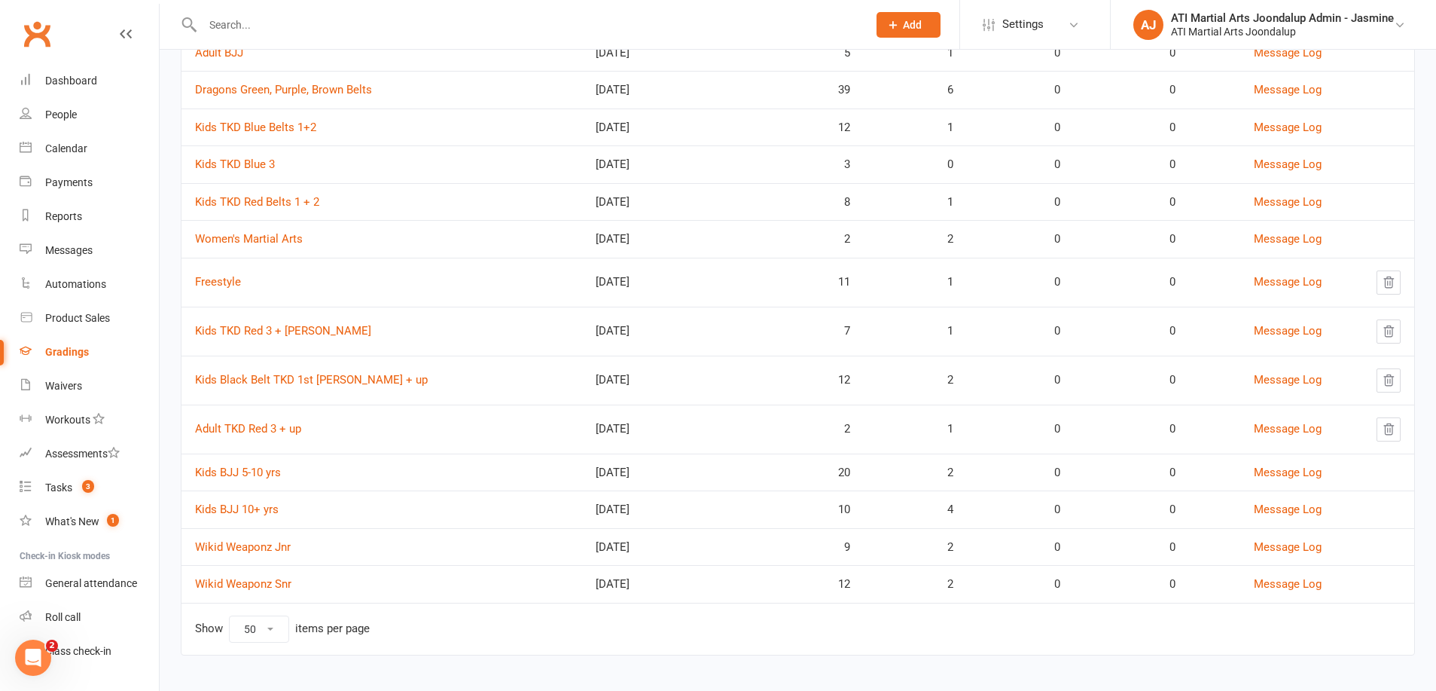
scroll to position [617, 0]
click at [273, 541] on link "Wikid Weaponz Jnr" at bounding box center [243, 548] width 96 height 14
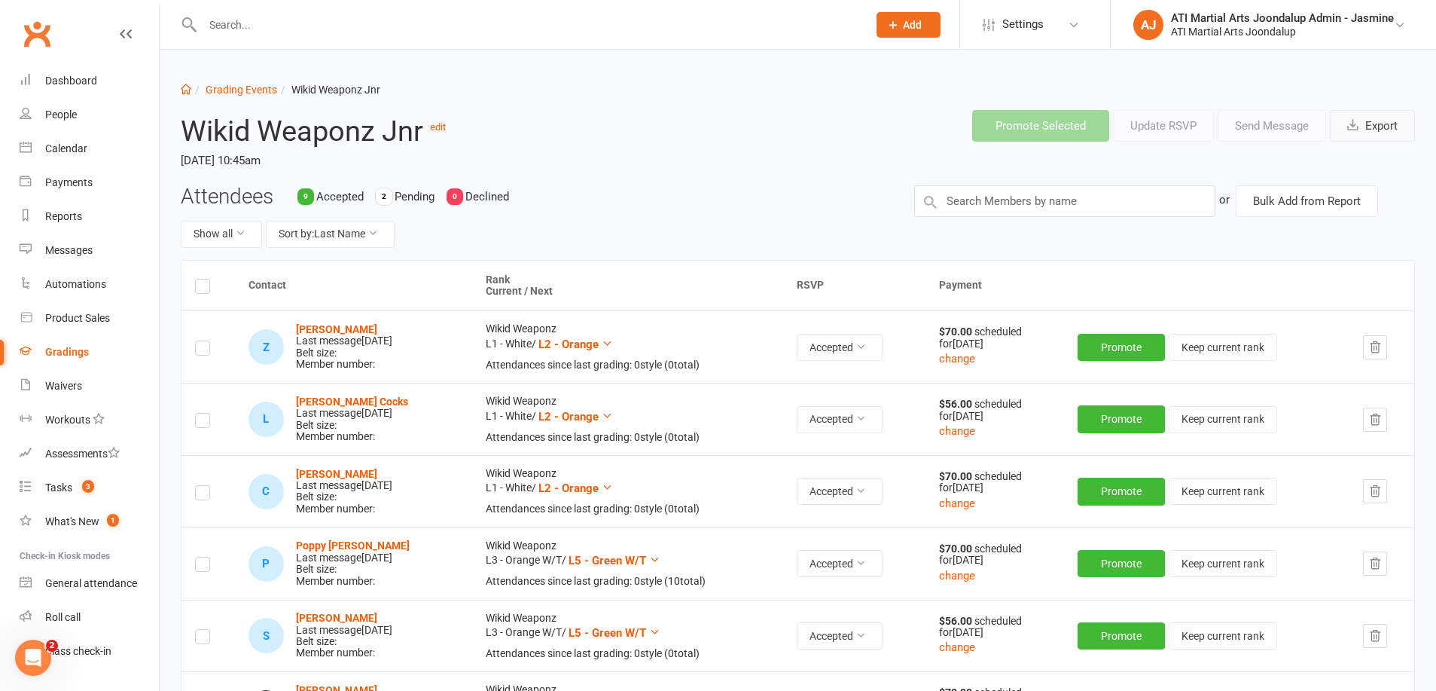
click at [1361, 127] on span "button" at bounding box center [1354, 126] width 15 height 14
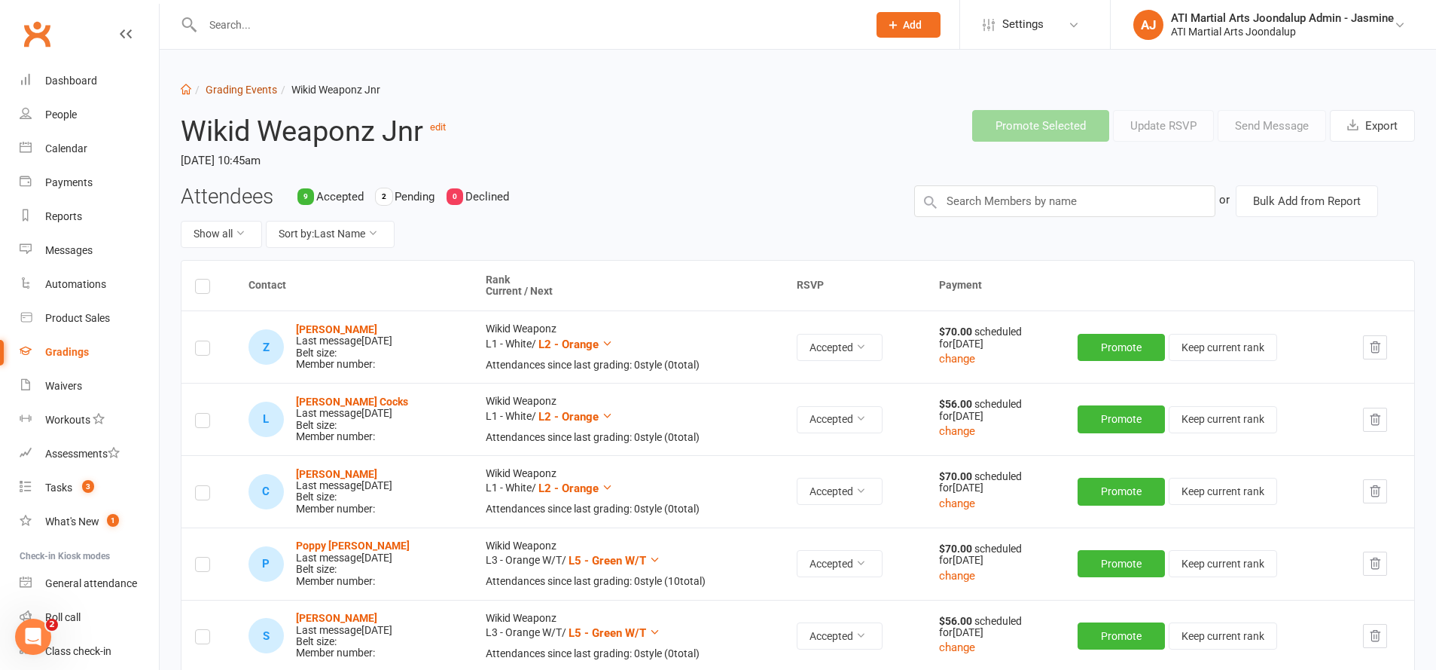
click at [258, 93] on link "Grading Events" at bounding box center [242, 90] width 72 height 12
select select "50"
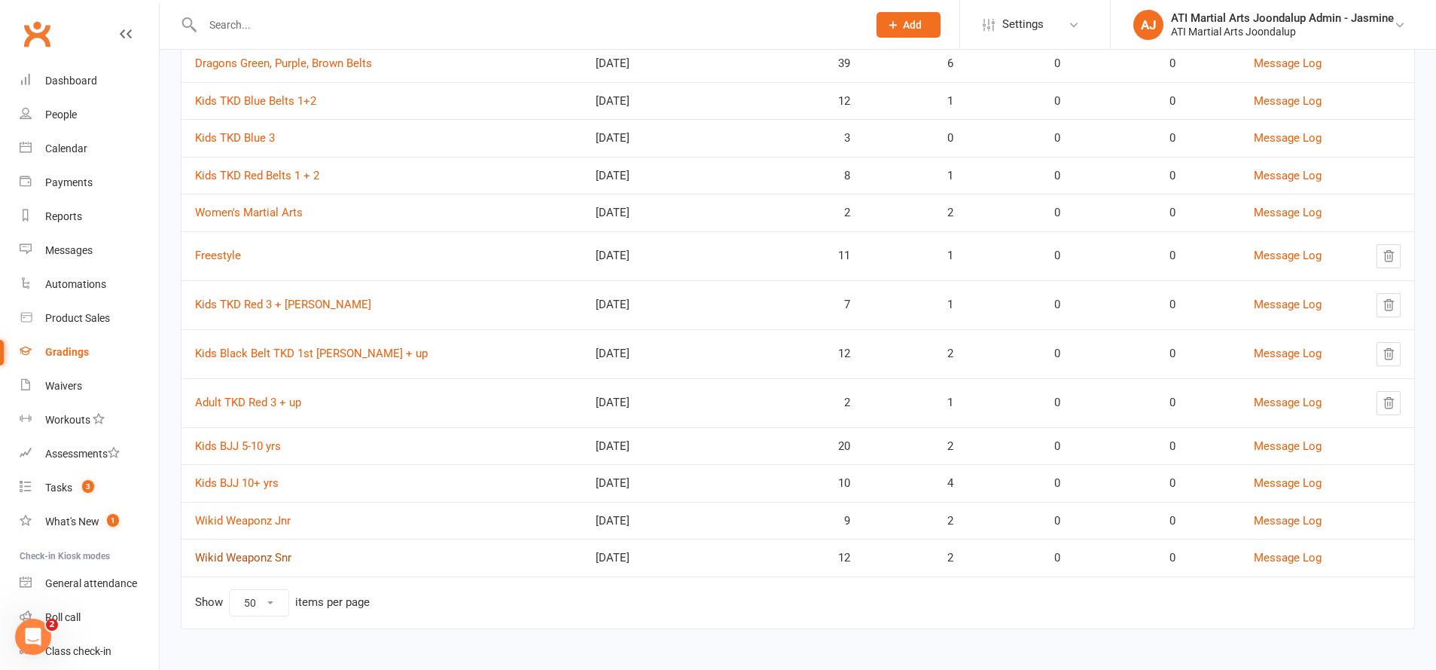
scroll to position [638, 0]
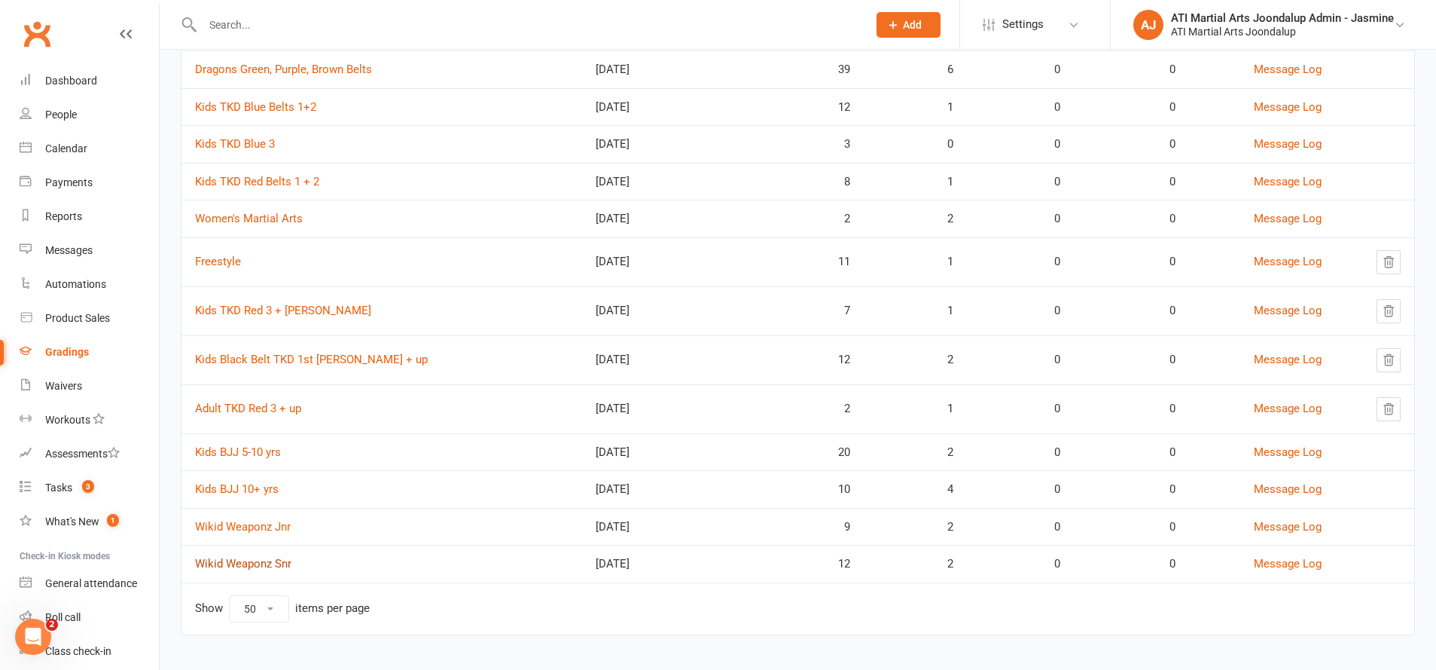
click at [265, 557] on link "Wikid Weaponz Snr" at bounding box center [243, 564] width 96 height 14
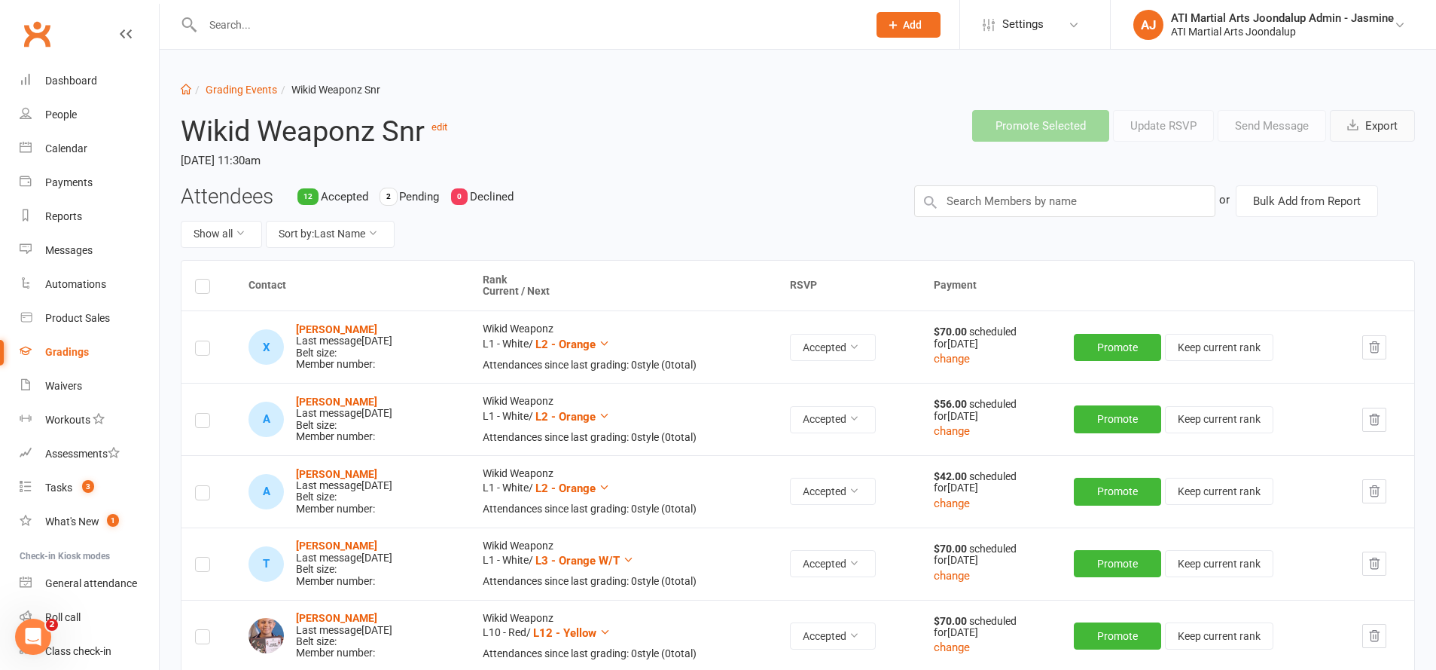
click at [1373, 133] on button "Export" at bounding box center [1372, 126] width 85 height 32
